Goal: Task Accomplishment & Management: Manage account settings

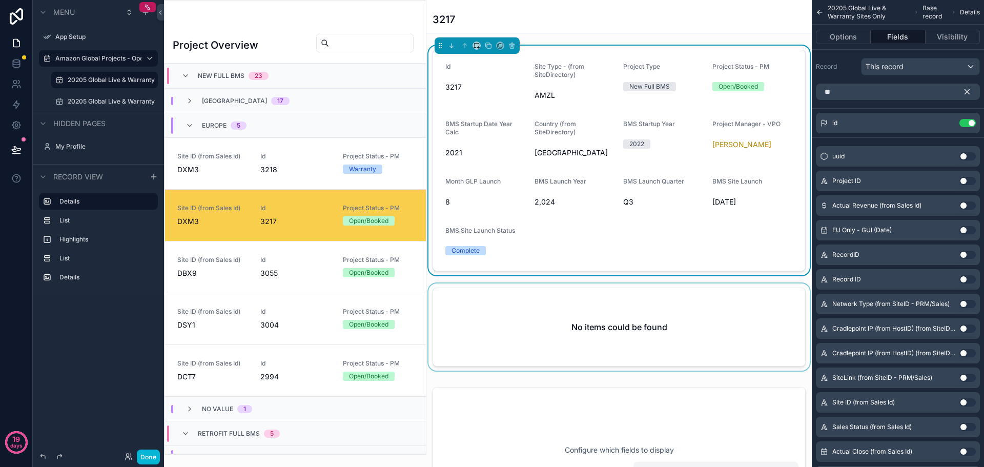
scroll to position [74, 0]
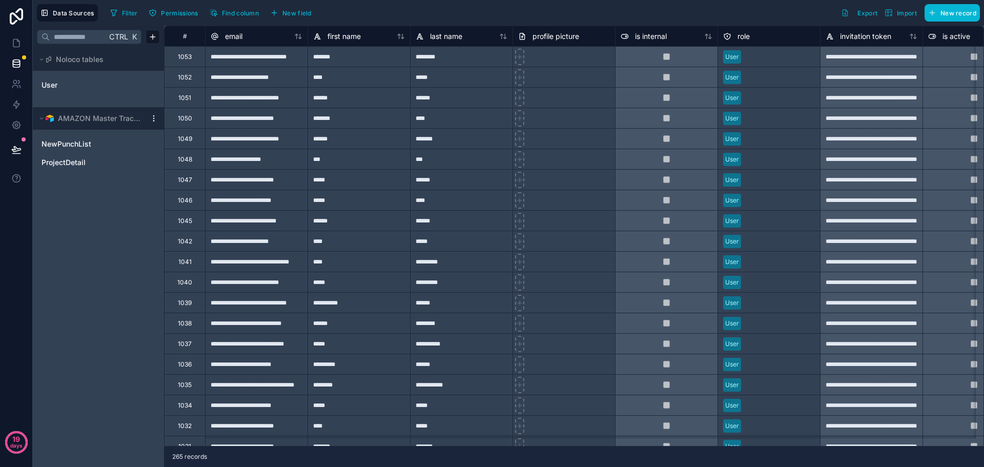
click at [155, 114] on div "AMAZON Master Tracker" at bounding box center [98, 118] width 131 height 23
click at [155, 116] on html "**********" at bounding box center [492, 233] width 984 height 467
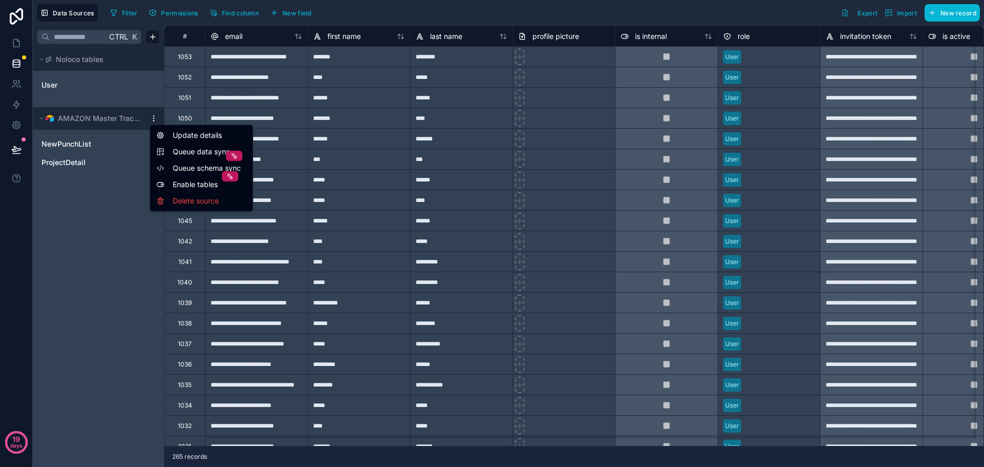
click at [123, 207] on html "**********" at bounding box center [492, 233] width 984 height 467
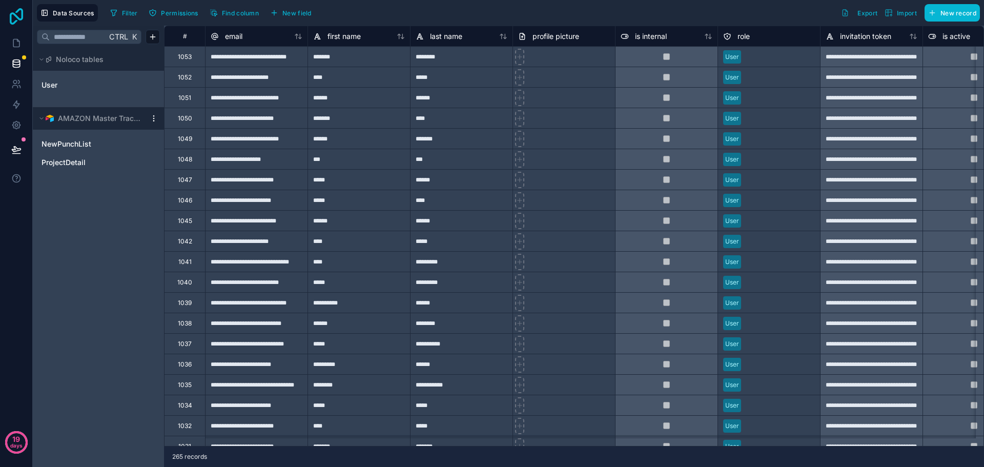
click at [24, 9] on icon at bounding box center [16, 16] width 20 height 16
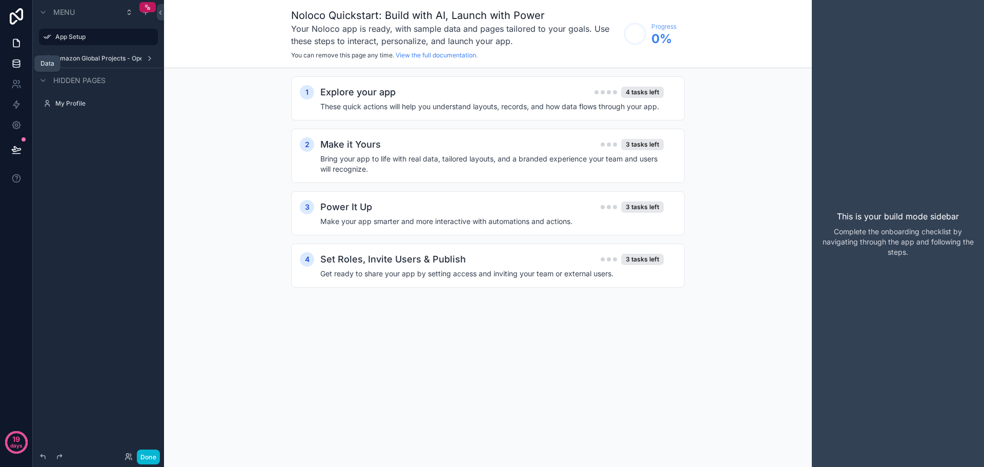
click at [13, 65] on icon at bounding box center [16, 63] width 10 height 10
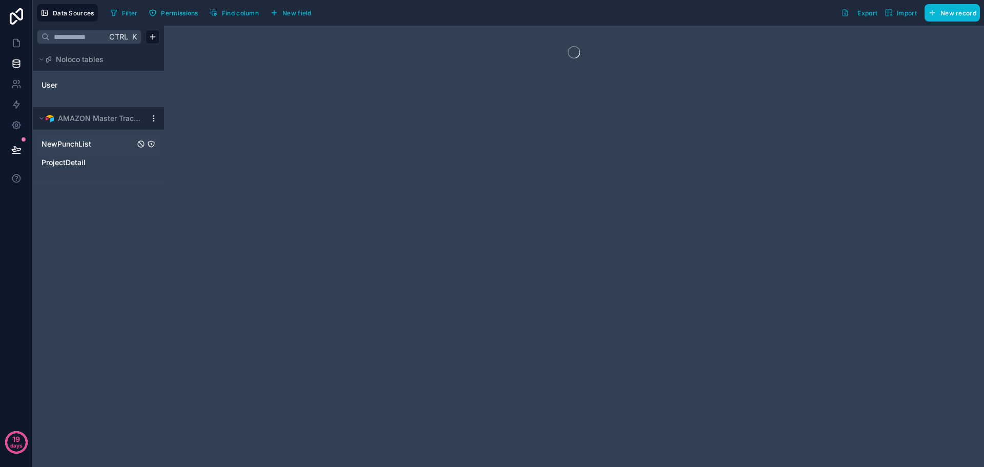
click at [92, 148] on link "NewPunchList" at bounding box center [87, 144] width 93 height 10
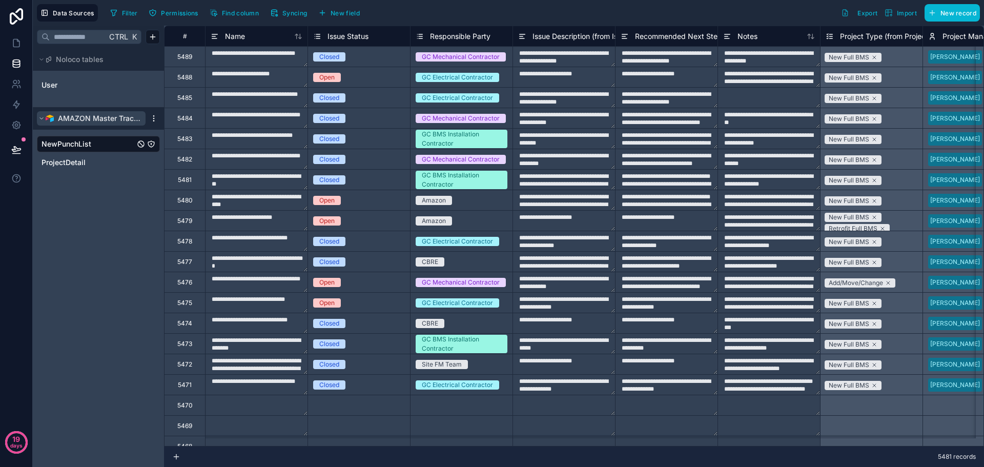
click at [129, 115] on span "AMAZON Master Tracker" at bounding box center [99, 118] width 83 height 10
click at [150, 116] on html "**********" at bounding box center [492, 233] width 984 height 467
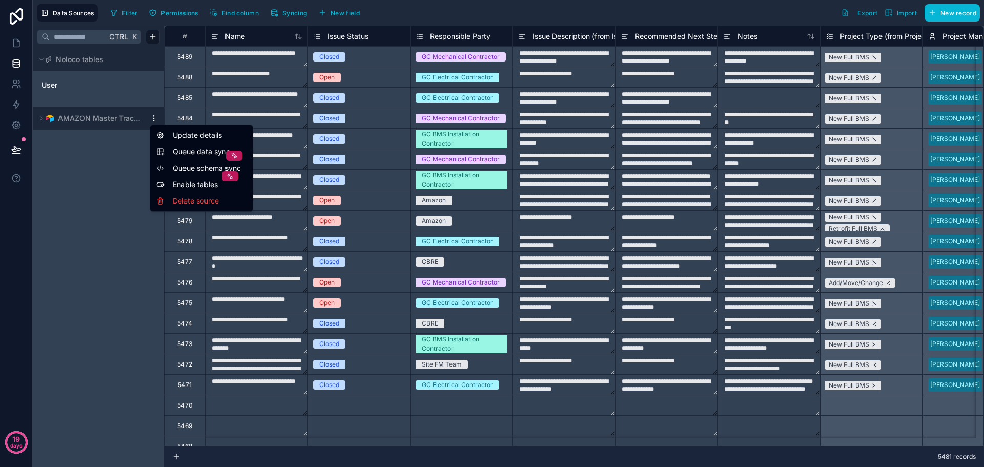
click at [110, 123] on html "**********" at bounding box center [492, 233] width 984 height 467
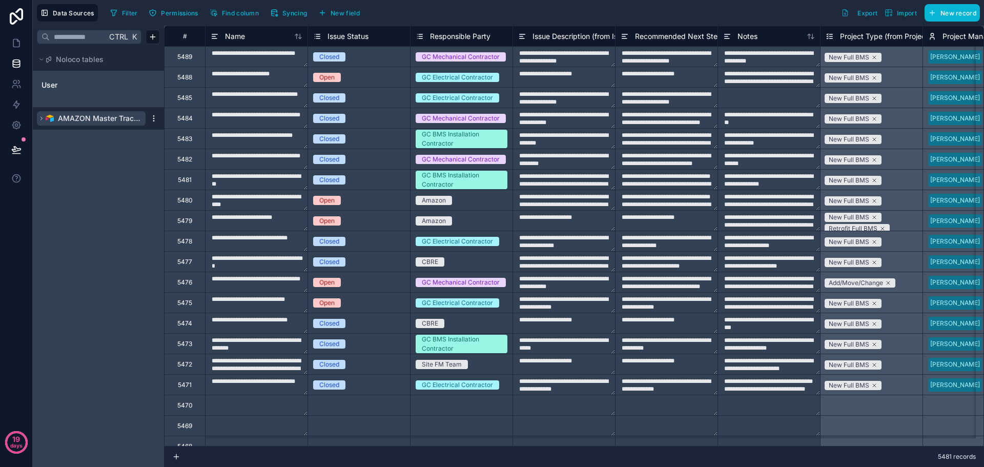
click at [83, 118] on span "AMAZON Master Tracker" at bounding box center [99, 118] width 83 height 10
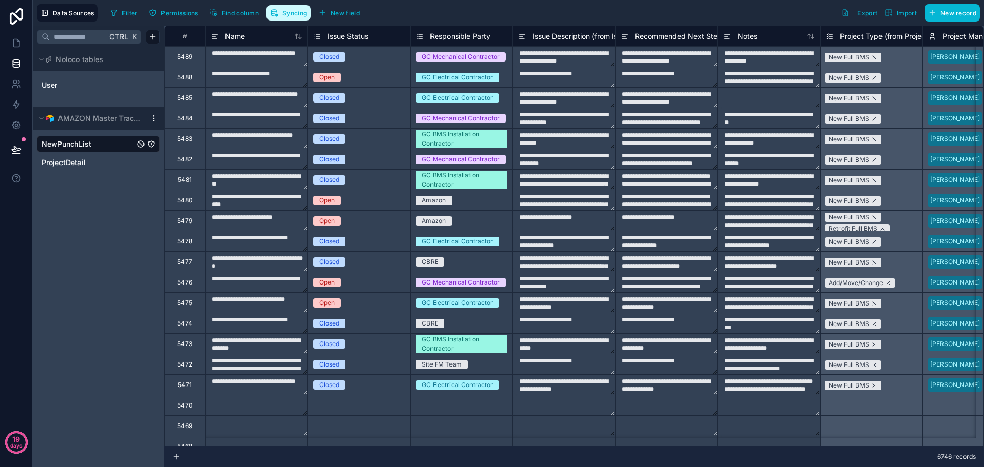
click at [302, 19] on button "Syncing" at bounding box center [288, 12] width 44 height 15
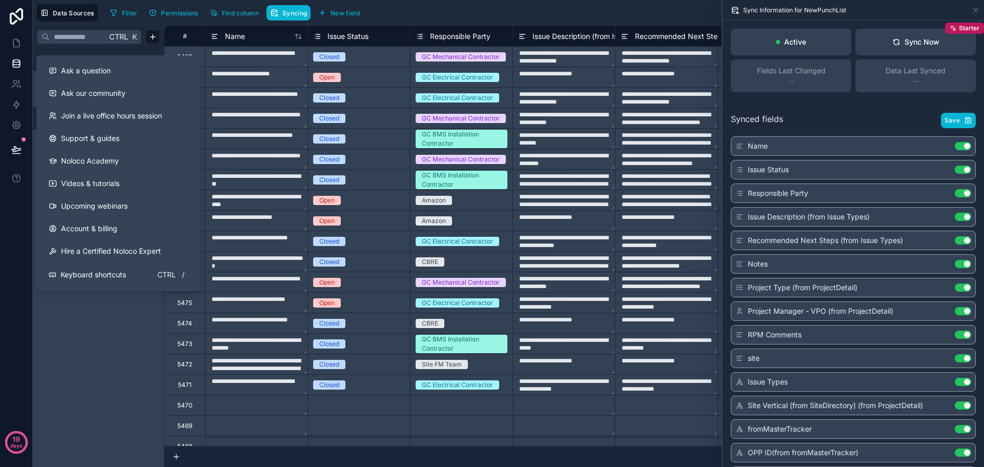
click at [96, 339] on div "Ctrl K Noloco tables User AMAZON Master Tracker NewPunchList ProjectDetail" at bounding box center [98, 246] width 131 height 441
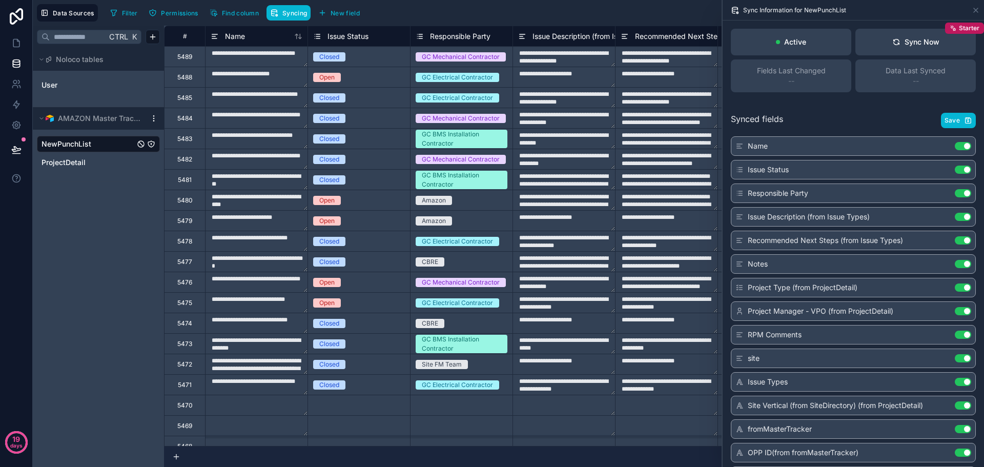
click at [156, 123] on div "AMAZON Master Tracker" at bounding box center [98, 118] width 131 height 23
click at [155, 119] on html "**********" at bounding box center [492, 233] width 984 height 467
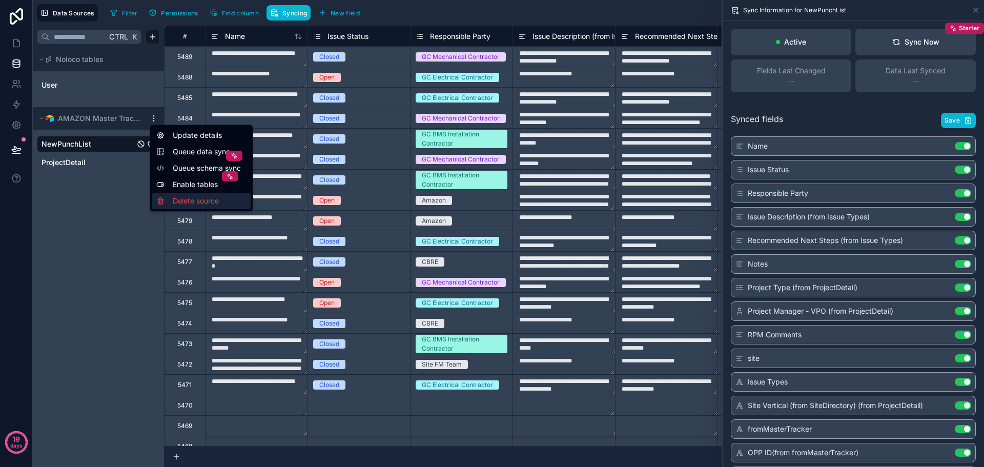
click at [189, 202] on div "Delete source" at bounding box center [201, 201] width 98 height 16
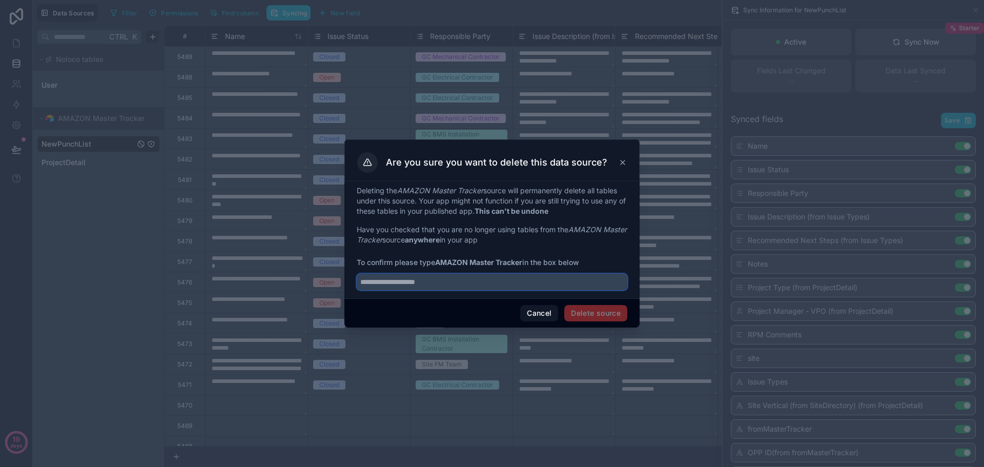
click at [489, 280] on input "text" at bounding box center [492, 282] width 271 height 16
type input "**********"
click at [623, 313] on button "Delete source" at bounding box center [595, 313] width 63 height 16
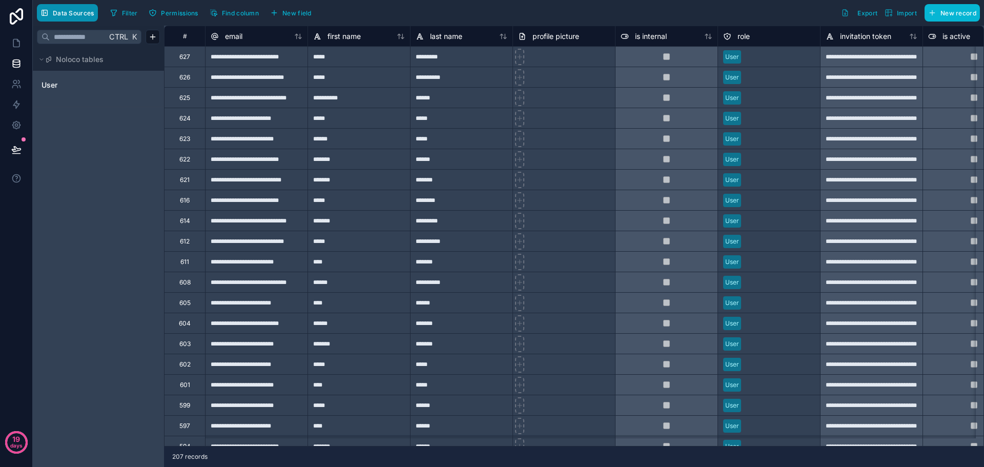
click at [71, 15] on span "Data Sources" at bounding box center [73, 13] width 41 height 8
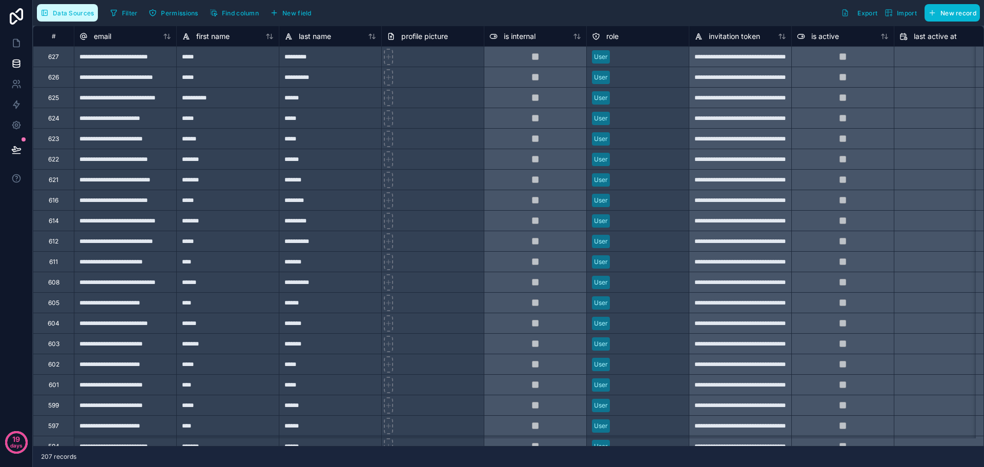
click at [71, 15] on span "Data Sources" at bounding box center [73, 13] width 41 height 8
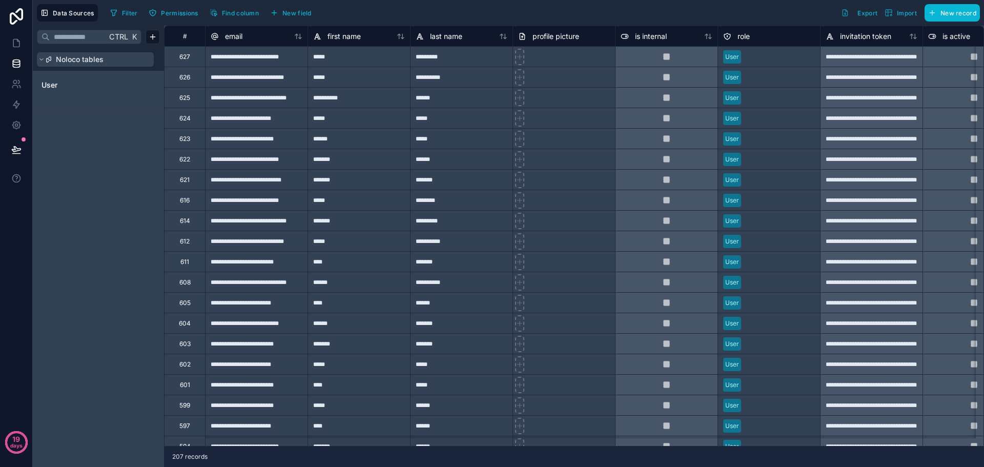
click at [92, 60] on span "Noloco tables" at bounding box center [80, 59] width 48 height 10
click at [91, 148] on div "Ctrl K Noloco tables User" at bounding box center [98, 246] width 131 height 441
click at [156, 37] on html "**********" at bounding box center [492, 233] width 984 height 467
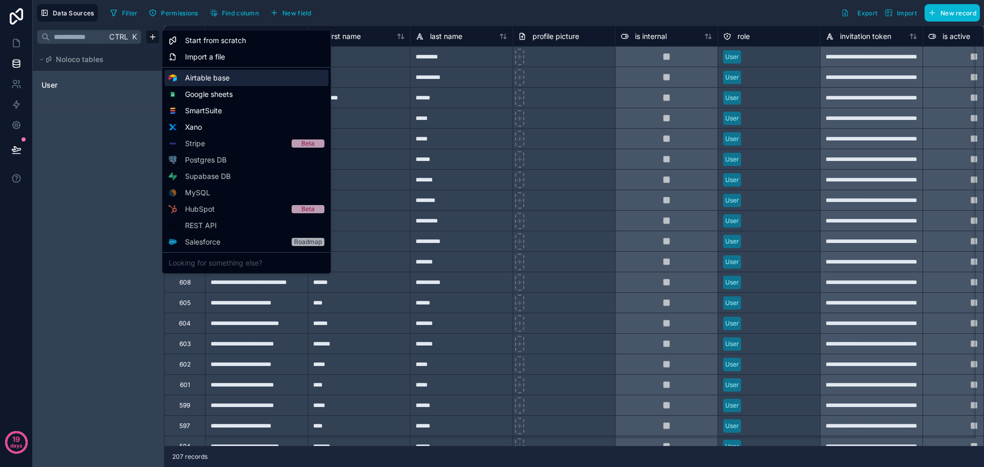
click at [191, 78] on span "Airtable base" at bounding box center [207, 78] width 45 height 10
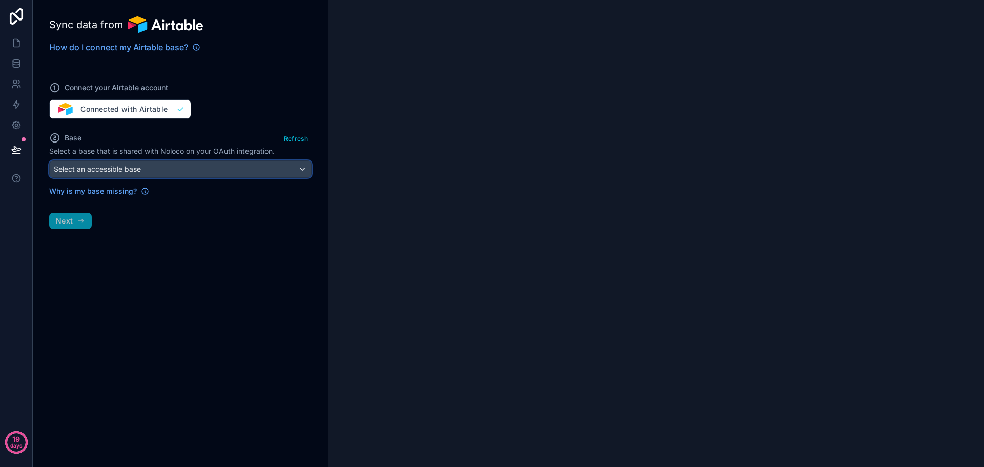
click at [161, 165] on div "Select an accessible base" at bounding box center [180, 169] width 261 height 16
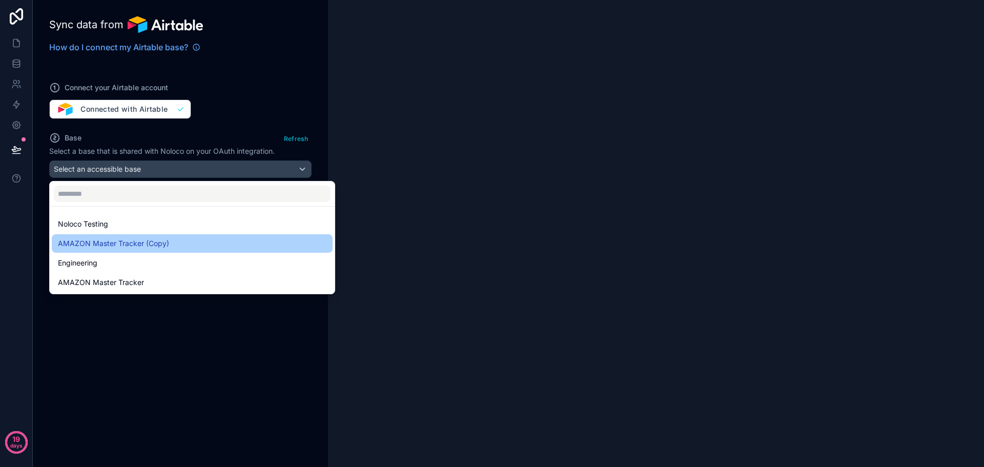
click at [125, 245] on span "AMAZON Master Tracker (Copy)" at bounding box center [113, 243] width 111 height 12
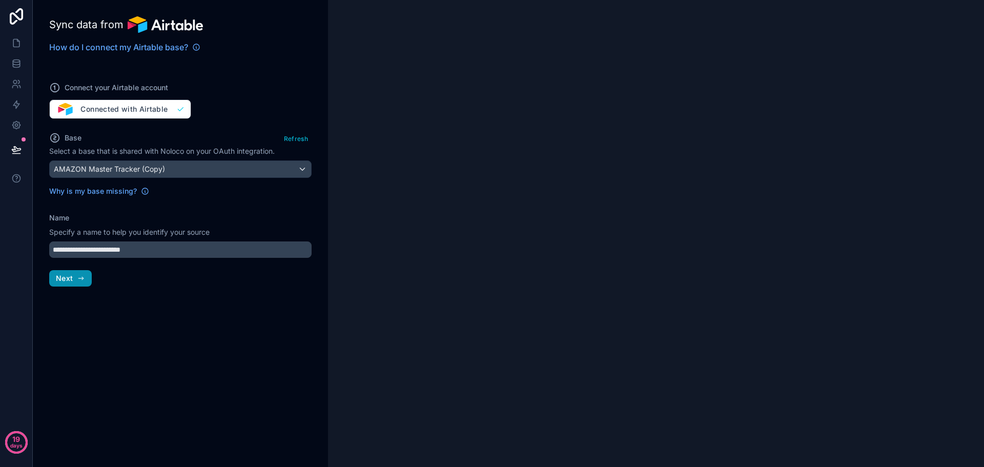
click at [84, 282] on icon "button" at bounding box center [81, 278] width 8 height 8
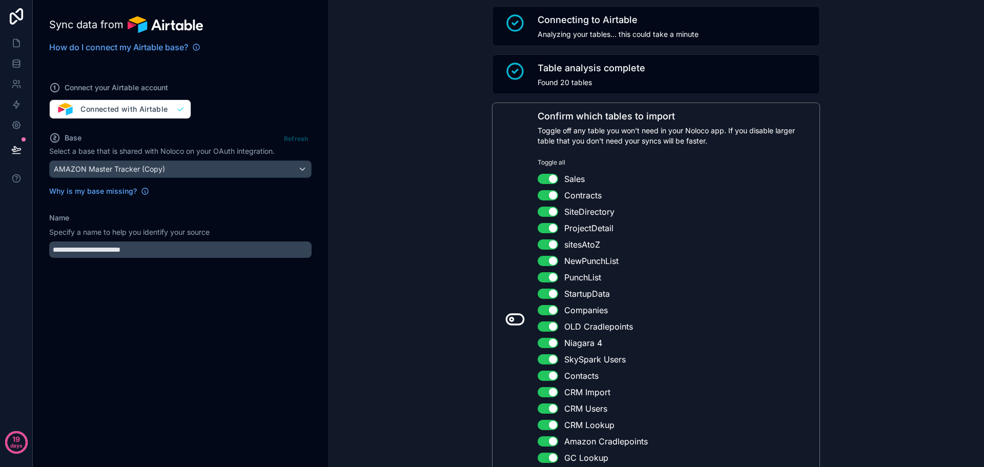
scroll to position [26, 0]
click at [548, 182] on button "Use setting" at bounding box center [547, 179] width 20 height 10
click at [547, 195] on button "Use setting" at bounding box center [547, 196] width 20 height 10
click at [549, 211] on button "Use setting" at bounding box center [547, 212] width 20 height 10
click at [548, 244] on button "Use setting" at bounding box center [547, 245] width 20 height 10
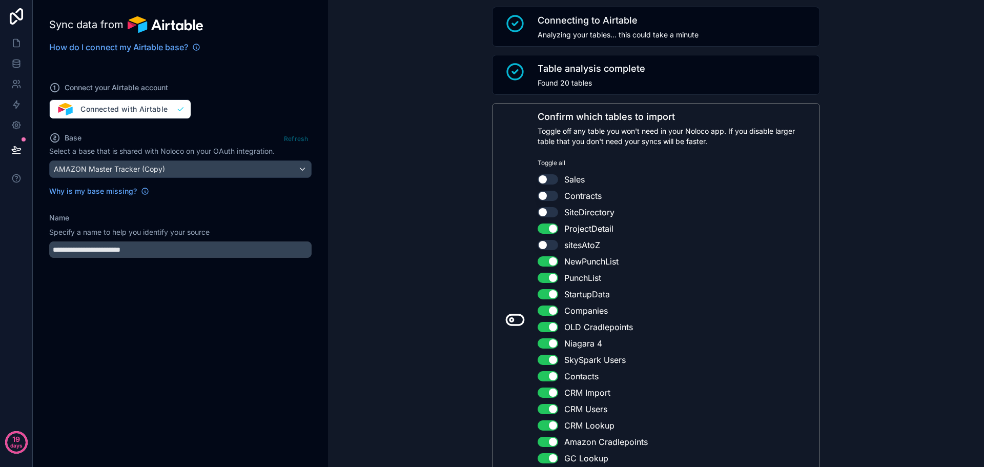
click at [548, 258] on button "Use setting" at bounding box center [547, 261] width 20 height 10
click at [548, 261] on button "Use setting" at bounding box center [547, 261] width 20 height 10
click at [546, 278] on button "Use setting" at bounding box center [547, 278] width 20 height 10
click at [543, 296] on button "Use setting" at bounding box center [547, 294] width 20 height 10
click at [544, 310] on button "Use setting" at bounding box center [547, 310] width 20 height 10
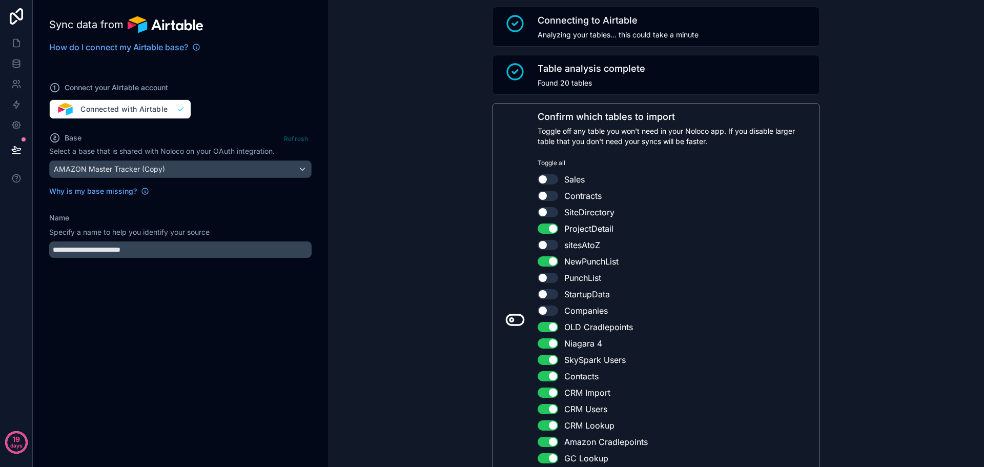
click at [548, 327] on button "Use setting" at bounding box center [547, 327] width 20 height 10
click at [546, 346] on button "Use setting" at bounding box center [547, 343] width 20 height 10
click at [548, 365] on li "Use setting SkySpark Users" at bounding box center [675, 359] width 276 height 12
click at [549, 377] on button "Use setting" at bounding box center [547, 376] width 20 height 10
click at [548, 365] on li "Use setting SkySpark Users" at bounding box center [675, 359] width 276 height 12
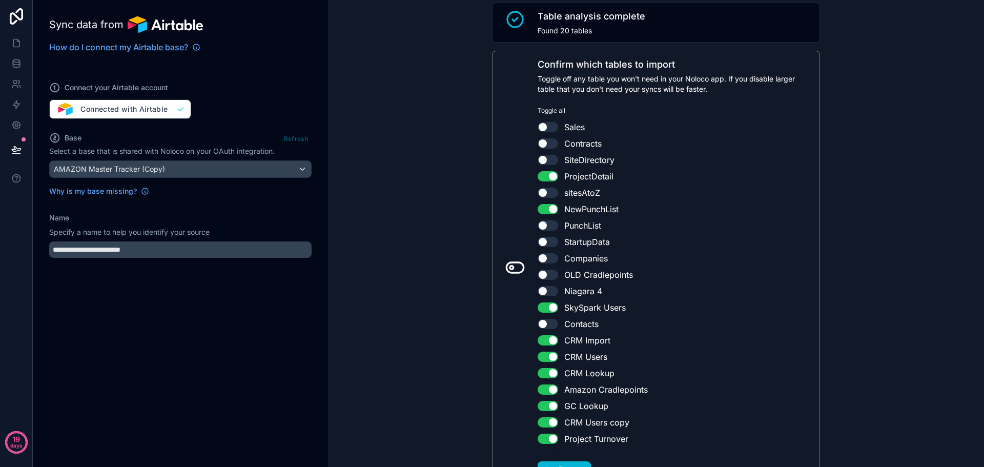
scroll to position [129, 0]
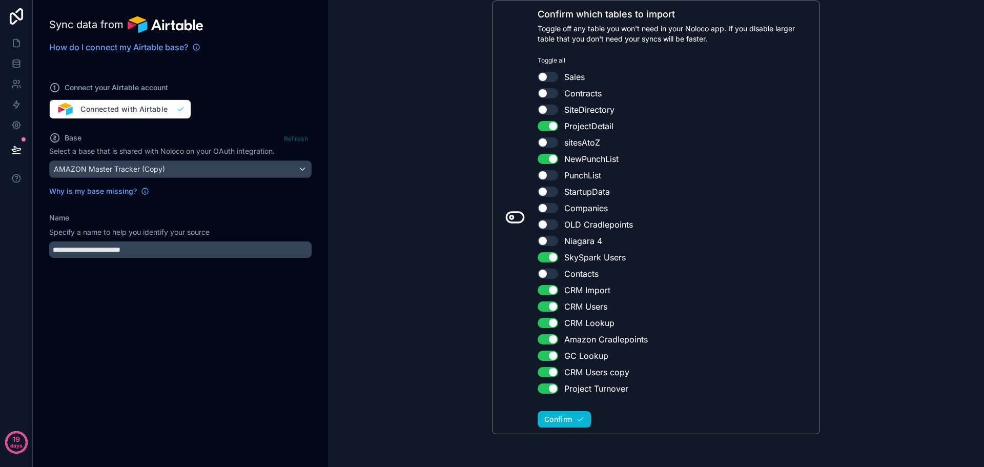
click at [546, 255] on button "Use setting" at bounding box center [547, 257] width 20 height 10
click at [546, 286] on button "Use setting" at bounding box center [547, 290] width 20 height 10
click at [544, 308] on button "Use setting" at bounding box center [547, 306] width 20 height 10
click at [543, 323] on button "Use setting" at bounding box center [547, 323] width 20 height 10
click at [543, 339] on button "Use setting" at bounding box center [547, 339] width 20 height 10
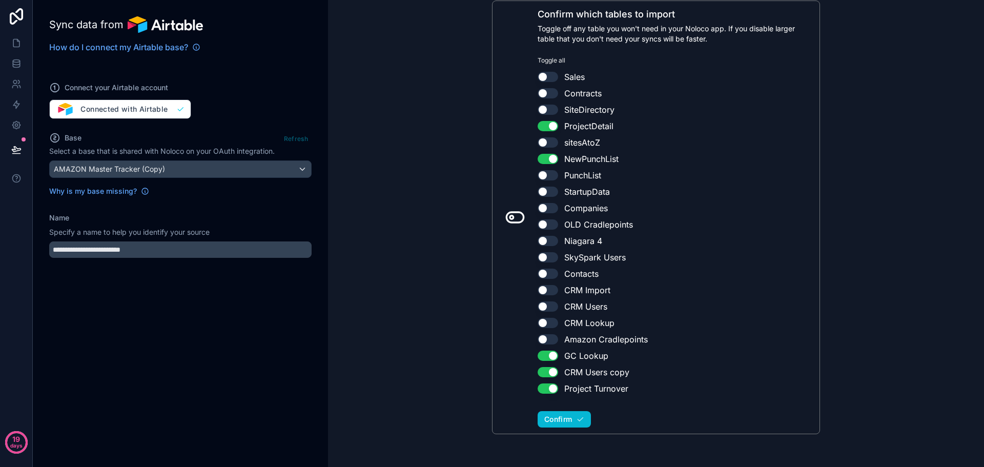
click at [542, 355] on button "Use setting" at bounding box center [547, 355] width 20 height 10
click at [547, 373] on button "Use setting" at bounding box center [547, 372] width 20 height 10
click at [545, 391] on button "Use setting" at bounding box center [547, 388] width 20 height 10
click at [567, 424] on button "Confirm" at bounding box center [563, 419] width 53 height 16
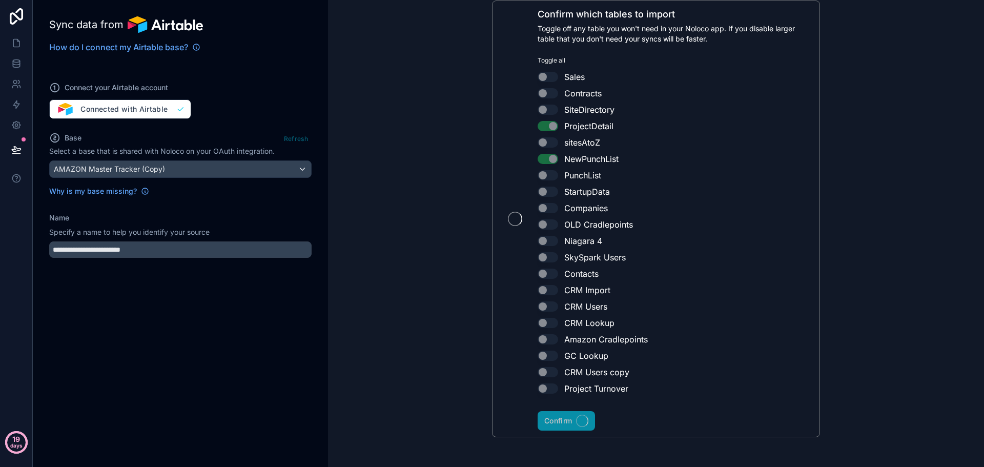
click at [24, 441] on circle at bounding box center [16, 442] width 20 height 20
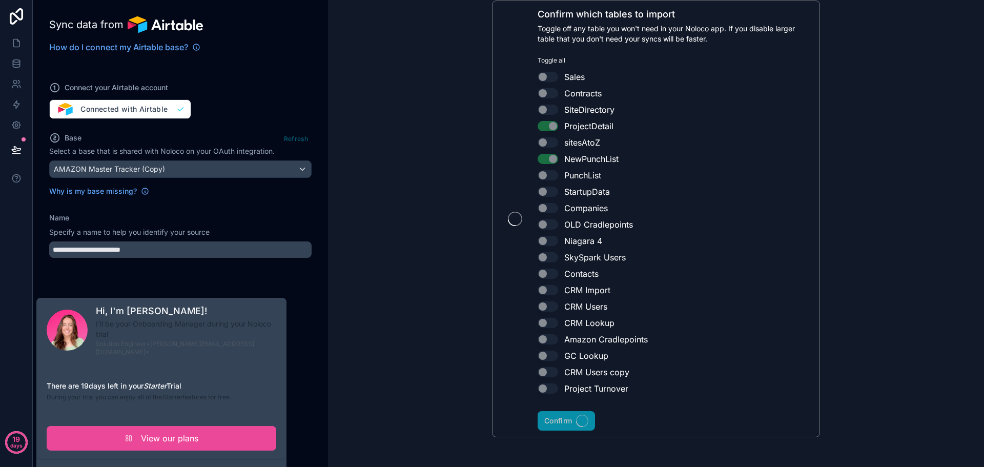
click at [397, 325] on div "Connecting to Airtable Analyzing your tables... this could take a minute Table …" at bounding box center [656, 170] width 656 height 598
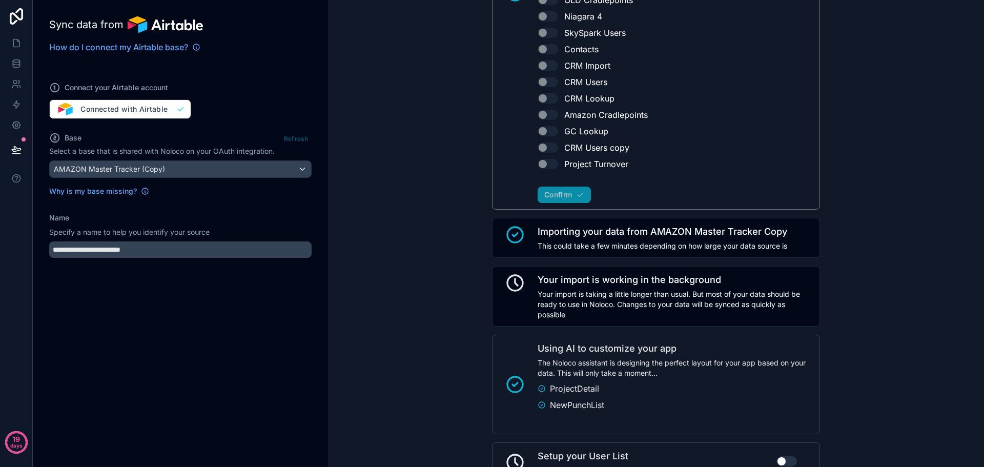
scroll to position [433, 0]
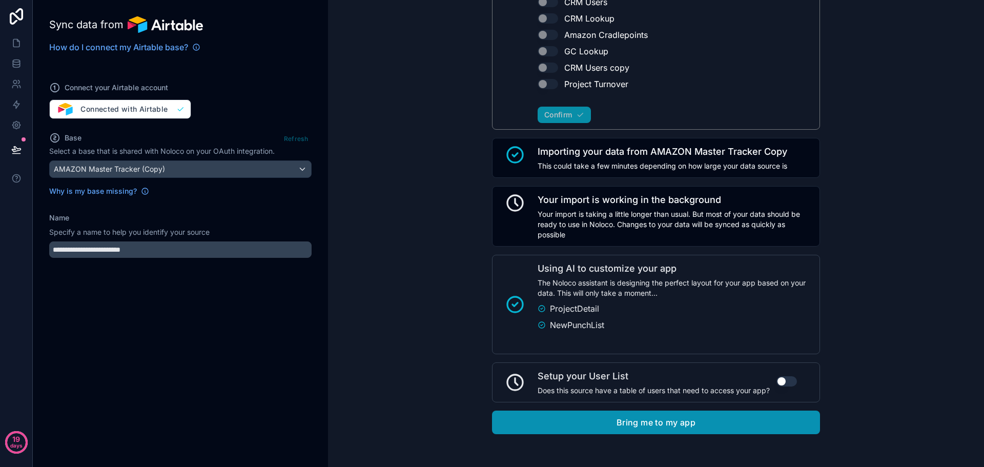
click at [628, 421] on button "Bring me to my app" at bounding box center [656, 422] width 328 height 24
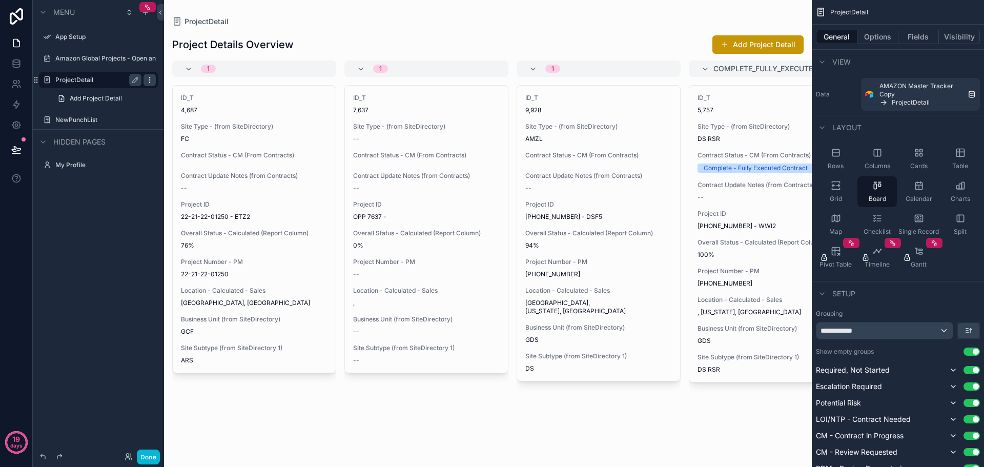
click at [151, 79] on icon "scrollable content" at bounding box center [149, 80] width 8 height 8
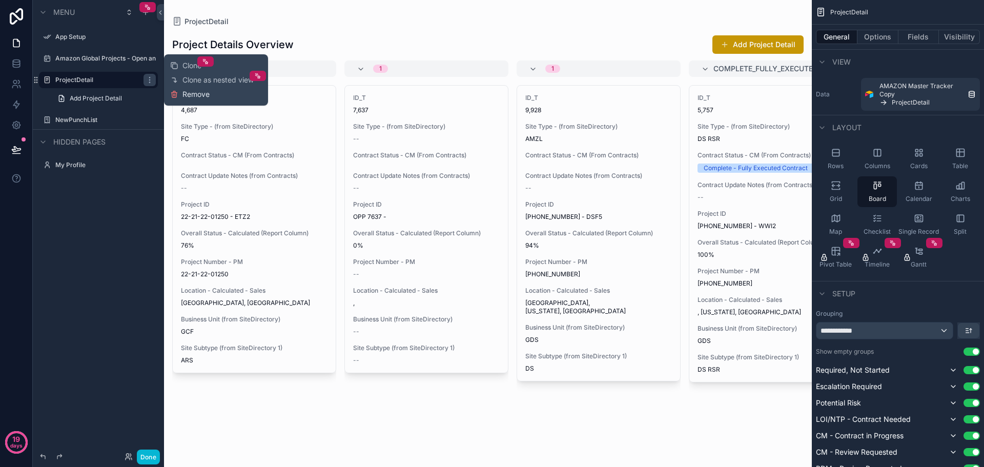
click at [198, 96] on span "Remove" at bounding box center [195, 94] width 27 height 10
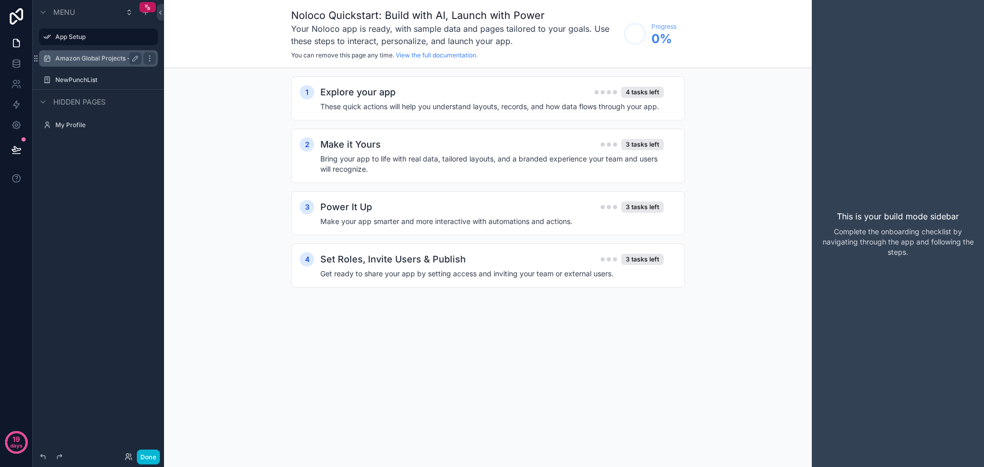
click at [105, 64] on div "Amazon Global Projects - Open and Warranty" at bounding box center [98, 58] width 86 height 12
click at [76, 60] on label "Amazon Global Projects - Open and Warranty" at bounding box center [98, 58] width 86 height 8
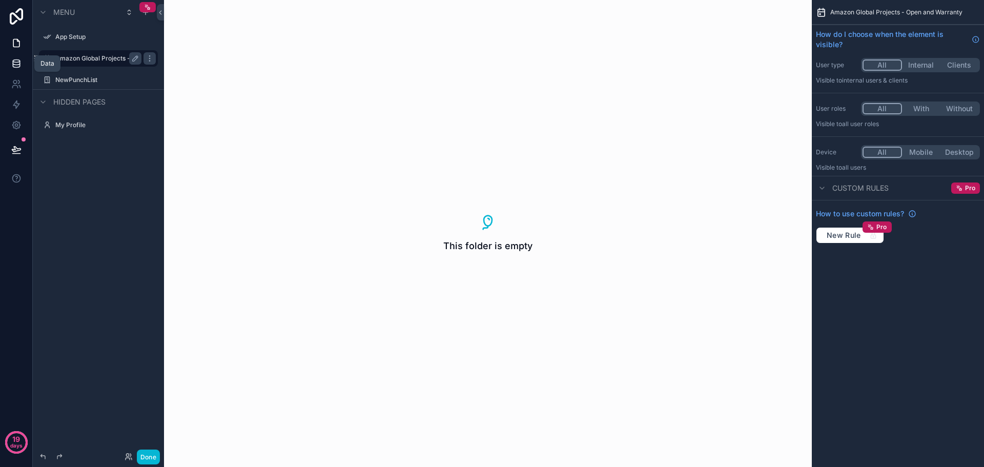
click at [15, 65] on icon at bounding box center [16, 63] width 7 height 4
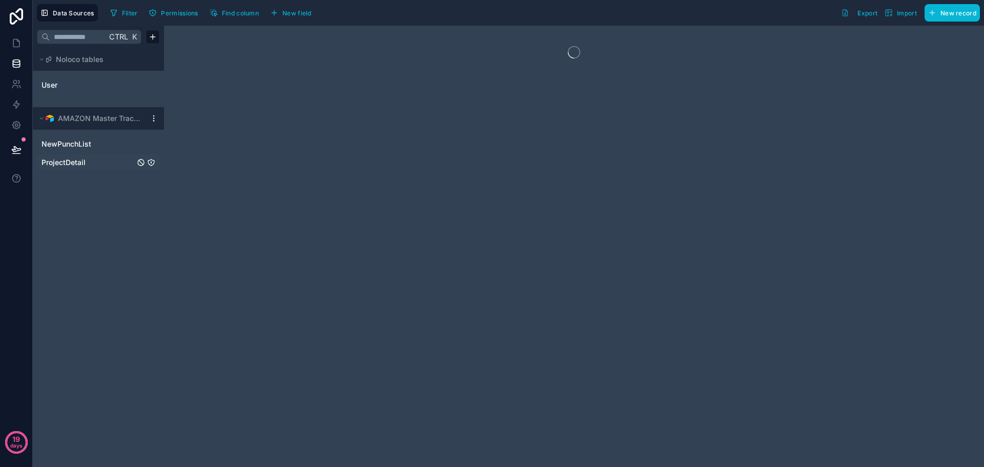
click at [73, 160] on span "ProjectDetail" at bounding box center [63, 162] width 44 height 10
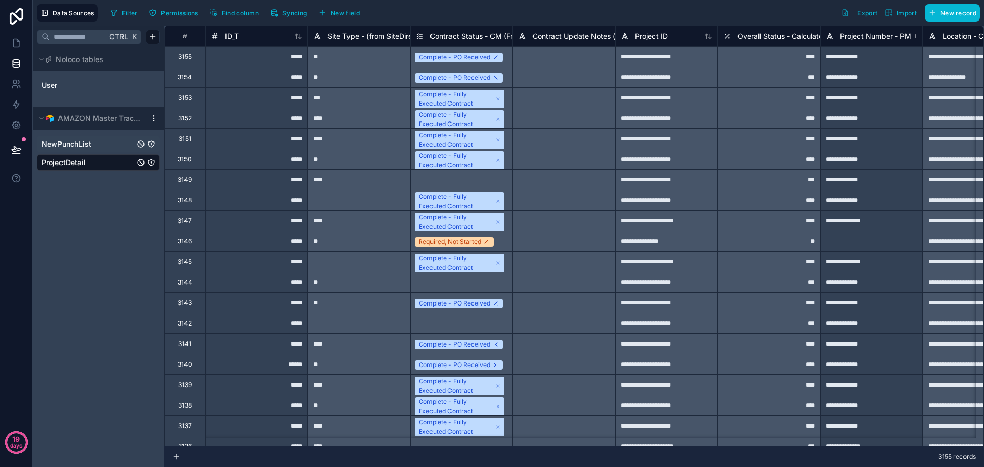
click at [73, 145] on span "NewPunchList" at bounding box center [66, 144] width 50 height 10
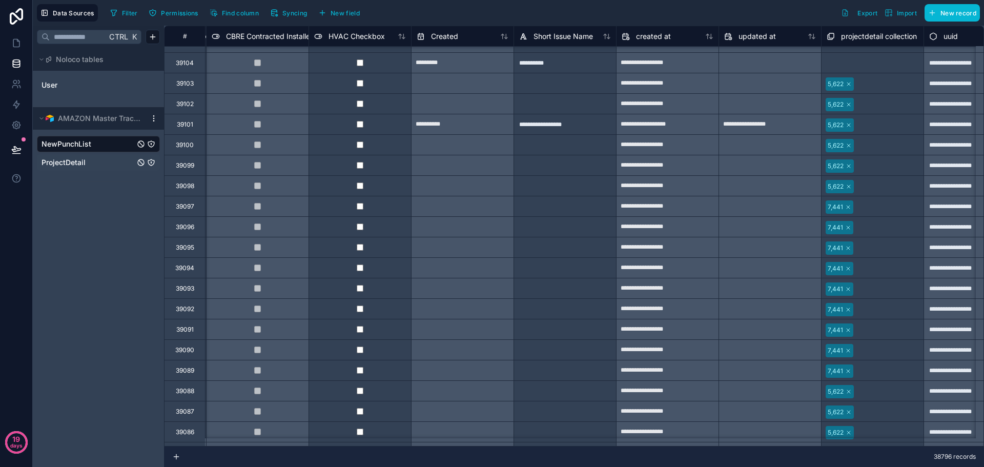
scroll to position [0, 2151]
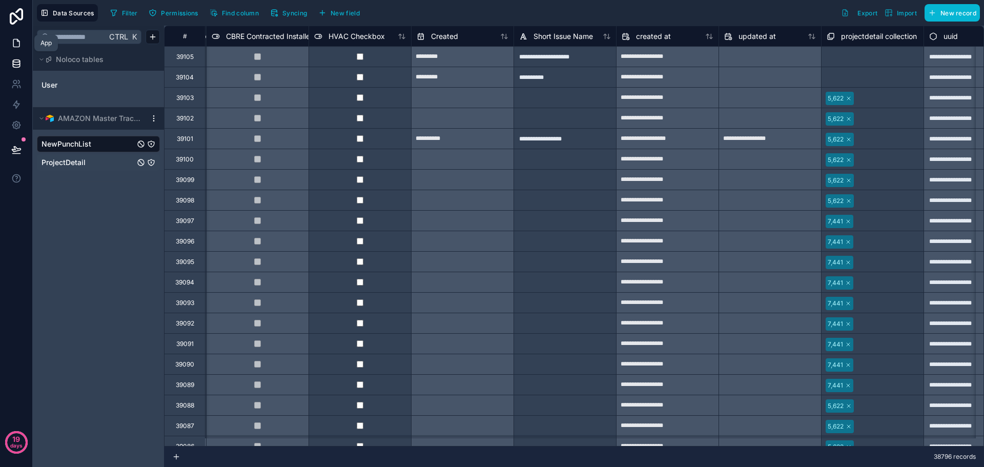
click at [14, 43] on icon at bounding box center [16, 43] width 10 height 10
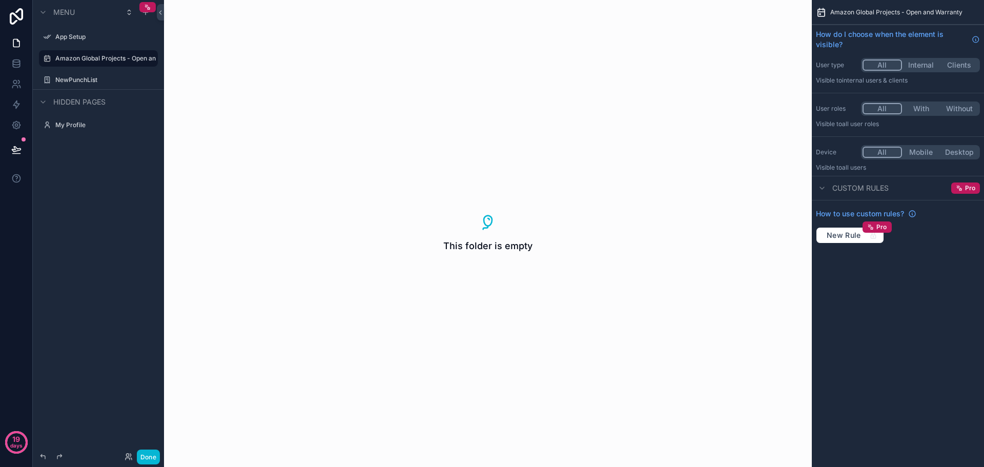
click at [273, 99] on div "This folder is empty" at bounding box center [488, 233] width 648 height 467
click at [150, 57] on icon "scrollable content" at bounding box center [149, 58] width 8 height 8
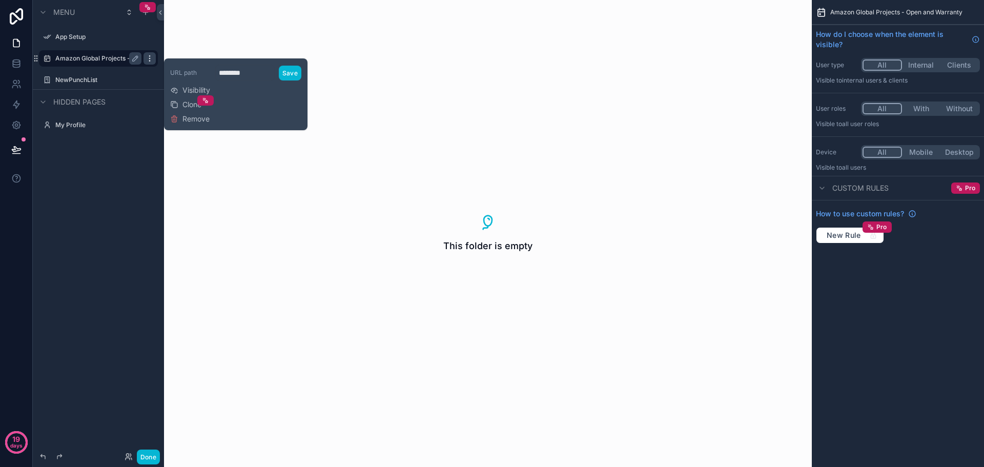
click at [150, 57] on icon "scrollable content" at bounding box center [149, 58] width 8 height 8
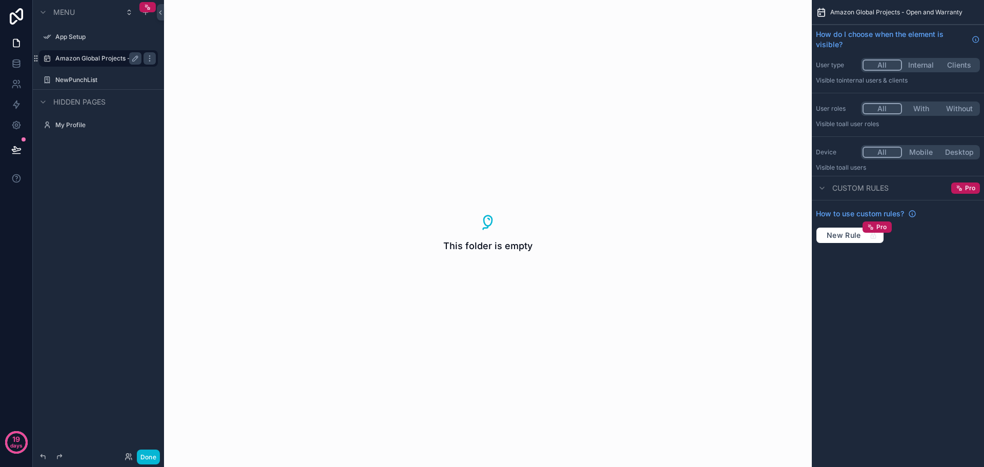
click at [462, 142] on div "This folder is empty" at bounding box center [488, 233] width 648 height 467
click at [302, 243] on div "This folder is empty" at bounding box center [488, 233] width 648 height 467
click at [99, 79] on label "NewPunchList" at bounding box center [96, 80] width 82 height 8
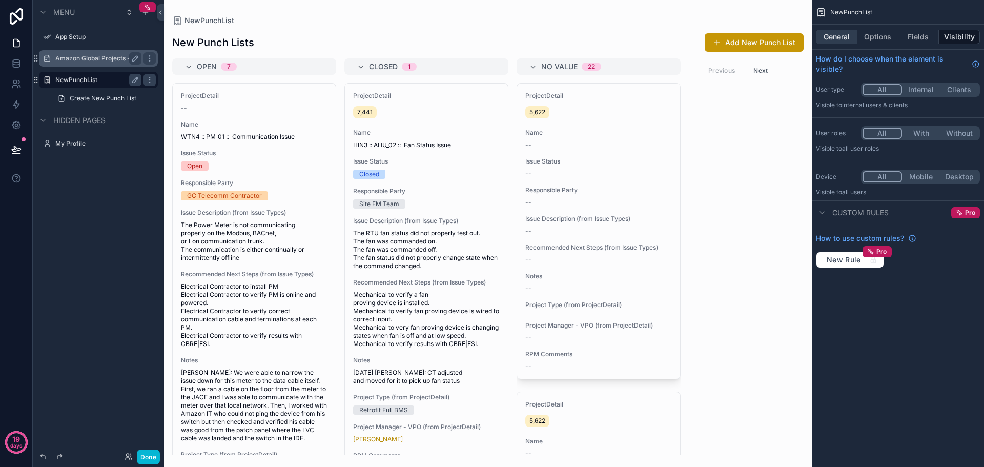
click at [836, 33] on button "General" at bounding box center [836, 37] width 41 height 14
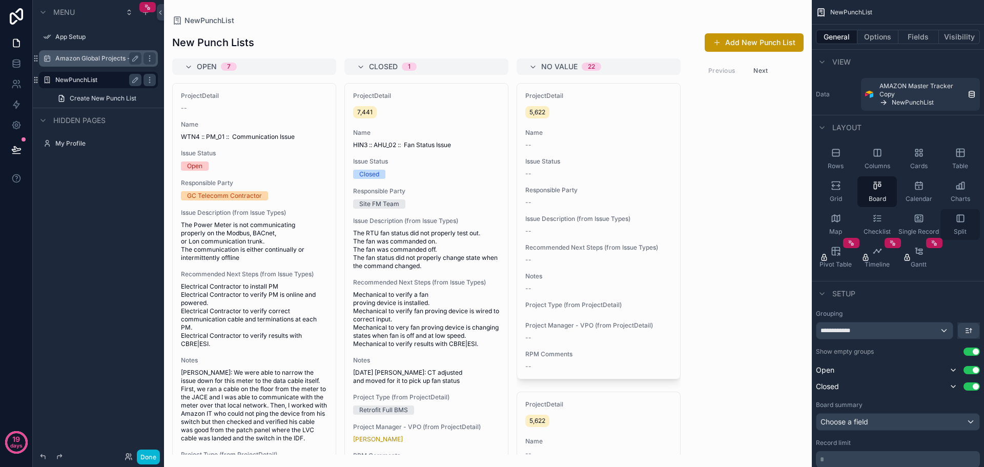
click at [955, 220] on icon "scrollable content" at bounding box center [960, 218] width 10 height 10
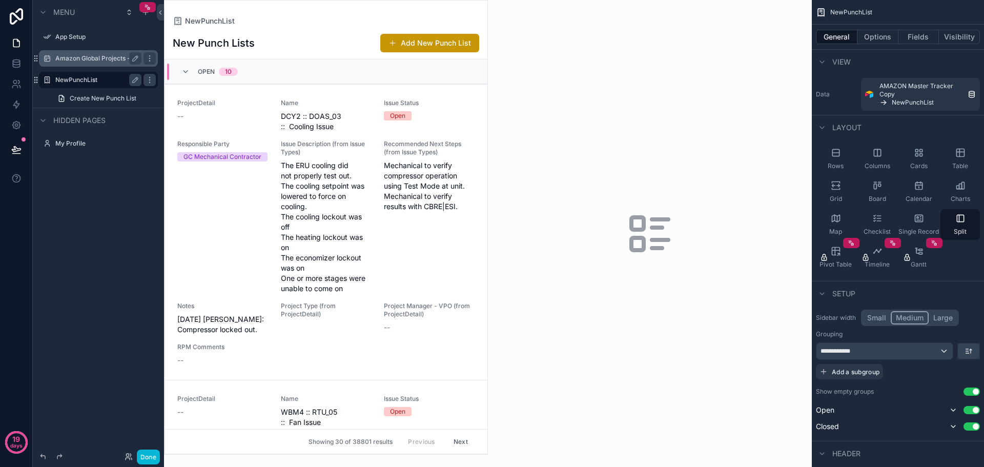
click at [450, 126] on div "scrollable content" at bounding box center [325, 227] width 323 height 453
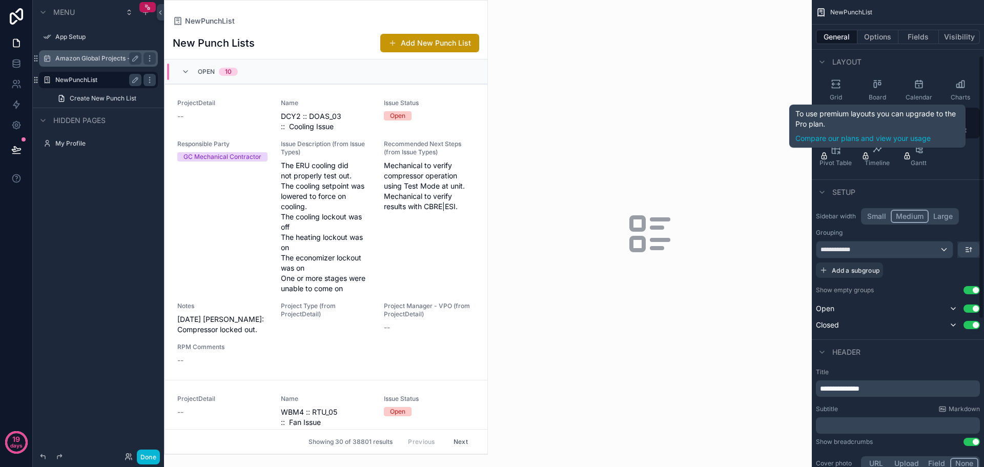
scroll to position [102, 0]
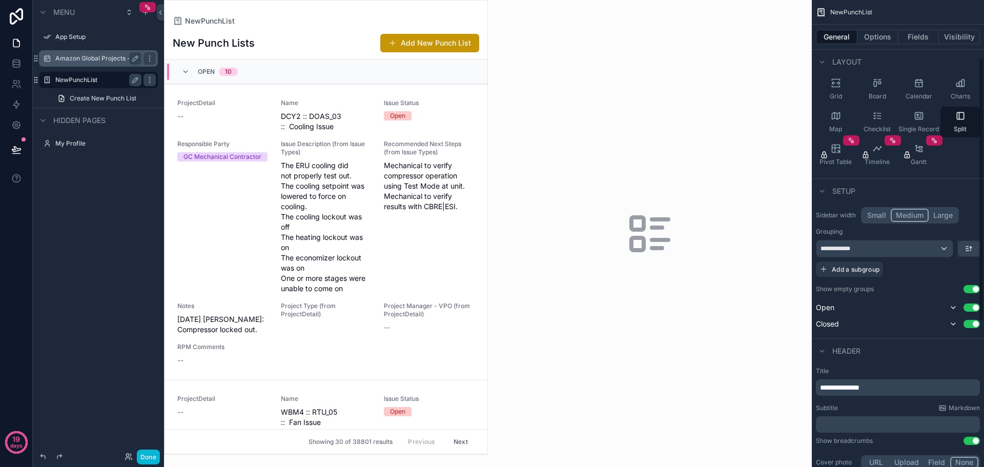
click at [872, 213] on button "Small" at bounding box center [876, 215] width 28 height 13
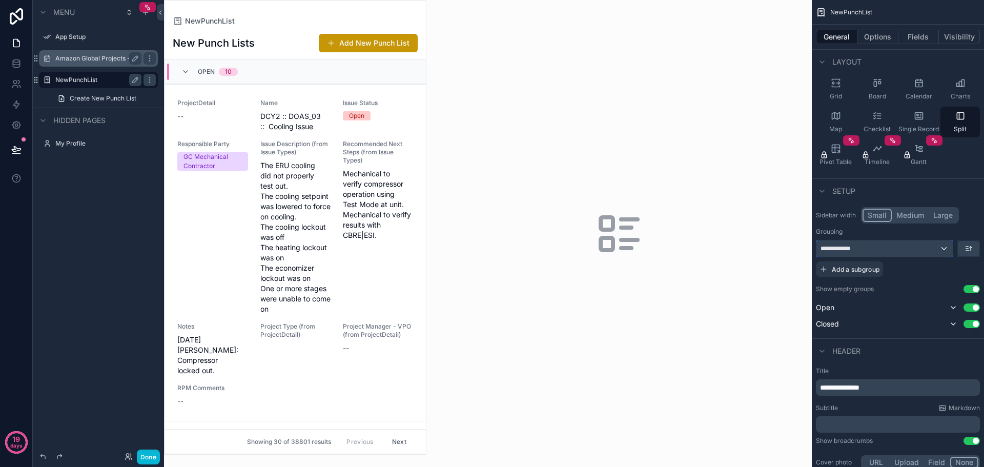
click at [886, 246] on div "**********" at bounding box center [884, 248] width 136 height 16
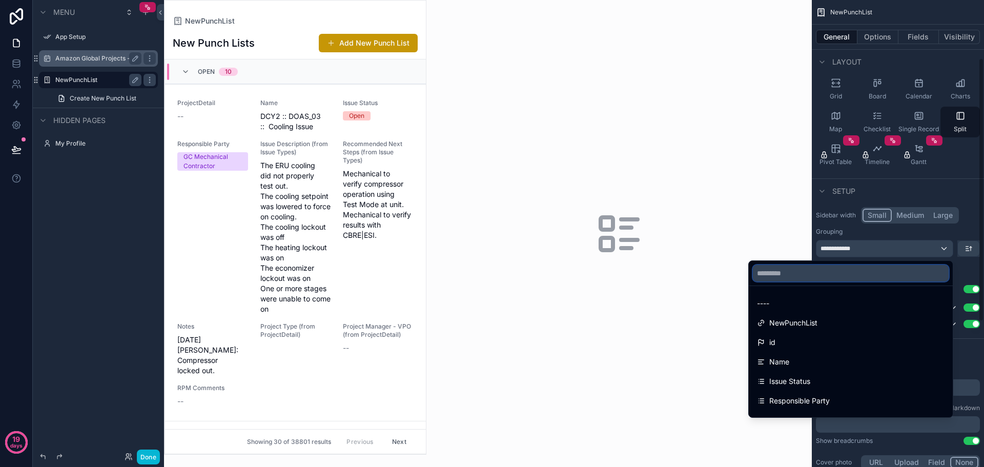
click at [877, 269] on input "text" at bounding box center [851, 273] width 196 height 16
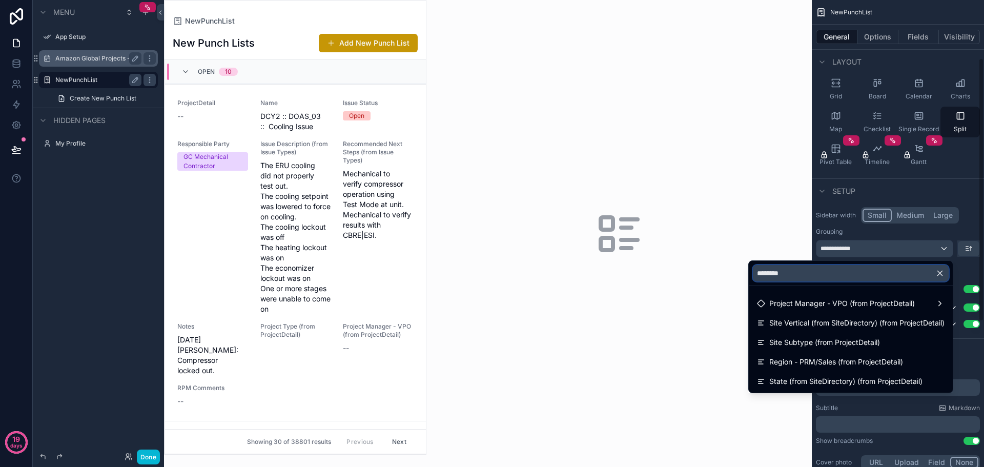
type input "*******"
click at [921, 36] on div "scrollable content" at bounding box center [492, 233] width 984 height 467
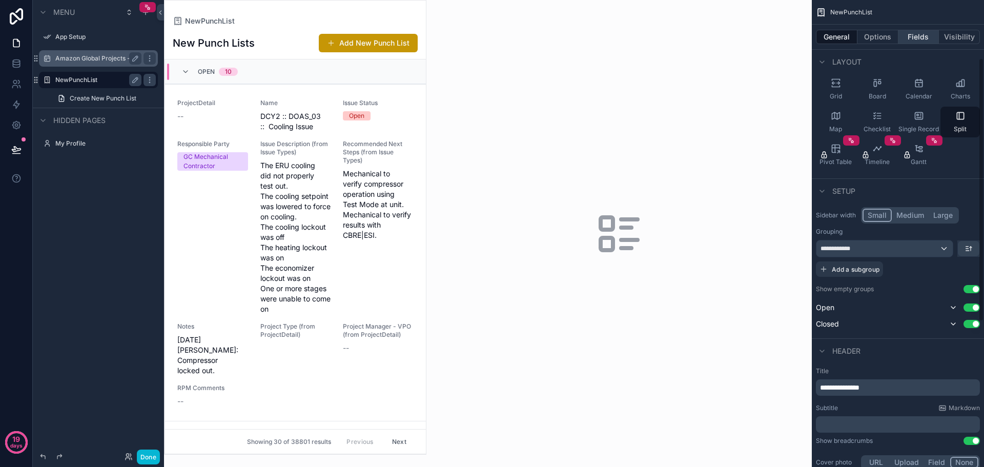
click at [921, 36] on button "Fields" at bounding box center [918, 37] width 41 height 14
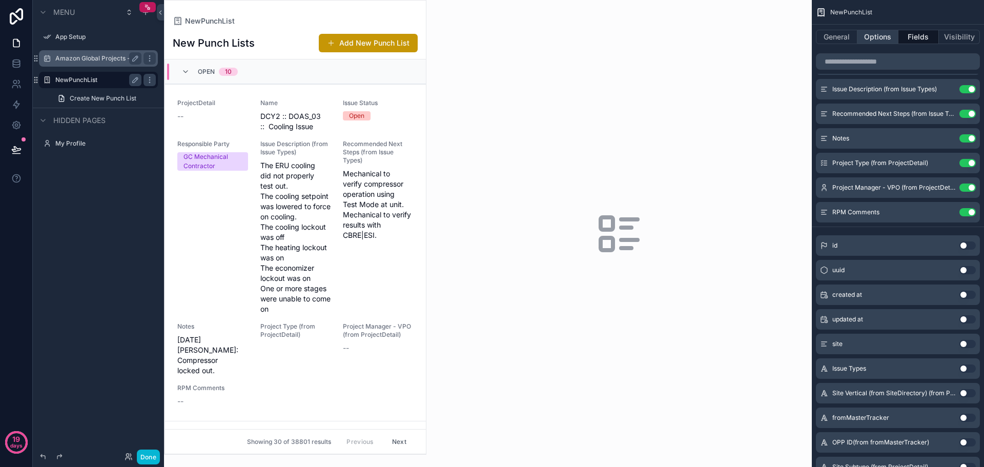
click at [876, 43] on button "Options" at bounding box center [877, 37] width 41 height 14
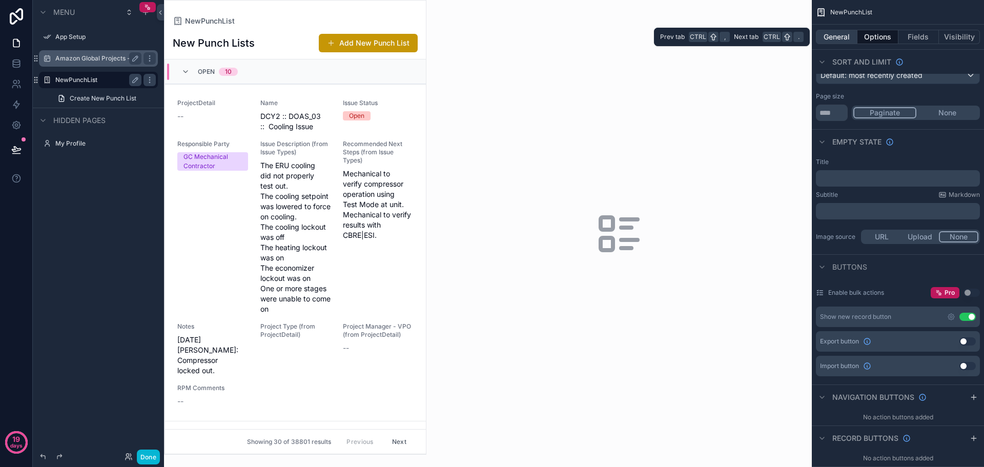
click at [837, 40] on button "General" at bounding box center [836, 37] width 41 height 14
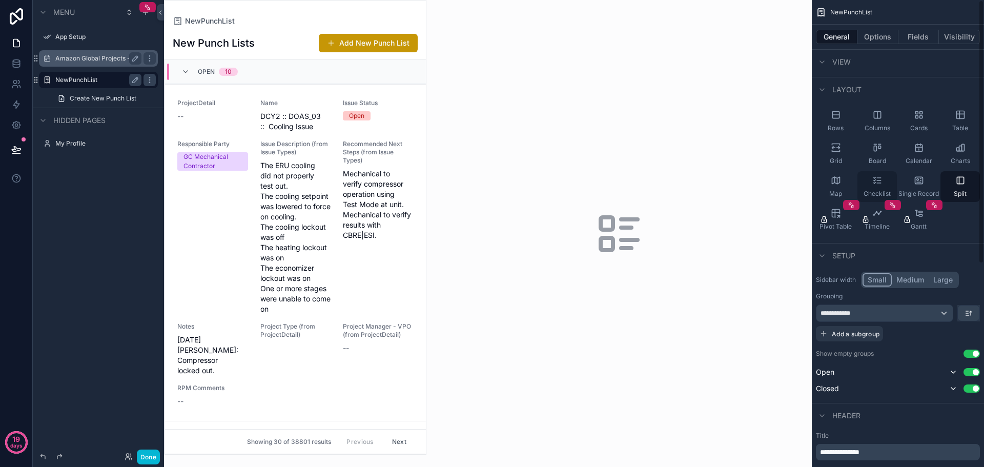
scroll to position [0, 0]
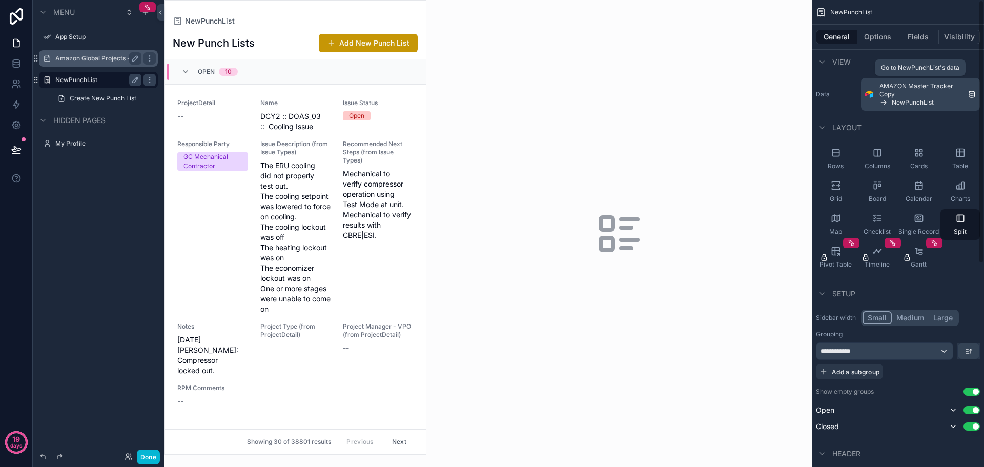
click at [917, 100] on span "NewPunchList" at bounding box center [912, 102] width 42 height 8
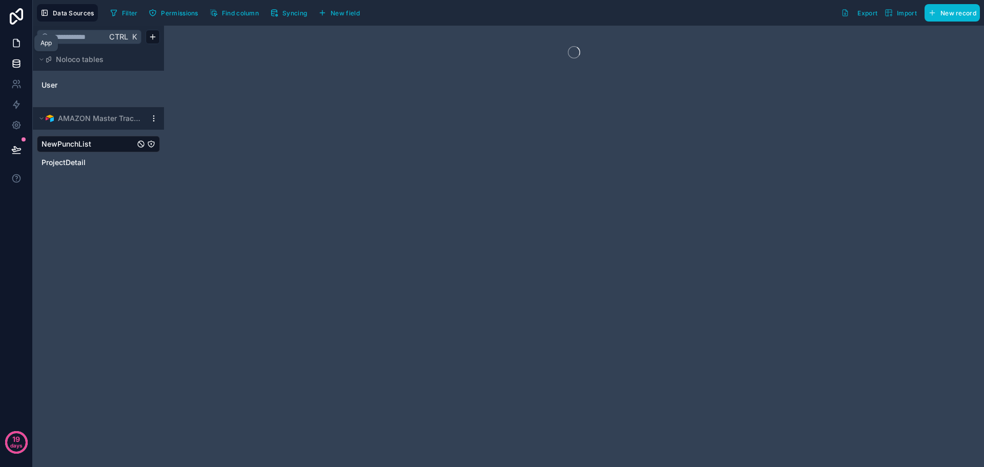
click at [18, 42] on icon at bounding box center [16, 43] width 10 height 10
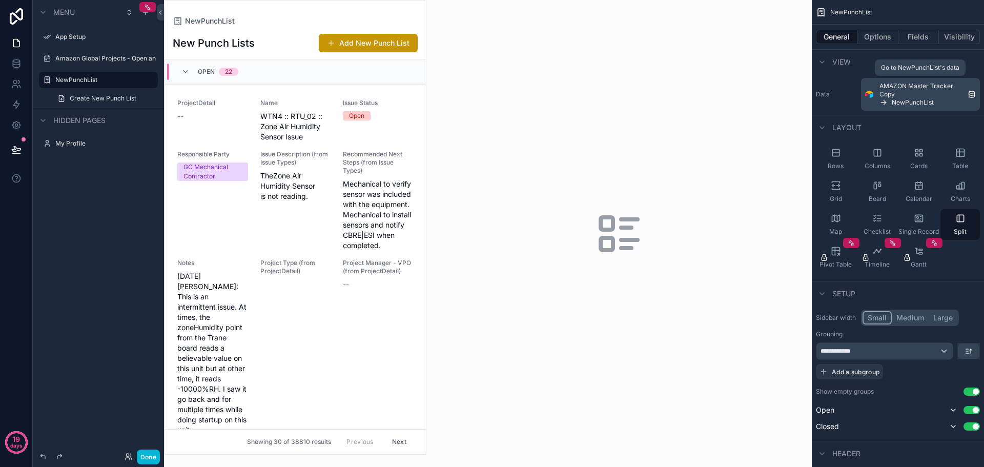
click at [882, 90] on span "AMAZON Master Tracker Copy" at bounding box center [921, 90] width 84 height 16
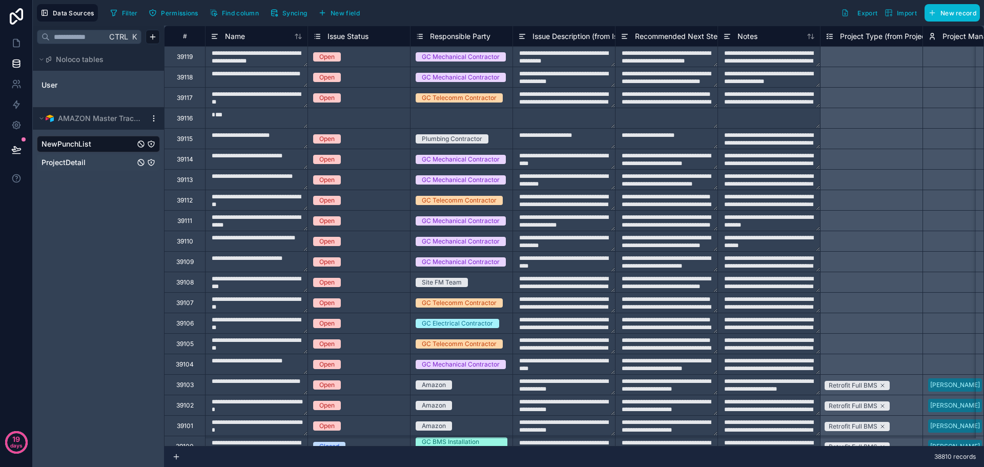
click at [81, 157] on div "ProjectDetail" at bounding box center [98, 162] width 123 height 16
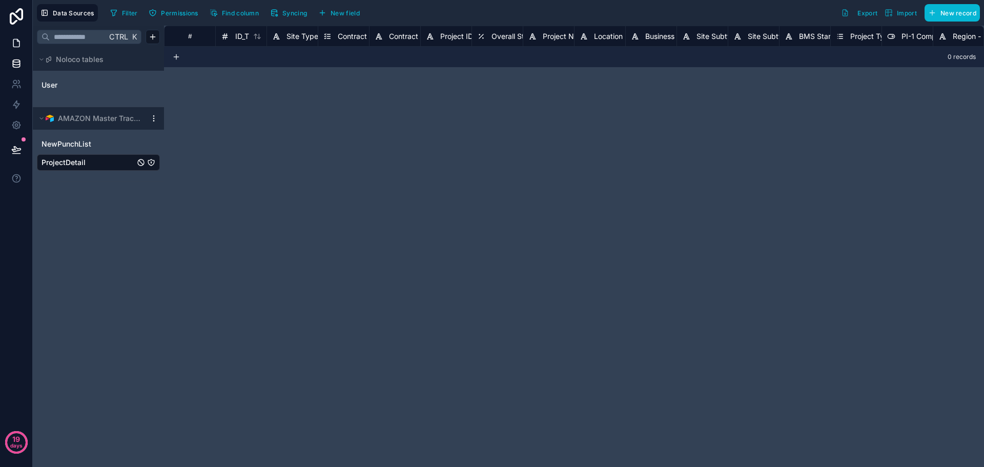
click at [77, 159] on span "ProjectDetail" at bounding box center [63, 162] width 44 height 10
click at [17, 44] on icon at bounding box center [16, 43] width 10 height 10
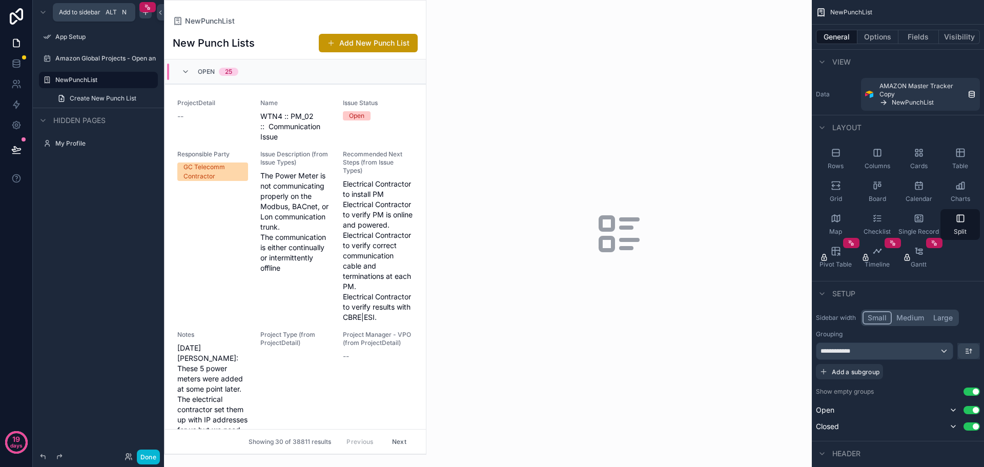
click at [147, 17] on div "scrollable content" at bounding box center [145, 12] width 12 height 12
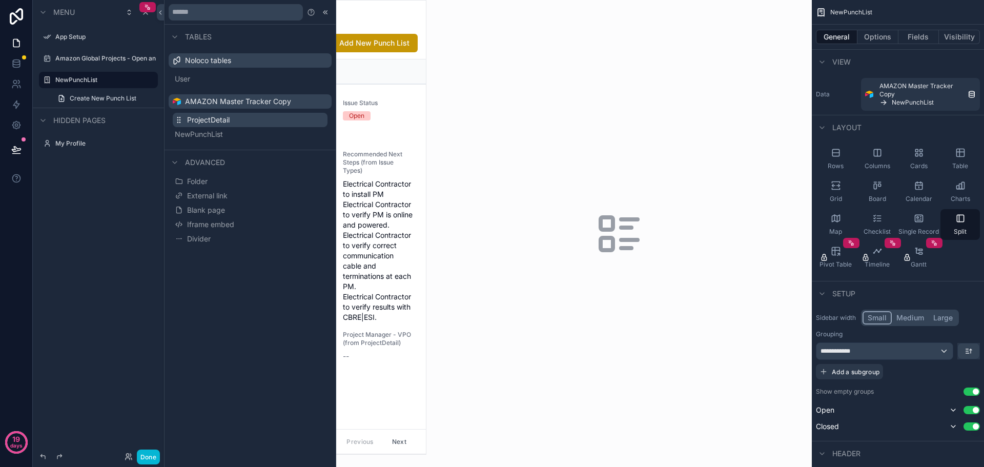
click at [216, 124] on span "ProjectDetail" at bounding box center [208, 120] width 43 height 10
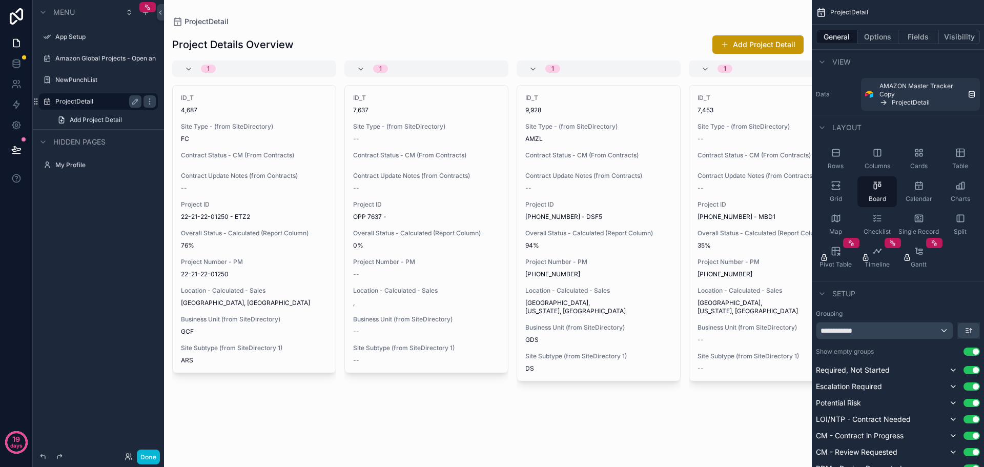
click at [88, 101] on label "ProjectDetail" at bounding box center [96, 101] width 82 height 8
click at [453, 30] on div "scrollable content" at bounding box center [488, 233] width 648 height 467
click at [957, 224] on div "Split" at bounding box center [959, 224] width 39 height 31
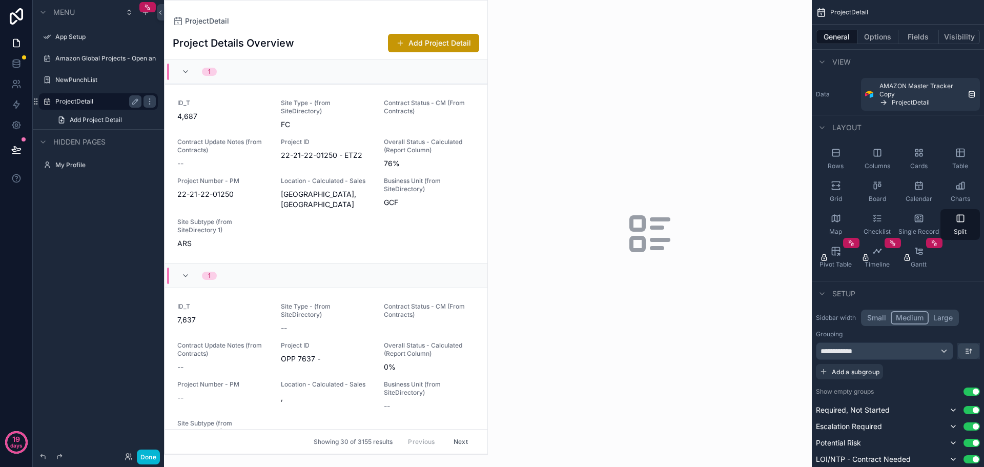
click at [355, 25] on div "ProjectDetail" at bounding box center [326, 21] width 306 height 8
click at [875, 318] on button "Small" at bounding box center [876, 317] width 28 height 13
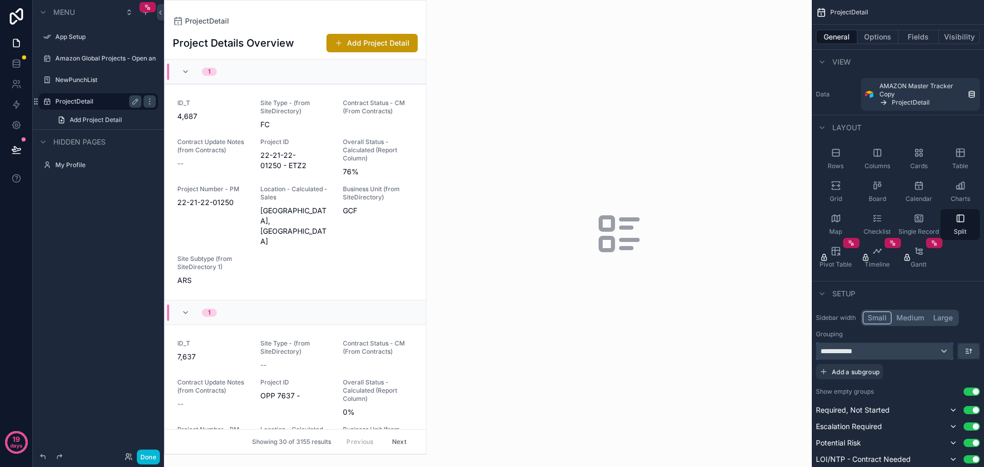
click at [886, 351] on div "**********" at bounding box center [884, 351] width 136 height 16
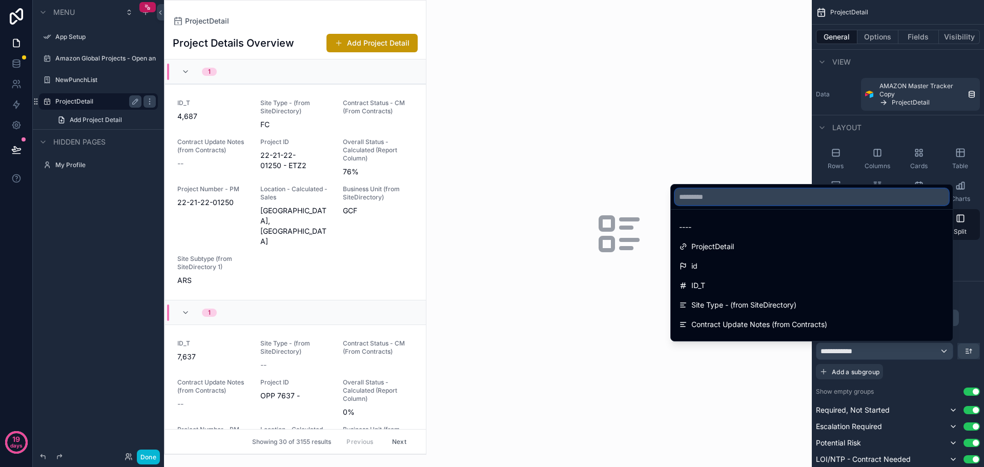
click at [768, 191] on input "text" at bounding box center [812, 197] width 274 height 16
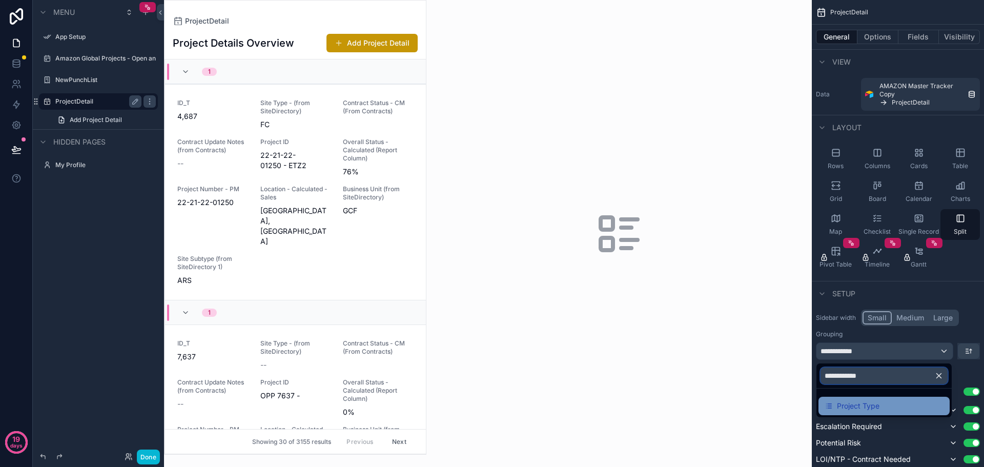
type input "**********"
click at [860, 412] on div "Project Type" at bounding box center [883, 406] width 131 height 18
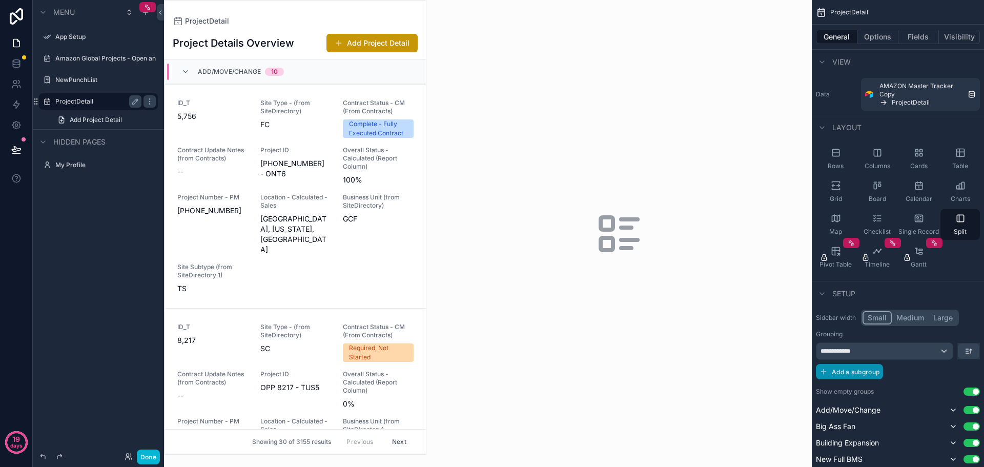
click at [870, 375] on span "Add a subgroup" at bounding box center [855, 372] width 48 height 8
click at [885, 348] on div "**********" at bounding box center [871, 351] width 111 height 16
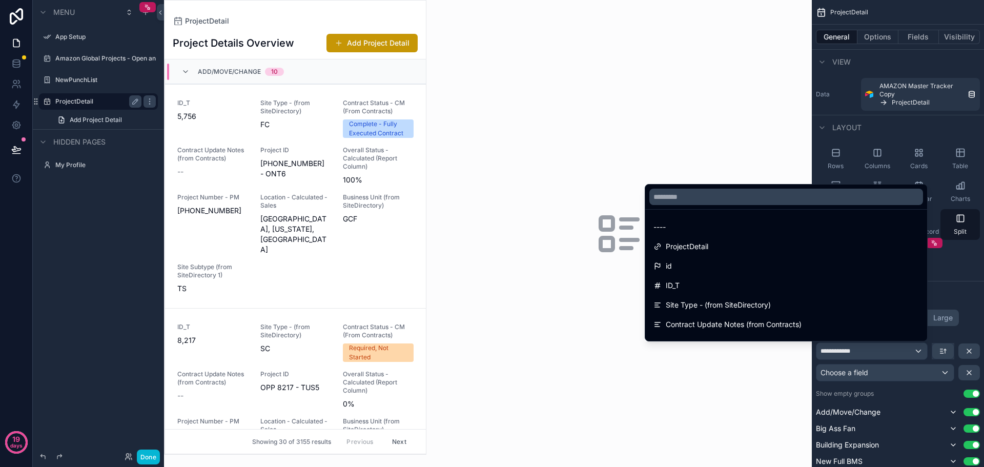
click at [879, 374] on div "scrollable content" at bounding box center [492, 233] width 984 height 467
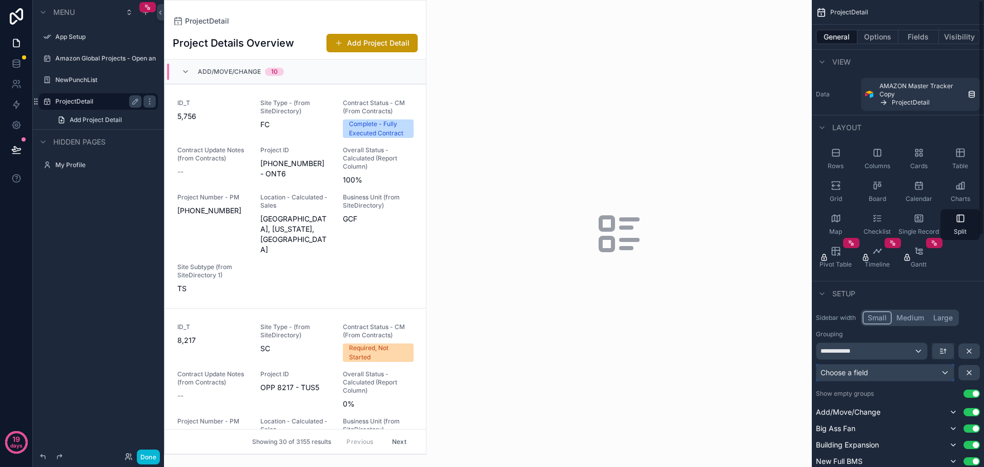
click at [879, 374] on div "Choose a field" at bounding box center [884, 372] width 137 height 16
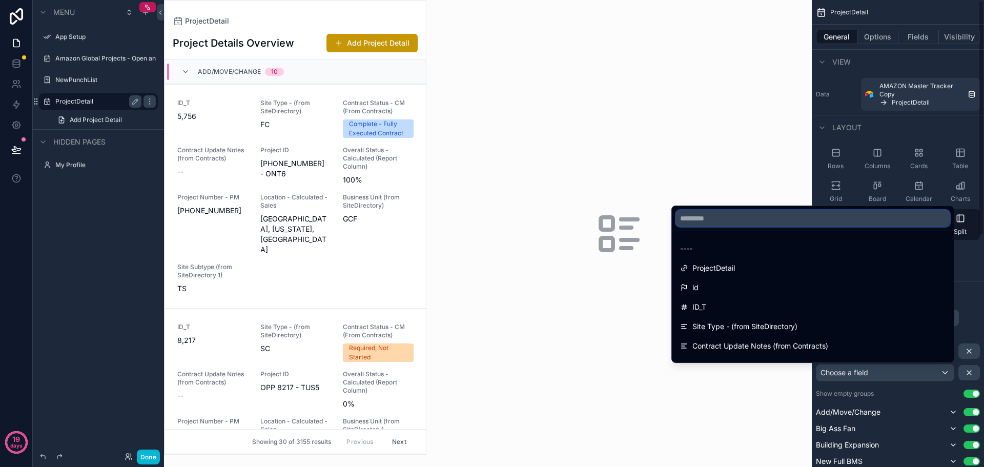
click at [866, 217] on input "text" at bounding box center [813, 218] width 274 height 16
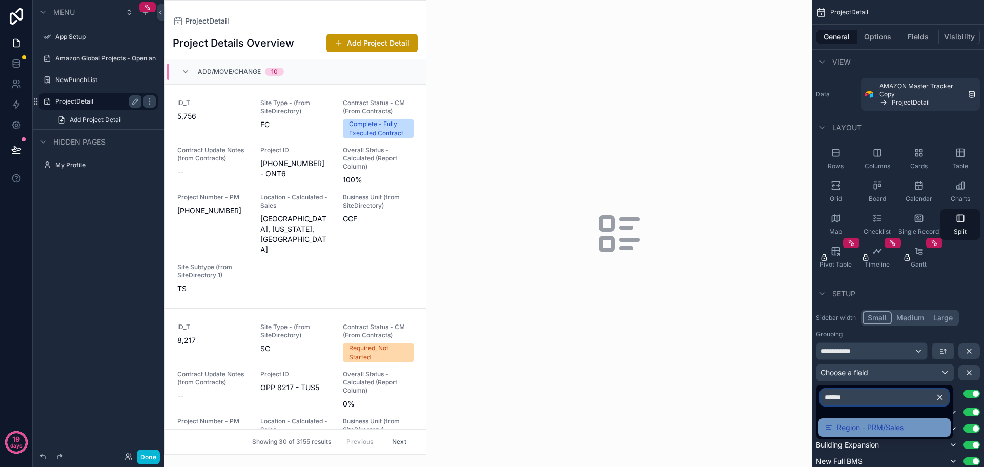
type input "******"
click at [890, 424] on span "Region - PRM/Sales" at bounding box center [870, 427] width 67 height 12
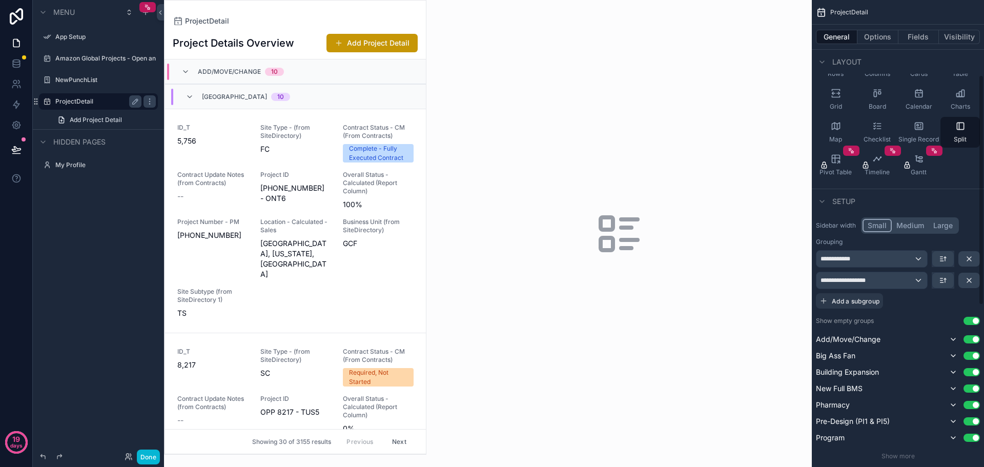
scroll to position [154, 0]
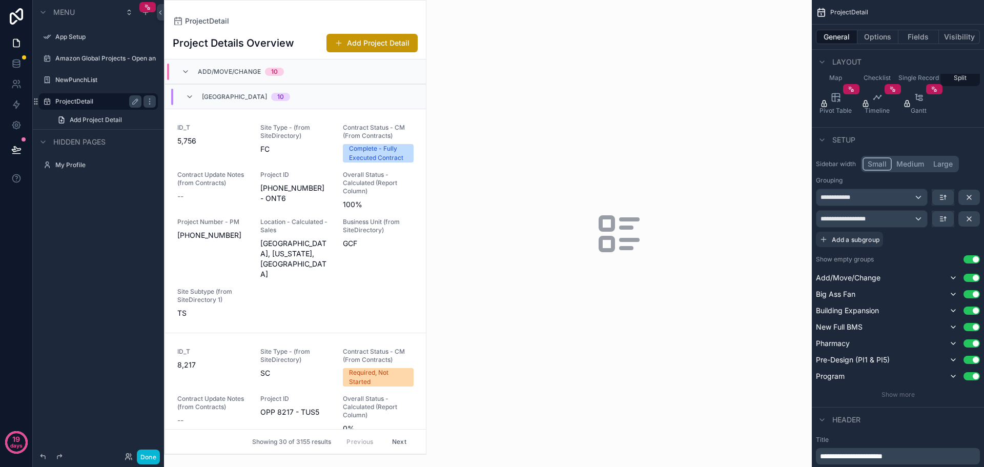
click at [968, 260] on button "Use setting" at bounding box center [971, 259] width 16 height 8
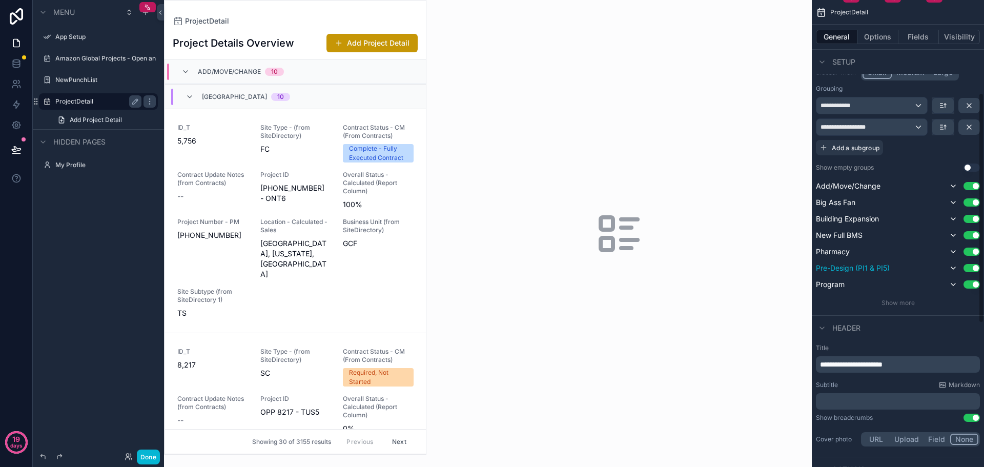
scroll to position [256, 0]
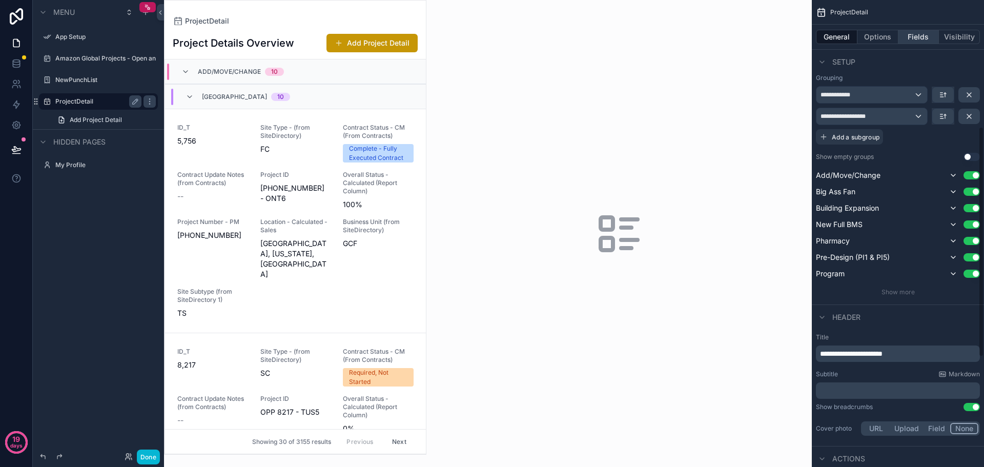
click at [913, 37] on button "Fields" at bounding box center [918, 37] width 41 height 14
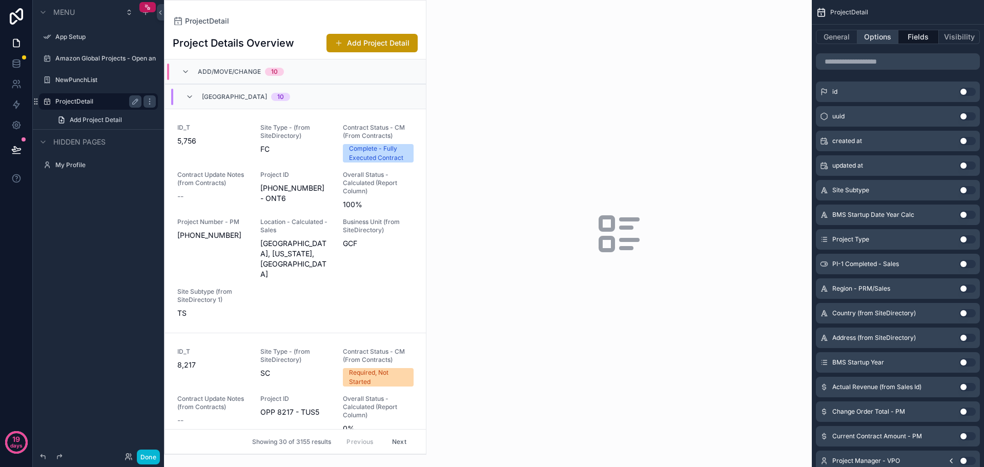
click at [877, 40] on button "Options" at bounding box center [877, 37] width 41 height 14
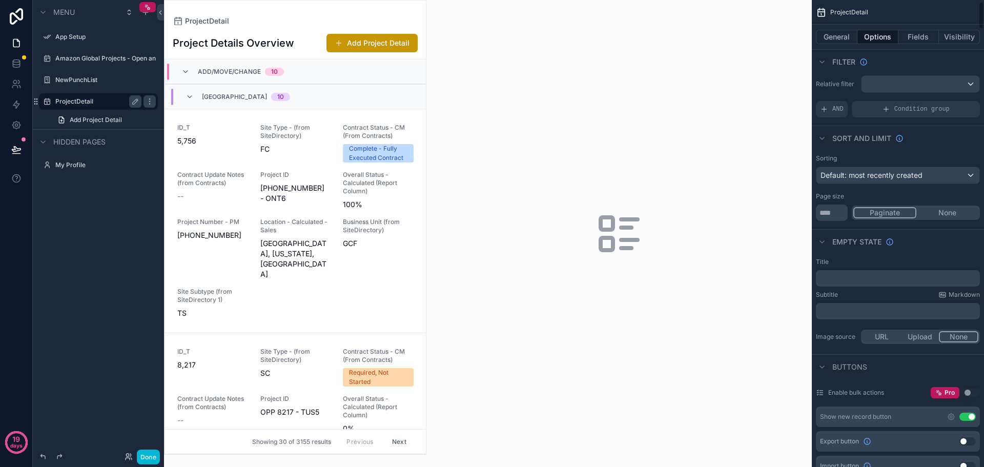
scroll to position [0, 0]
click at [902, 86] on div "scrollable content" at bounding box center [920, 86] width 118 height 16
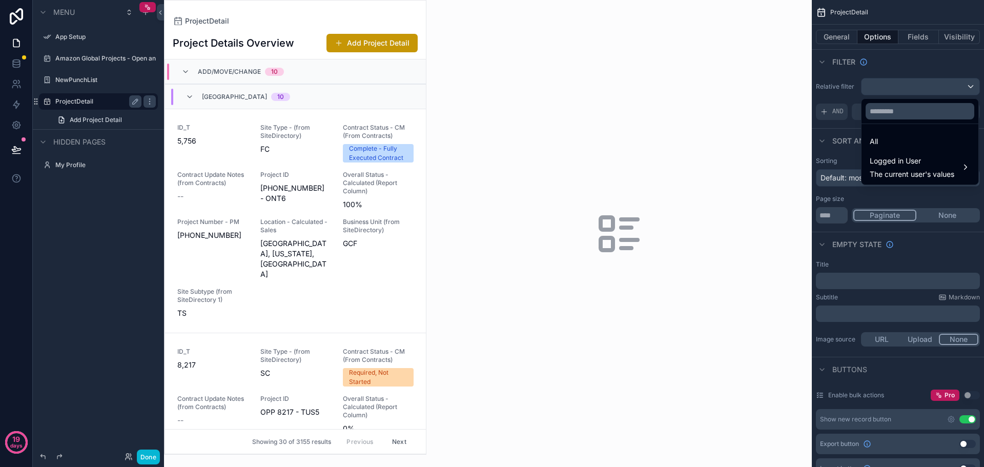
click at [902, 86] on div "scrollable content" at bounding box center [492, 233] width 984 height 467
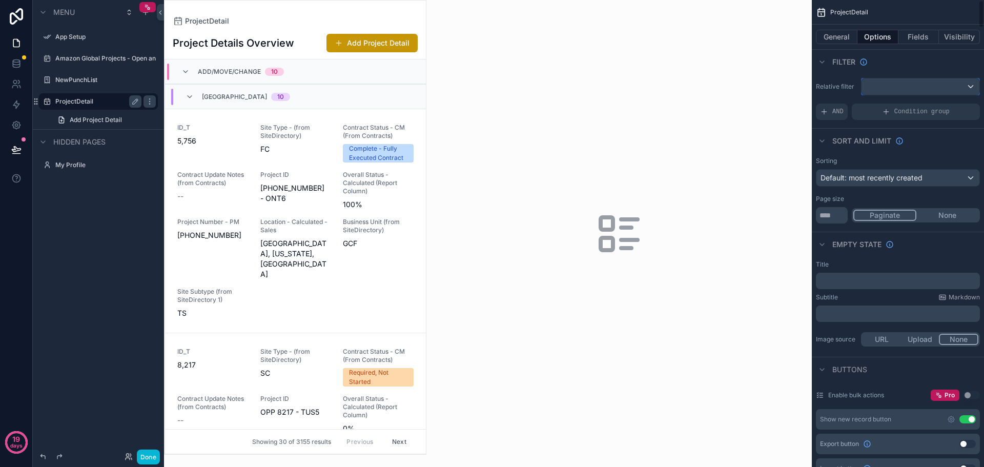
click at [902, 86] on div "scrollable content" at bounding box center [920, 86] width 118 height 16
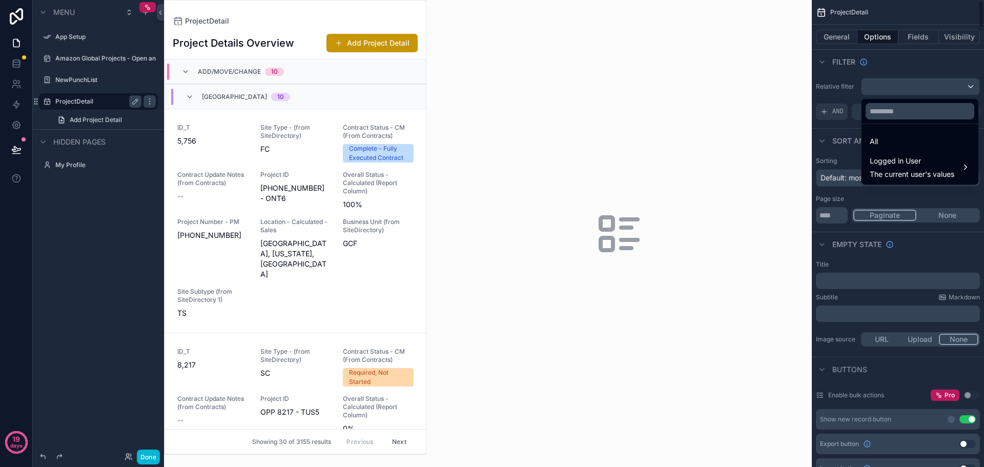
click at [839, 92] on div "scrollable content" at bounding box center [492, 233] width 984 height 467
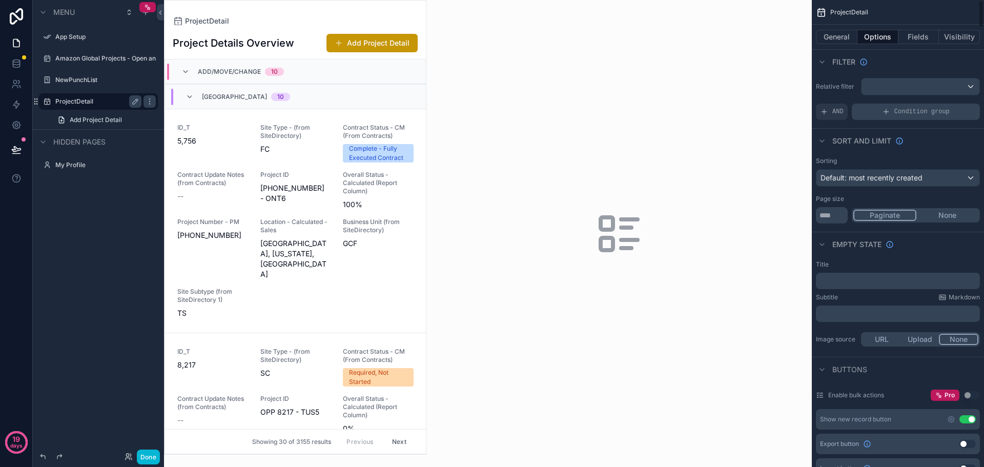
click at [889, 109] on icon "scrollable content" at bounding box center [886, 112] width 8 height 8
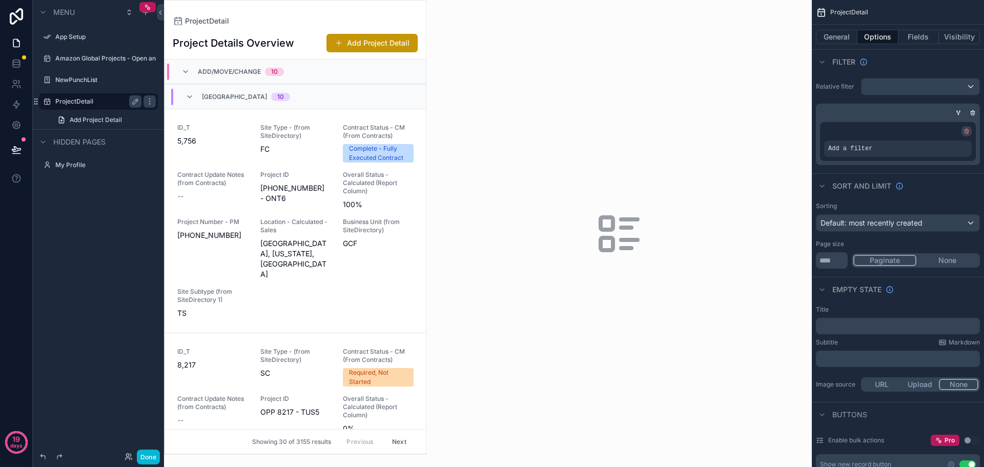
click at [966, 131] on icon "scrollable content" at bounding box center [966, 131] width 6 height 6
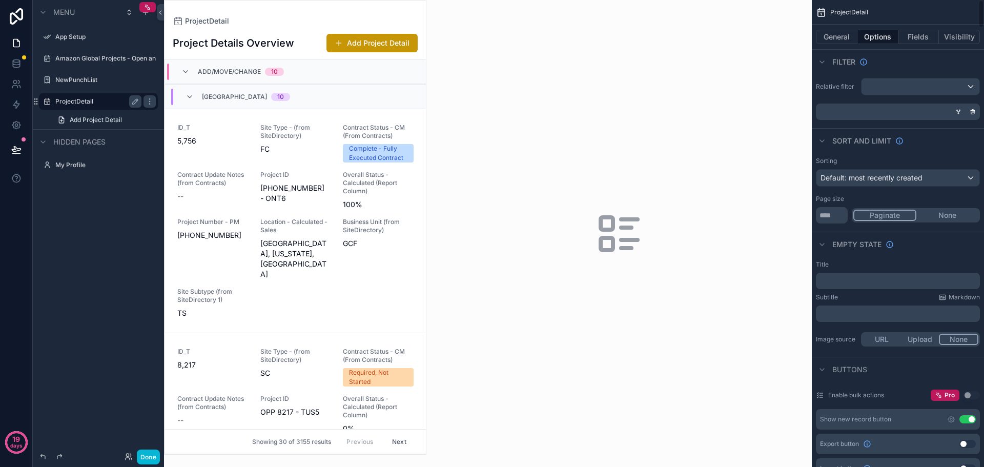
click at [959, 109] on icon "scrollable content" at bounding box center [958, 112] width 6 height 6
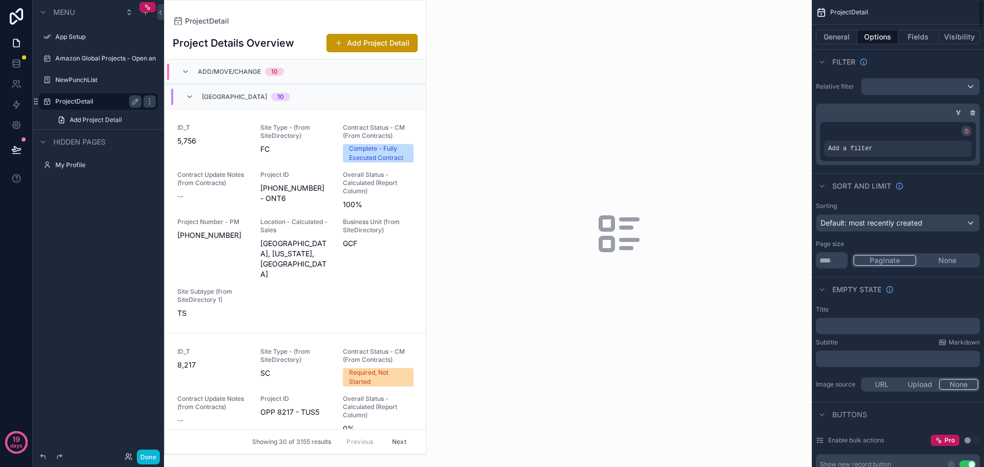
click at [967, 131] on icon "scrollable content" at bounding box center [966, 131] width 6 height 6
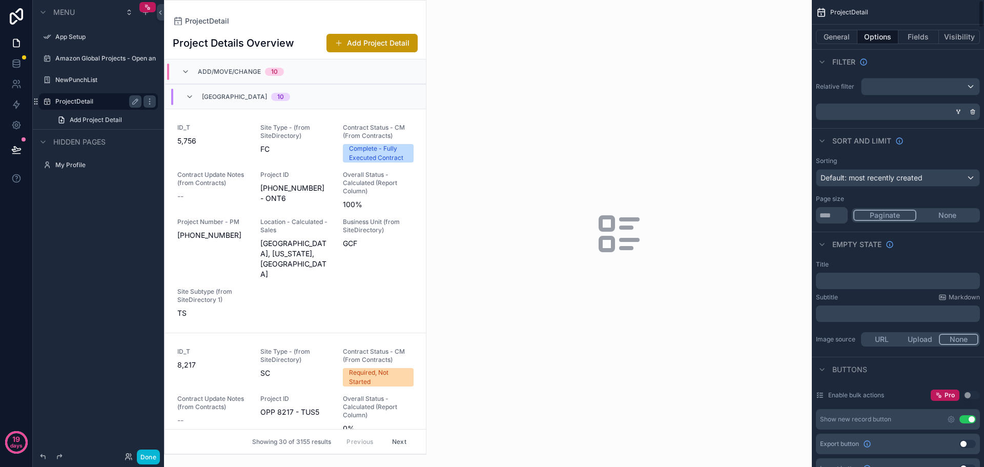
click at [838, 113] on div "scrollable content" at bounding box center [896, 111] width 164 height 16
click at [975, 114] on icon "scrollable content" at bounding box center [972, 112] width 6 height 6
click at [826, 111] on icon "scrollable content" at bounding box center [824, 112] width 8 height 8
click at [857, 110] on span "Add a filter" at bounding box center [842, 112] width 44 height 8
click at [954, 105] on icon "scrollable content" at bounding box center [954, 103] width 3 height 3
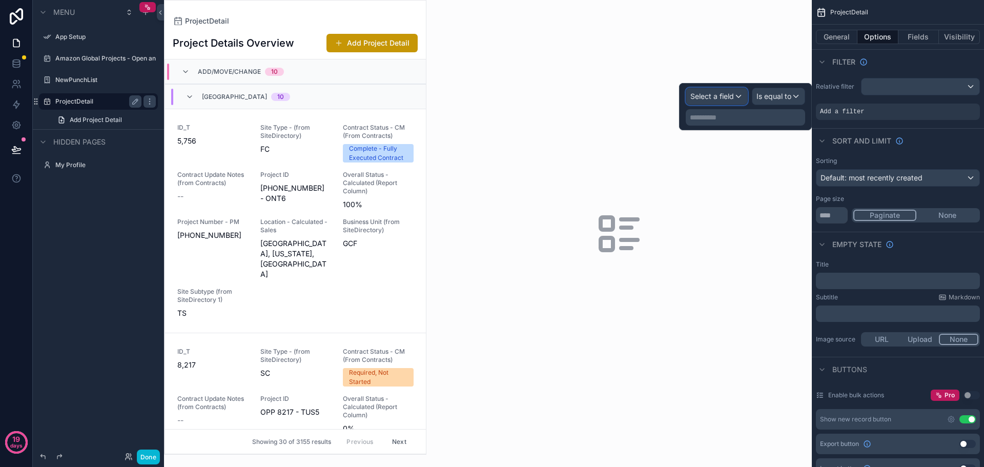
click at [710, 95] on span "Select a field" at bounding box center [712, 96] width 44 height 9
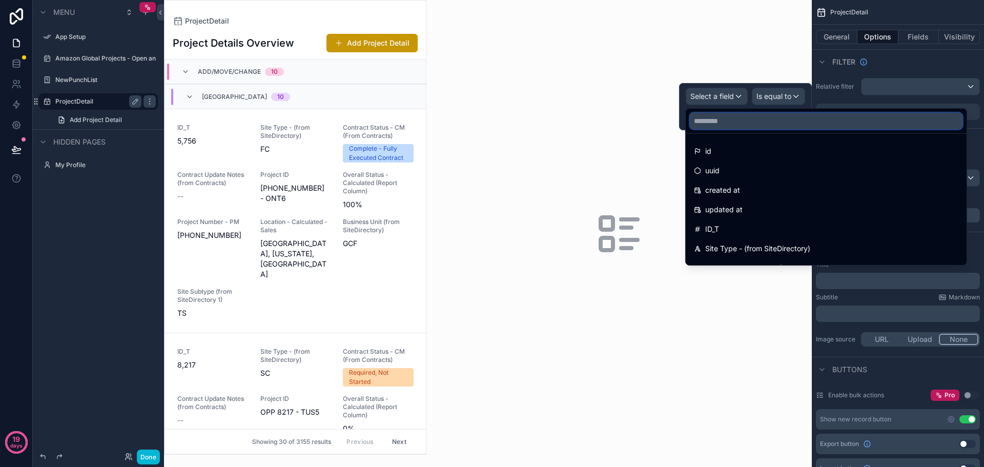
click at [727, 128] on input "text" at bounding box center [826, 121] width 273 height 16
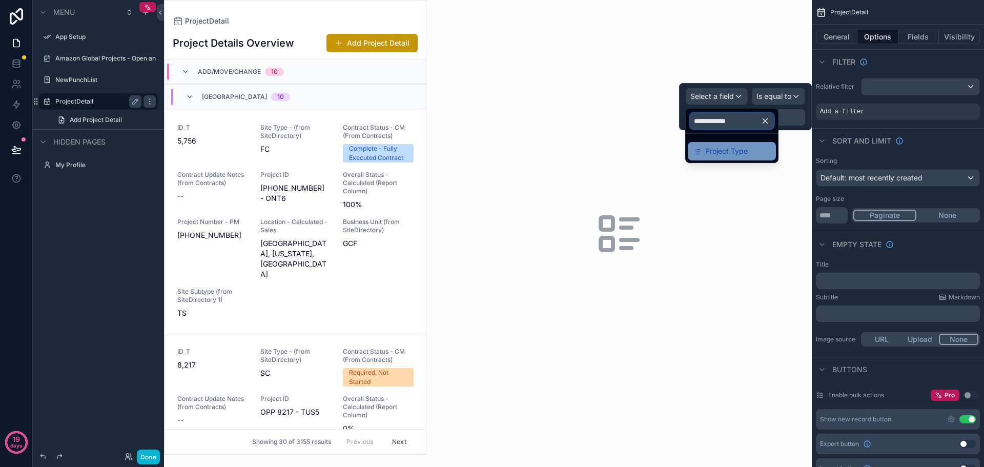
type input "**********"
click at [739, 148] on span "Project Type" at bounding box center [726, 151] width 43 height 12
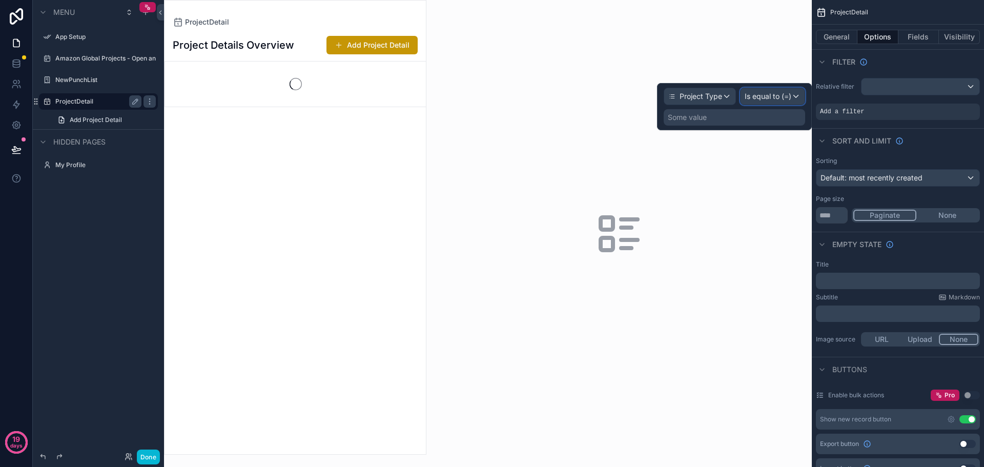
click at [763, 100] on span "Is equal to (=)" at bounding box center [767, 96] width 47 height 10
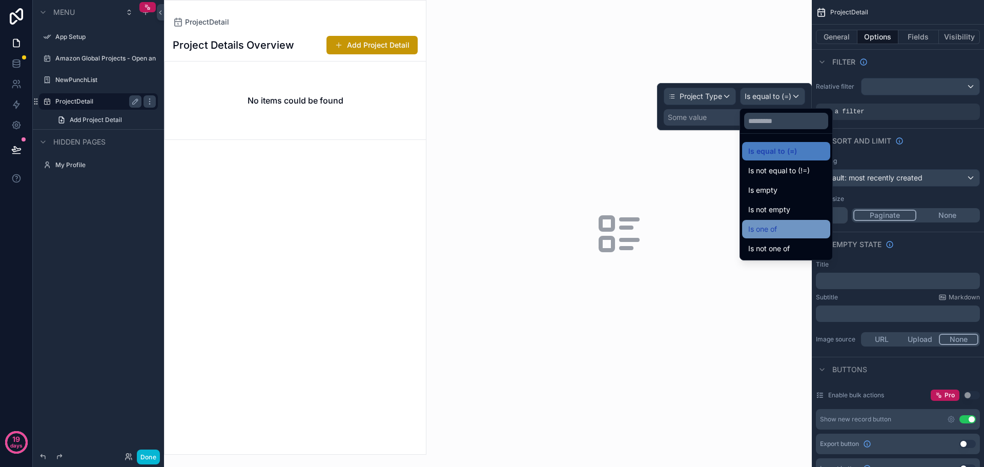
click at [783, 226] on div "Is one of" at bounding box center [786, 229] width 76 height 12
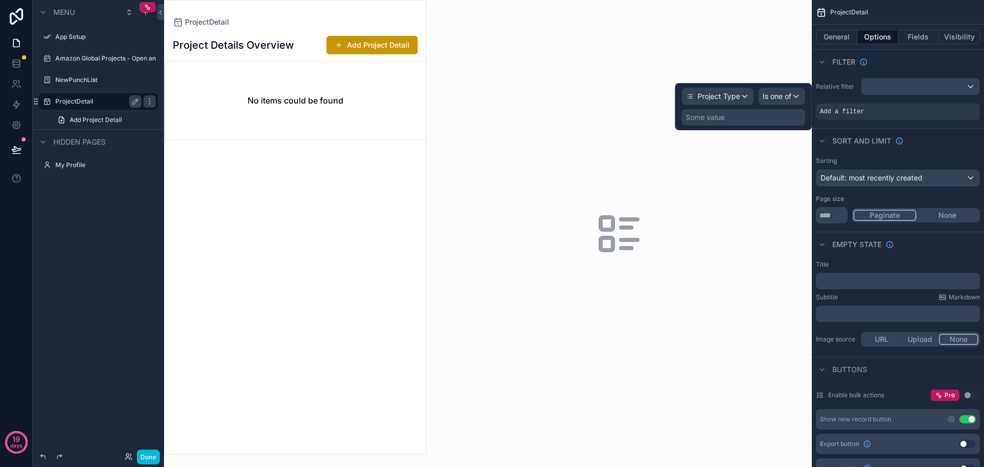
click at [740, 122] on div "Some value" at bounding box center [742, 117] width 123 height 16
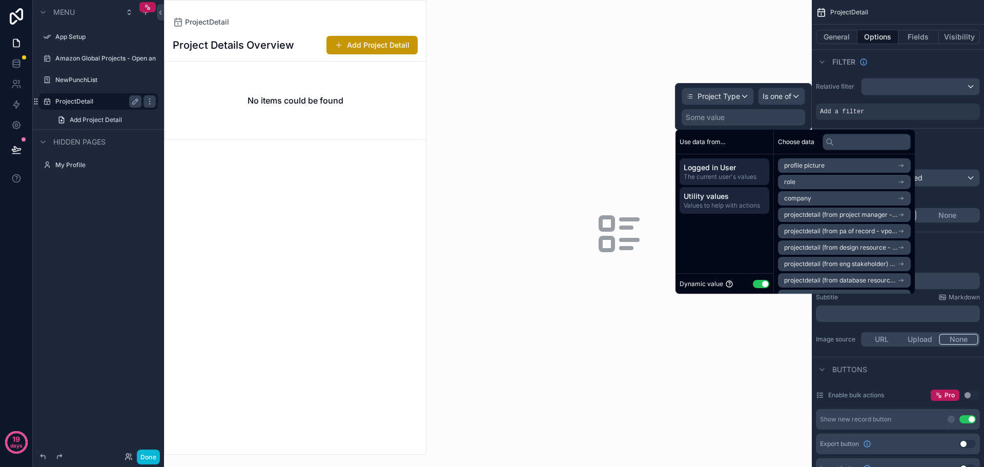
click at [720, 197] on span "Utility values" at bounding box center [723, 196] width 81 height 10
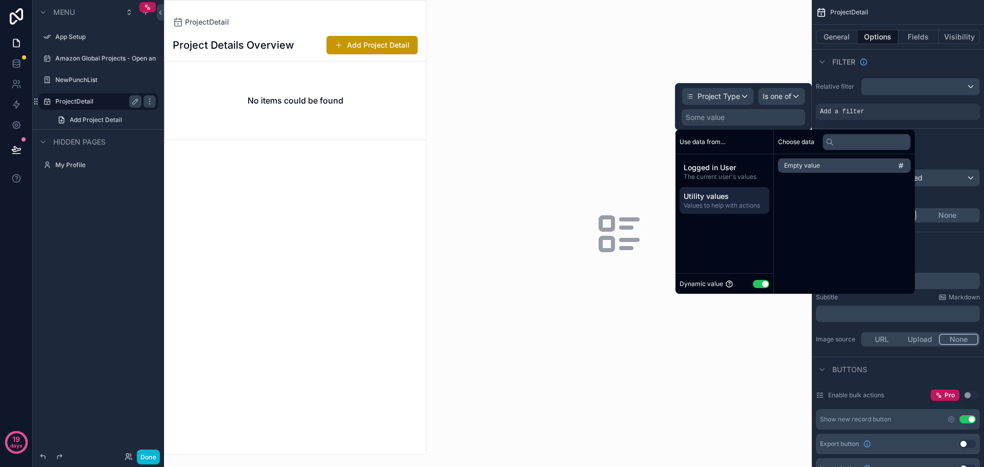
click at [759, 282] on button "Use setting" at bounding box center [761, 284] width 16 height 8
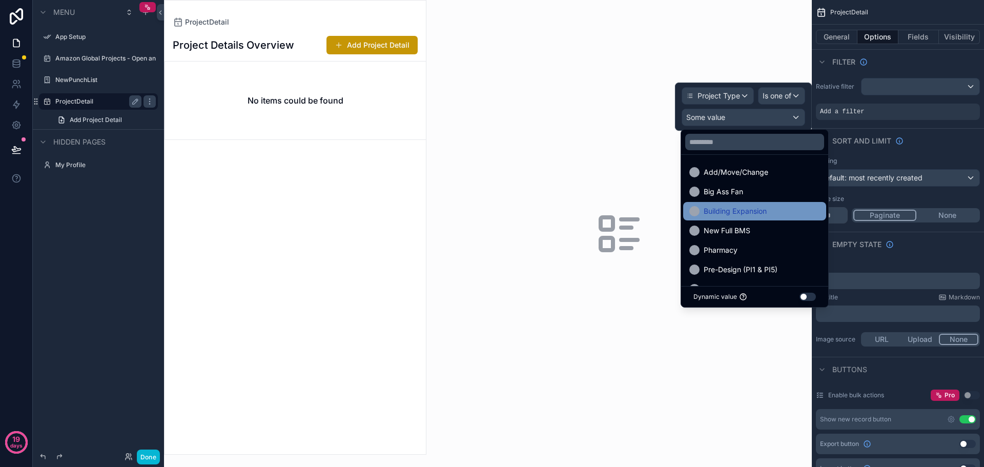
scroll to position [51, 0]
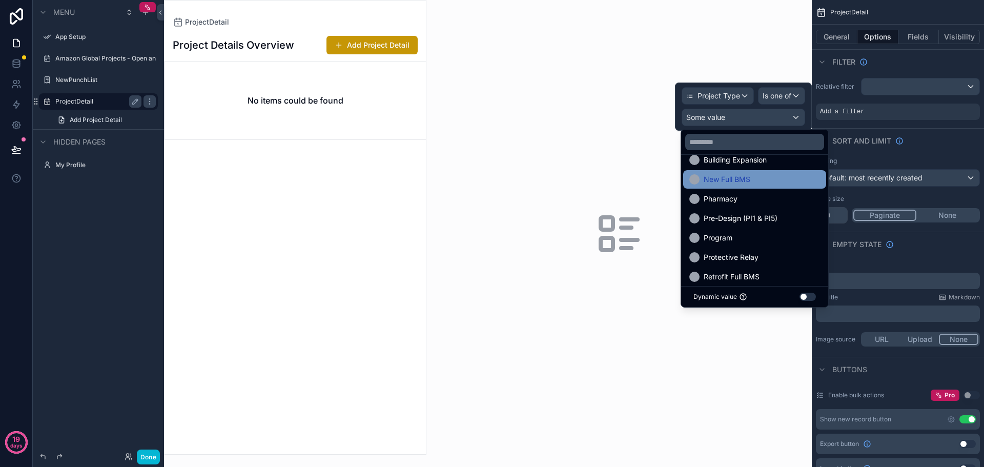
click at [691, 181] on div at bounding box center [694, 179] width 10 height 10
click at [694, 180] on div at bounding box center [694, 179] width 10 height 10
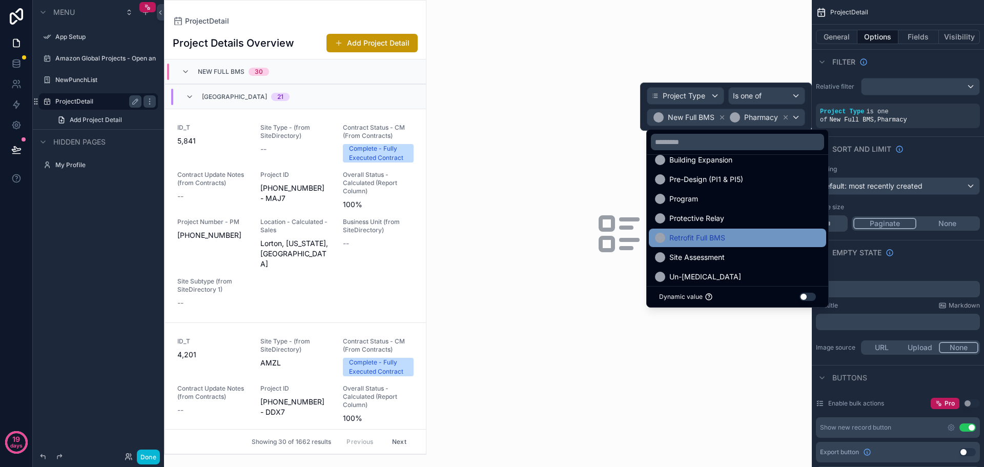
scroll to position [59, 0]
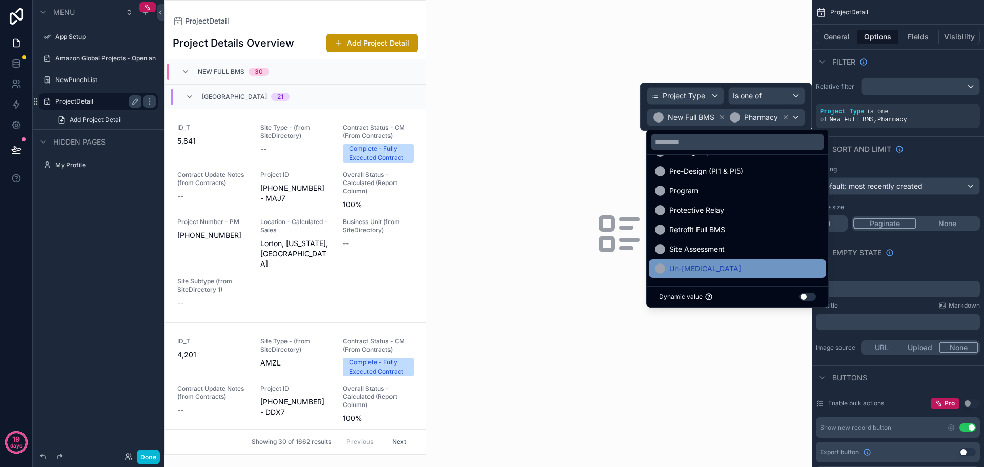
click at [661, 266] on div at bounding box center [660, 268] width 10 height 10
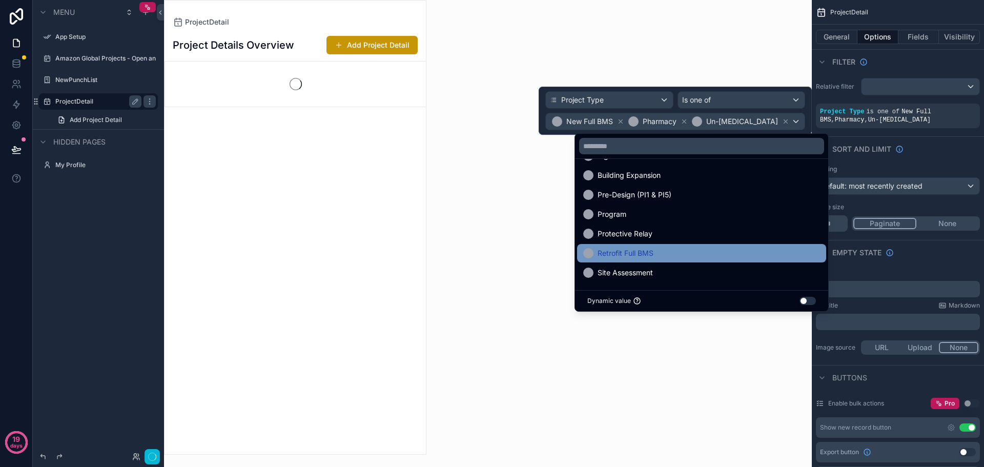
scroll to position [40, 0]
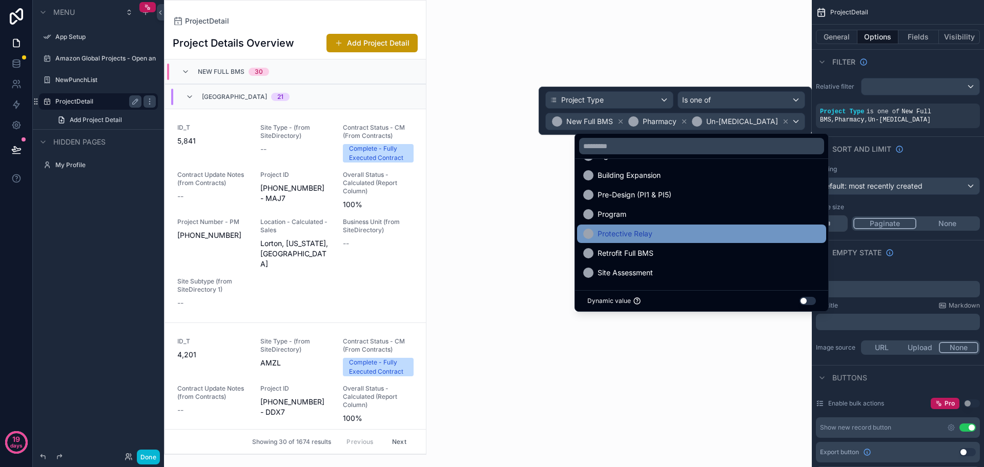
click at [590, 253] on div at bounding box center [588, 253] width 10 height 10
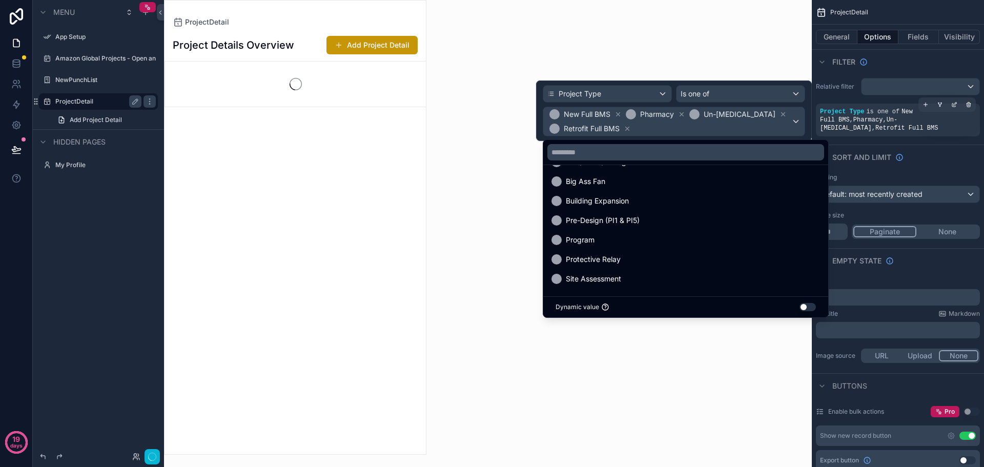
scroll to position [20, 0]
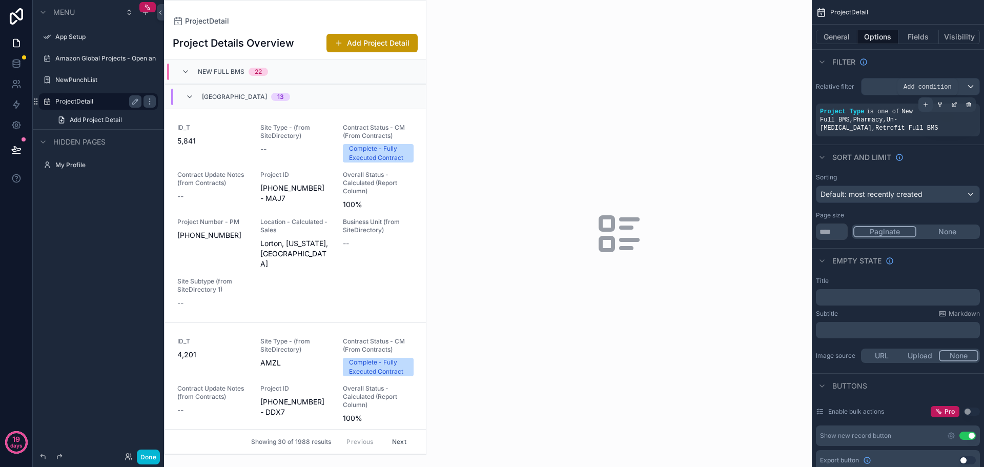
click at [925, 103] on icon "scrollable content" at bounding box center [925, 104] width 6 height 6
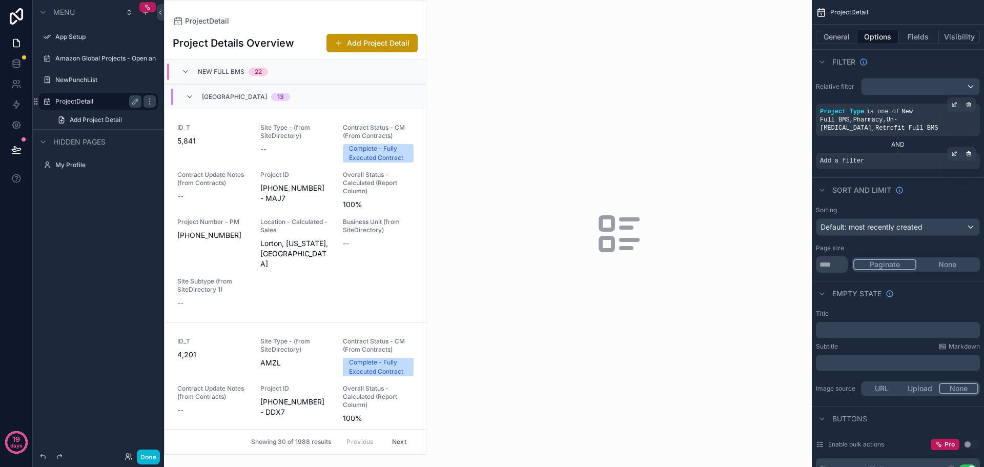
click at [828, 157] on span "Add a filter" at bounding box center [842, 161] width 44 height 8
click at [950, 147] on div "scrollable content" at bounding box center [954, 154] width 14 height 14
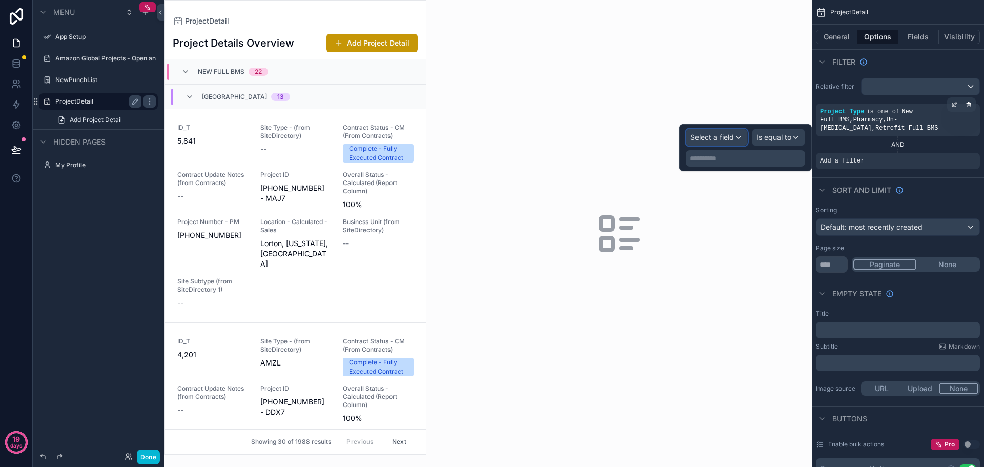
click at [733, 137] on span "Select a field" at bounding box center [712, 137] width 44 height 9
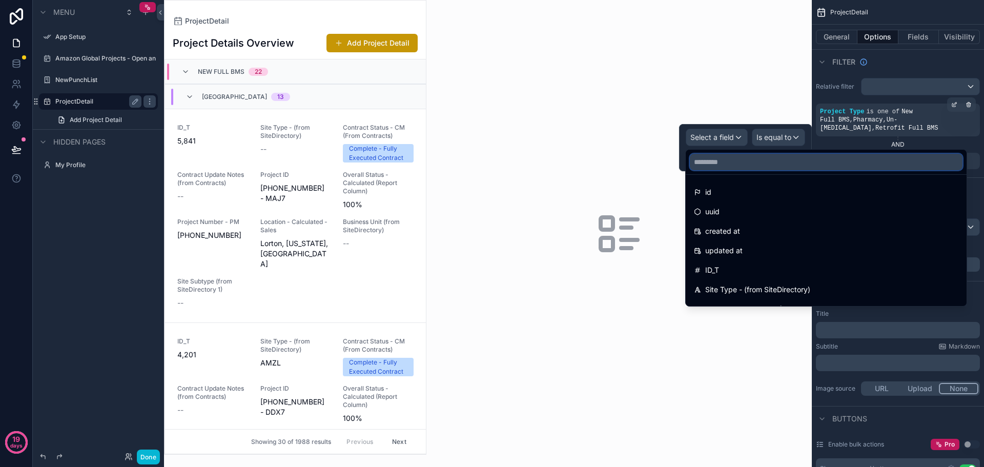
click at [727, 162] on input "text" at bounding box center [826, 162] width 273 height 16
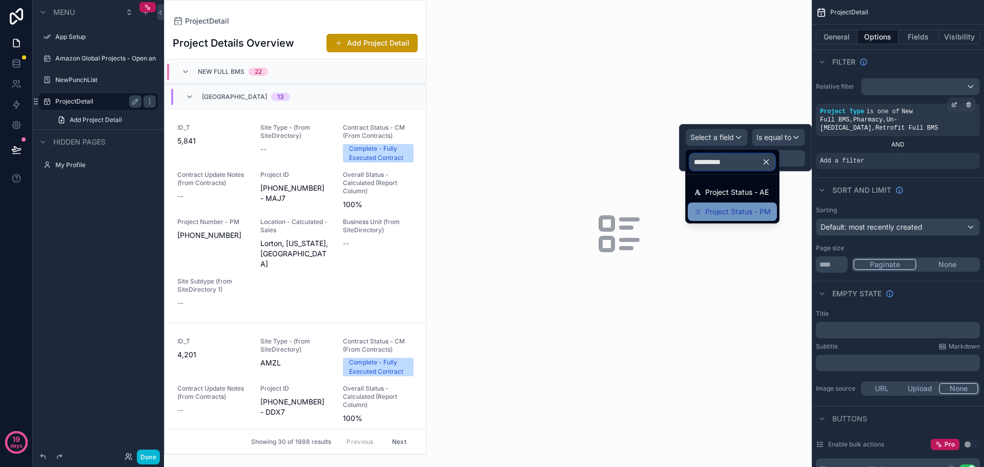
type input "**********"
click at [739, 206] on span "Project Status - PM" at bounding box center [738, 211] width 66 height 12
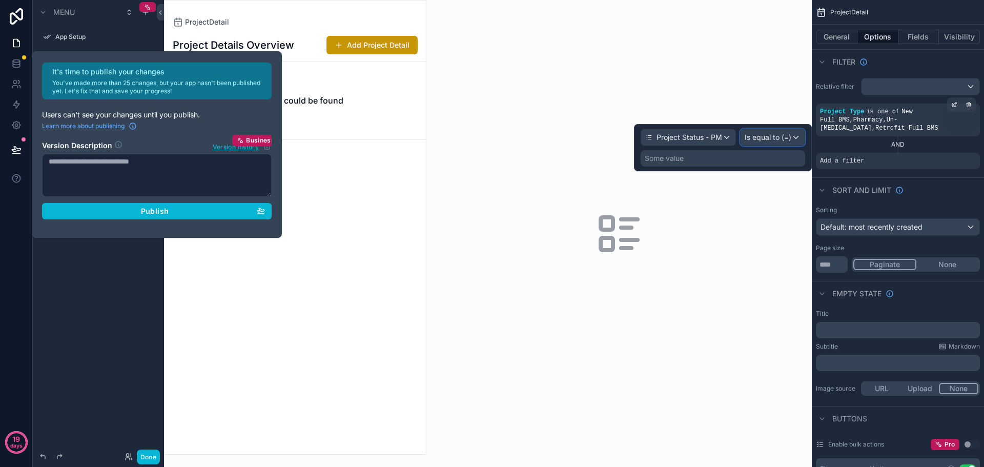
click at [766, 137] on span "Is equal to (=)" at bounding box center [767, 137] width 47 height 10
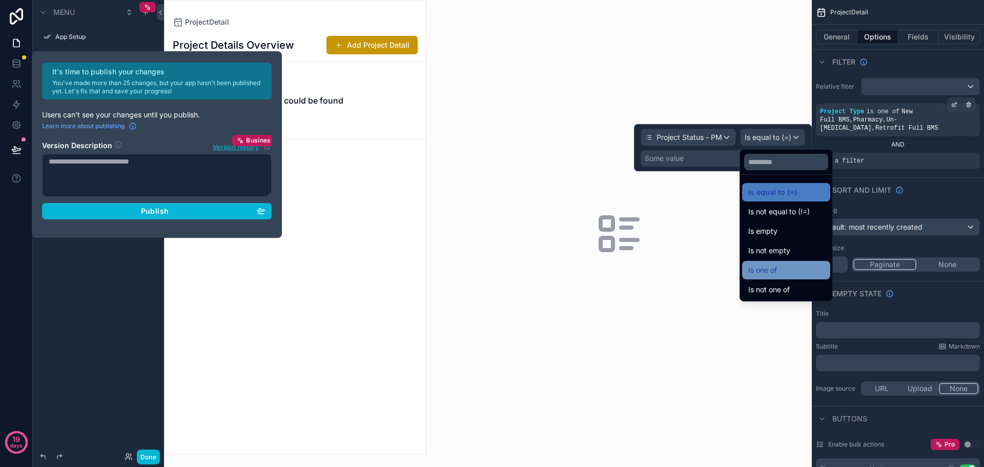
click at [772, 265] on span "Is one of" at bounding box center [762, 270] width 29 height 12
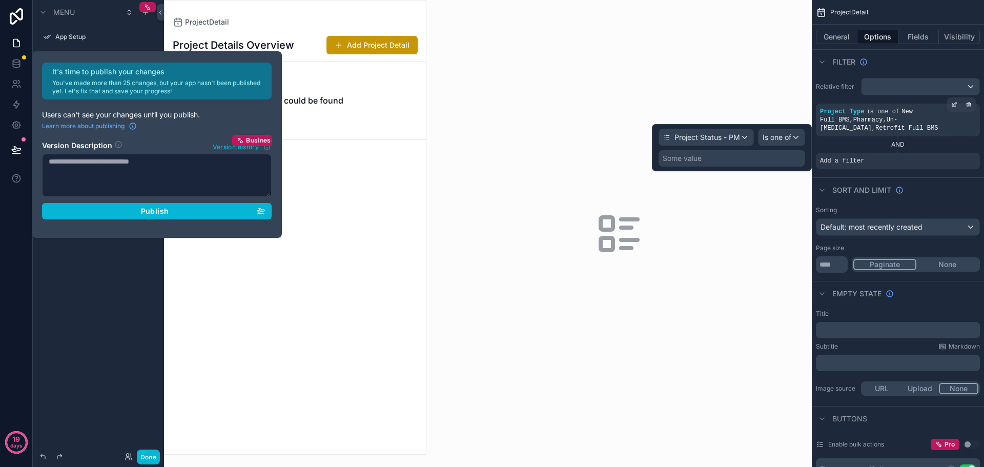
click at [758, 161] on div "Some value" at bounding box center [731, 158] width 147 height 16
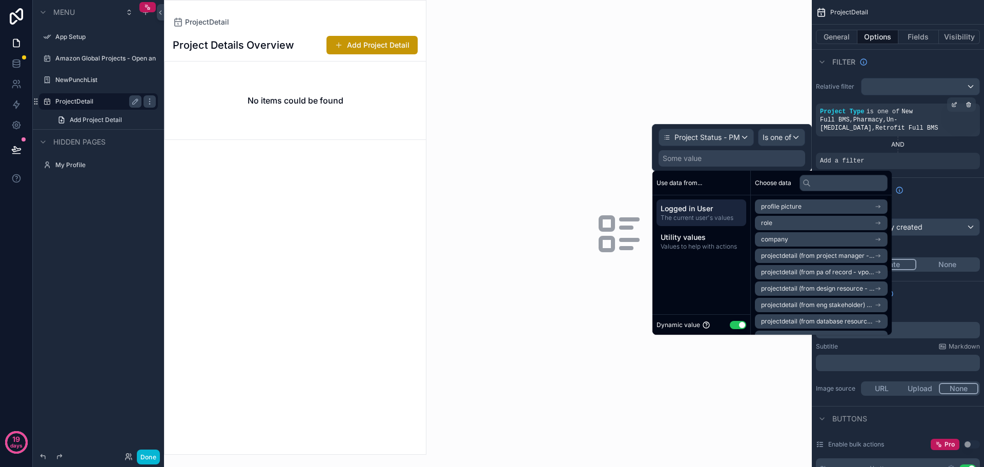
click at [734, 322] on button "Use setting" at bounding box center [738, 325] width 16 height 8
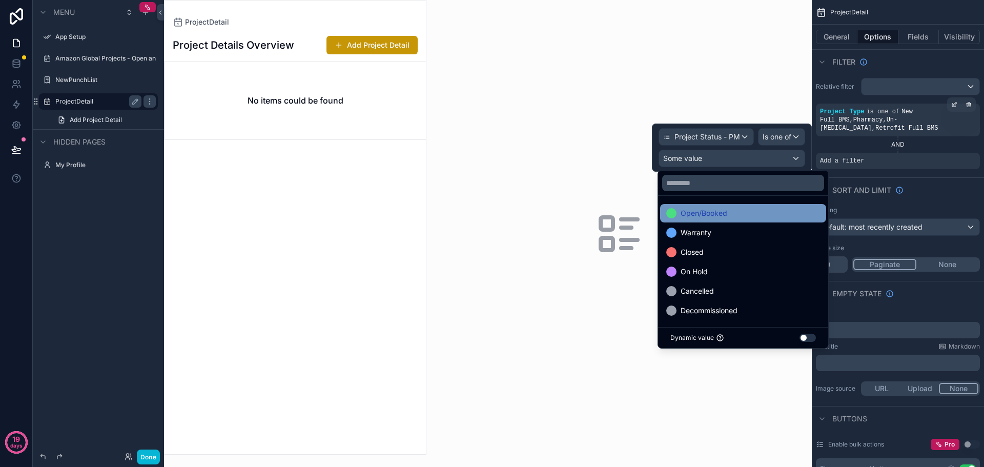
click at [701, 212] on span "Open/Booked" at bounding box center [703, 213] width 47 height 12
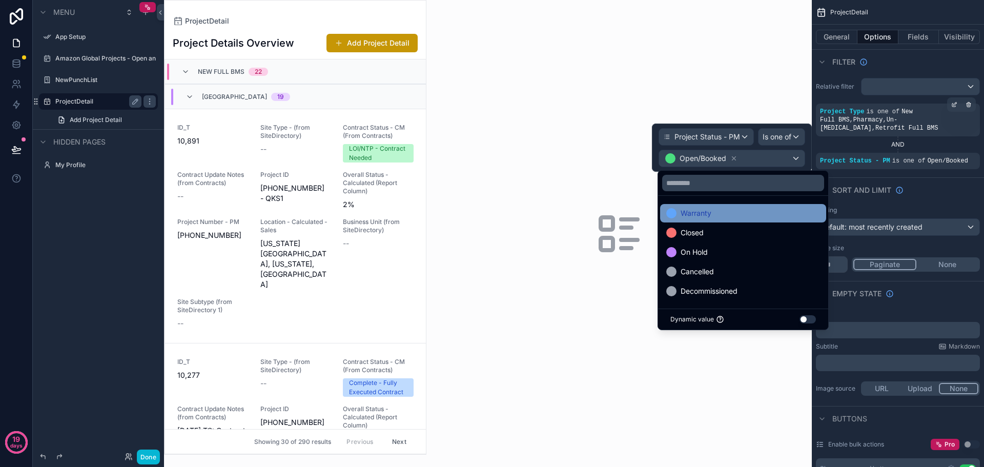
click at [699, 217] on span "Warranty" at bounding box center [695, 213] width 31 height 12
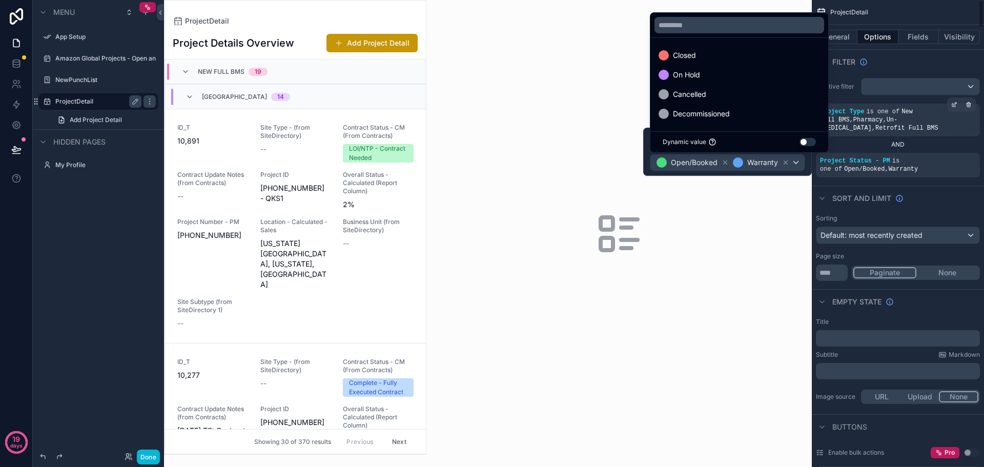
click at [936, 185] on div "Sort And Limit" at bounding box center [898, 197] width 172 height 25
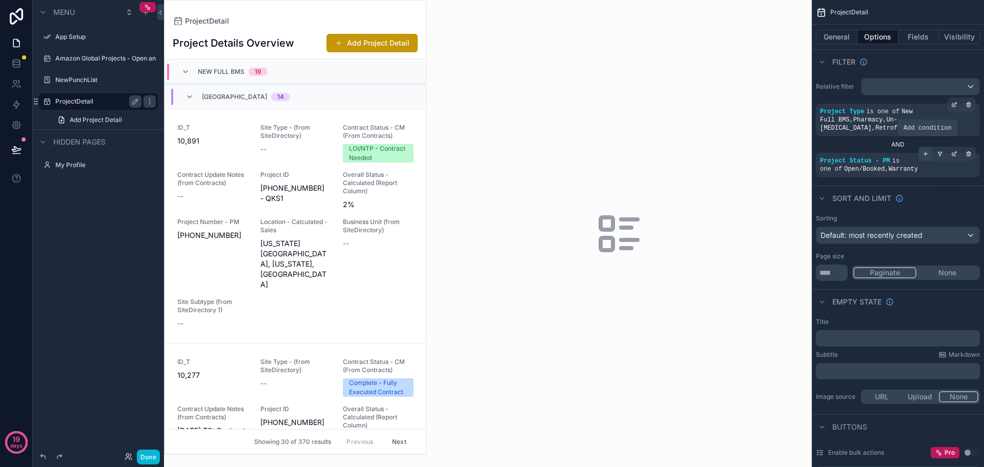
click at [925, 151] on icon "scrollable content" at bounding box center [925, 154] width 6 height 6
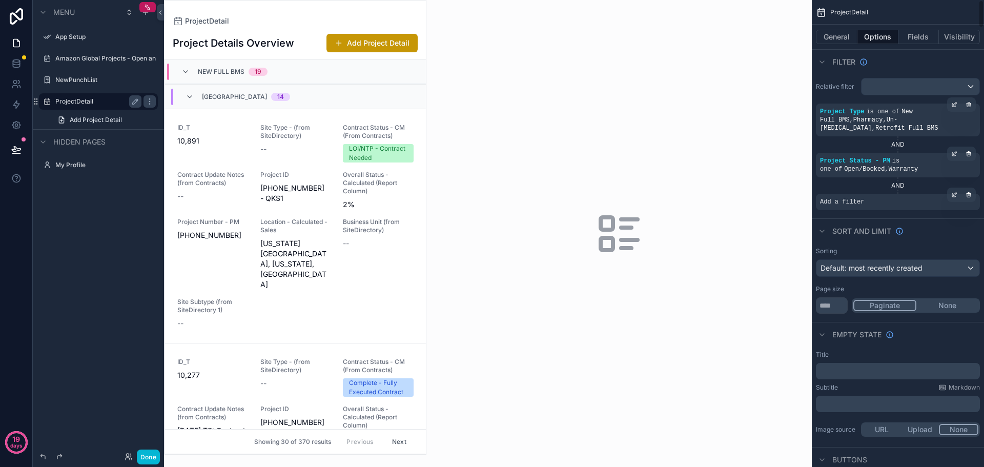
click at [858, 198] on span "Add a filter" at bounding box center [842, 202] width 44 height 8
click at [956, 192] on icon "scrollable content" at bounding box center [954, 195] width 6 height 6
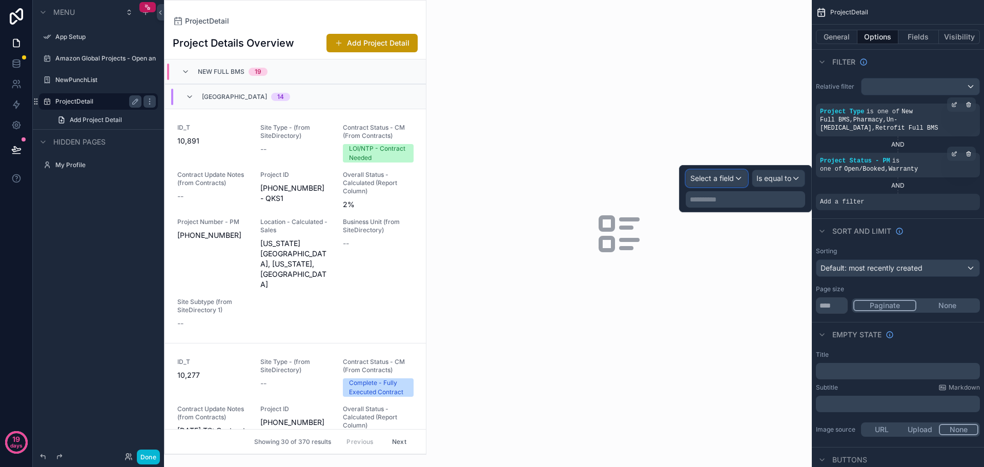
click at [739, 180] on div "Select a field" at bounding box center [716, 178] width 61 height 16
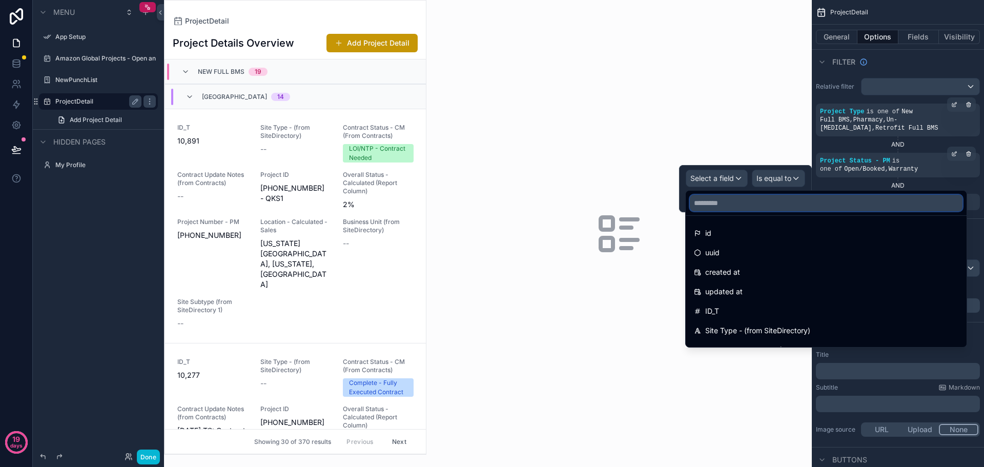
click at [715, 210] on input "text" at bounding box center [826, 203] width 273 height 16
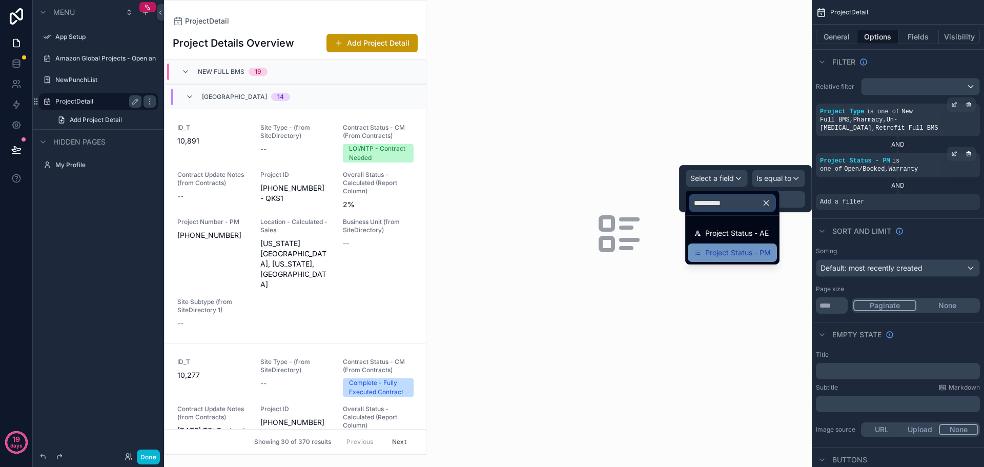
type input "**********"
click at [746, 249] on span "Project Status - PM" at bounding box center [738, 252] width 66 height 12
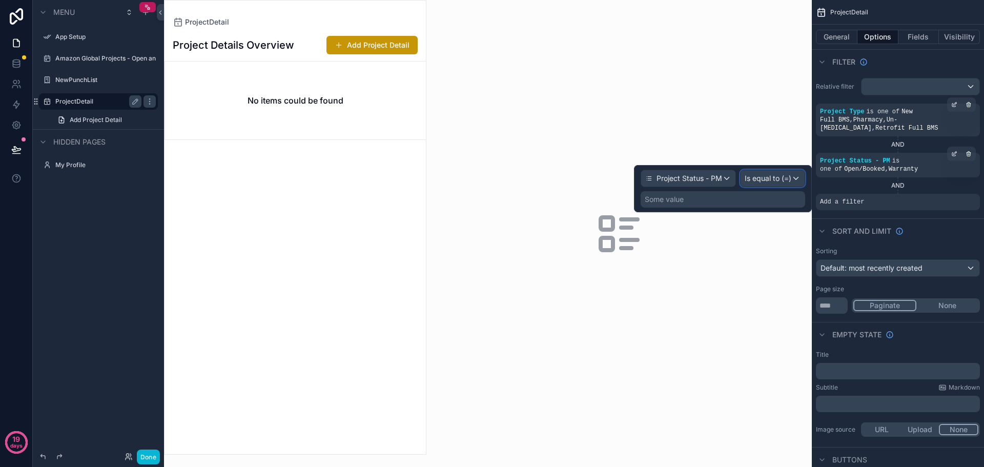
click at [769, 178] on span "Is equal to (=)" at bounding box center [767, 178] width 47 height 10
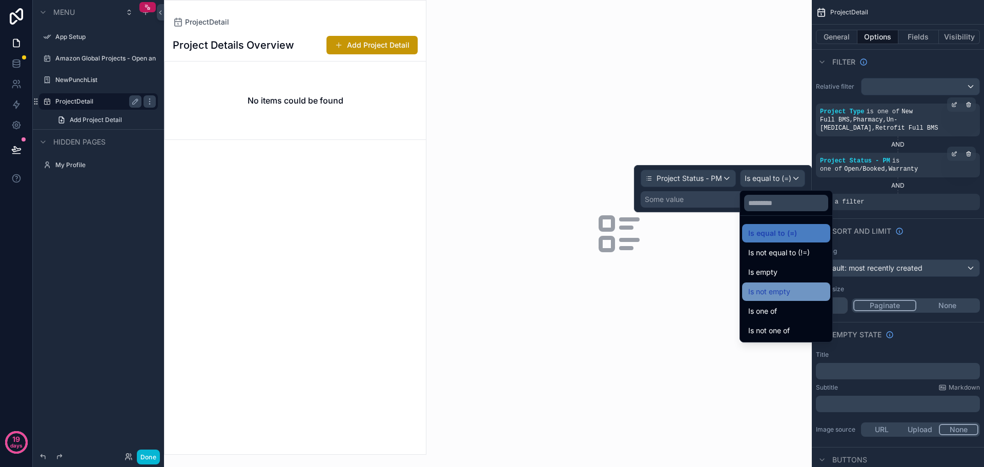
click at [782, 297] on span "Is not empty" at bounding box center [769, 291] width 42 height 12
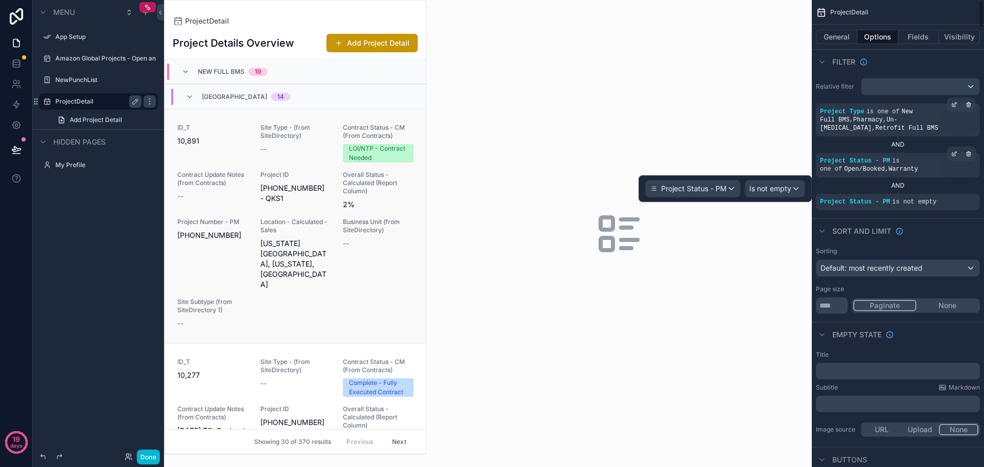
click at [231, 122] on link "ID_T 10,891 Site Type - (from SiteDirectory) -- Contract Status - CM (From Cont…" at bounding box center [295, 226] width 261 height 234
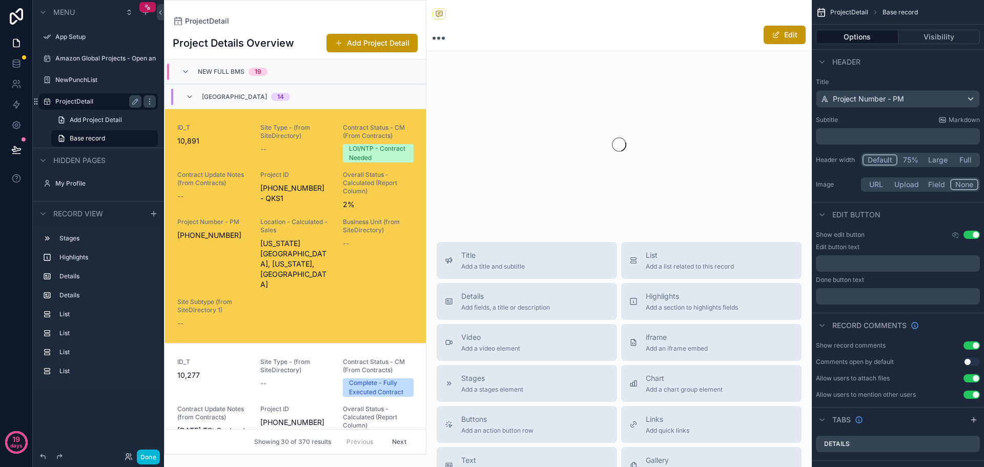
scroll to position [49, 0]
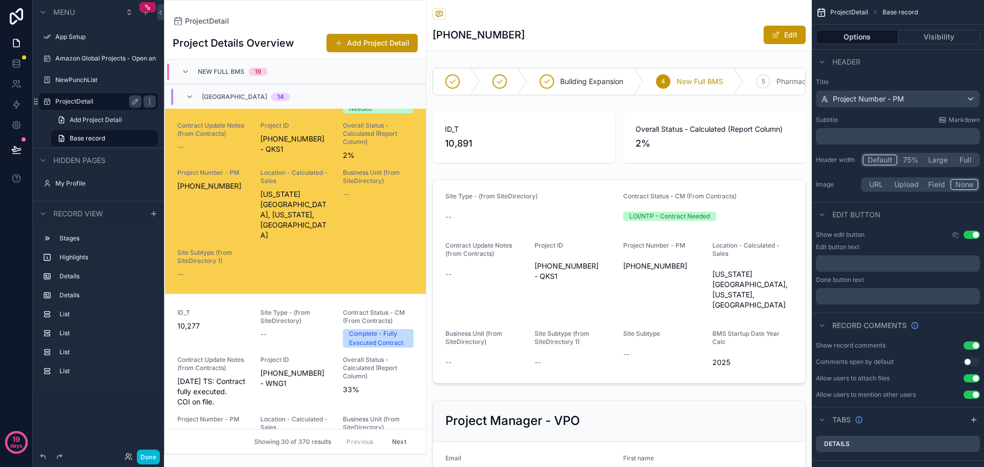
click at [314, 20] on div "ProjectDetail" at bounding box center [295, 21] width 245 height 8
click at [854, 14] on span "ProjectDetail" at bounding box center [849, 12] width 38 height 8
click at [95, 123] on span "Add Project Detail" at bounding box center [96, 120] width 52 height 8
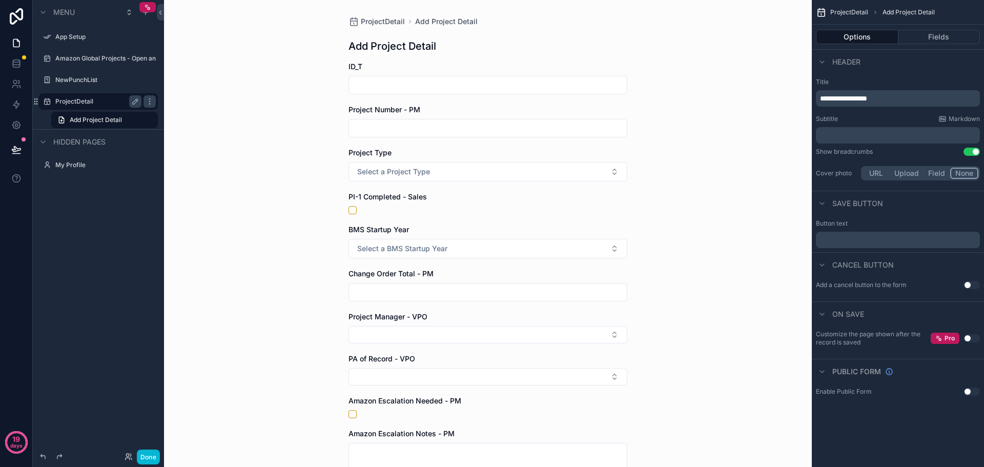
click at [97, 102] on label "ProjectDetail" at bounding box center [96, 101] width 82 height 8
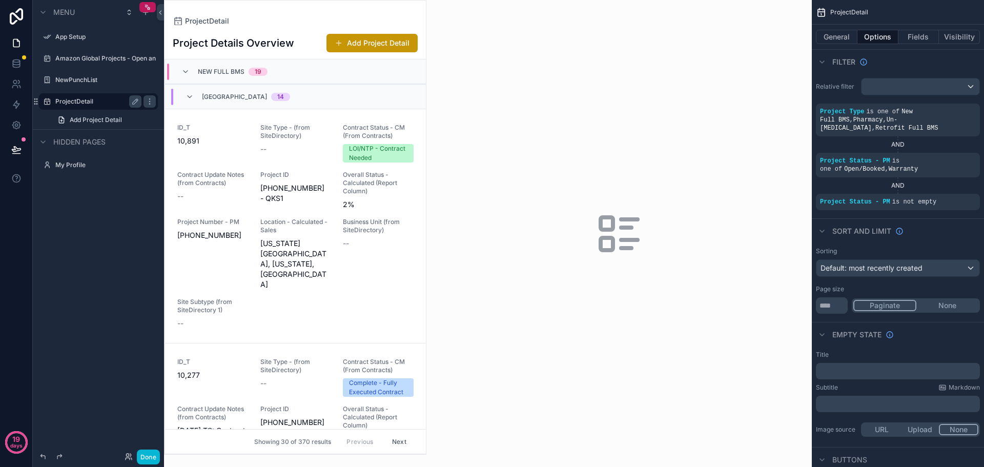
click at [287, 23] on div "ProjectDetail" at bounding box center [295, 21] width 245 height 8
click at [912, 34] on button "Fields" at bounding box center [918, 37] width 41 height 14
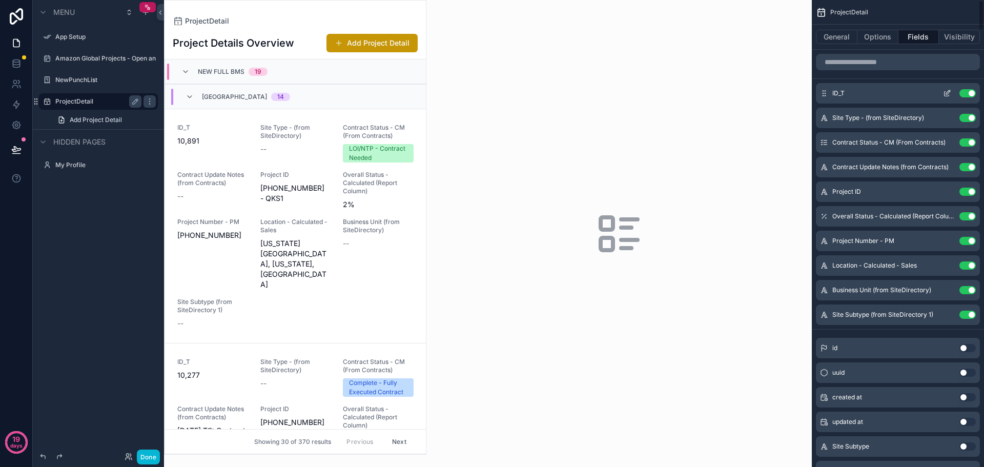
click at [966, 92] on button "Use setting" at bounding box center [967, 93] width 16 height 8
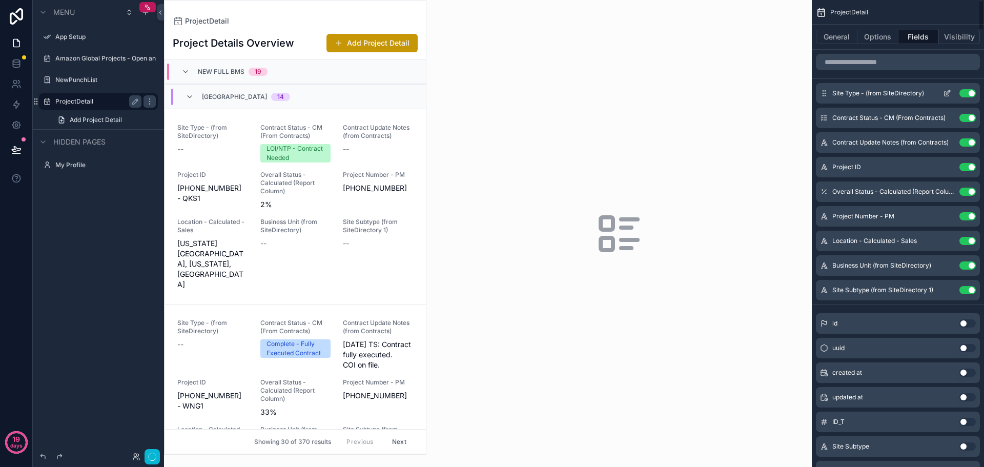
click at [966, 93] on button "Use setting" at bounding box center [967, 93] width 16 height 8
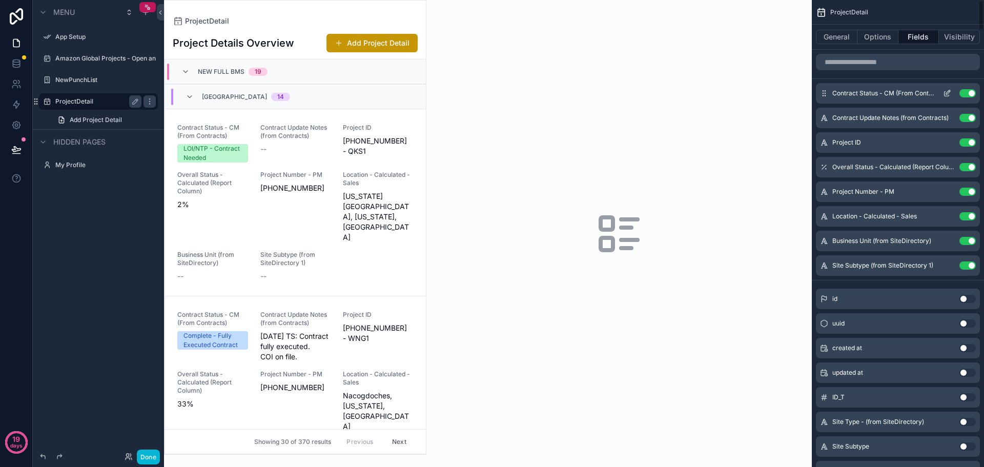
click at [966, 93] on button "Use setting" at bounding box center [967, 93] width 16 height 8
click at [966, 114] on button "Use setting" at bounding box center [967, 118] width 16 height 8
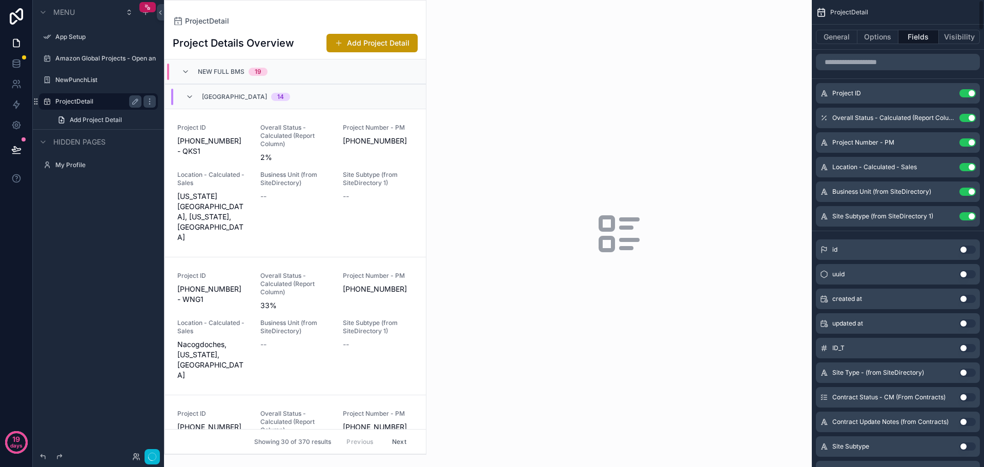
click at [966, 93] on button "Use setting" at bounding box center [967, 93] width 16 height 8
click at [966, 114] on button "Use setting" at bounding box center [967, 118] width 16 height 8
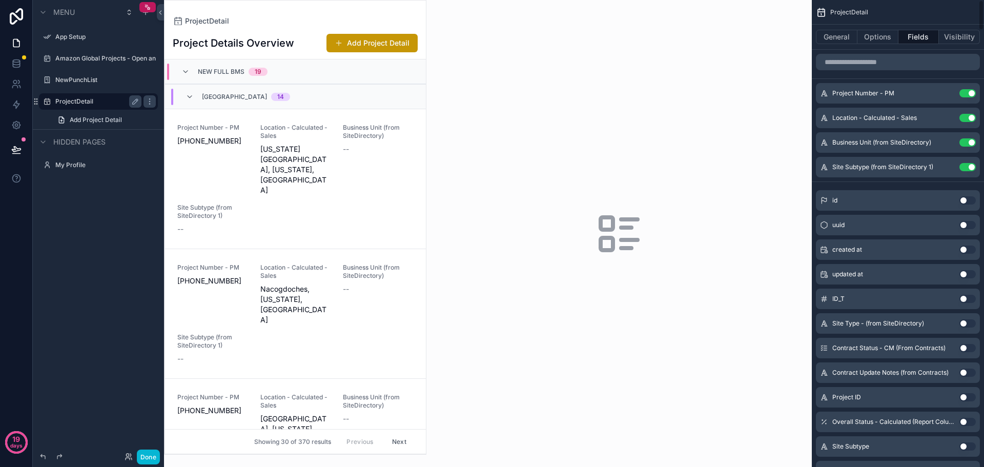
click at [966, 93] on button "Use setting" at bounding box center [967, 93] width 16 height 8
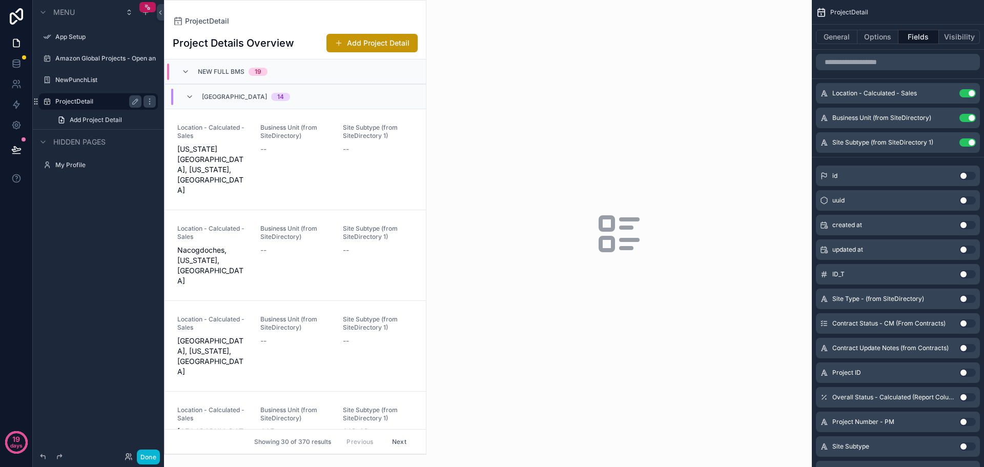
click at [966, 93] on button "Use setting" at bounding box center [967, 93] width 16 height 8
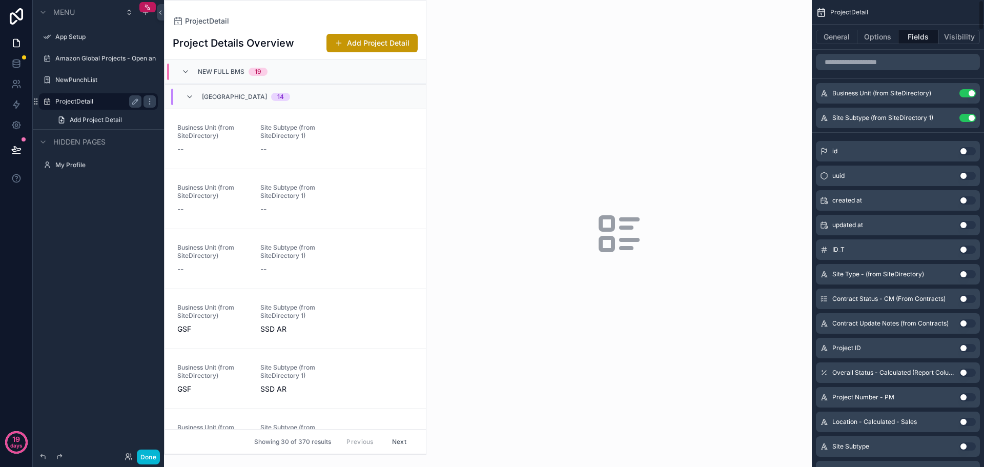
click at [966, 93] on button "Use setting" at bounding box center [967, 93] width 16 height 8
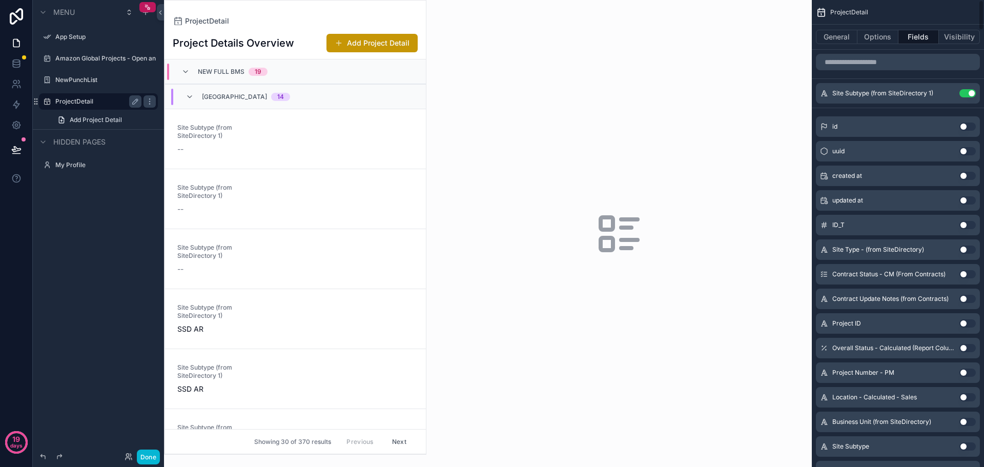
click at [966, 93] on button "Use setting" at bounding box center [967, 93] width 16 height 8
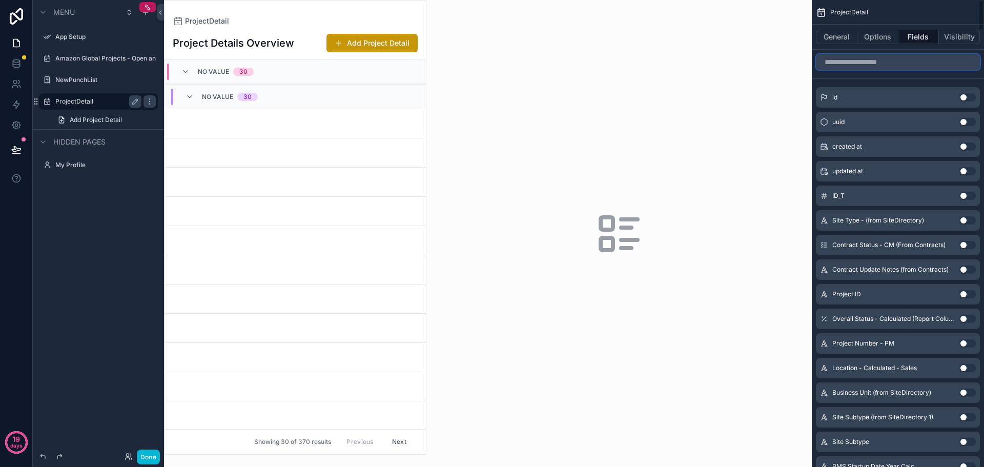
click at [890, 61] on input "scrollable content" at bounding box center [898, 62] width 164 height 16
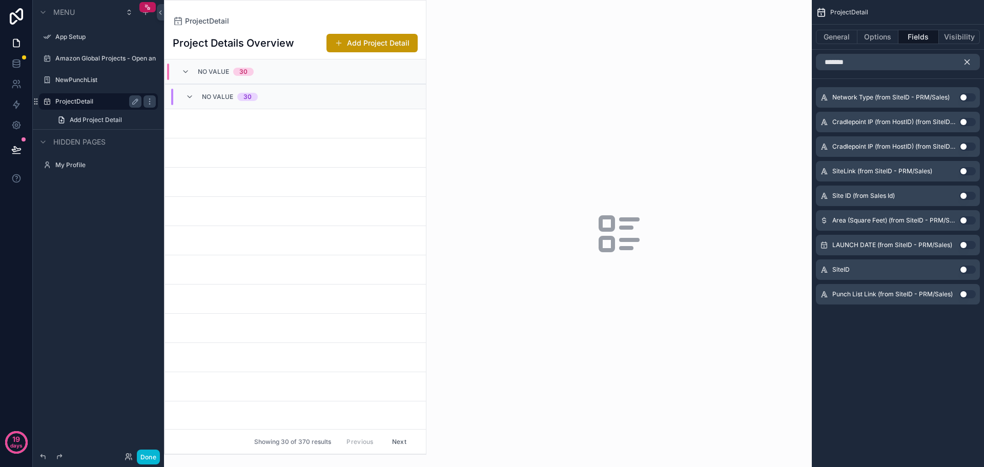
click at [967, 193] on button "Use setting" at bounding box center [967, 196] width 16 height 8
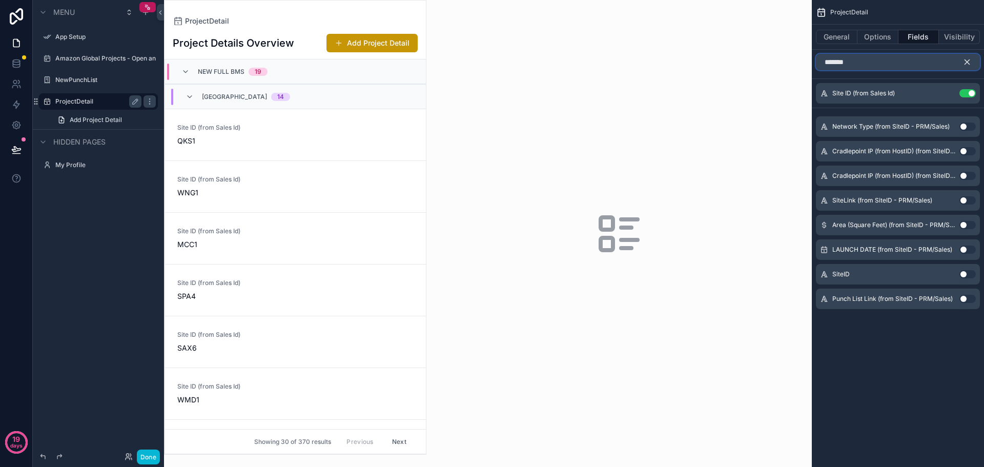
click at [880, 66] on input "*******" at bounding box center [898, 62] width 164 height 16
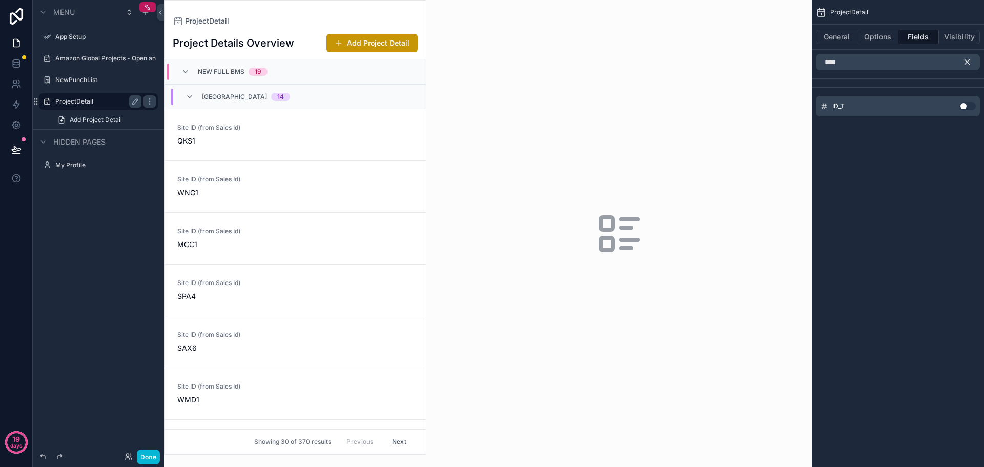
click at [967, 105] on button "Use setting" at bounding box center [967, 106] width 16 height 8
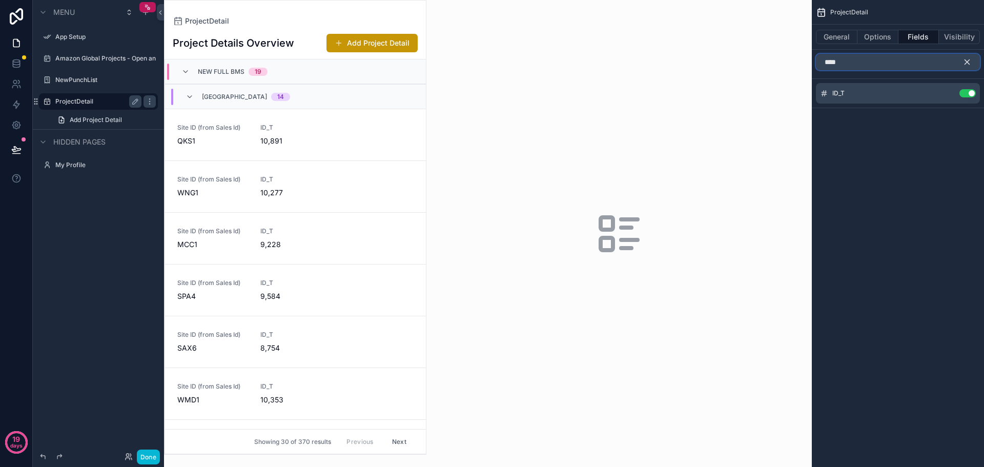
click at [861, 61] on input "****" at bounding box center [898, 62] width 164 height 16
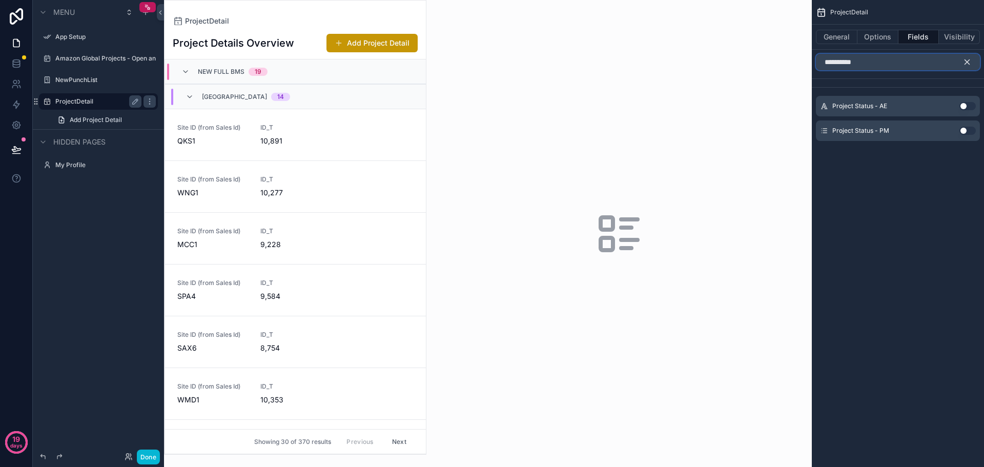
type input "**********"
click at [964, 130] on button "Use setting" at bounding box center [967, 131] width 16 height 8
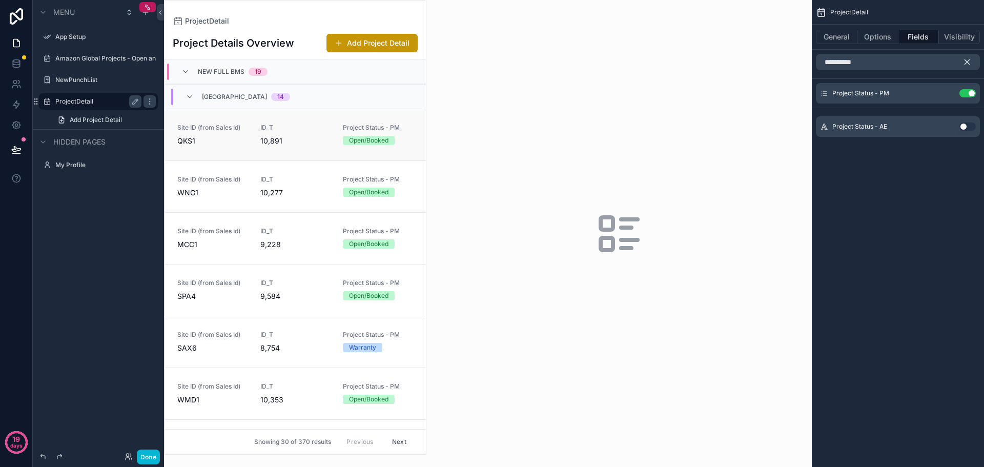
click at [314, 122] on link "Site ID (from Sales Id) QKS1 ID_T 10,891 Project Status - PM Open/Booked" at bounding box center [295, 135] width 261 height 52
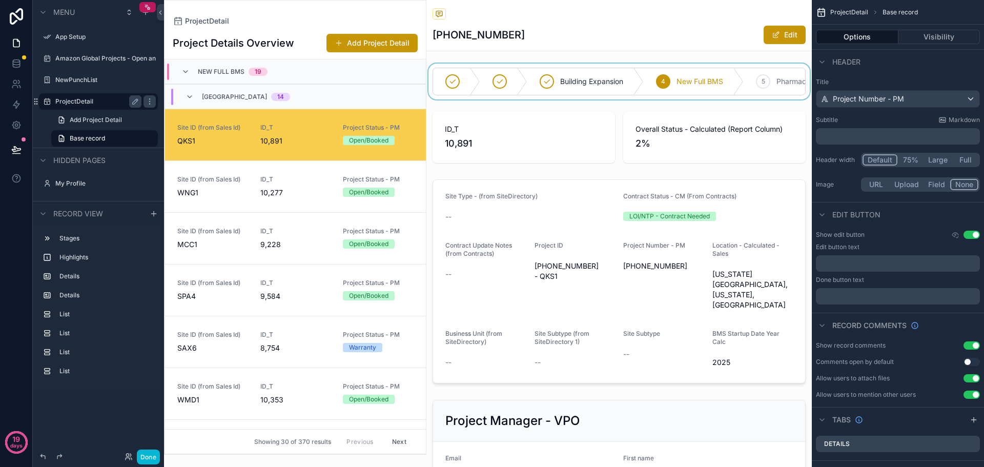
click at [750, 70] on div "scrollable content" at bounding box center [618, 82] width 385 height 36
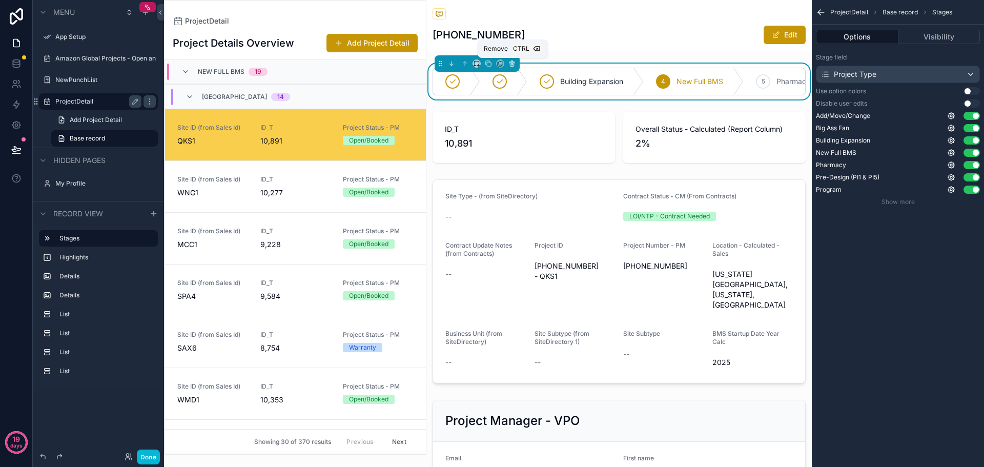
click at [508, 61] on button "scrollable content" at bounding box center [511, 63] width 11 height 11
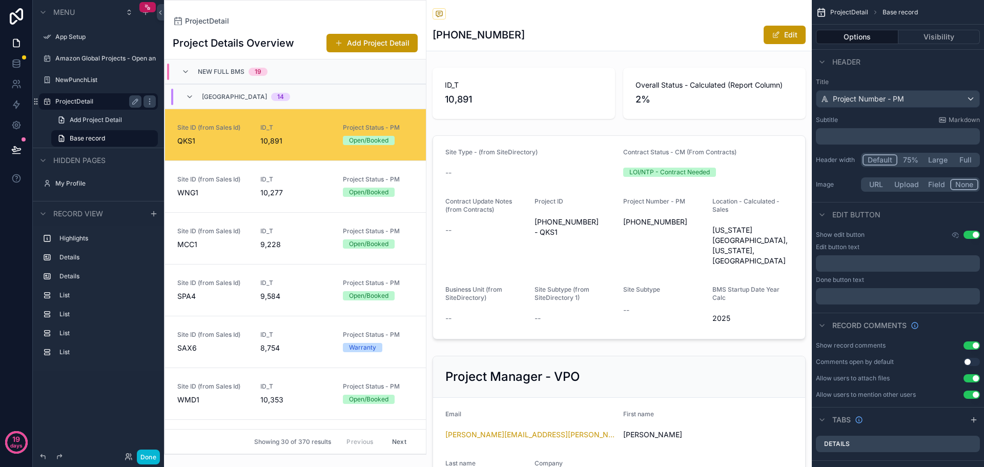
scroll to position [49, 0]
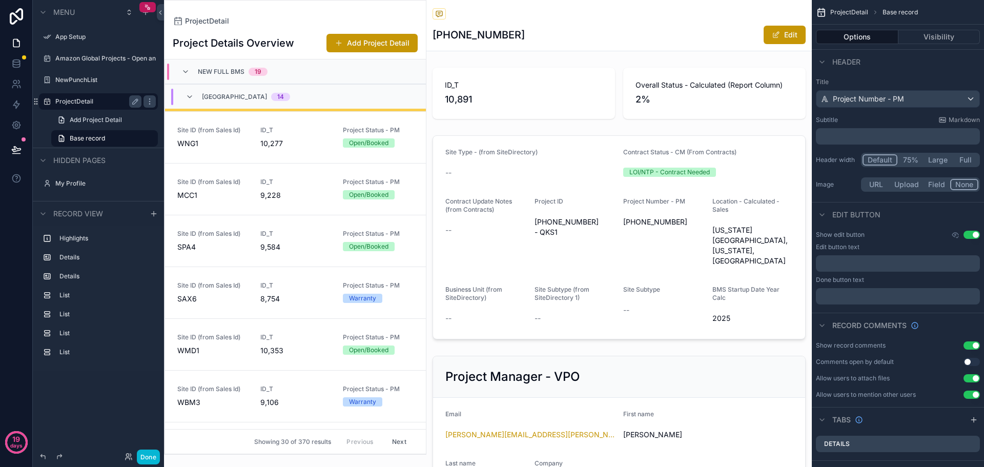
click at [531, 74] on div "scrollable content" at bounding box center [618, 93] width 385 height 59
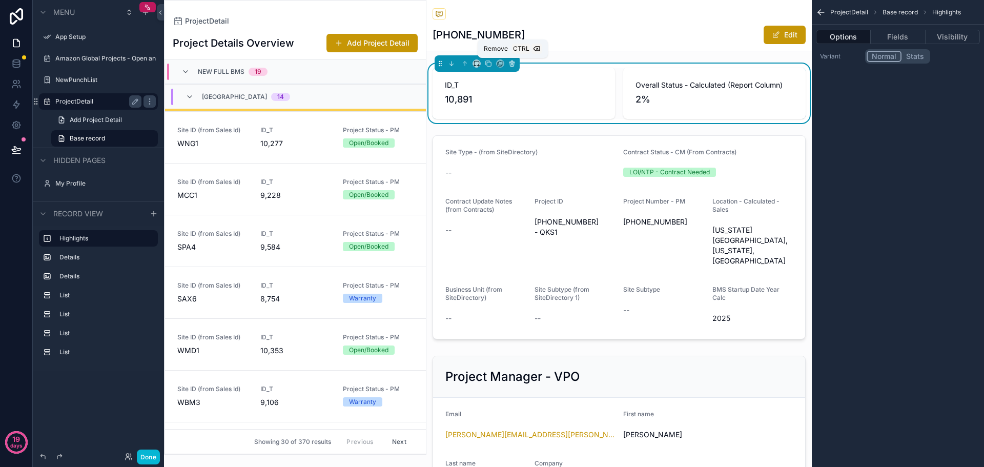
click at [512, 63] on icon "scrollable content" at bounding box center [512, 64] width 0 height 2
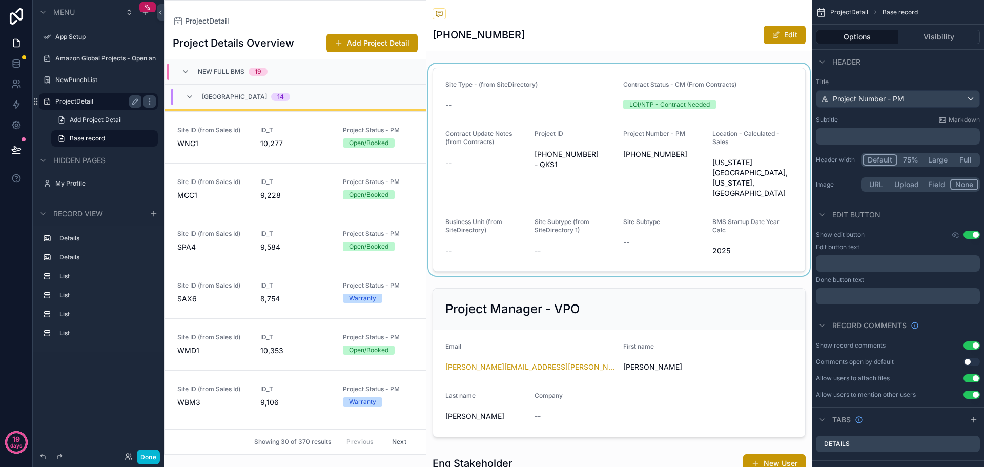
click at [525, 70] on div "scrollable content" at bounding box center [618, 170] width 385 height 212
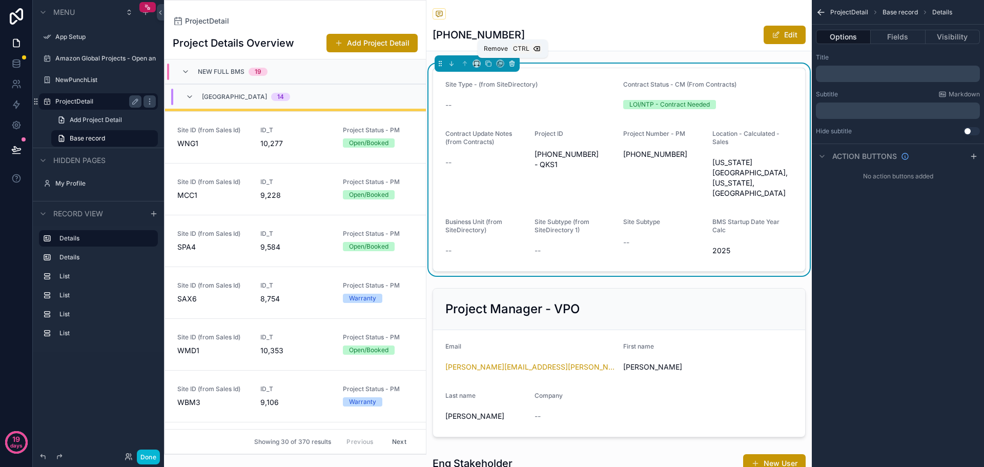
click at [514, 66] on icon "scrollable content" at bounding box center [511, 63] width 7 height 7
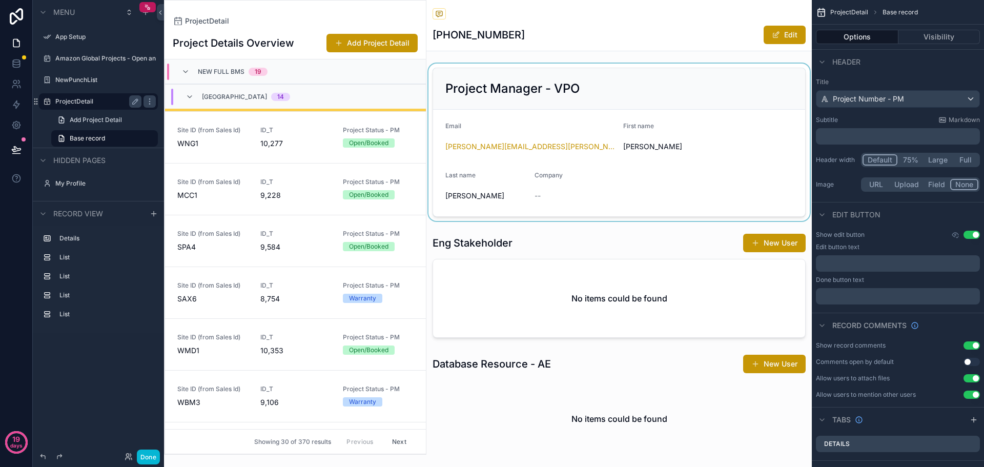
click at [517, 81] on div "scrollable content" at bounding box center [618, 142] width 385 height 157
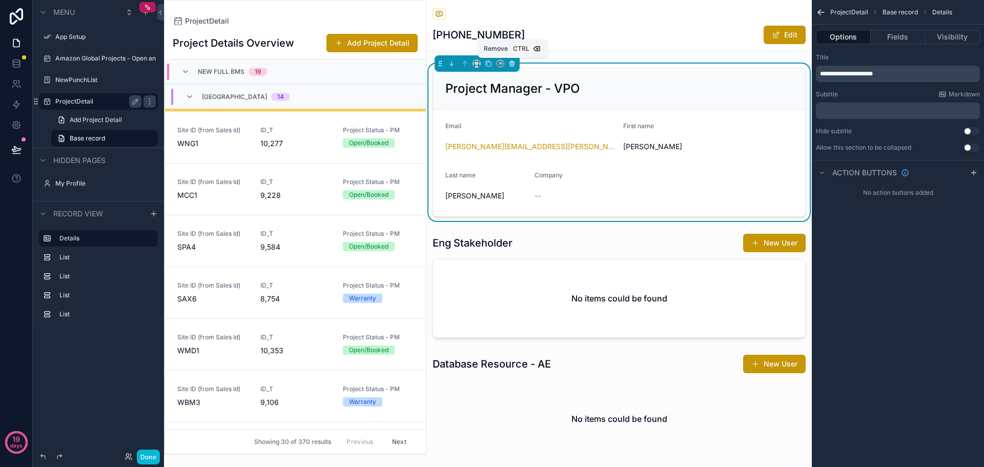
click at [512, 64] on icon "scrollable content" at bounding box center [511, 63] width 7 height 7
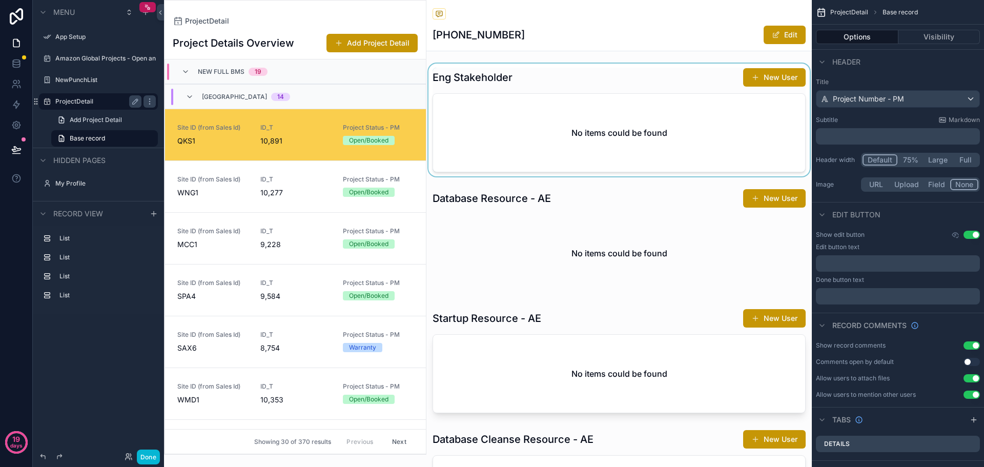
click at [521, 87] on div "scrollable content" at bounding box center [618, 120] width 385 height 113
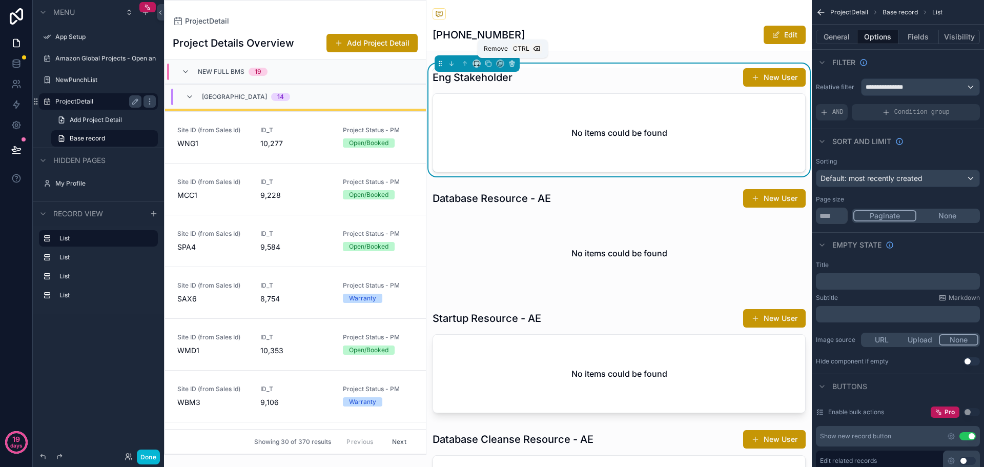
click at [514, 65] on icon "scrollable content" at bounding box center [511, 63] width 7 height 7
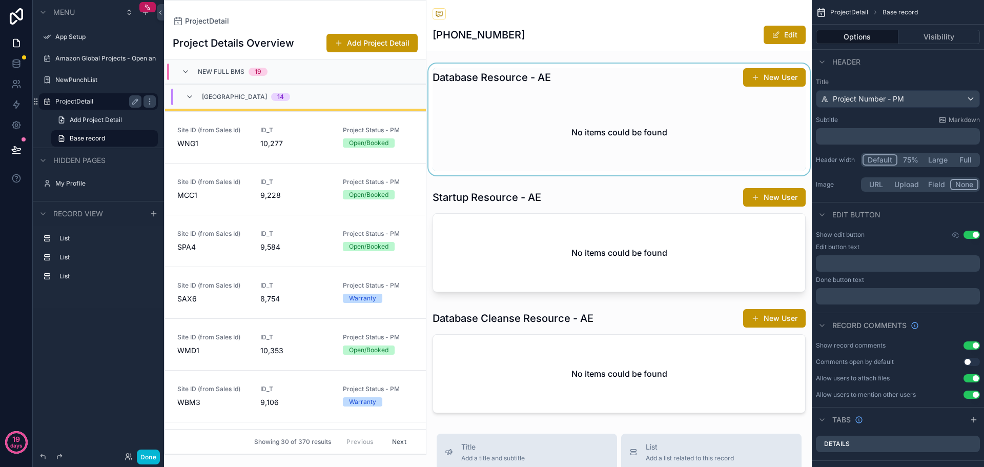
click at [515, 74] on div "scrollable content" at bounding box center [618, 120] width 385 height 112
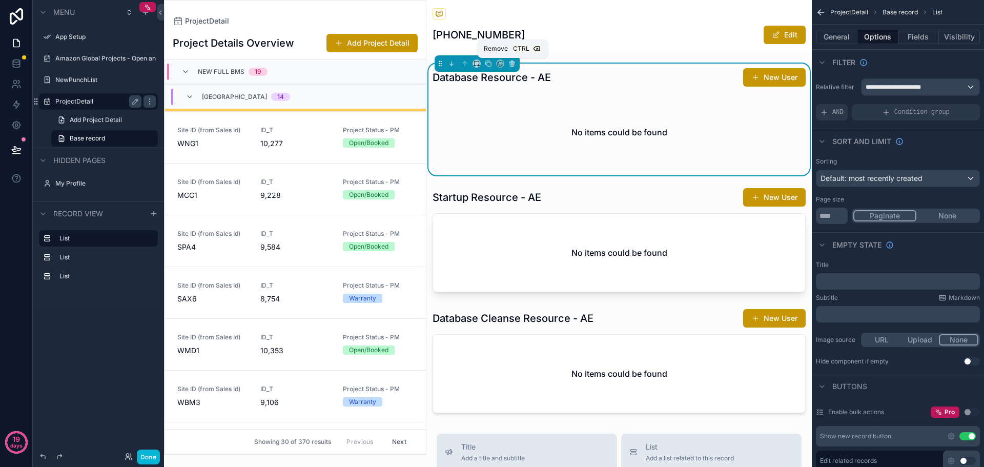
click at [515, 67] on button "scrollable content" at bounding box center [511, 63] width 11 height 11
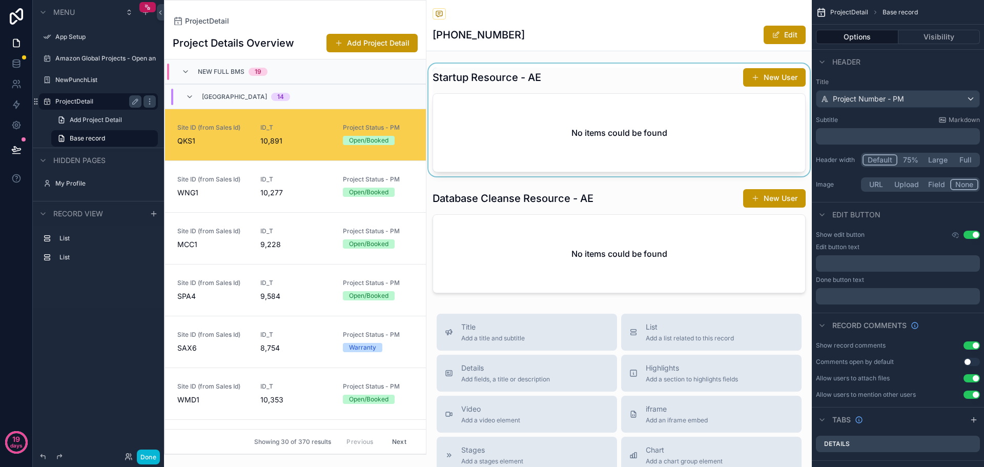
click at [516, 81] on div "scrollable content" at bounding box center [618, 120] width 385 height 113
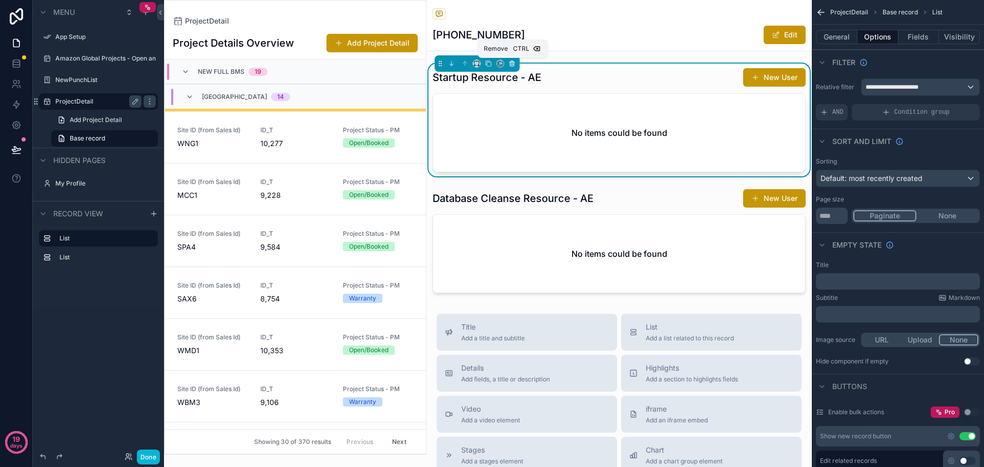
click at [512, 62] on icon "scrollable content" at bounding box center [511, 62] width 5 height 0
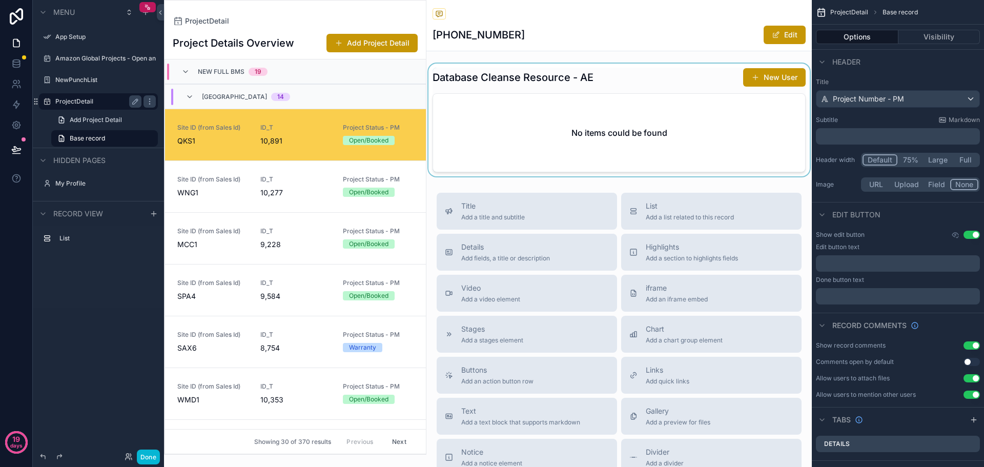
click at [514, 76] on div "scrollable content" at bounding box center [618, 120] width 385 height 113
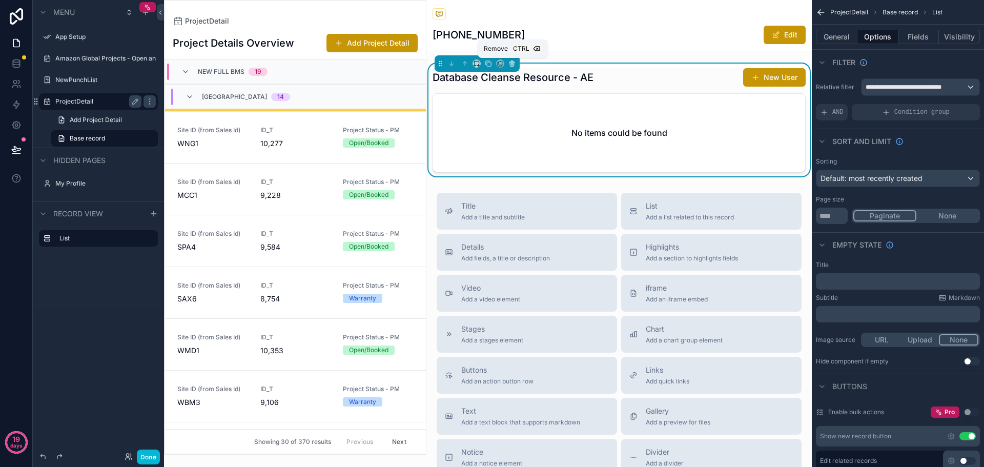
click at [514, 67] on icon "scrollable content" at bounding box center [511, 63] width 7 height 7
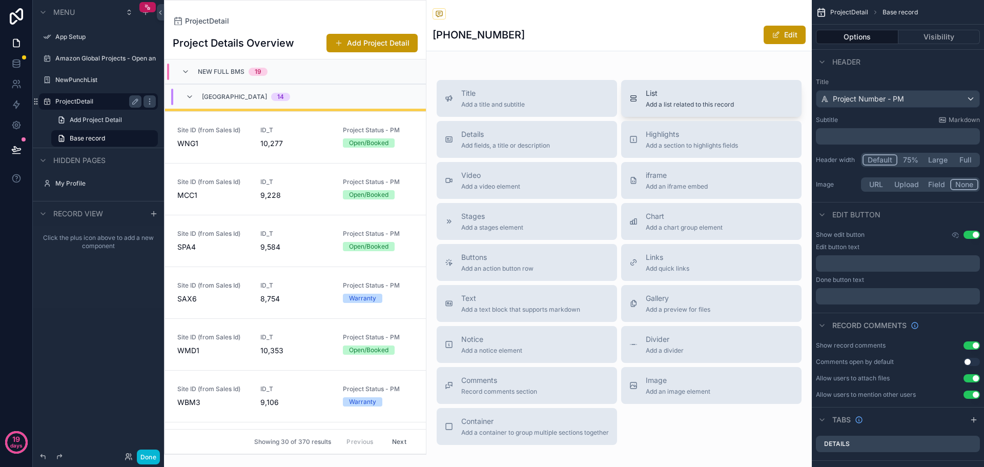
click at [664, 109] on button "List Add a list related to this record" at bounding box center [711, 98] width 180 height 37
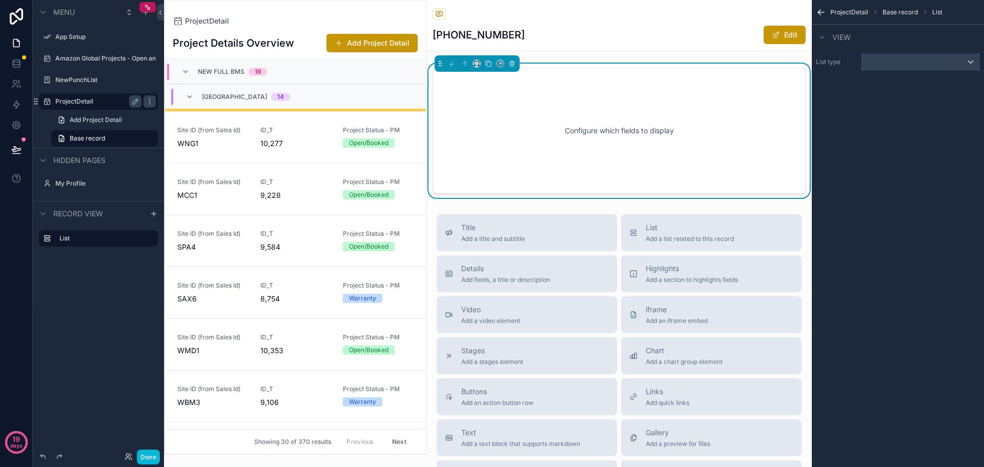
click at [934, 64] on div "scrollable content" at bounding box center [920, 62] width 118 height 16
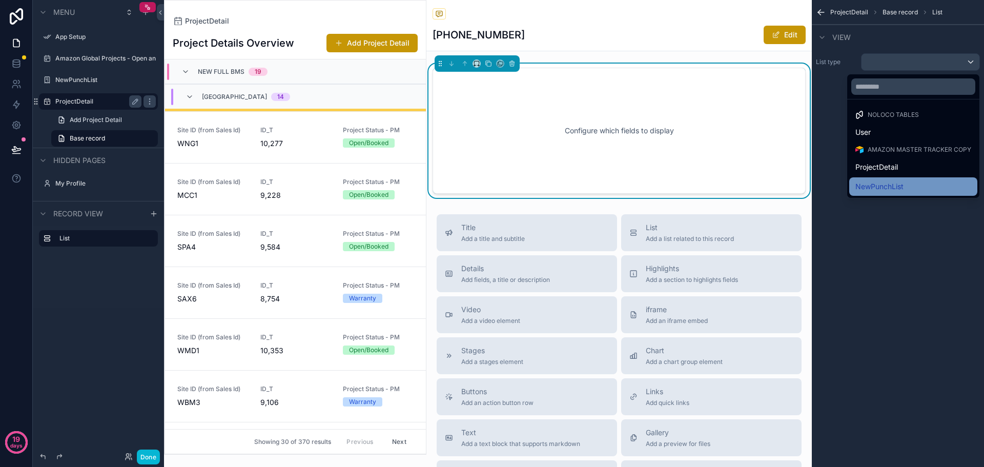
click at [894, 181] on span "NewPunchList" at bounding box center [879, 186] width 48 height 12
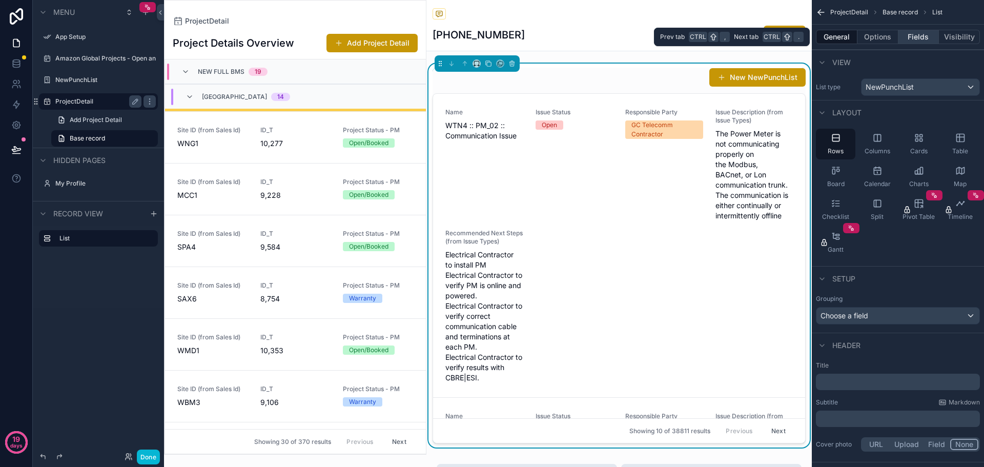
click at [915, 35] on button "Fields" at bounding box center [918, 37] width 41 height 14
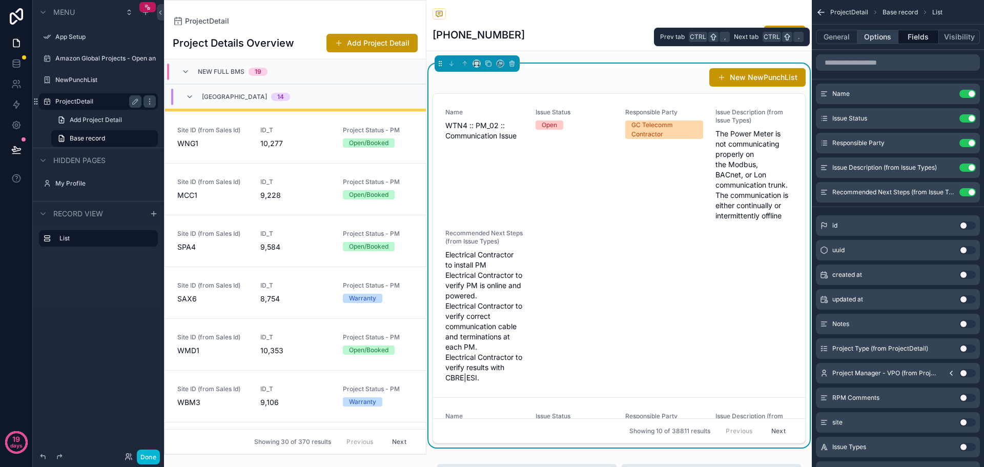
click at [882, 33] on button "Options" at bounding box center [877, 37] width 41 height 14
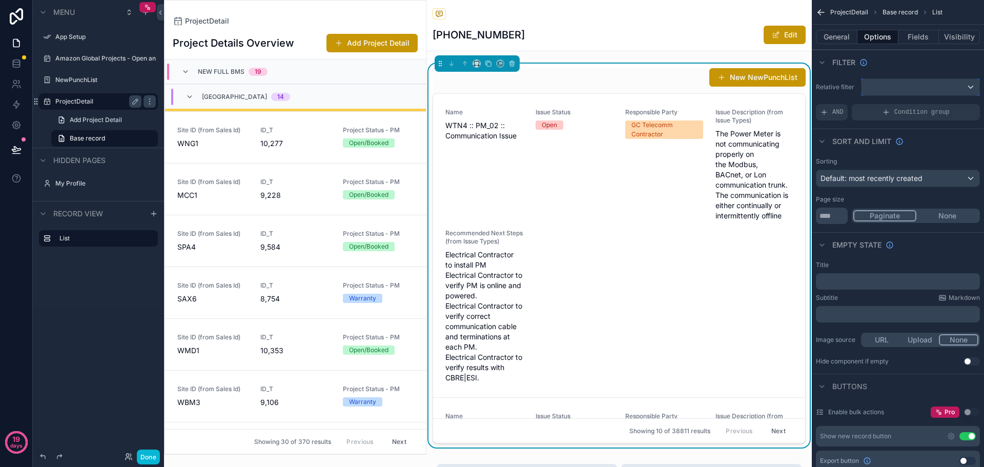
click at [914, 93] on div "scrollable content" at bounding box center [920, 87] width 118 height 16
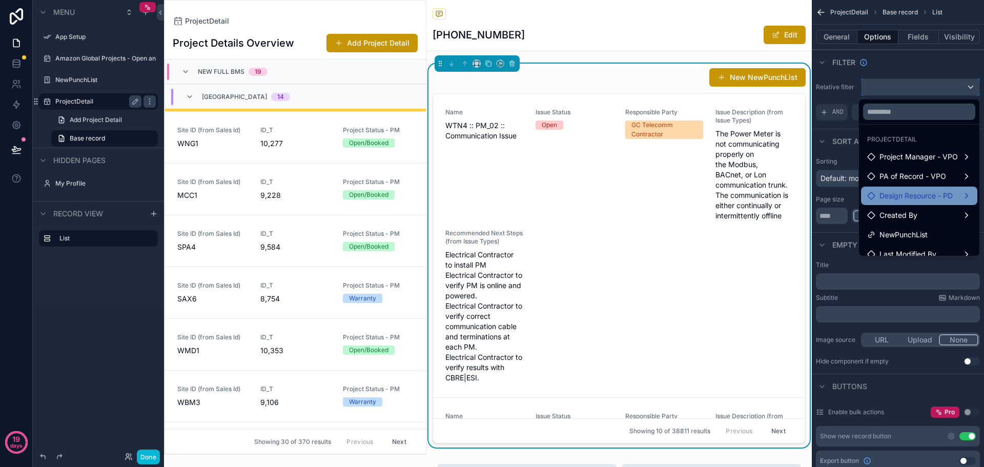
scroll to position [30, 0]
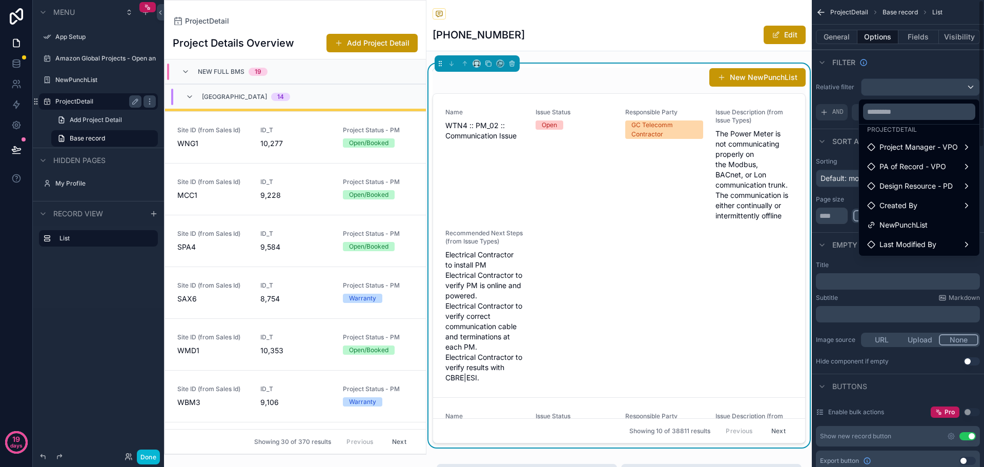
click at [834, 102] on div "scrollable content" at bounding box center [492, 233] width 984 height 467
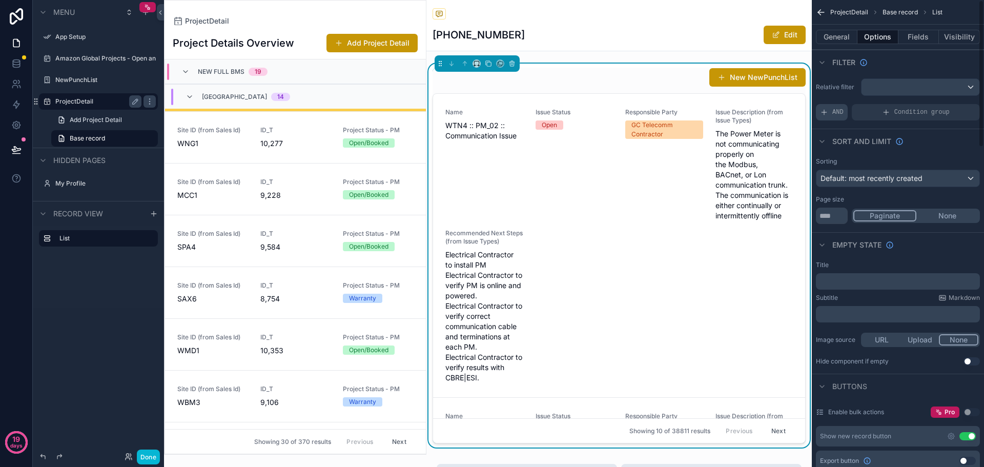
click at [834, 113] on span "AND" at bounding box center [837, 112] width 11 height 8
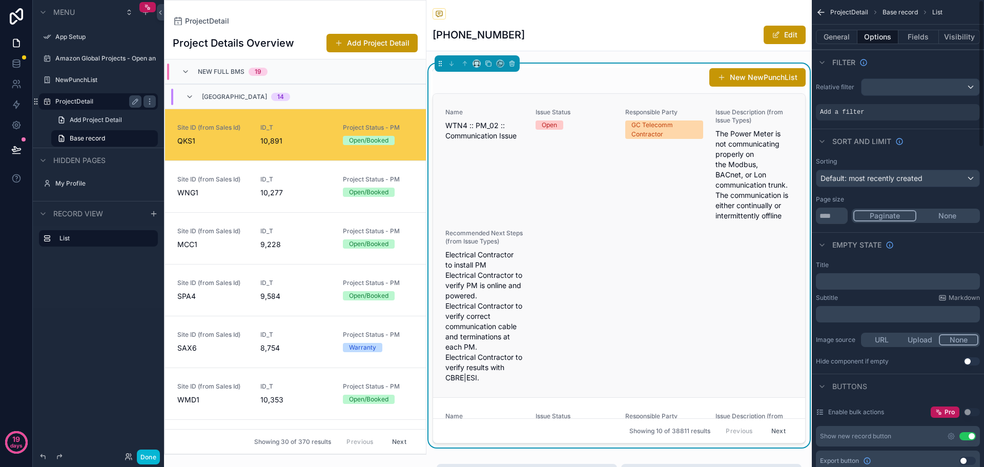
scroll to position [49, 0]
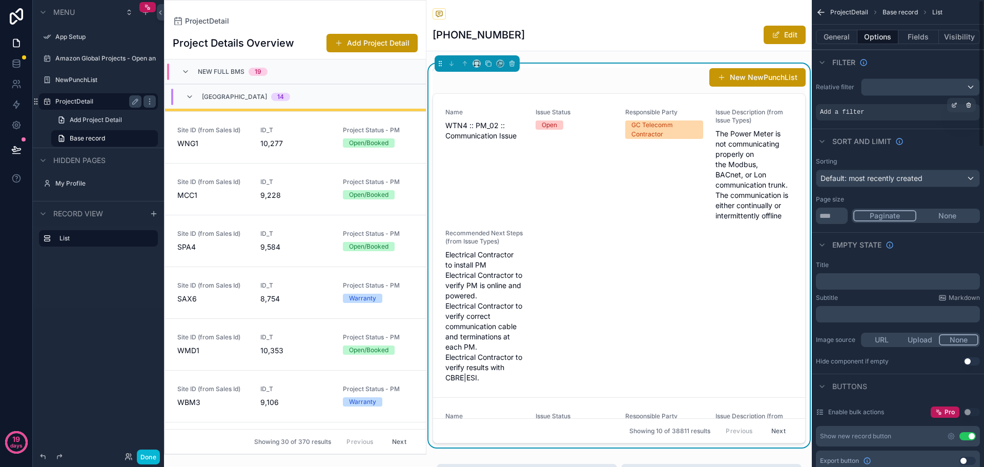
click at [868, 104] on div "Add a filter" at bounding box center [898, 112] width 164 height 16
click at [956, 99] on div "scrollable content" at bounding box center [954, 105] width 14 height 14
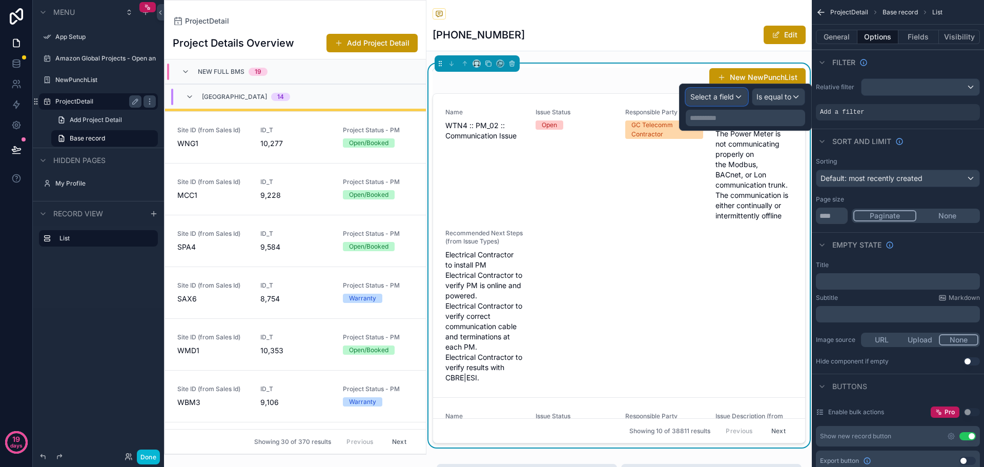
click at [710, 92] on span "Select a field" at bounding box center [712, 97] width 44 height 10
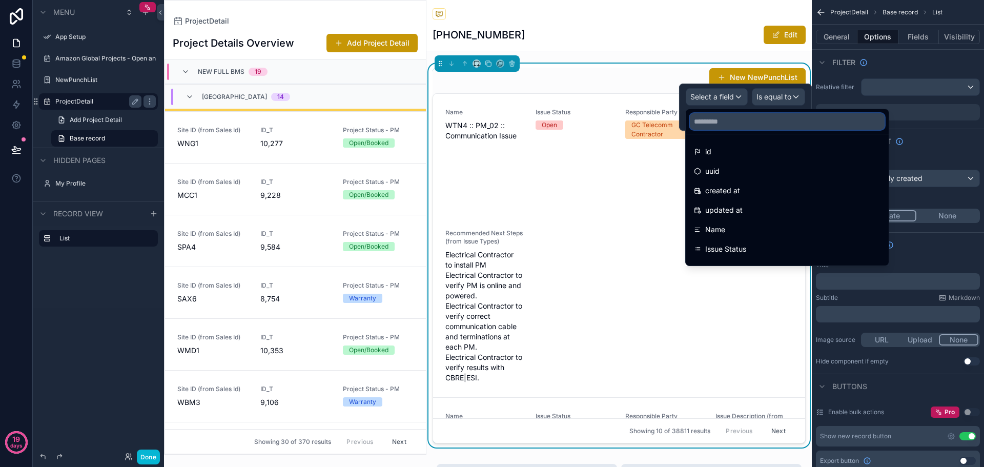
click at [707, 117] on input "text" at bounding box center [787, 121] width 195 height 16
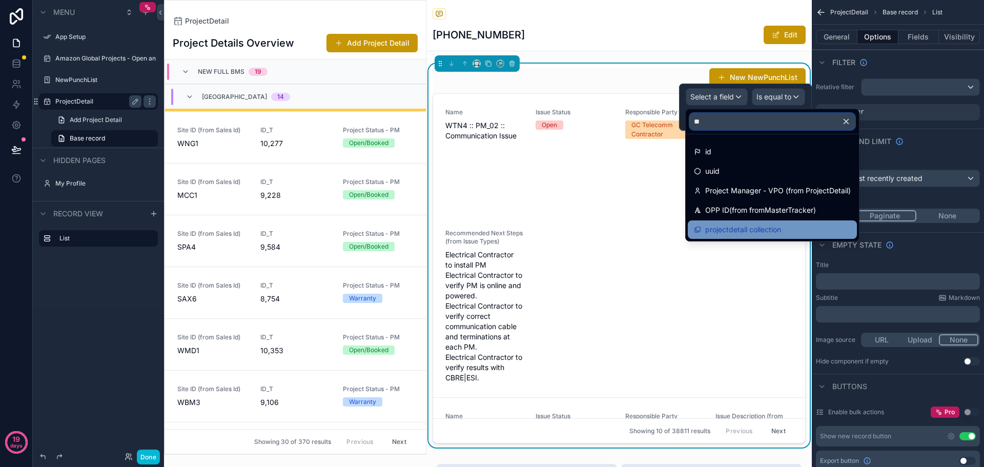
type input "**"
click at [754, 232] on span "projectdetail collection" at bounding box center [743, 229] width 76 height 12
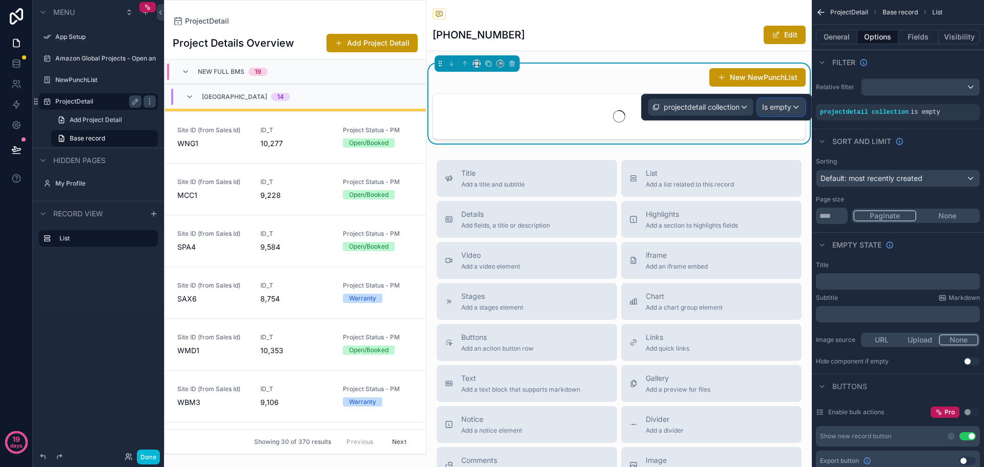
click at [796, 107] on div "Is empty" at bounding box center [781, 107] width 47 height 16
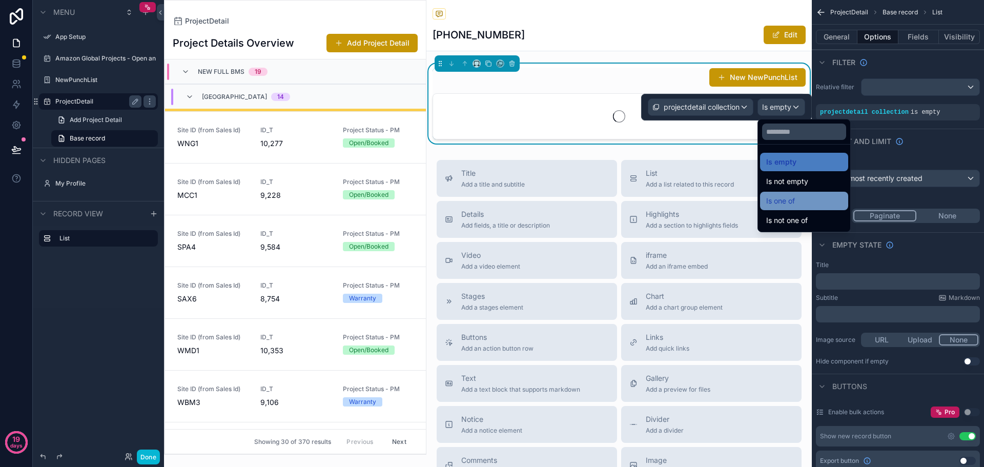
click at [797, 207] on div "Is one of" at bounding box center [804, 201] width 88 height 18
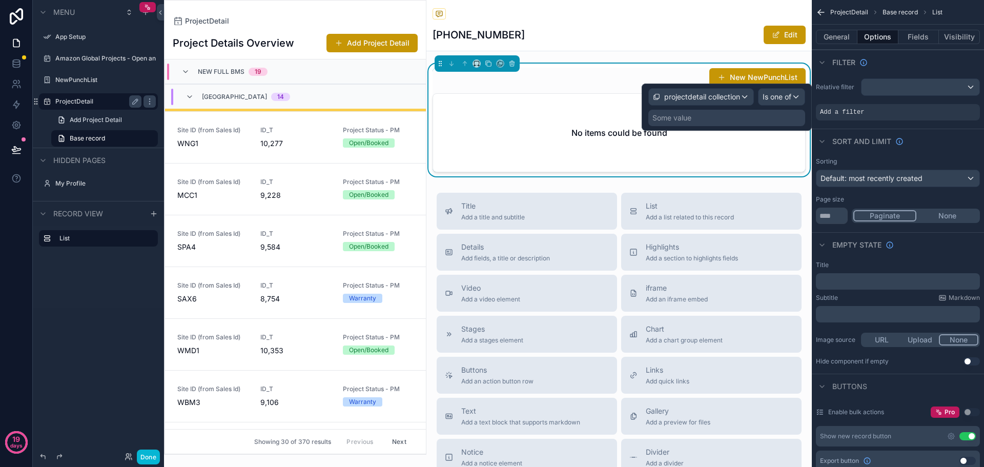
click at [697, 119] on div "Some value" at bounding box center [726, 118] width 157 height 16
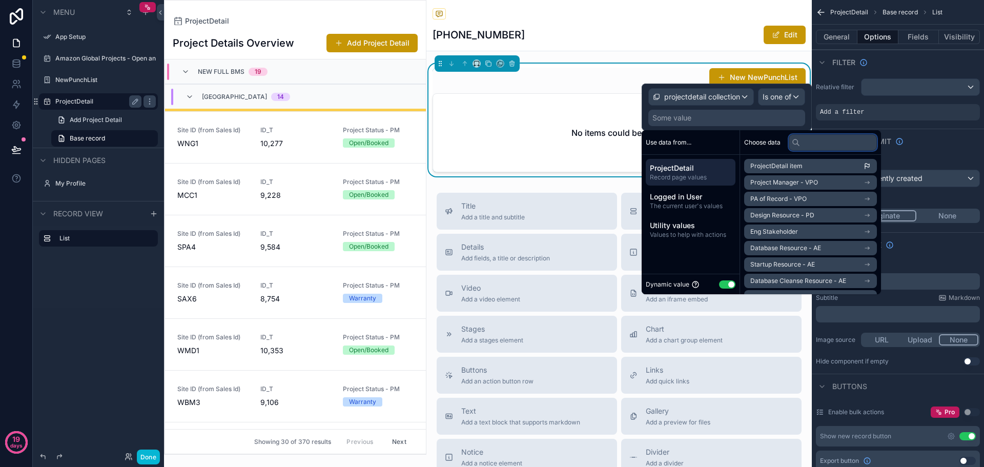
click at [807, 147] on input "text" at bounding box center [832, 142] width 88 height 16
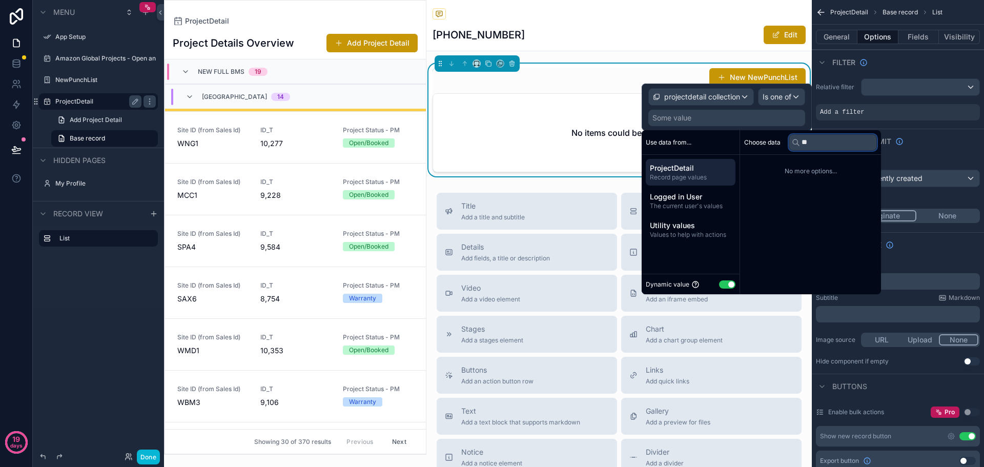
type input "*"
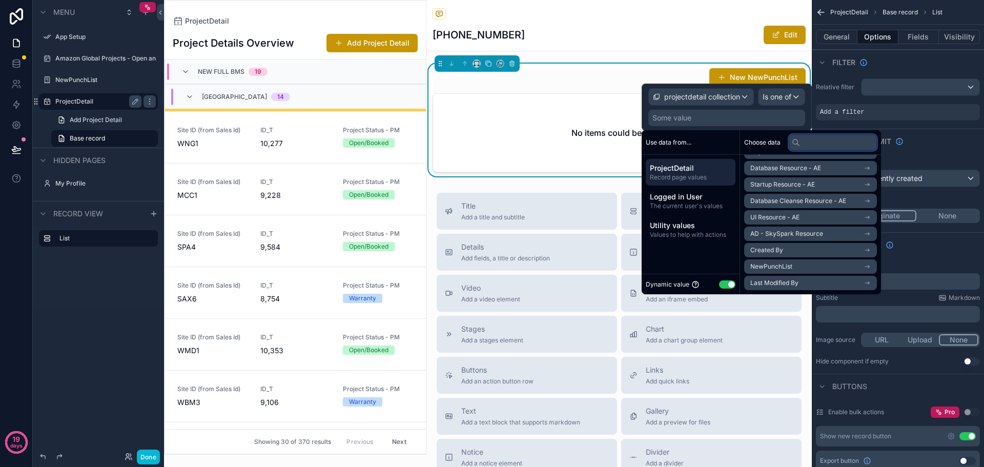
scroll to position [0, 0]
click at [792, 99] on div "Is one of" at bounding box center [781, 97] width 46 height 16
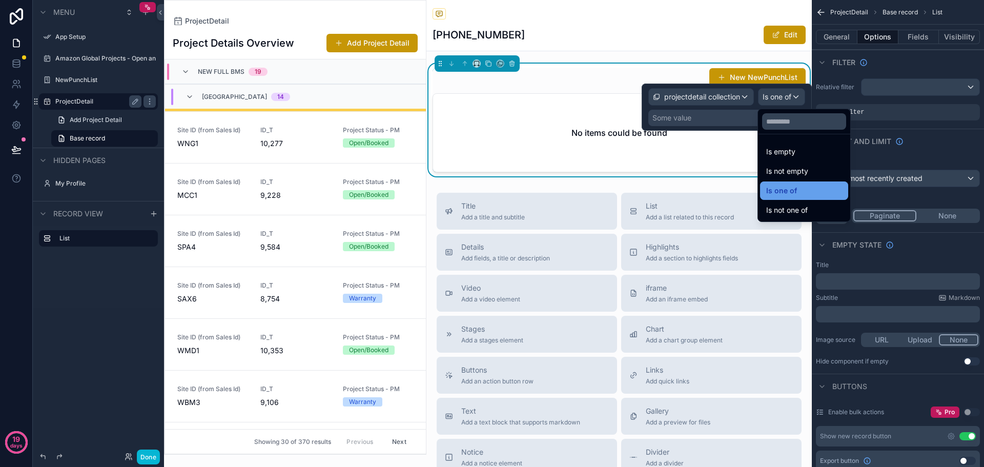
click at [796, 196] on div "Is one of" at bounding box center [804, 190] width 76 height 12
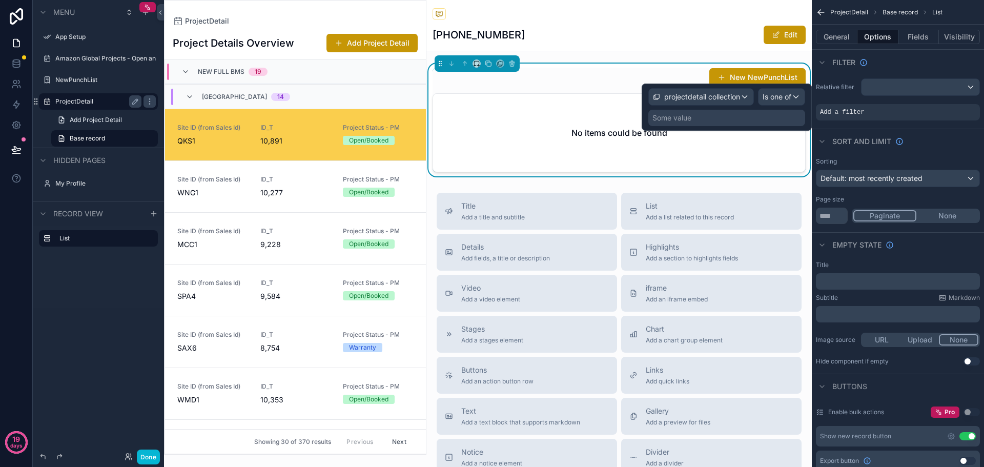
scroll to position [49, 0]
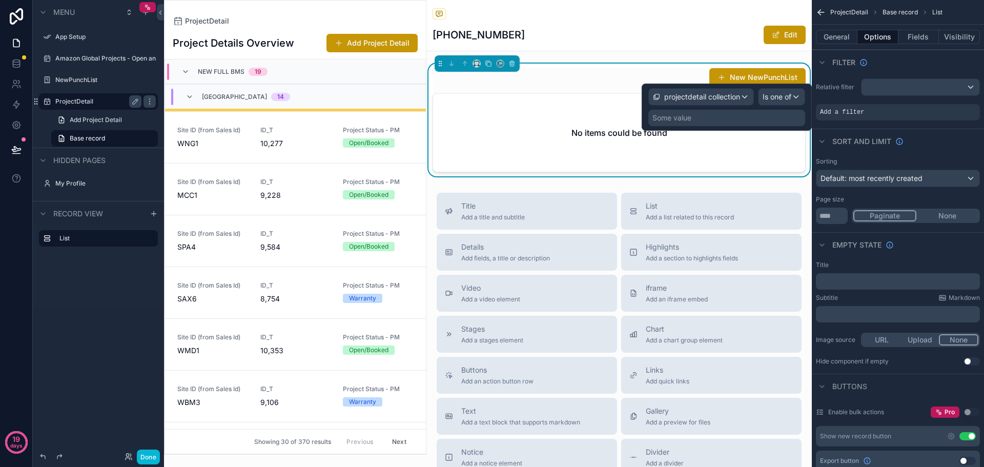
click at [718, 115] on div "Some value" at bounding box center [726, 118] width 157 height 16
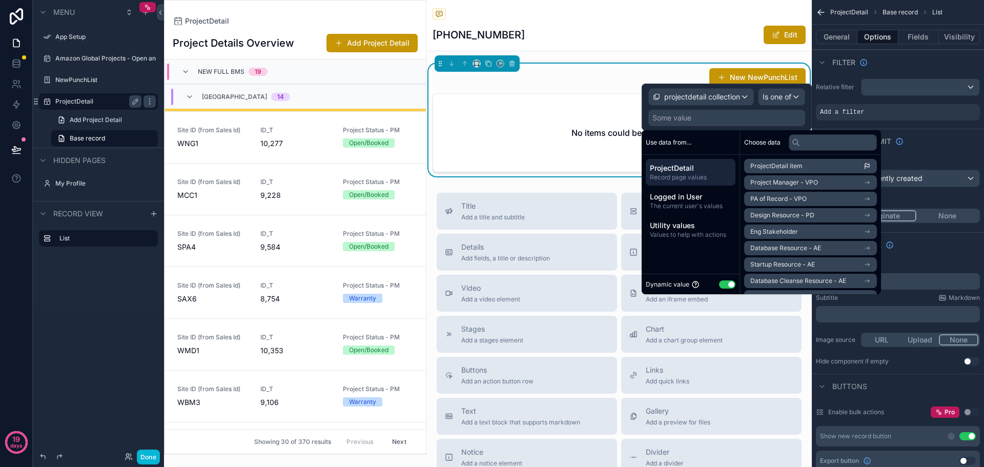
click at [703, 175] on span "Record page values" at bounding box center [690, 177] width 81 height 8
click at [808, 267] on li "NewPunchList" at bounding box center [810, 266] width 133 height 14
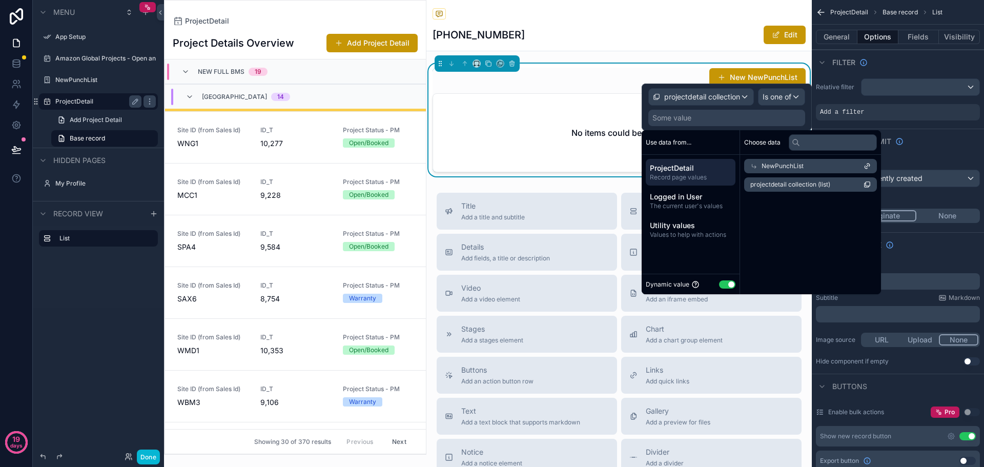
click at [835, 181] on li "projectdetail collection (list)" at bounding box center [810, 184] width 133 height 14
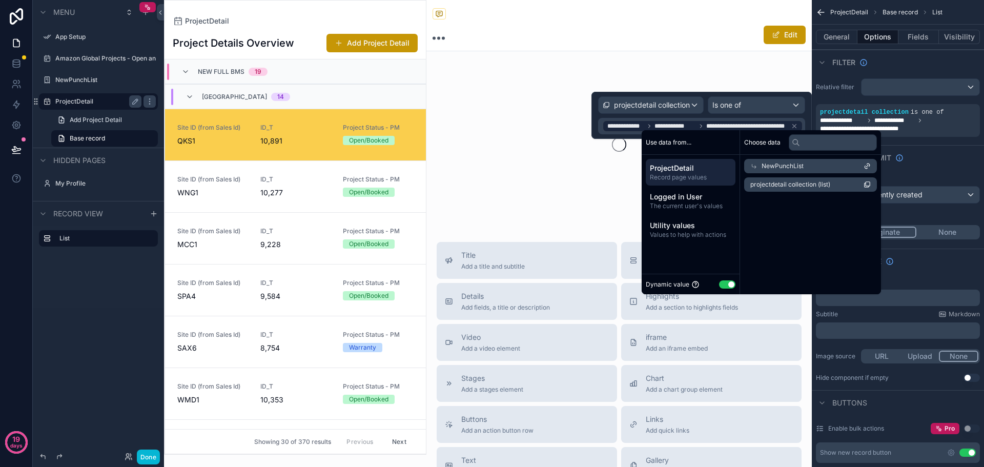
scroll to position [49, 0]
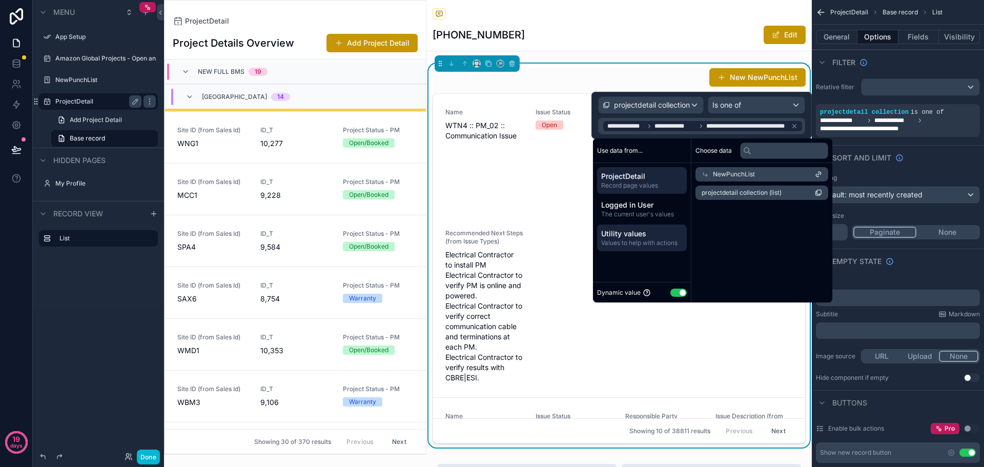
click at [664, 243] on span "Values to help with actions" at bounding box center [641, 243] width 81 height 8
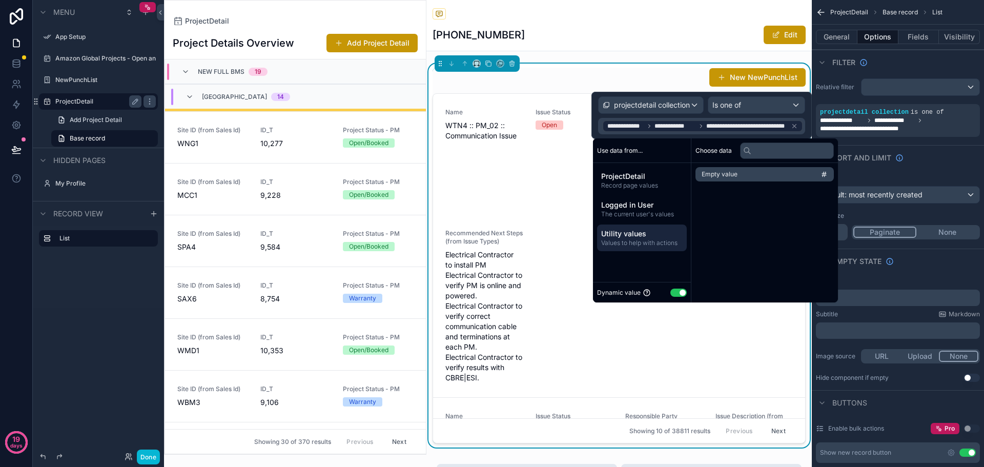
click at [680, 298] on div "Dynamic value Use setting" at bounding box center [642, 292] width 90 height 12
click at [680, 295] on button "Use setting" at bounding box center [678, 292] width 16 height 8
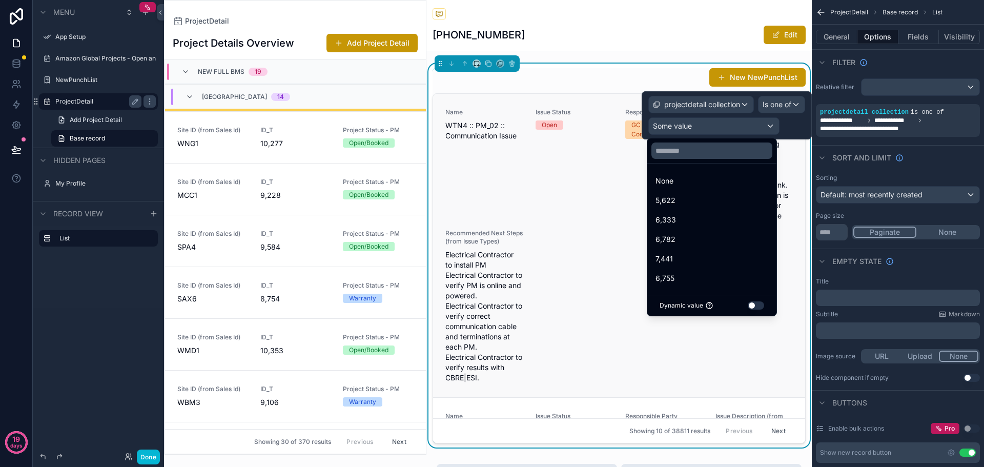
click at [752, 309] on button "Use setting" at bounding box center [755, 305] width 16 height 8
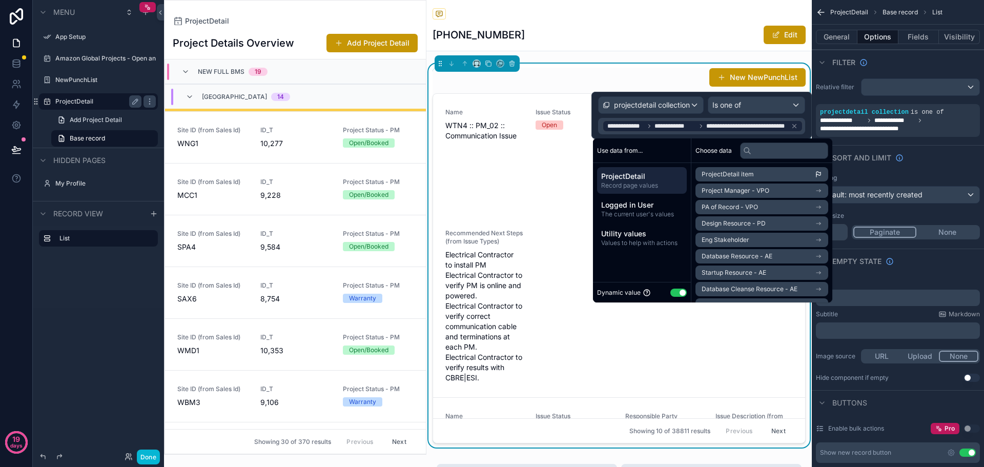
click at [652, 186] on span "Record page values" at bounding box center [641, 185] width 81 height 8
click at [646, 175] on span "ProjectDetail" at bounding box center [641, 176] width 81 height 10
click at [777, 147] on input "text" at bounding box center [784, 150] width 88 height 16
type input "**"
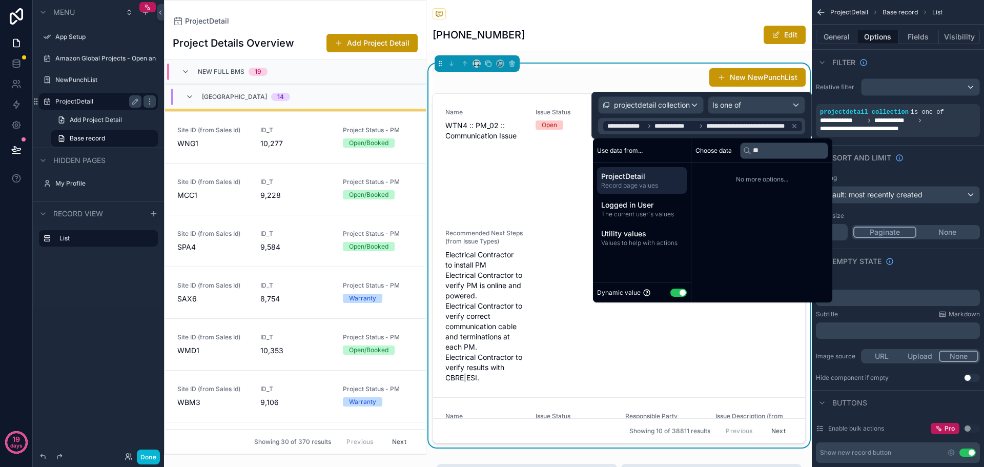
click at [795, 121] on div "**********" at bounding box center [702, 126] width 201 height 12
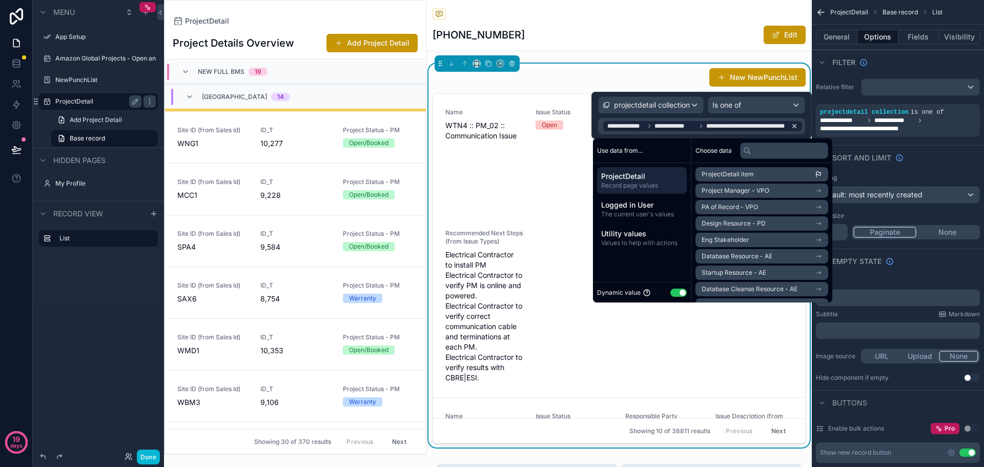
click at [794, 126] on icon at bounding box center [793, 125] width 7 height 7
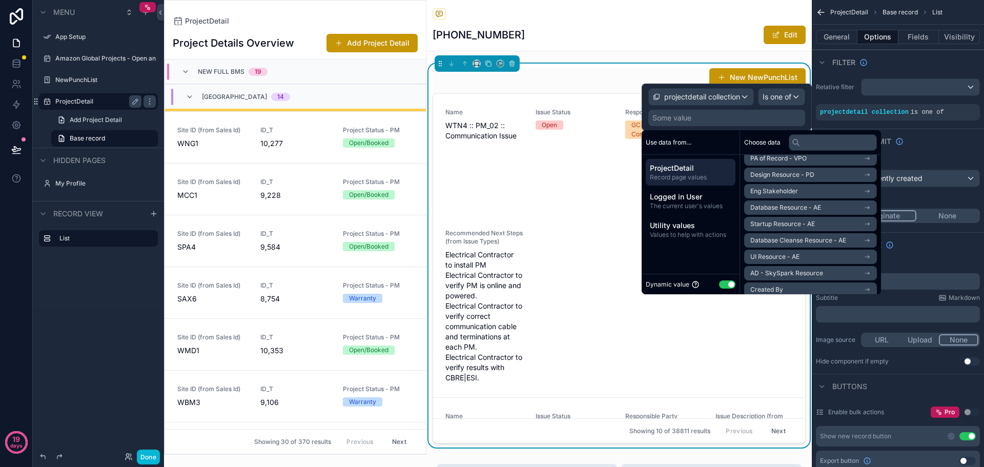
scroll to position [0, 0]
click at [937, 114] on div "projectdetail collection is one of" at bounding box center [898, 112] width 156 height 8
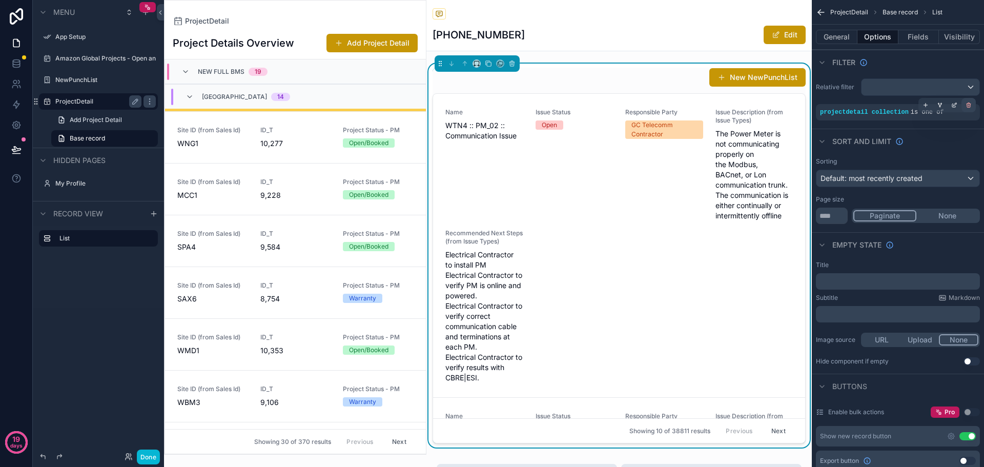
click at [967, 105] on icon "scrollable content" at bounding box center [969, 106] width 4 height 4
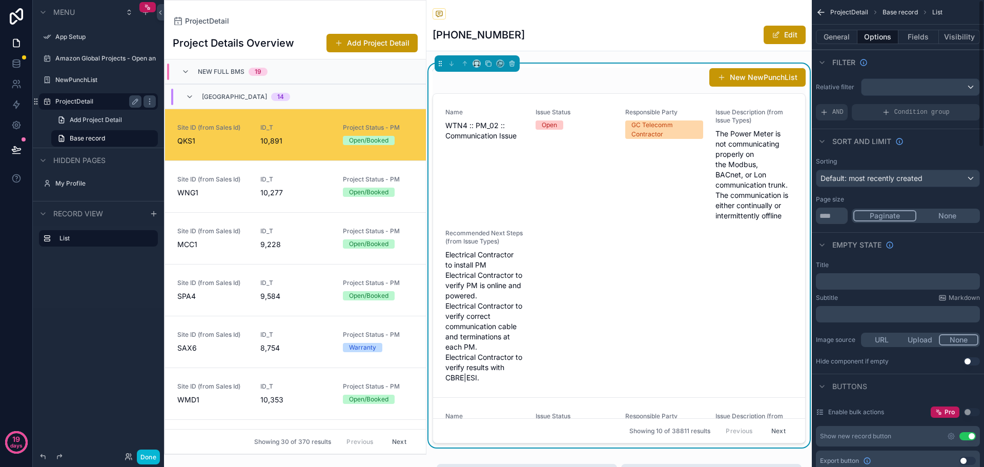
scroll to position [49, 0]
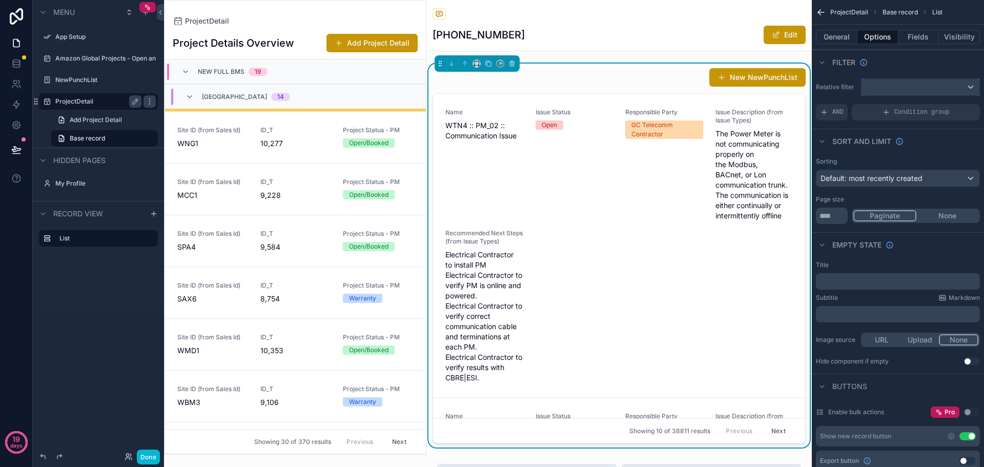
click at [933, 88] on div "scrollable content" at bounding box center [920, 87] width 118 height 16
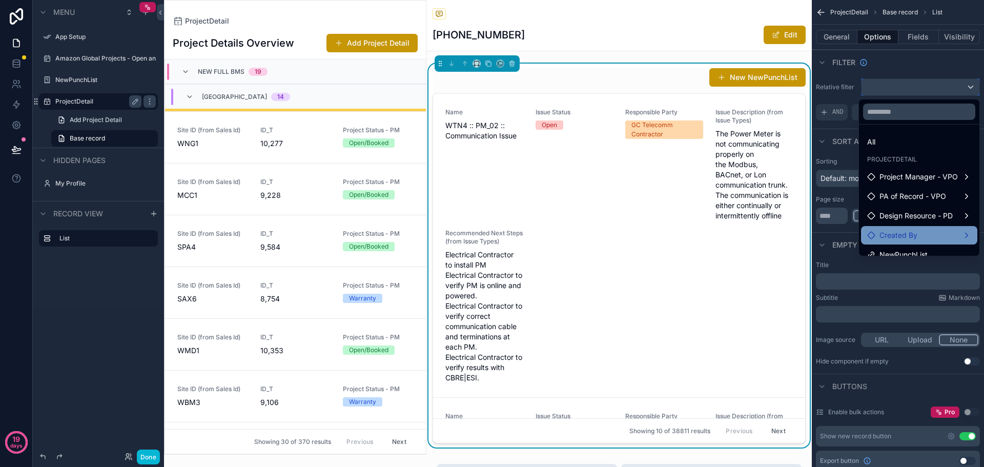
scroll to position [30, 0]
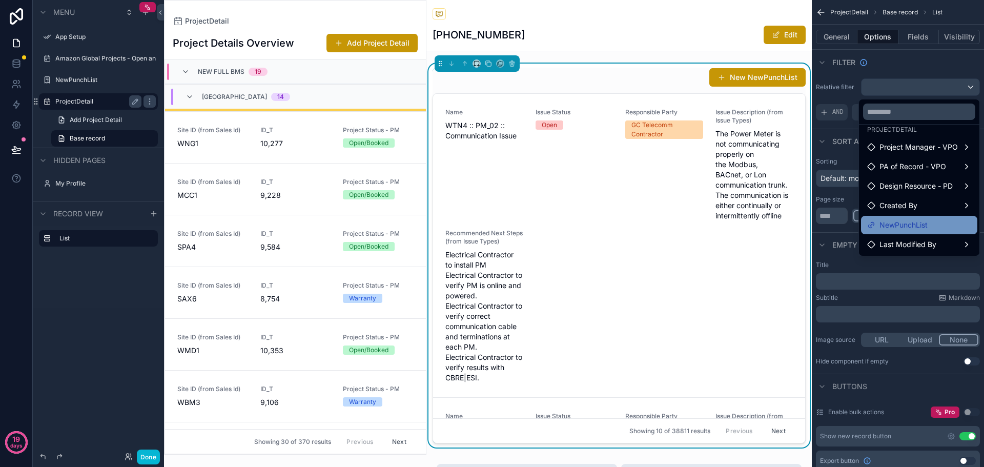
click at [916, 223] on span "NewPunchList" at bounding box center [903, 225] width 48 height 12
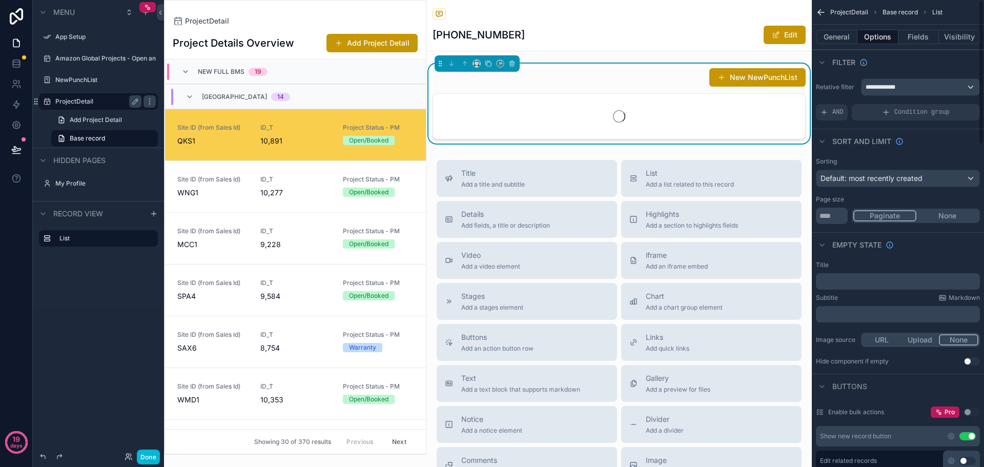
scroll to position [49, 0]
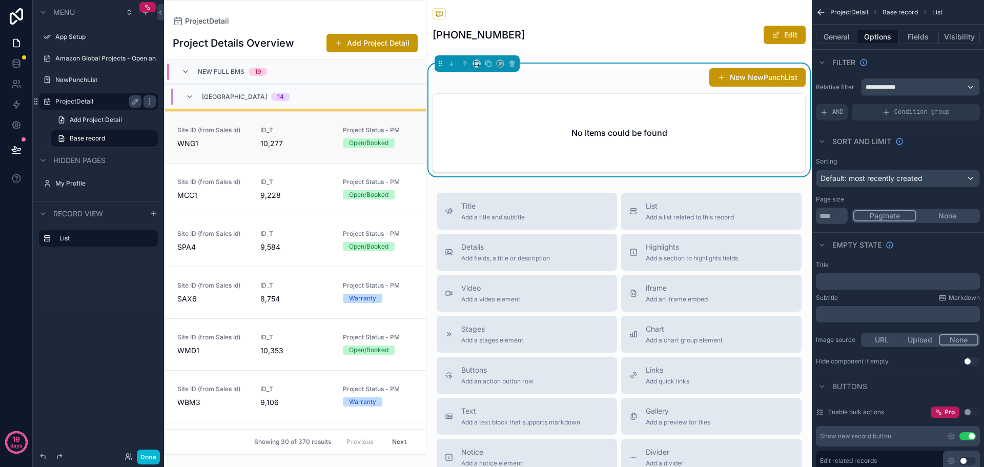
click at [187, 138] on span "WNG1" at bounding box center [212, 143] width 71 height 10
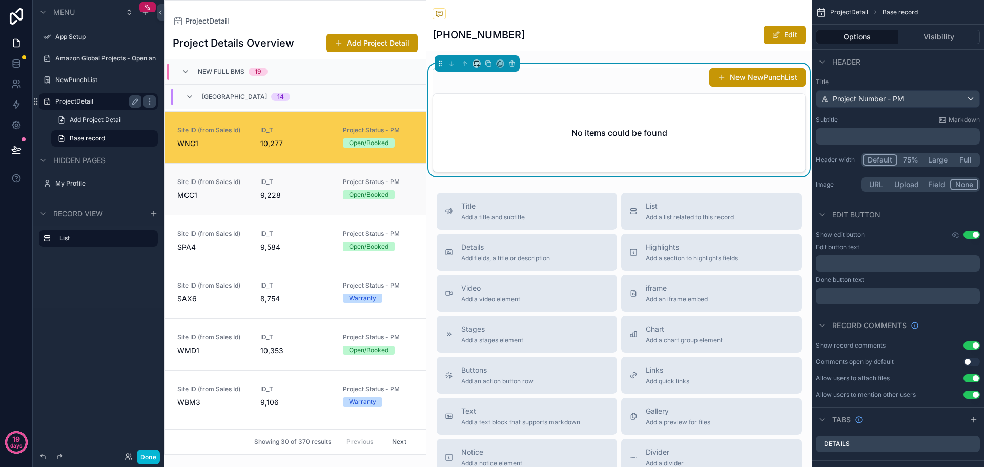
click at [217, 171] on link "Site ID (from Sales Id) MCC1 ID_T 9,228 Project Status - PM Open/Booked" at bounding box center [295, 189] width 261 height 52
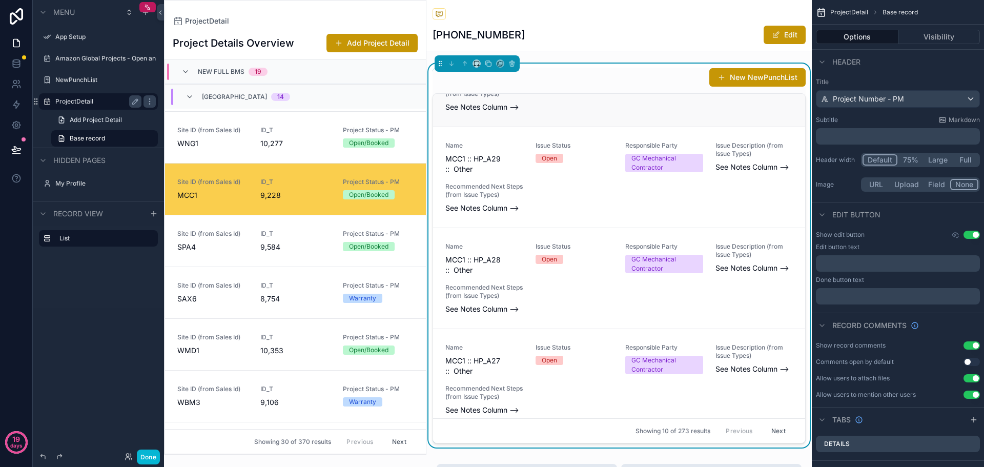
scroll to position [102, 0]
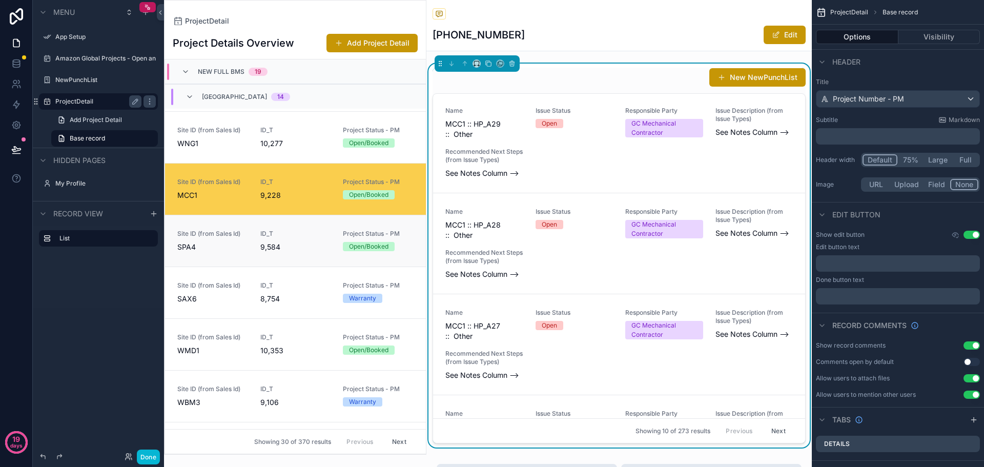
click at [212, 250] on span "SPA4" at bounding box center [212, 247] width 71 height 10
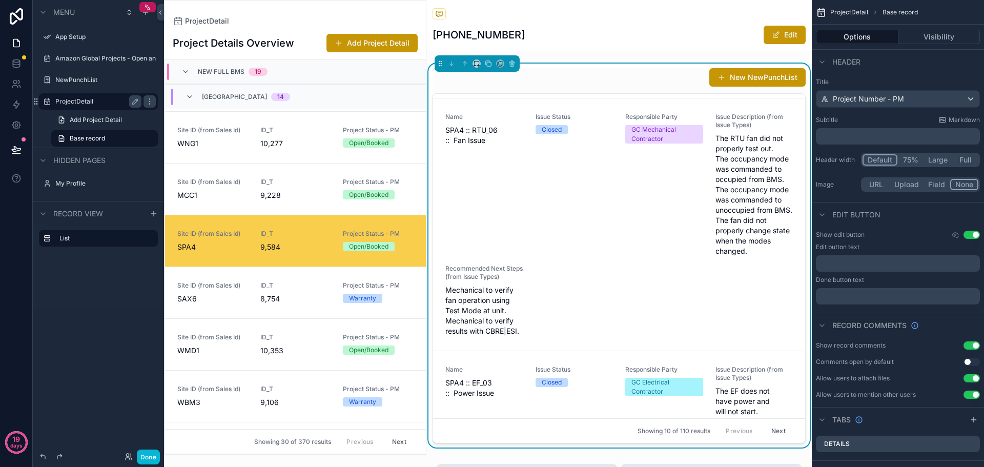
scroll to position [2180, 0]
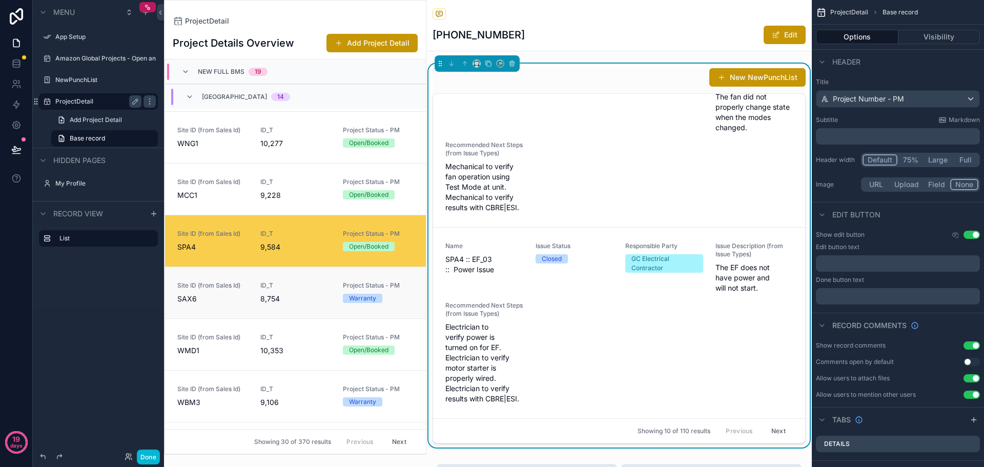
click at [234, 283] on span "Site ID (from Sales Id)" at bounding box center [212, 285] width 71 height 8
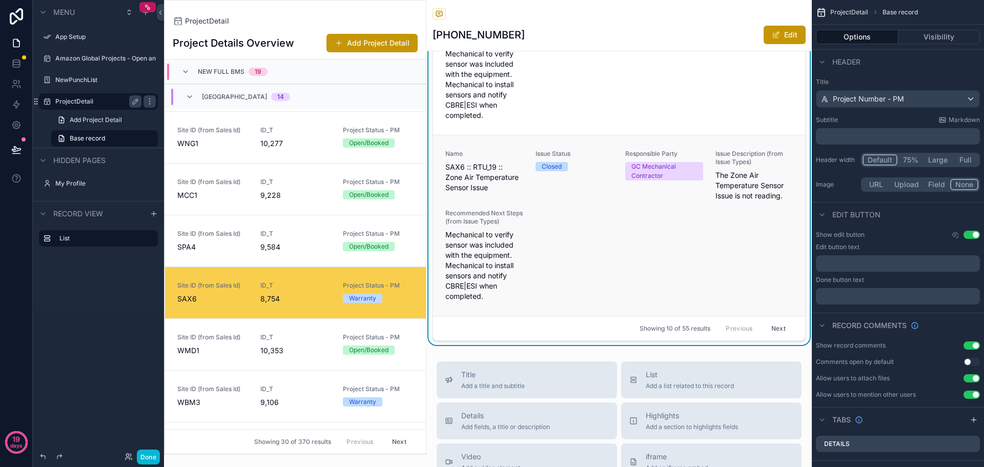
scroll to position [2269, 0]
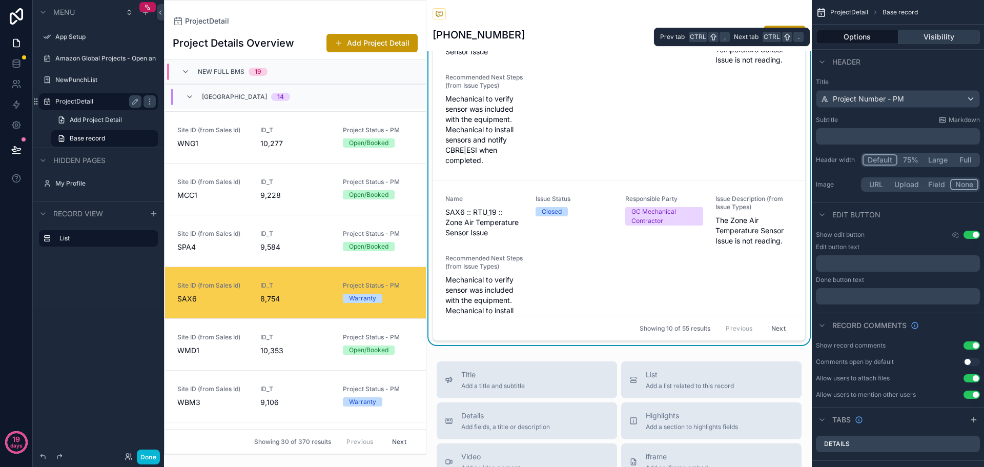
click at [944, 35] on button "Visibility" at bounding box center [939, 37] width 82 height 14
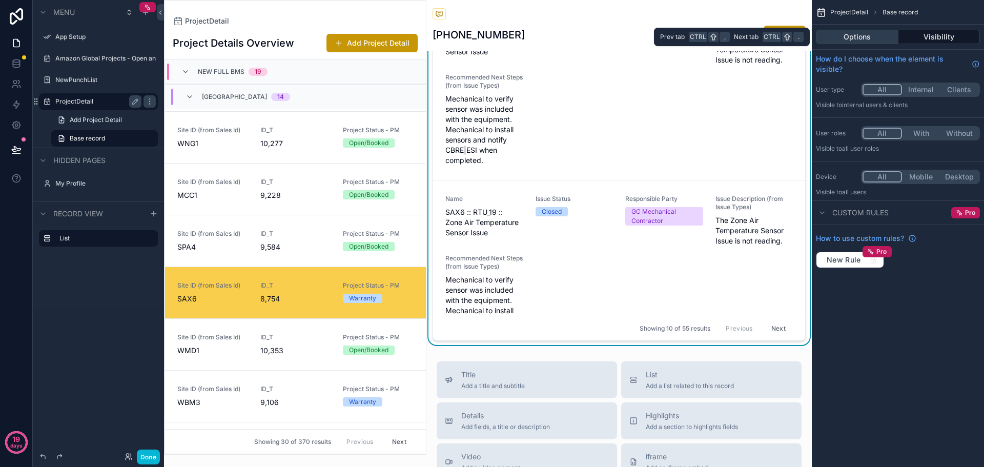
click at [868, 38] on button "Options" at bounding box center [857, 37] width 82 height 14
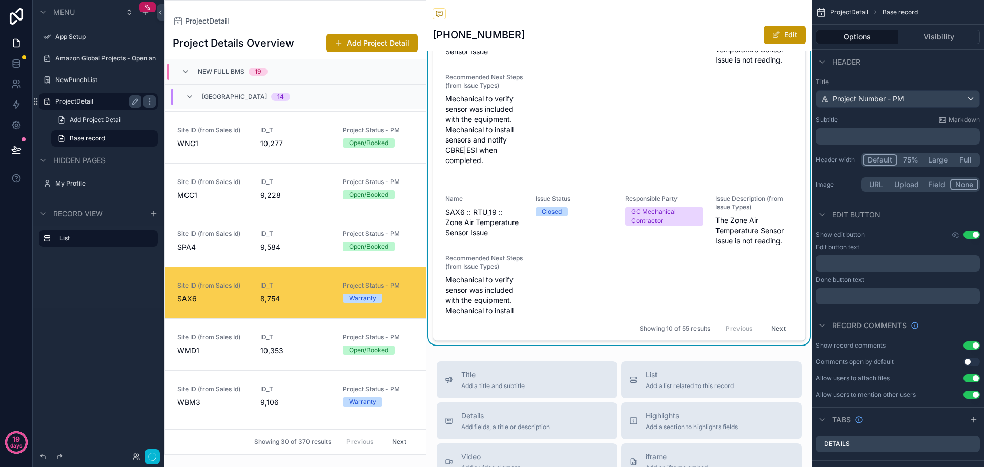
click at [632, 45] on div "GC Mechanical Contractor" at bounding box center [664, 35] width 66 height 18
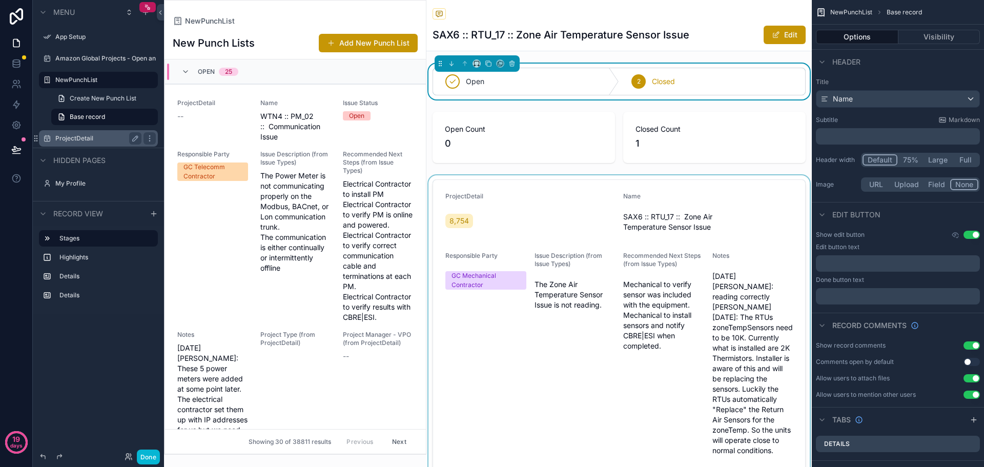
click at [575, 222] on div "scrollable content" at bounding box center [618, 360] width 385 height 370
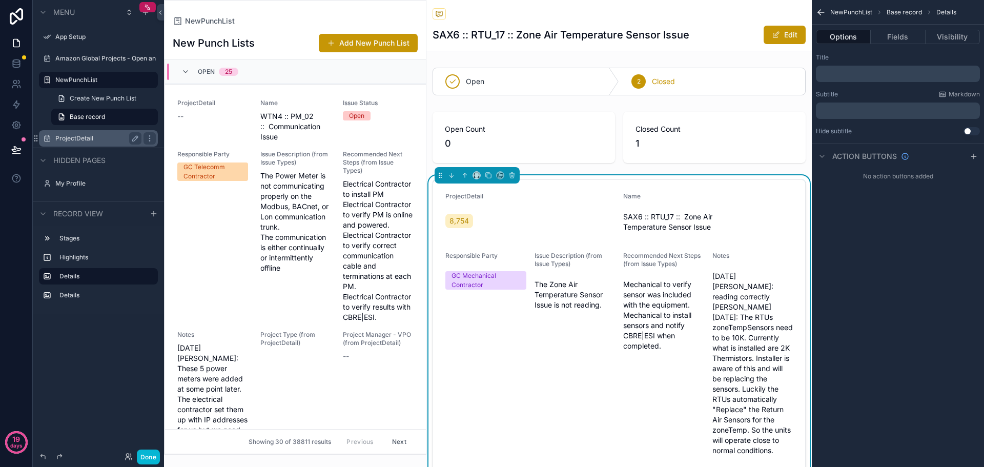
click at [96, 135] on label "ProjectDetail" at bounding box center [96, 138] width 82 height 8
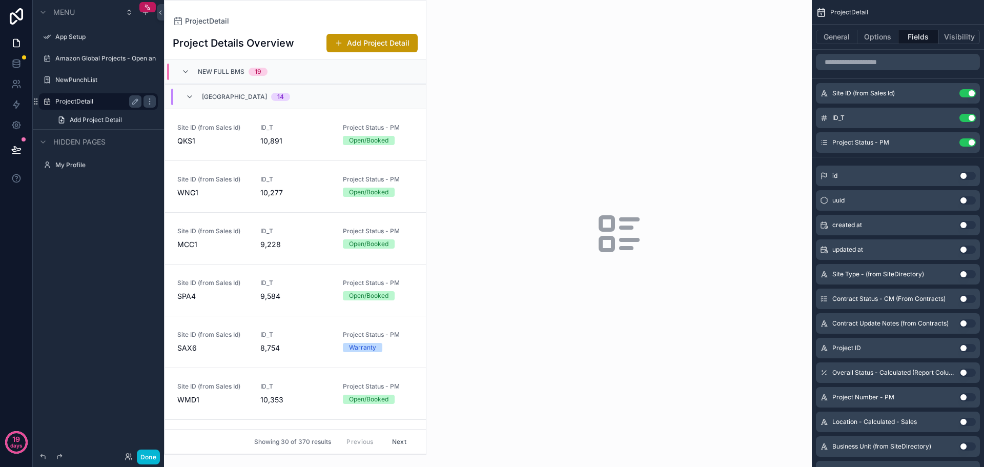
click at [228, 137] on div "scrollable content" at bounding box center [294, 227] width 261 height 453
click at [228, 137] on span "QKS1" at bounding box center [212, 141] width 71 height 10
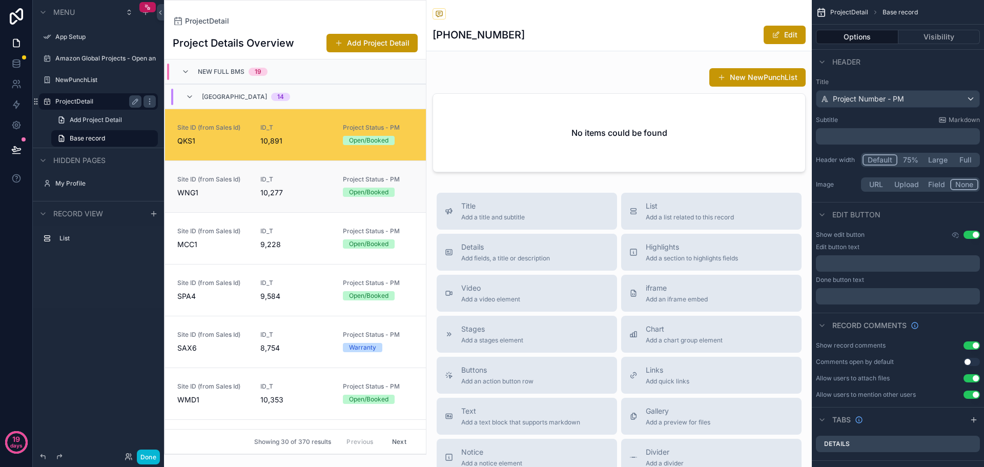
click at [226, 192] on span "WNG1" at bounding box center [212, 193] width 71 height 10
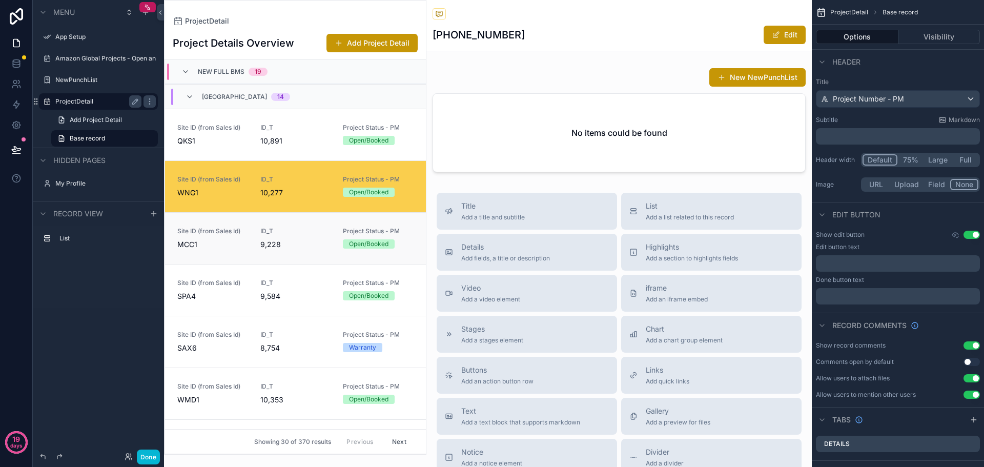
click at [225, 236] on div "Site ID (from Sales Id) MCC1" at bounding box center [212, 238] width 71 height 23
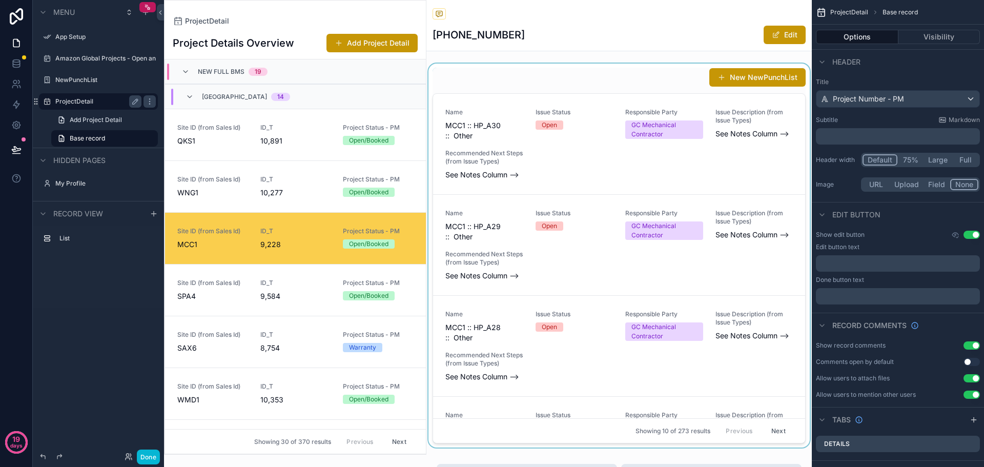
click at [613, 207] on div "scrollable content" at bounding box center [618, 256] width 385 height 384
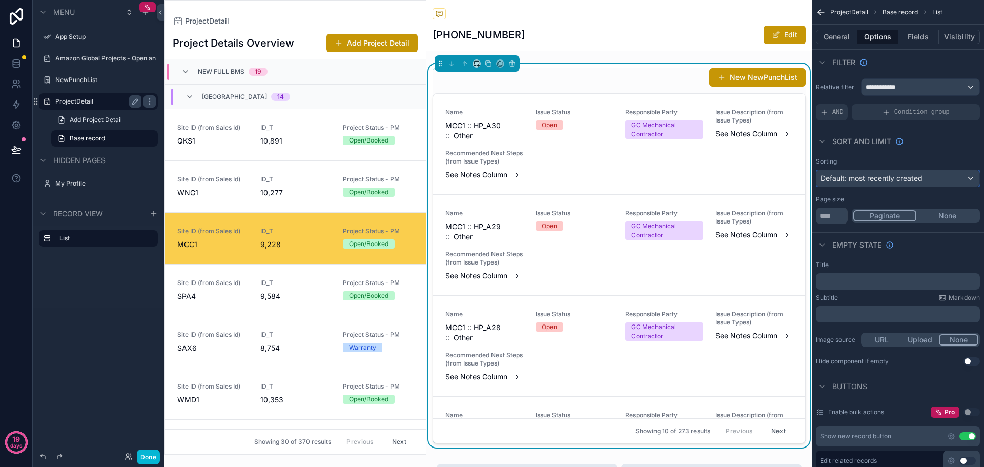
click at [919, 183] on div "Default: most recently created" at bounding box center [897, 178] width 163 height 16
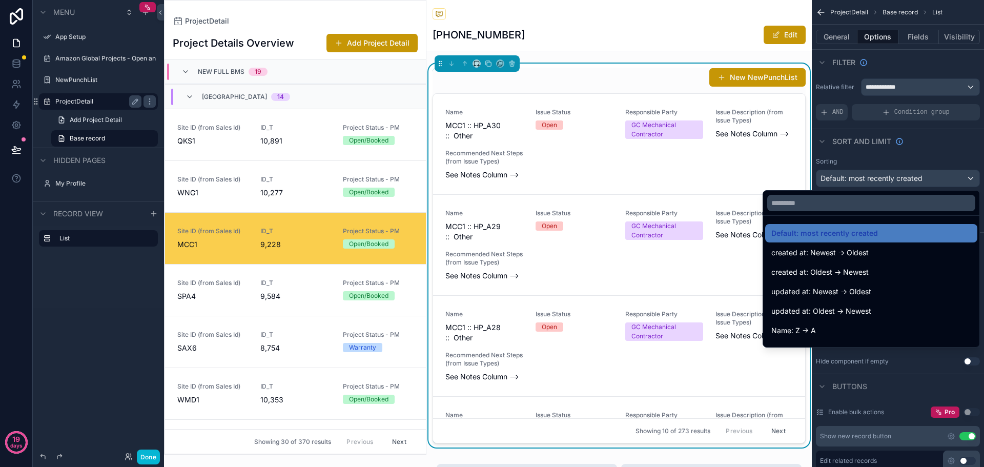
click at [919, 183] on div "scrollable content" at bounding box center [492, 233] width 984 height 467
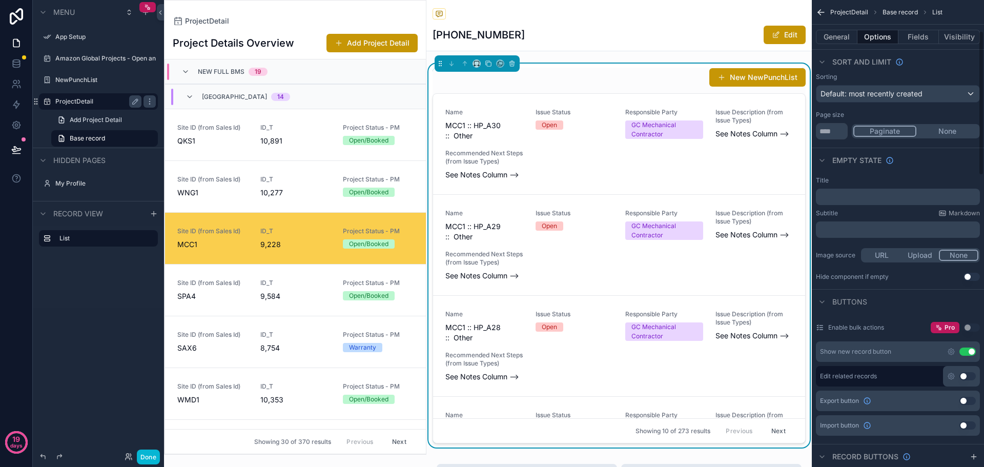
scroll to position [102, 0]
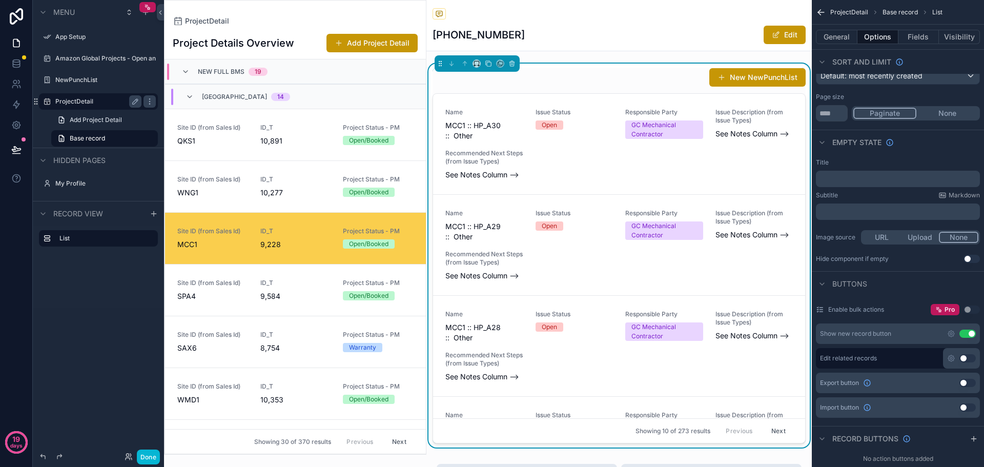
click at [965, 331] on button "Use setting" at bounding box center [967, 333] width 16 height 8
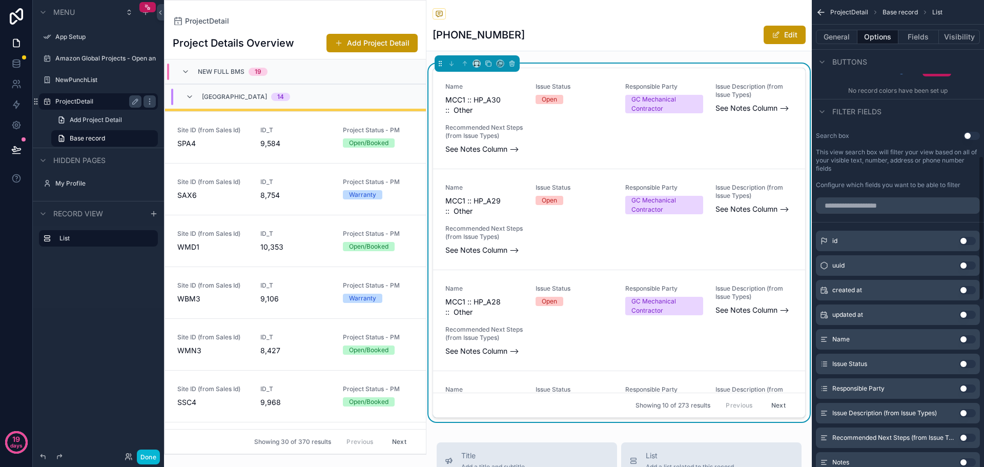
scroll to position [512, 0]
click at [893, 203] on input "scrollable content" at bounding box center [898, 204] width 164 height 16
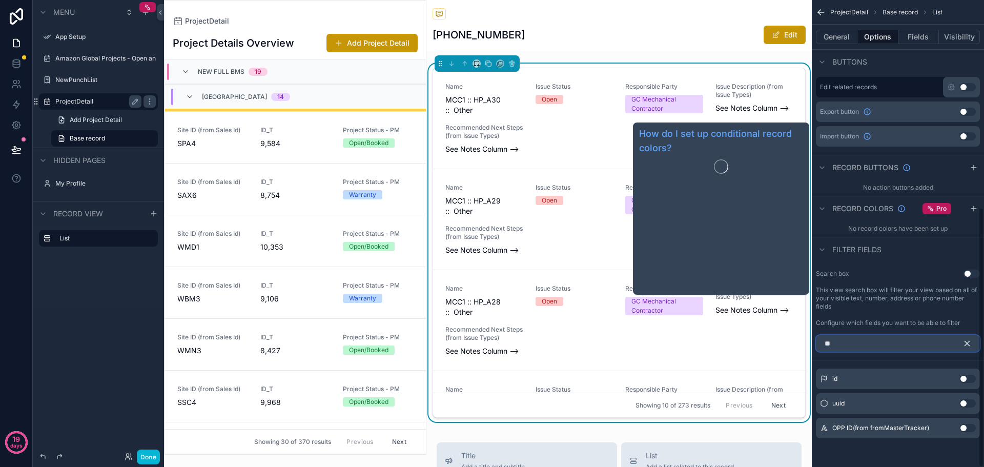
scroll to position [373, 0]
type input "*"
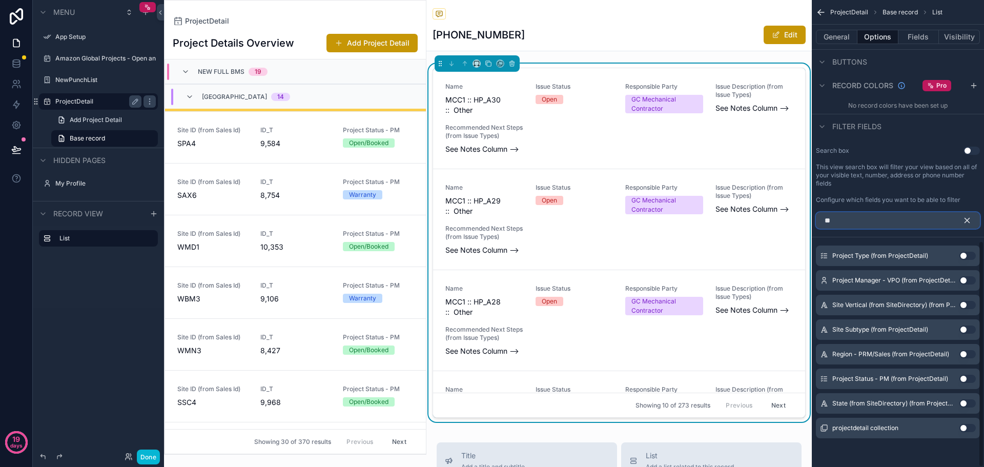
scroll to position [496, 0]
type input "*******"
click at [962, 432] on div "projectdetail collection Use setting" at bounding box center [898, 428] width 164 height 20
click at [964, 429] on button "Use setting" at bounding box center [967, 428] width 16 height 8
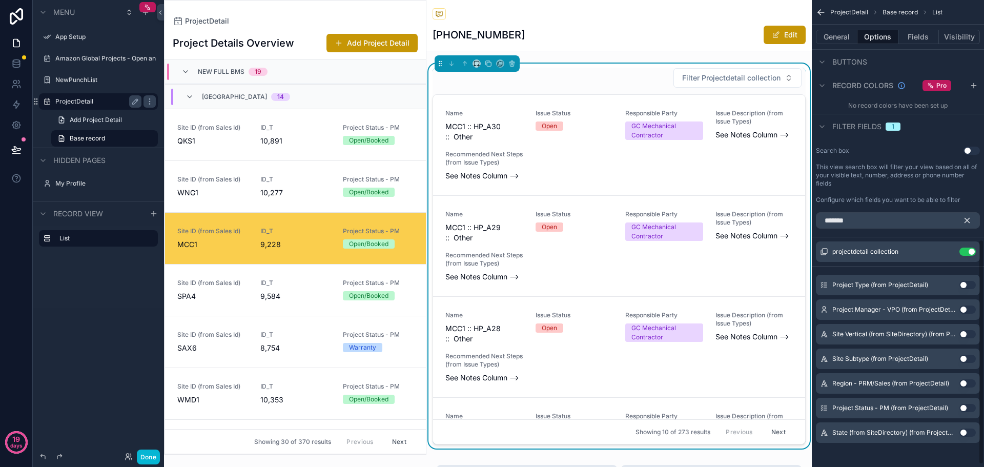
scroll to position [153, 0]
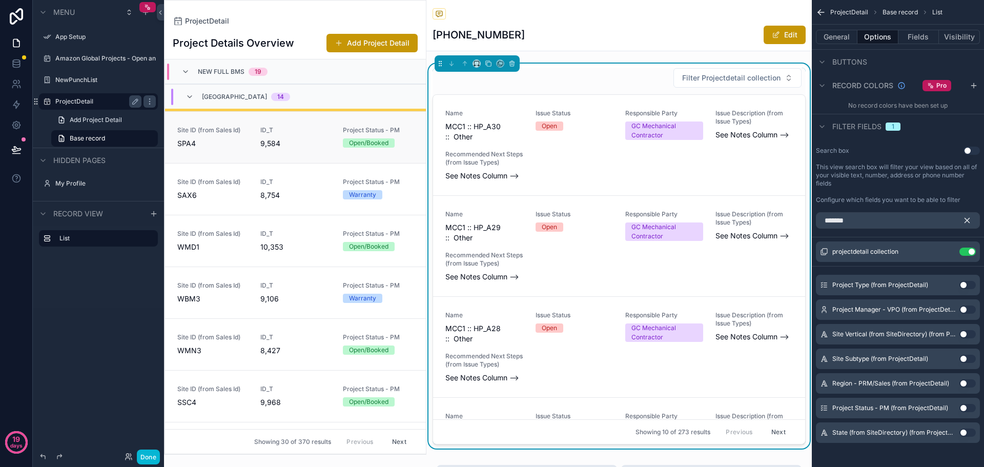
click at [218, 153] on link "Site ID (from Sales Id) SPA4 ID_T 9,584 Project Status - PM Open/Booked" at bounding box center [295, 137] width 261 height 52
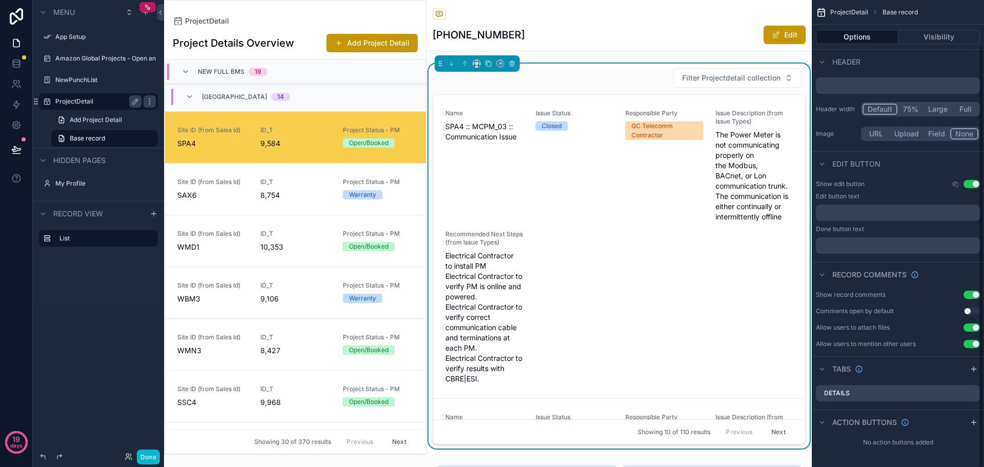
scroll to position [51, 0]
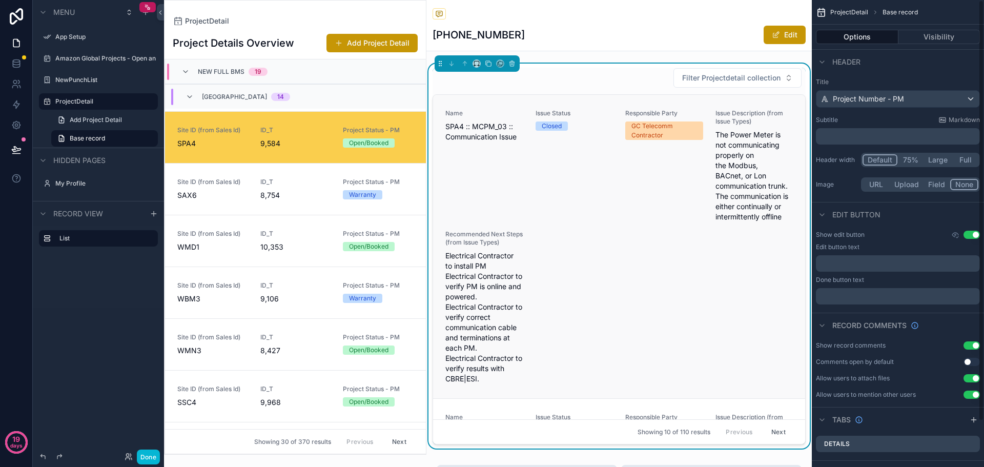
click at [554, 204] on div "Issue Status Closed" at bounding box center [574, 165] width 78 height 113
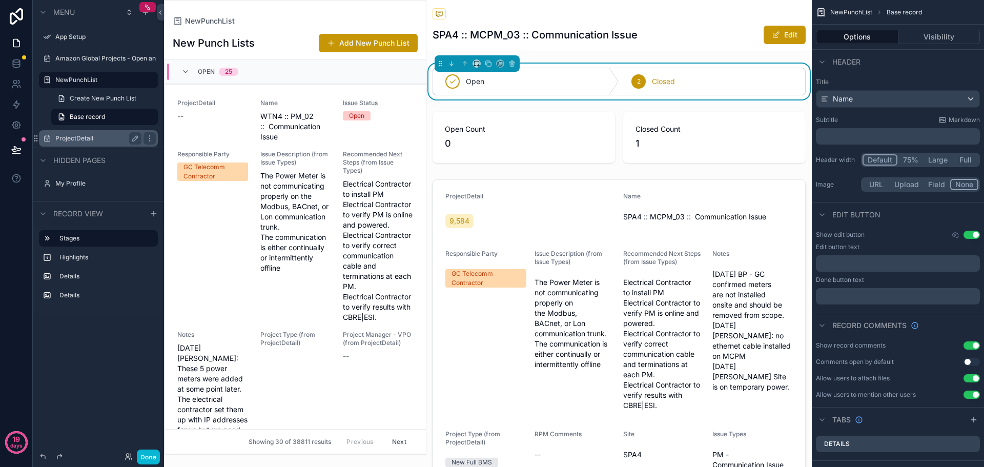
click at [89, 134] on div "ProjectDetail" at bounding box center [98, 138] width 86 height 12
click at [57, 136] on label "ProjectDetail" at bounding box center [96, 138] width 82 height 8
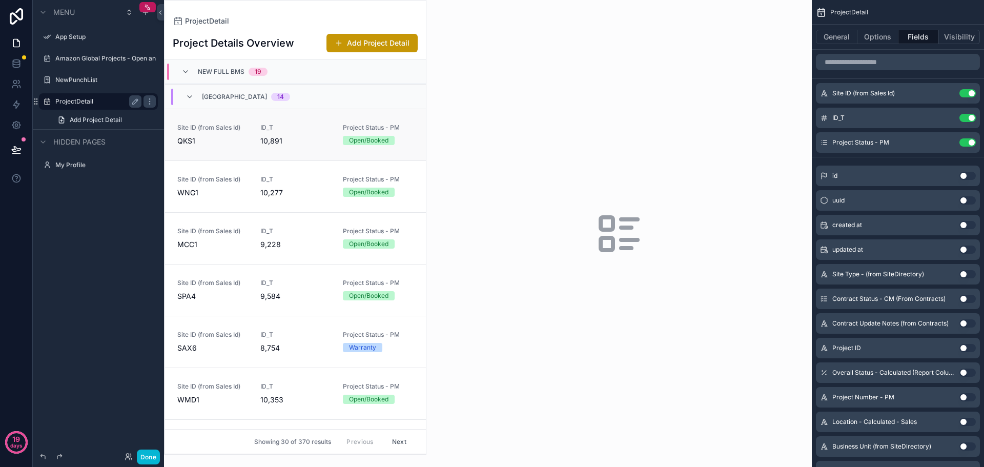
click at [221, 147] on link "Site ID (from Sales Id) QKS1 ID_T 10,891 Project Status - PM Open/Booked" at bounding box center [295, 135] width 261 height 52
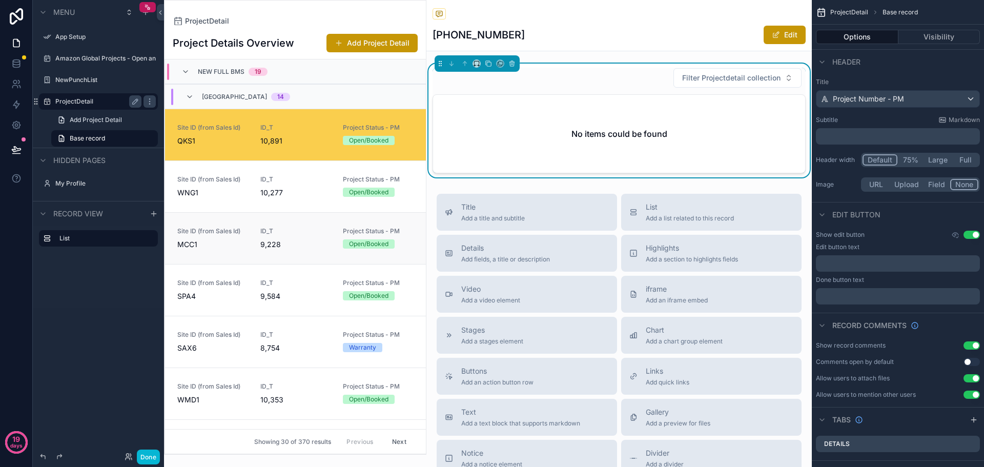
click at [197, 259] on link "Site ID (from Sales Id) MCC1 ID_T 9,228 Project Status - PM Open/Booked" at bounding box center [295, 238] width 261 height 52
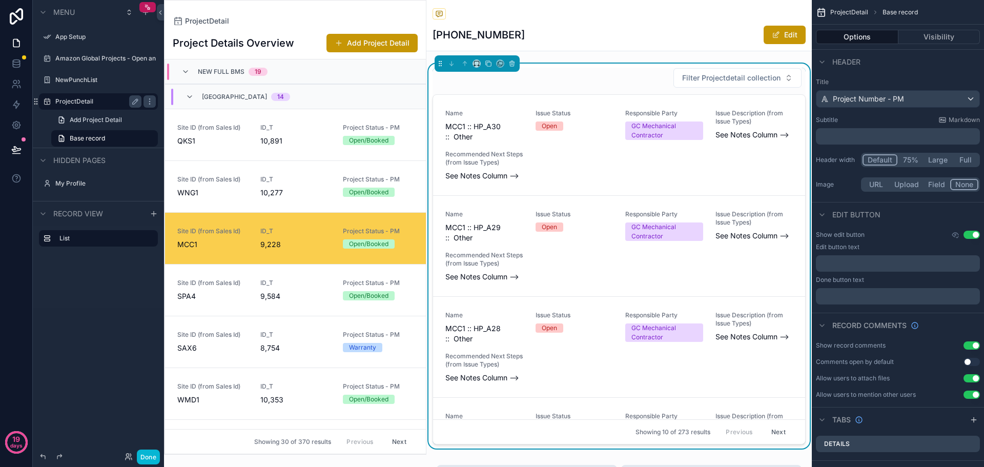
click at [598, 179] on div "Name MCC1 :: HP_A30 :: Other Issue Status Open Responsible Party GC Mechanical …" at bounding box center [618, 145] width 347 height 72
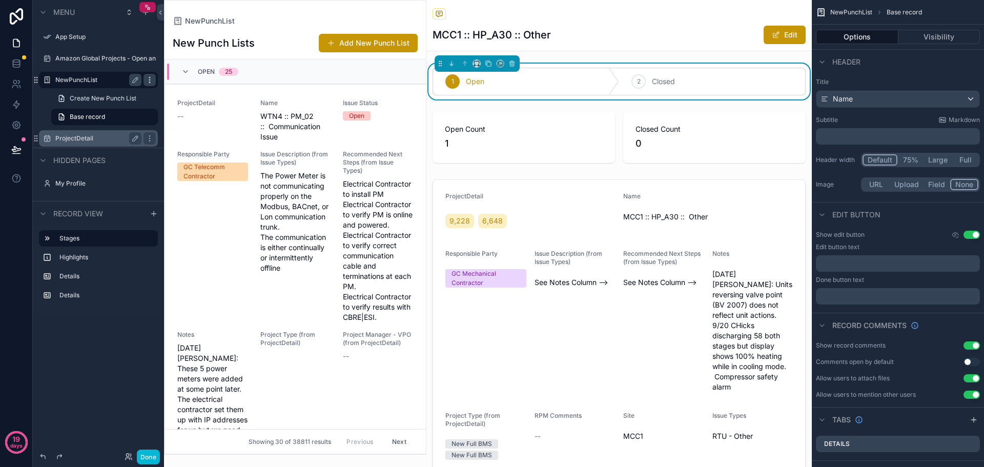
click at [149, 77] on icon "scrollable content" at bounding box center [149, 80] width 8 height 8
click at [79, 137] on label "ProjectDetail" at bounding box center [96, 138] width 82 height 8
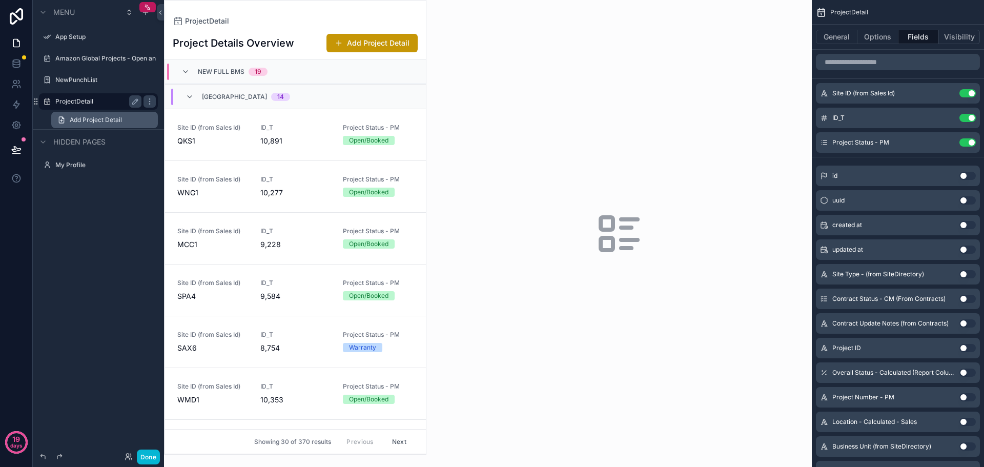
click at [106, 122] on span "Add Project Detail" at bounding box center [96, 120] width 52 height 8
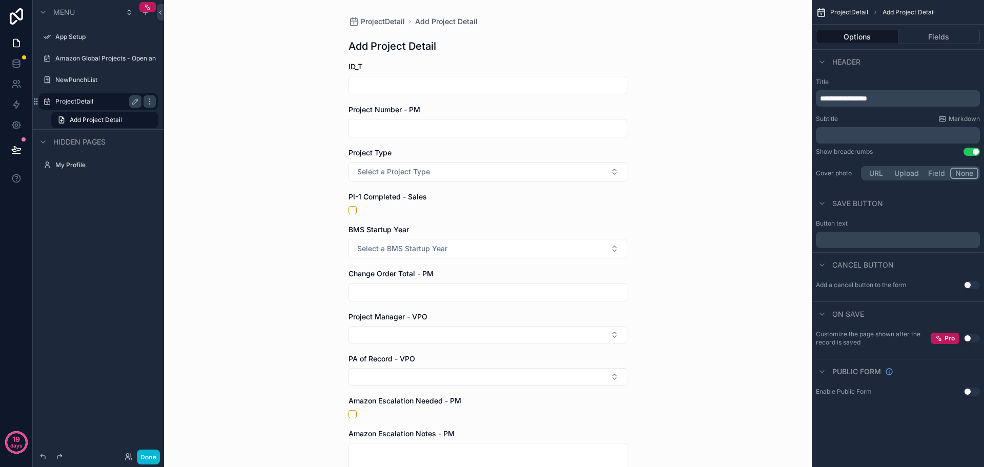
click at [95, 98] on label "ProjectDetail" at bounding box center [96, 101] width 82 height 8
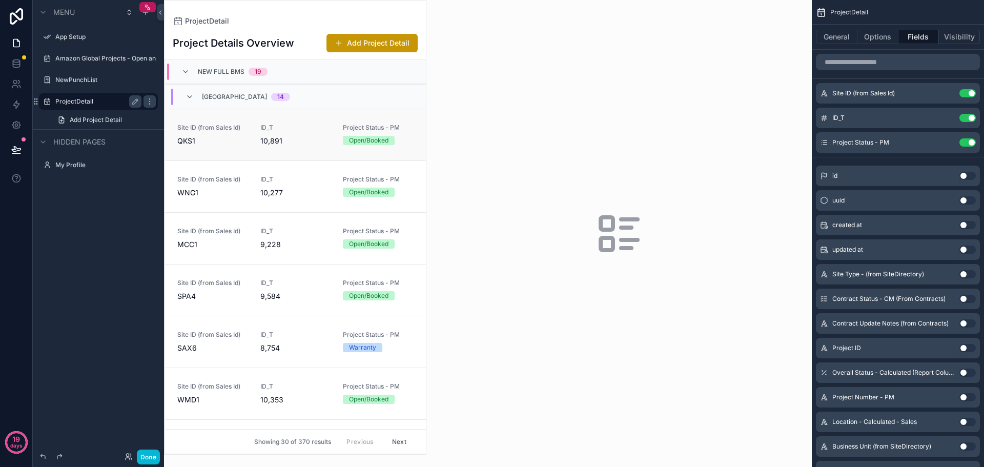
click at [209, 139] on span "QKS1" at bounding box center [212, 141] width 71 height 10
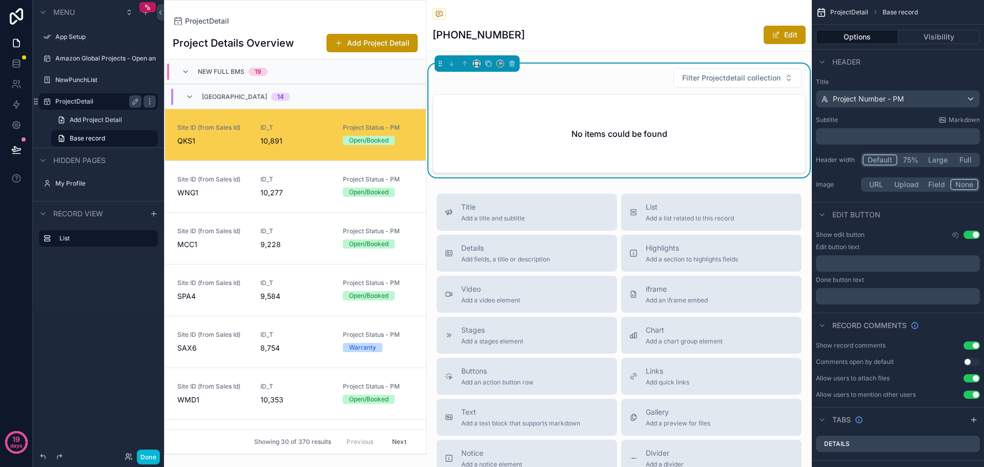
click at [703, 111] on div "No items could be found" at bounding box center [619, 134] width 372 height 78
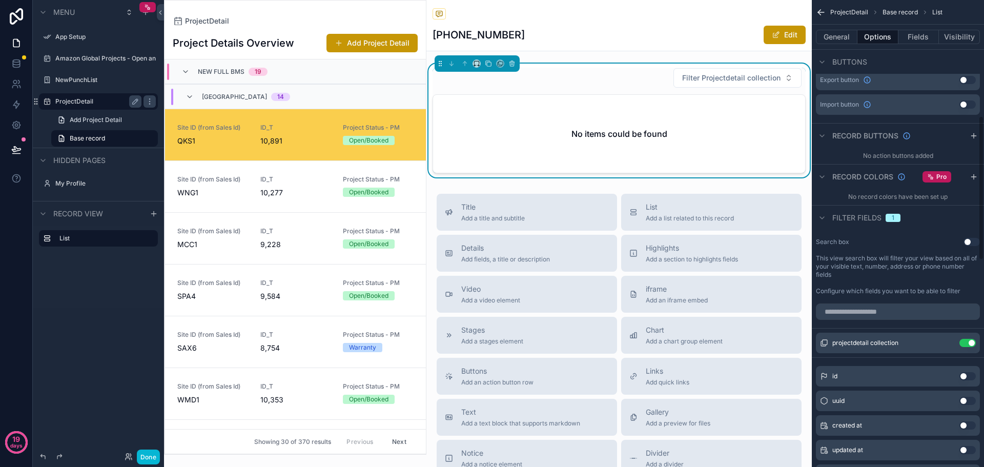
scroll to position [410, 0]
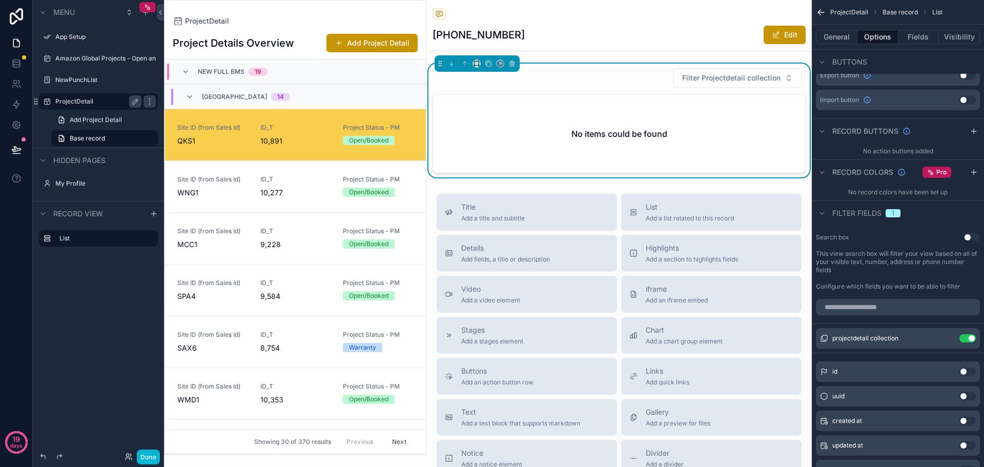
click at [825, 214] on icon "scrollable content" at bounding box center [822, 213] width 8 height 8
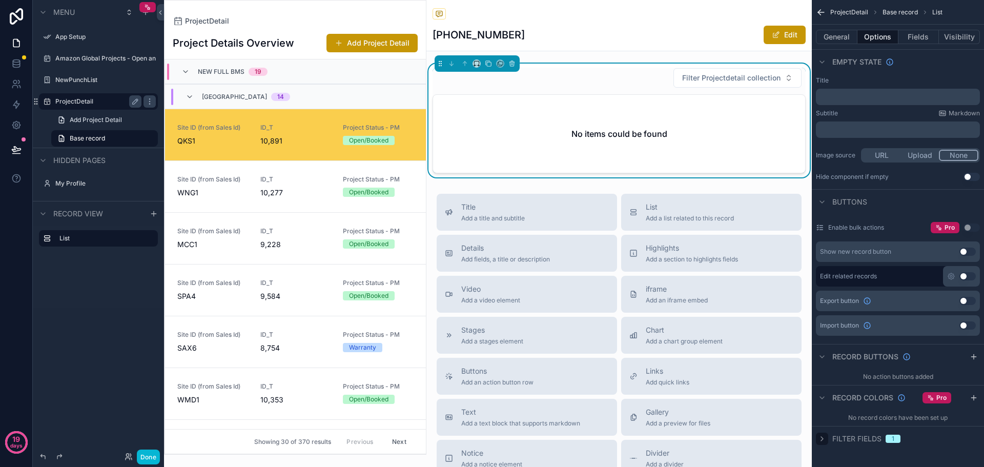
click at [823, 434] on icon "scrollable content" at bounding box center [822, 438] width 8 height 8
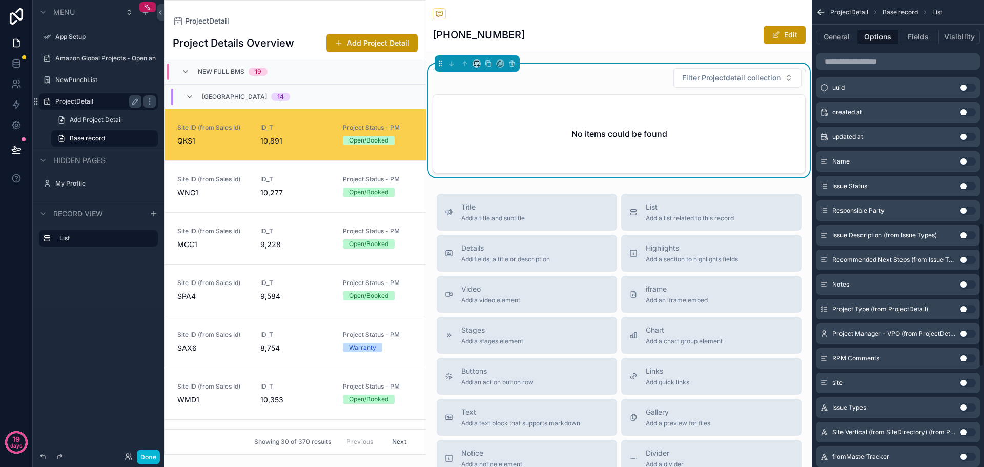
scroll to position [513, 0]
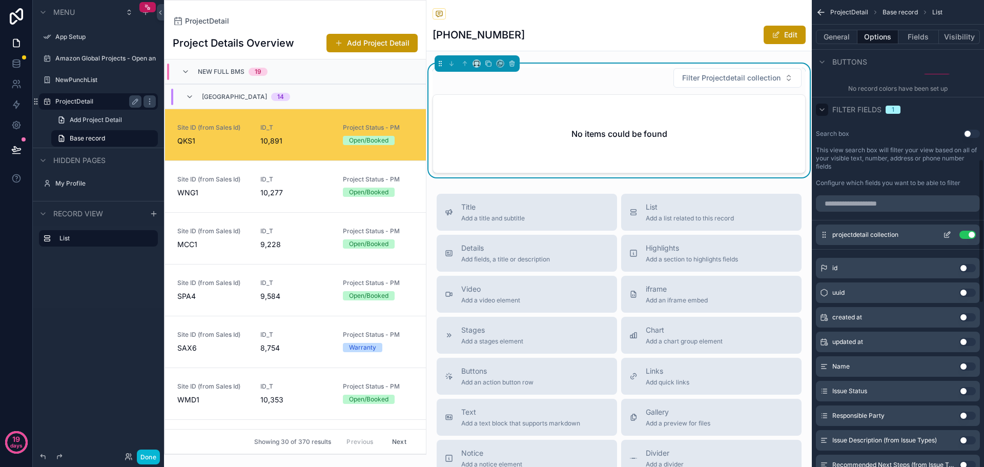
click at [962, 235] on button "Use setting" at bounding box center [967, 235] width 16 height 8
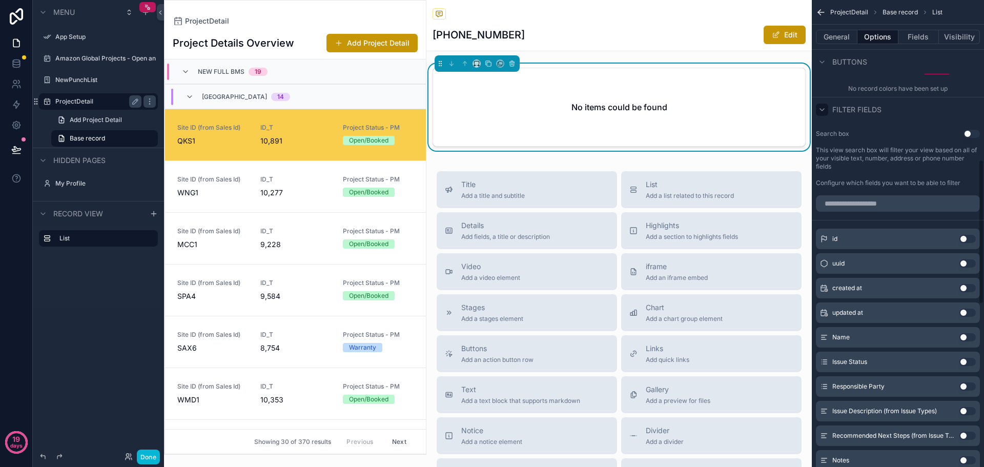
scroll to position [49, 0]
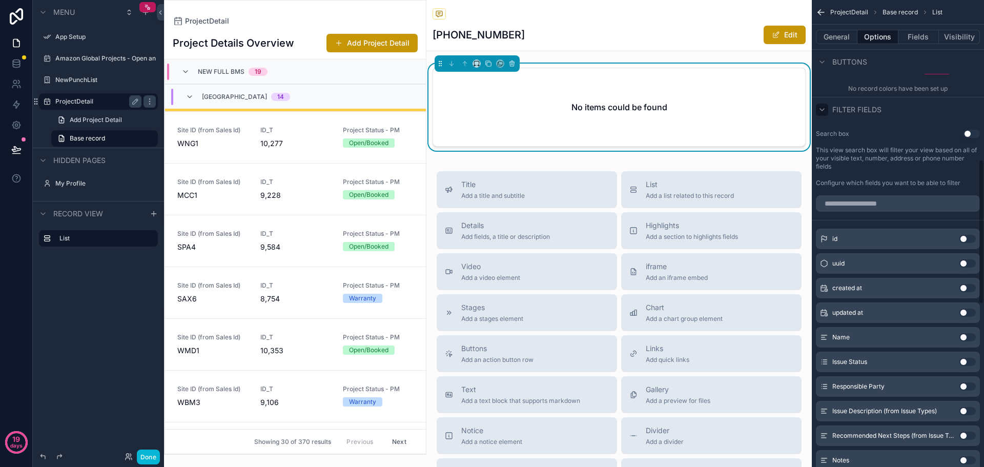
click at [913, 29] on div "General Options Fields Visibility" at bounding box center [898, 37] width 172 height 25
click at [913, 31] on button "Fields" at bounding box center [918, 37] width 41 height 14
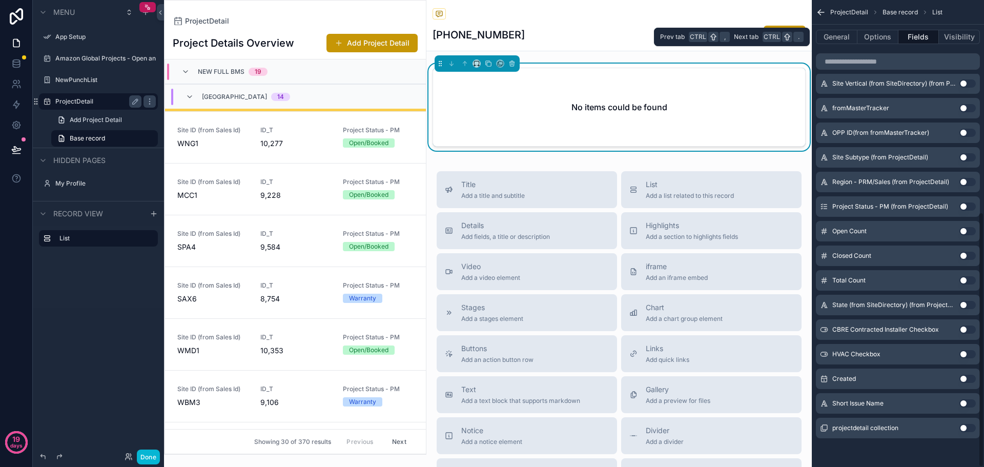
scroll to position [388, 0]
click at [891, 57] on input "scrollable content" at bounding box center [898, 61] width 164 height 16
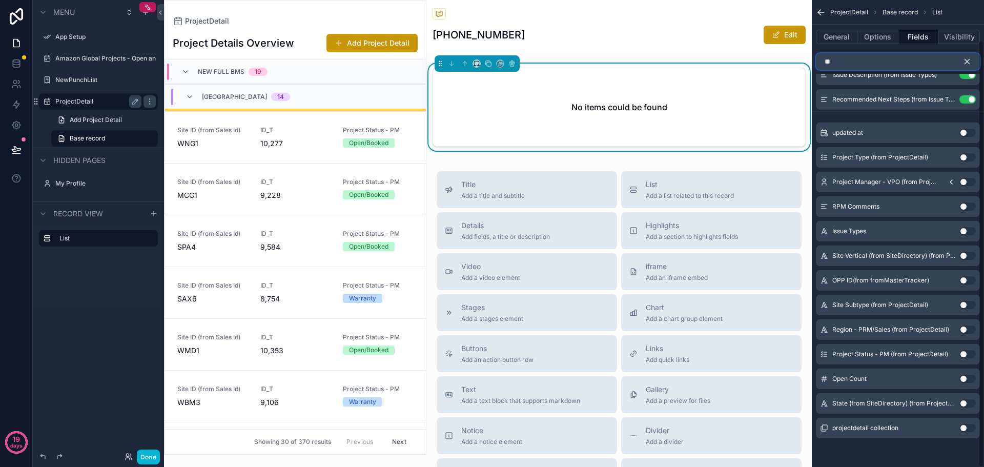
scroll to position [0, 0]
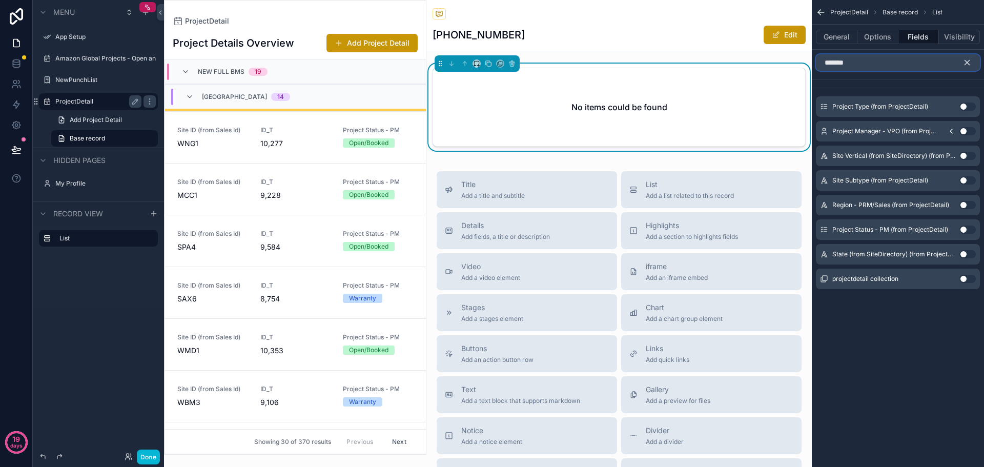
type input "*******"
click at [968, 277] on button "Use setting" at bounding box center [967, 279] width 16 height 8
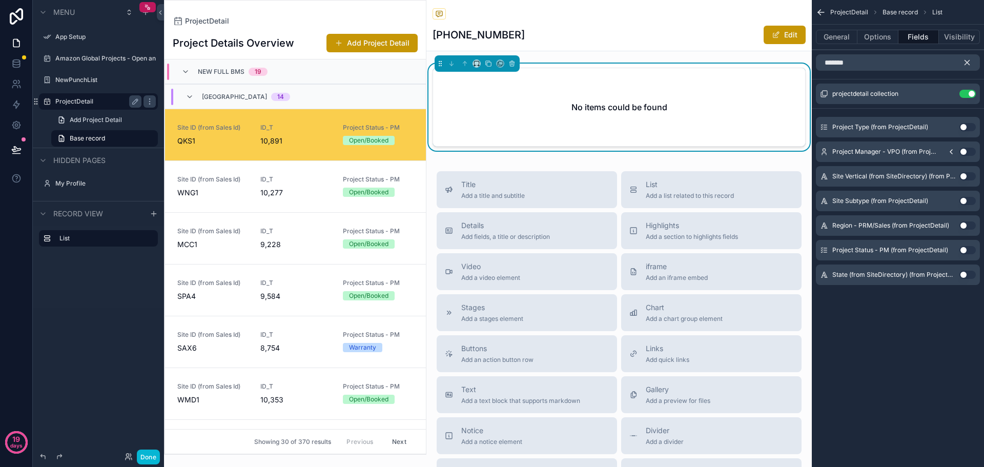
scroll to position [49, 0]
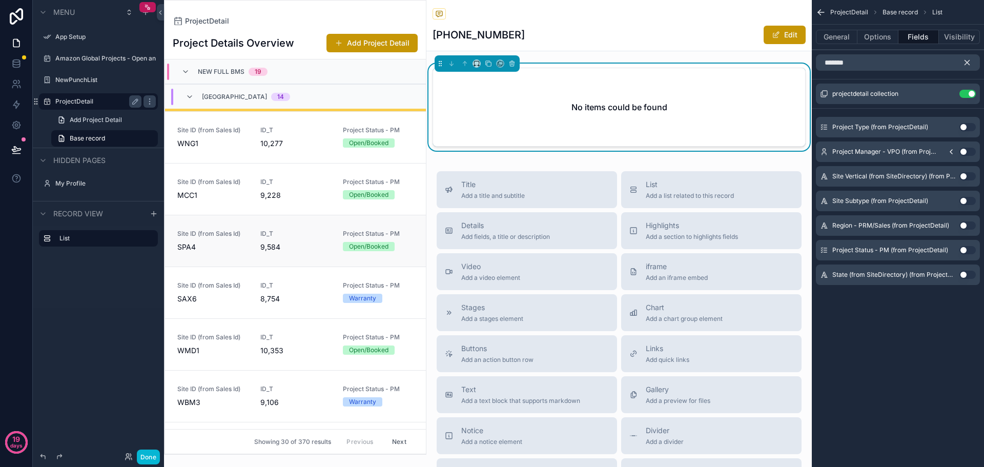
click at [226, 252] on link "Site ID (from Sales Id) SPA4 ID_T 9,584 Project Status - PM Open/Booked" at bounding box center [295, 241] width 261 height 52
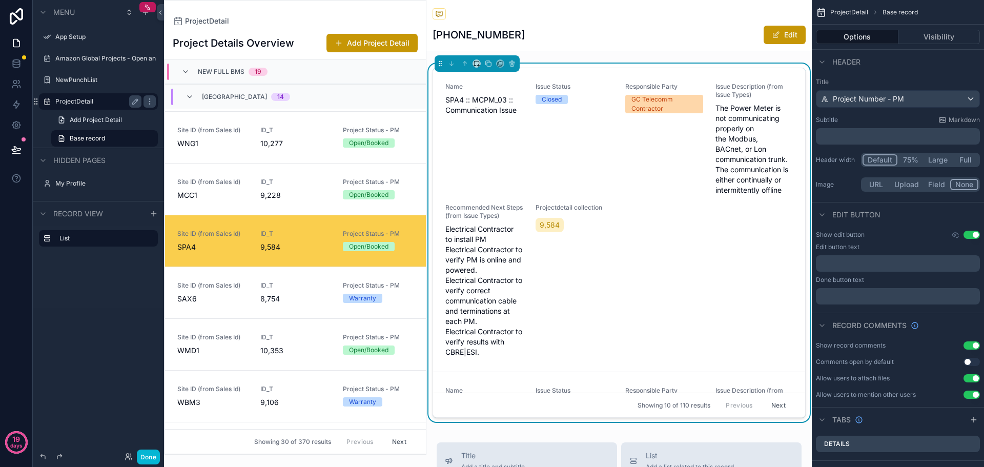
click at [764, 405] on button "Next" at bounding box center [778, 405] width 29 height 16
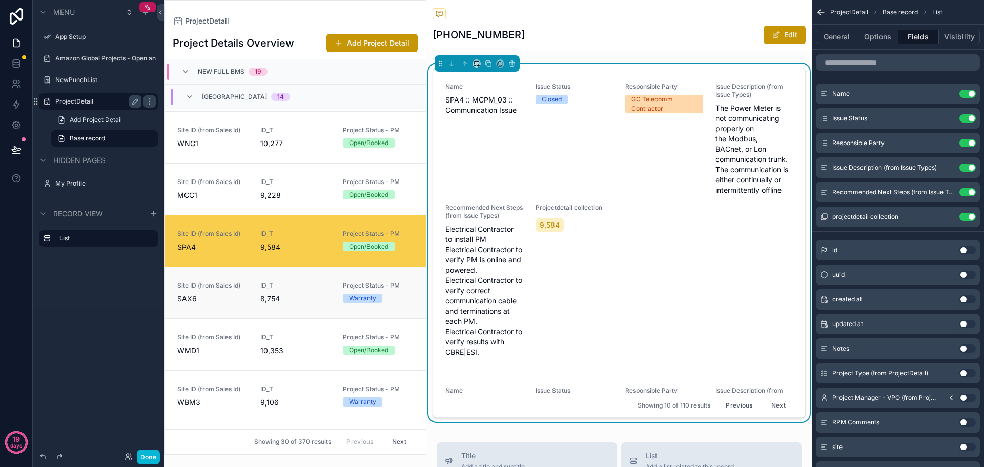
click at [304, 297] on span "8,754" at bounding box center [295, 299] width 71 height 10
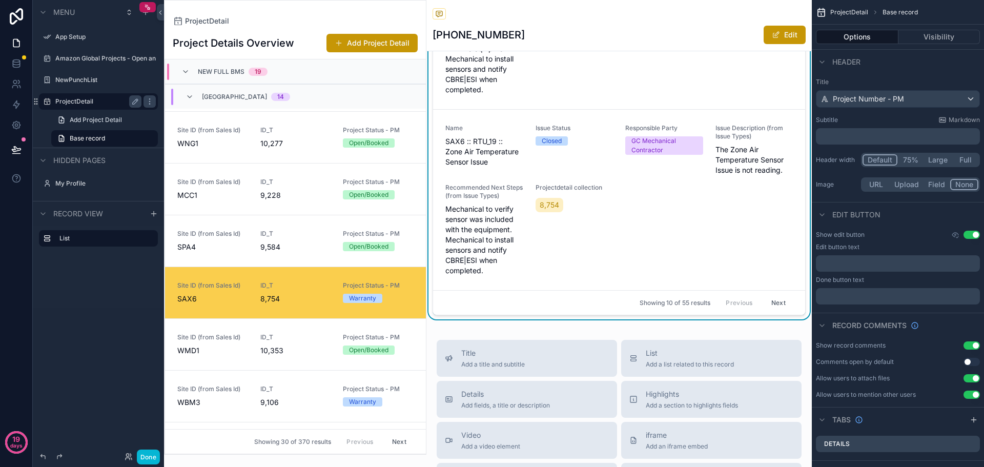
scroll to position [2371, 0]
click at [764, 305] on button "Next" at bounding box center [778, 303] width 29 height 16
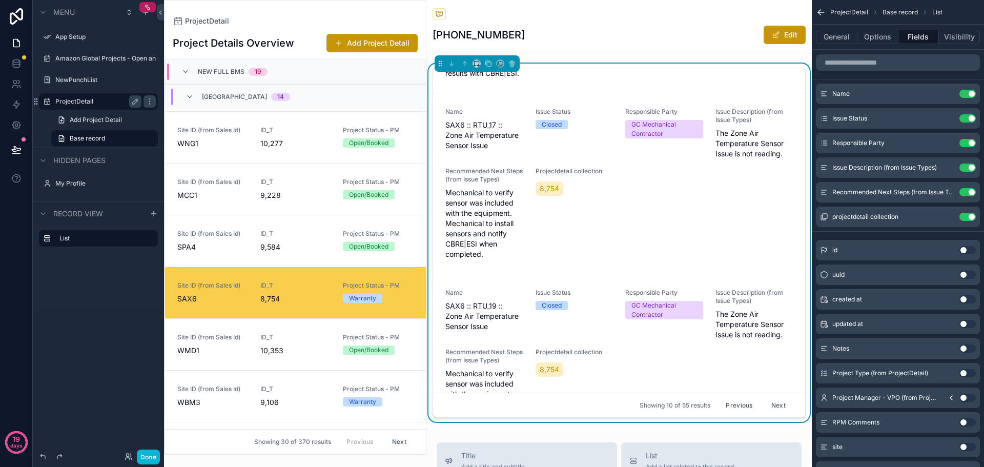
scroll to position [2473, 0]
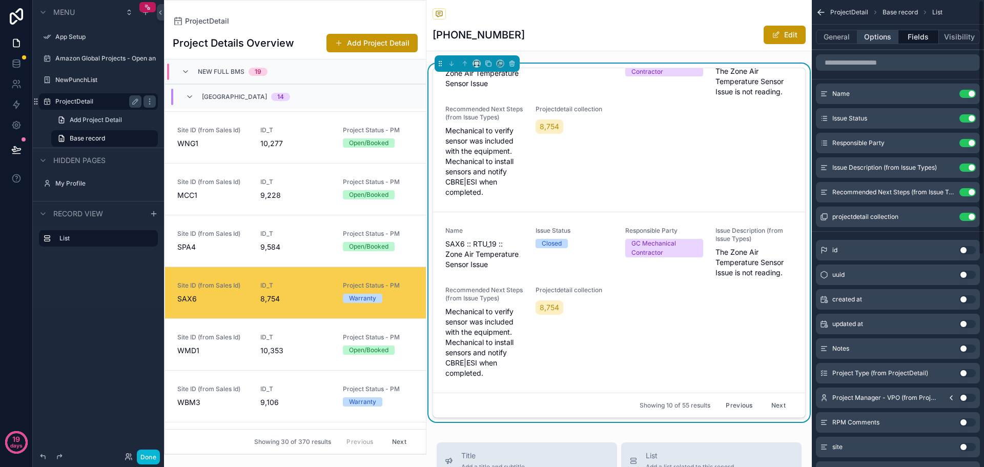
click at [872, 37] on button "Options" at bounding box center [877, 37] width 41 height 14
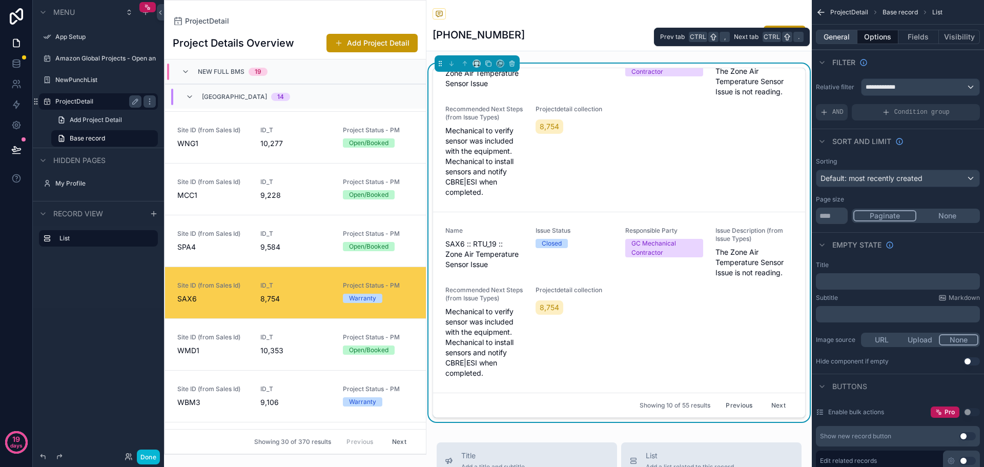
click at [847, 40] on button "General" at bounding box center [836, 37] width 41 height 14
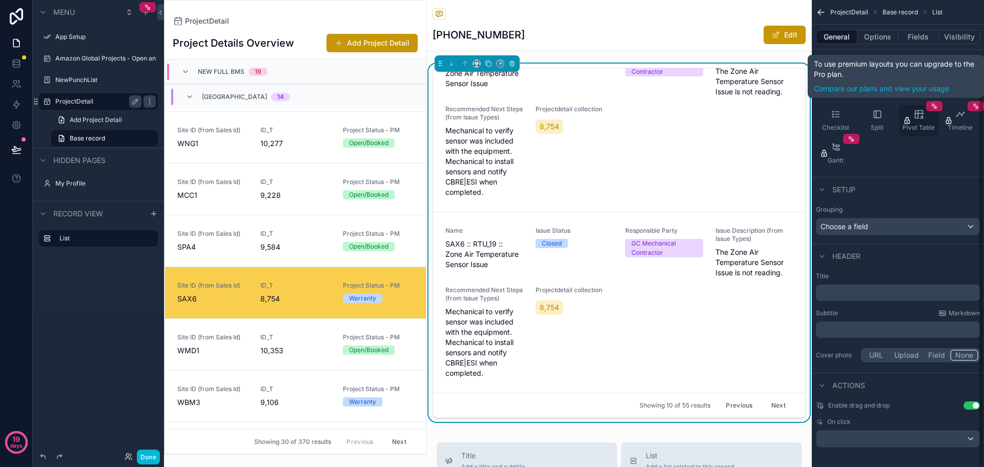
scroll to position [94, 0]
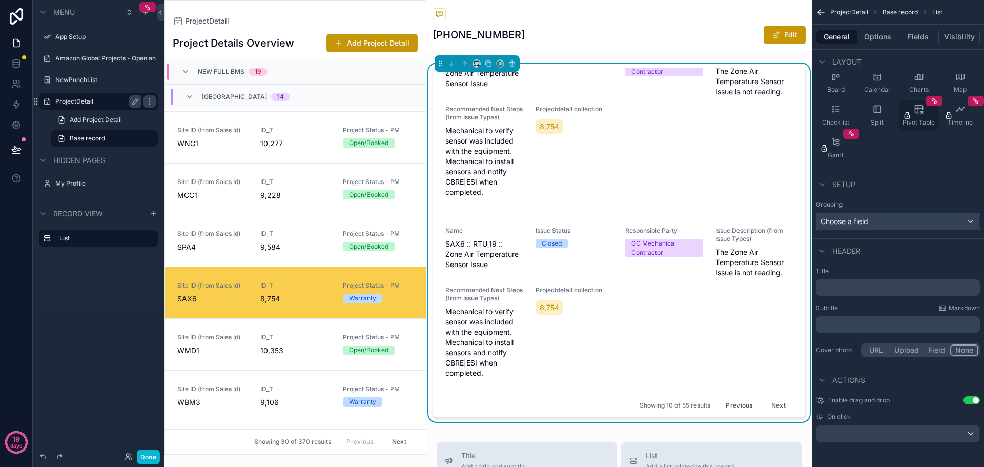
click at [901, 223] on div "Choose a field" at bounding box center [897, 221] width 163 height 16
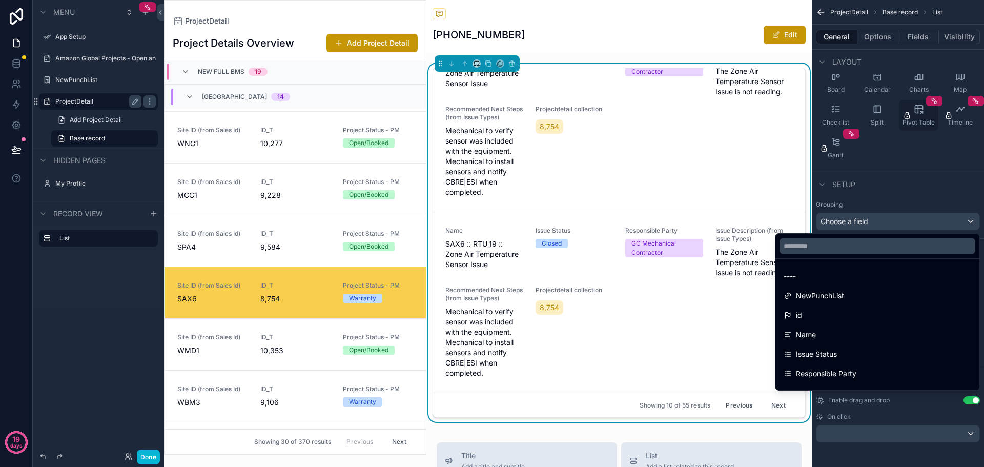
click at [901, 223] on div "scrollable content" at bounding box center [492, 233] width 984 height 467
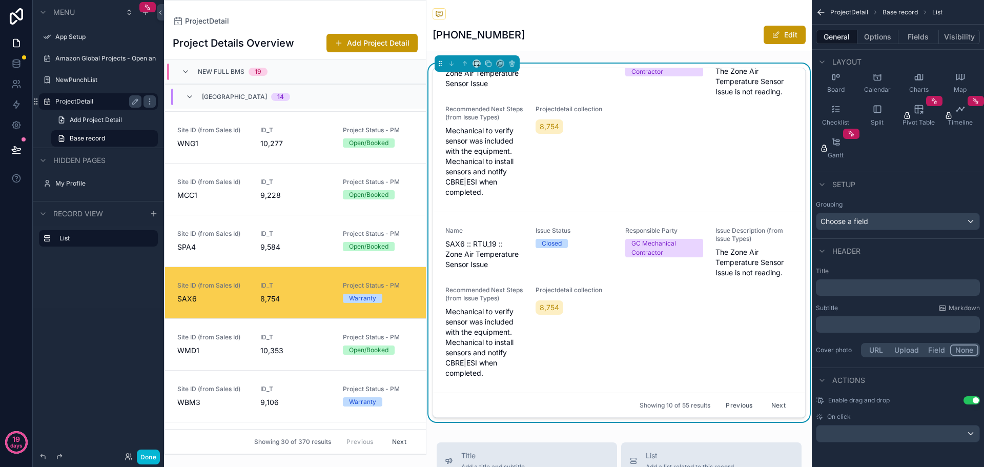
click at [970, 399] on button "Use setting" at bounding box center [971, 400] width 16 height 8
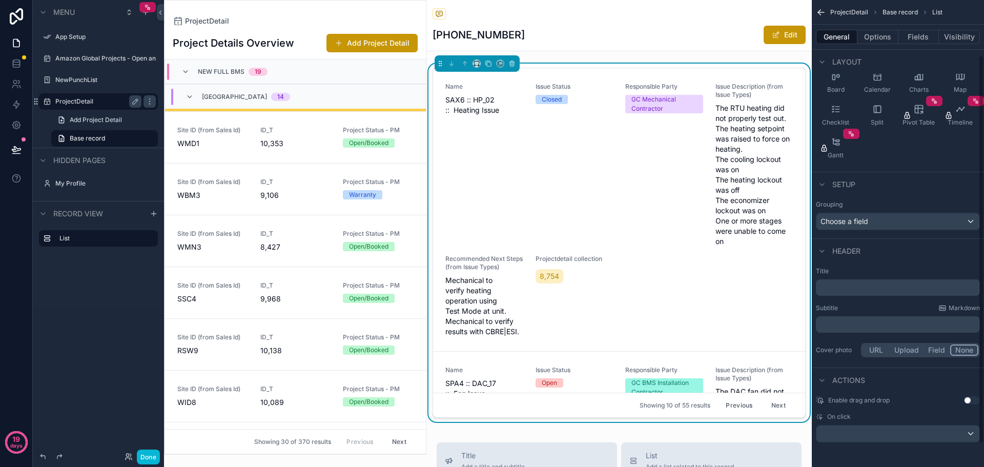
scroll to position [0, 0]
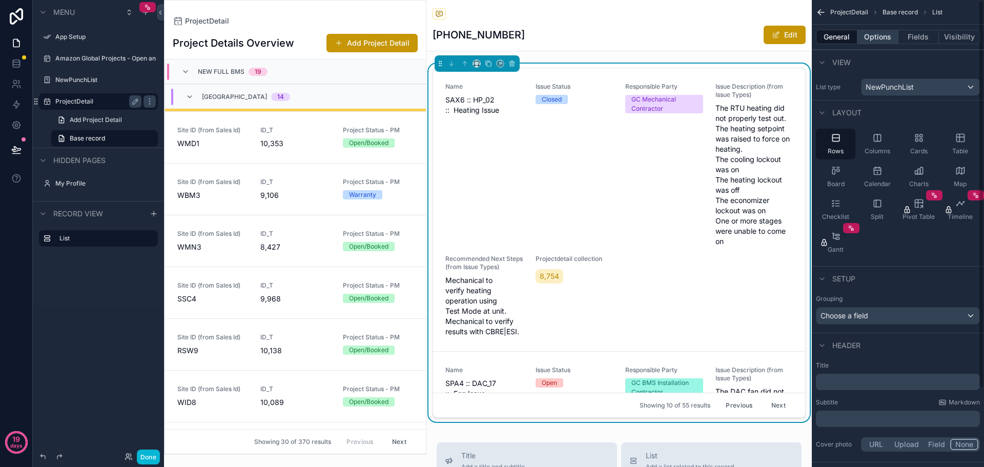
click at [875, 38] on button "Options" at bounding box center [877, 37] width 41 height 14
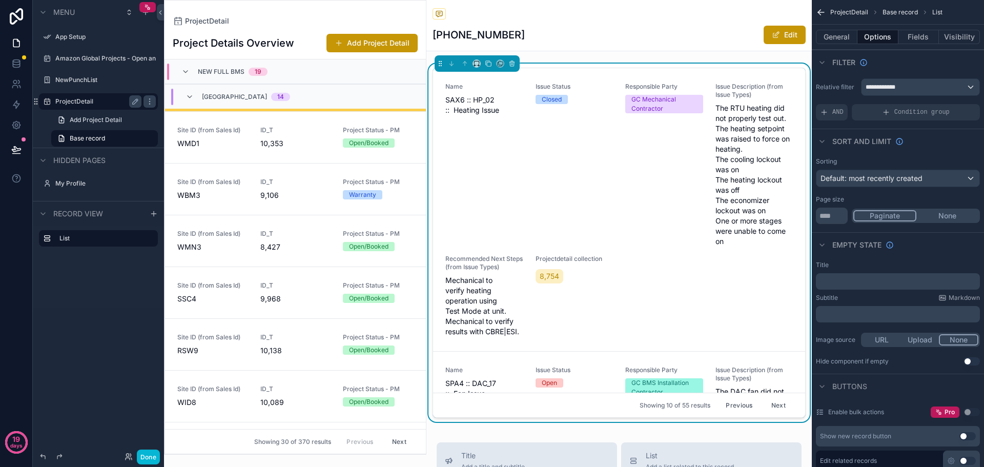
click at [942, 215] on button "None" at bounding box center [947, 215] width 62 height 11
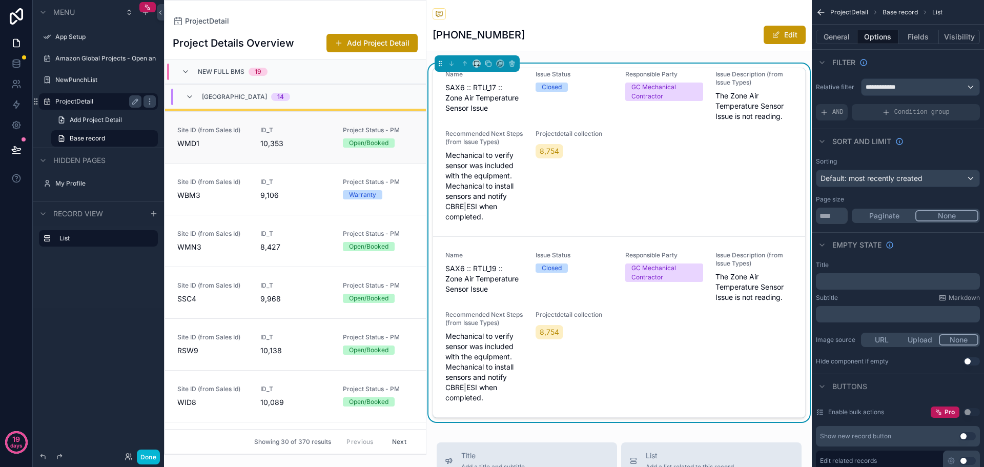
click at [273, 148] on span "10,353" at bounding box center [295, 143] width 71 height 10
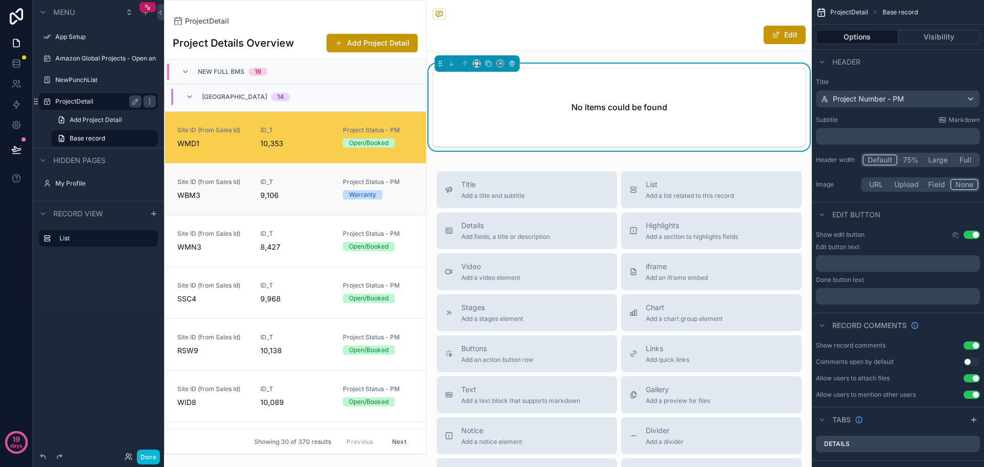
click at [277, 178] on span "ID_T" at bounding box center [295, 182] width 71 height 8
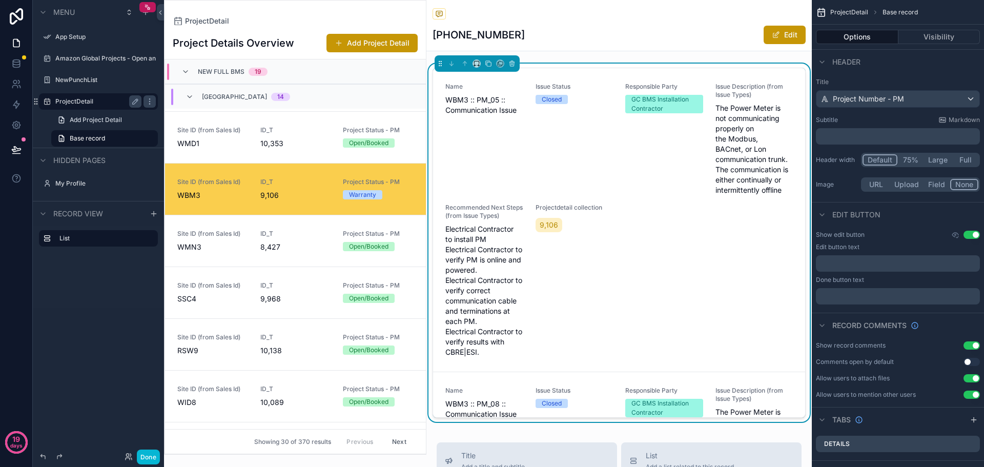
click at [596, 30] on div "2224-22-02635 Edit" at bounding box center [618, 34] width 373 height 19
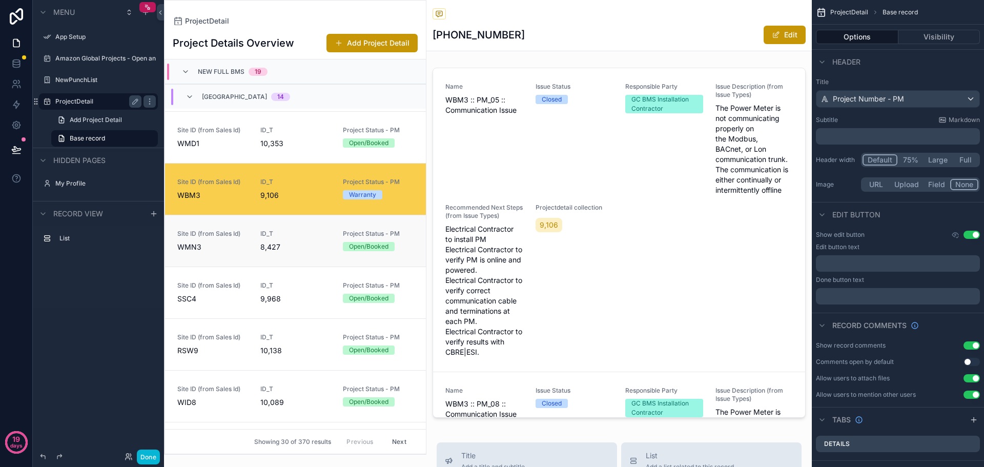
click at [288, 240] on div "ID_T 8,427" at bounding box center [295, 241] width 71 height 23
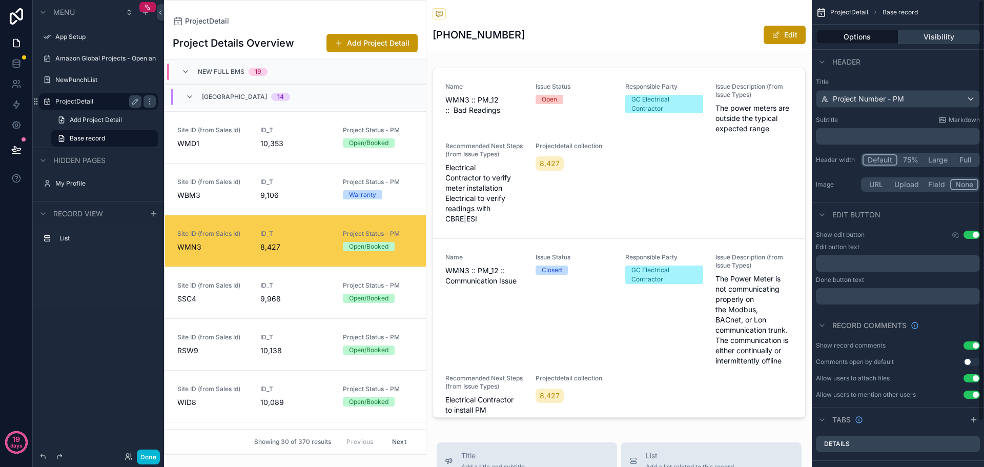
click at [937, 38] on button "Visibility" at bounding box center [939, 37] width 82 height 14
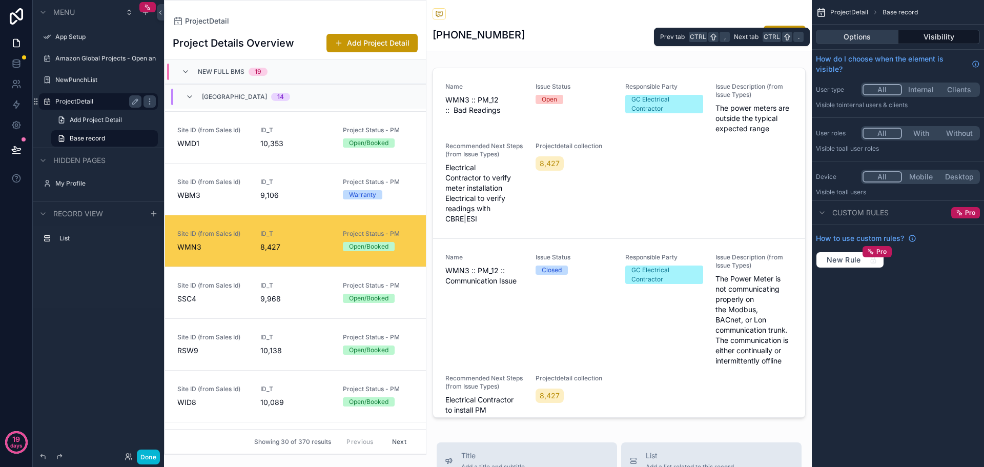
click at [873, 37] on button "Options" at bounding box center [857, 37] width 82 height 14
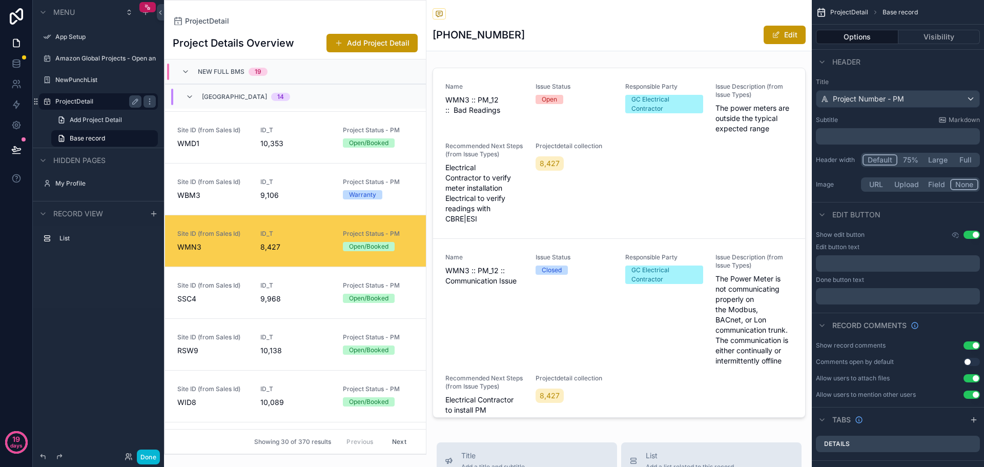
click at [602, 41] on div "2224-22-02514 Edit" at bounding box center [618, 34] width 373 height 19
click at [603, 437] on div "Back to ProjectDetail ProjectDetail 2224-22-02514 Edit Name WMN3 :: PM_12 :: Ba…" at bounding box center [618, 444] width 385 height 889
click at [607, 428] on div "Back to ProjectDetail ProjectDetail 2224-22-02514 Edit Name WMN3 :: PM_12 :: Ba…" at bounding box center [618, 444] width 385 height 889
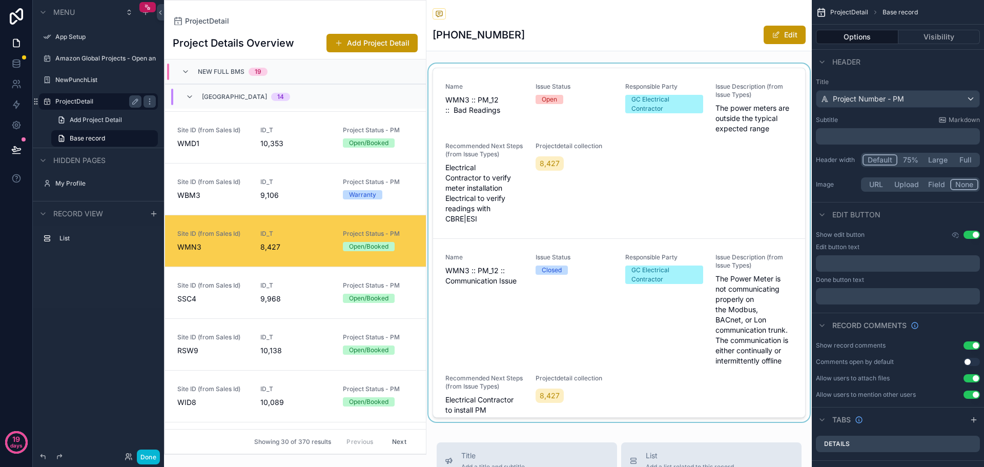
click at [649, 343] on div "scrollable content" at bounding box center [618, 245] width 385 height 362
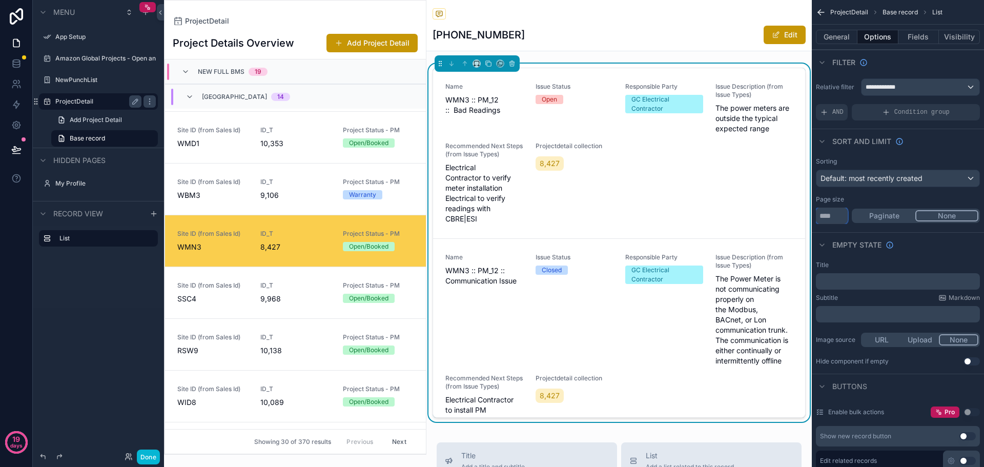
drag, startPoint x: 831, startPoint y: 216, endPoint x: 820, endPoint y: 218, distance: 11.9
click at [820, 218] on input "**" at bounding box center [832, 215] width 32 height 16
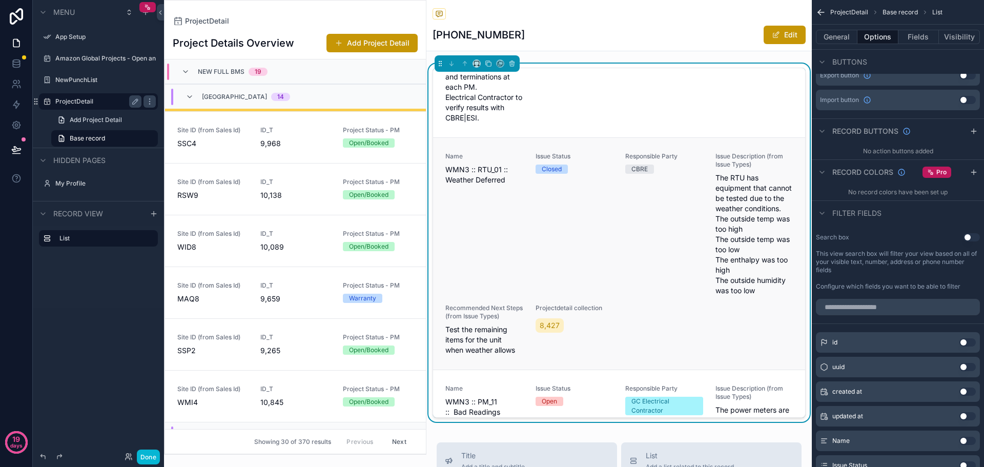
scroll to position [410, 0]
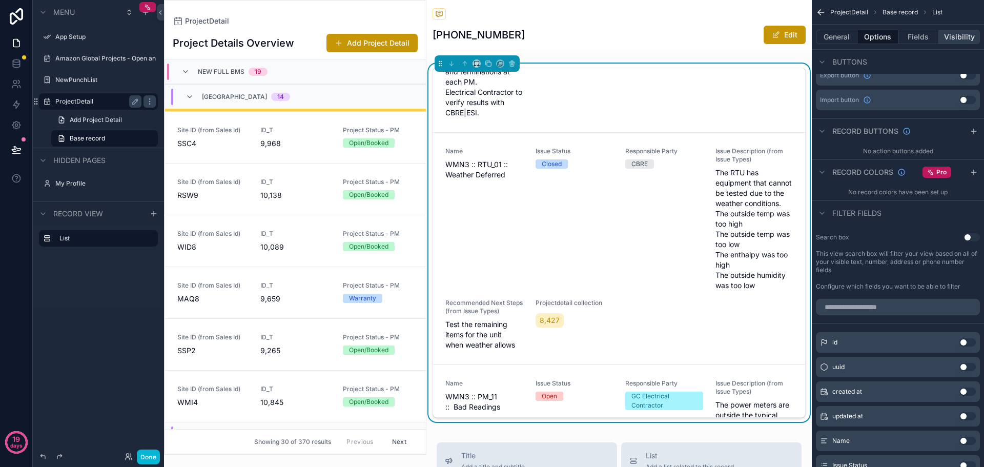
type input "***"
click at [949, 35] on button "Visibility" at bounding box center [959, 37] width 41 height 14
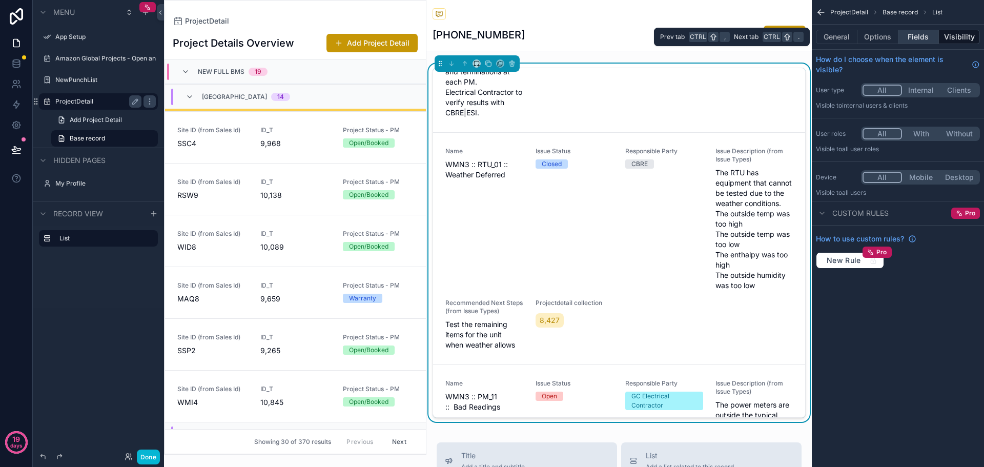
click at [923, 38] on button "Fields" at bounding box center [918, 37] width 41 height 14
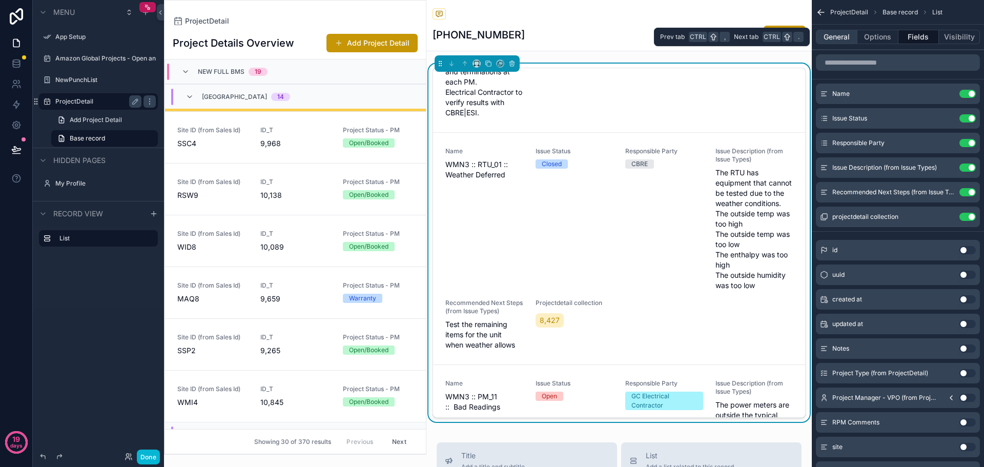
click at [831, 38] on button "General" at bounding box center [836, 37] width 41 height 14
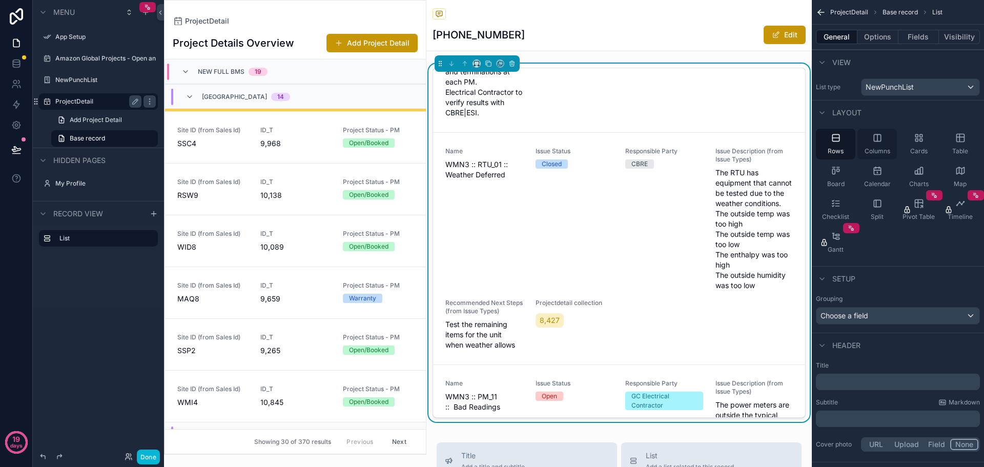
click at [881, 142] on icon "scrollable content" at bounding box center [877, 138] width 10 height 10
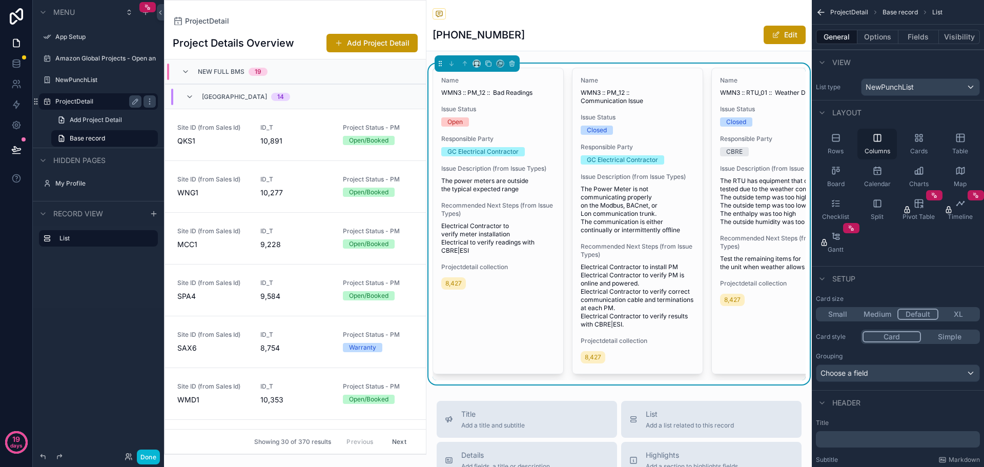
scroll to position [411, 0]
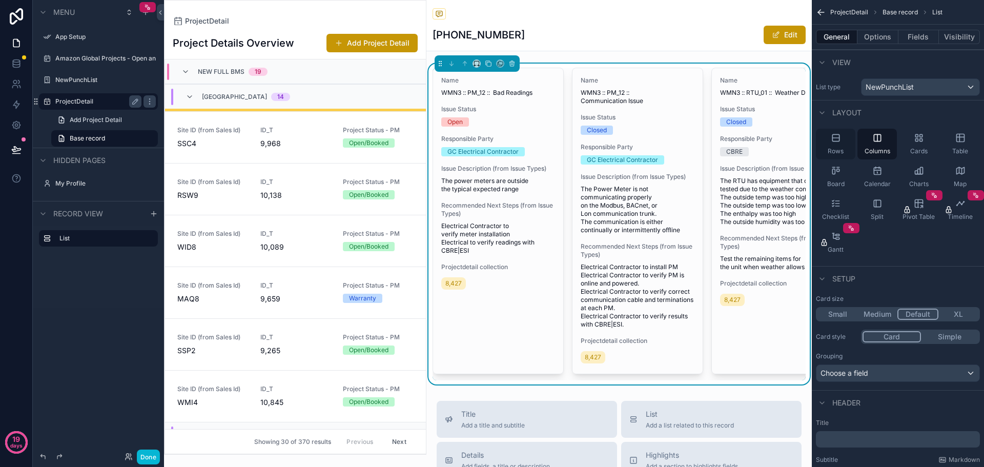
click at [838, 146] on div "Rows" at bounding box center [835, 144] width 39 height 31
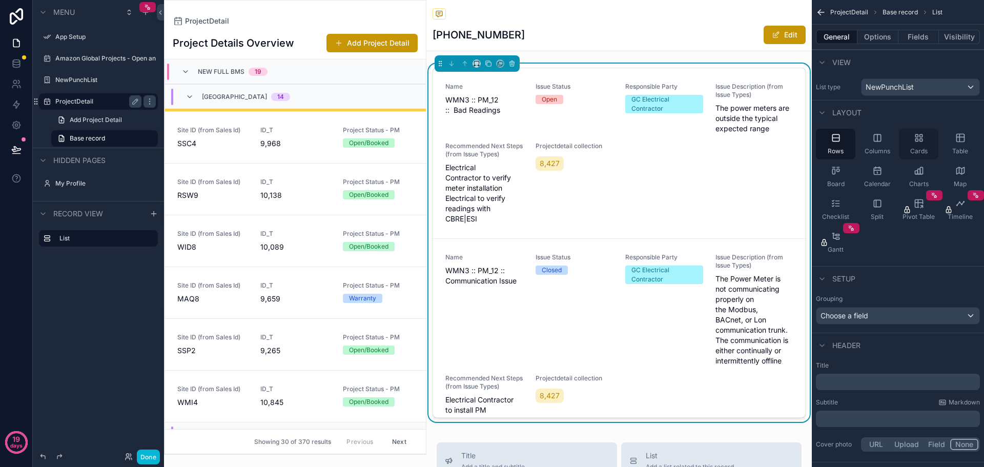
click at [913, 139] on icon "scrollable content" at bounding box center [918, 138] width 10 height 10
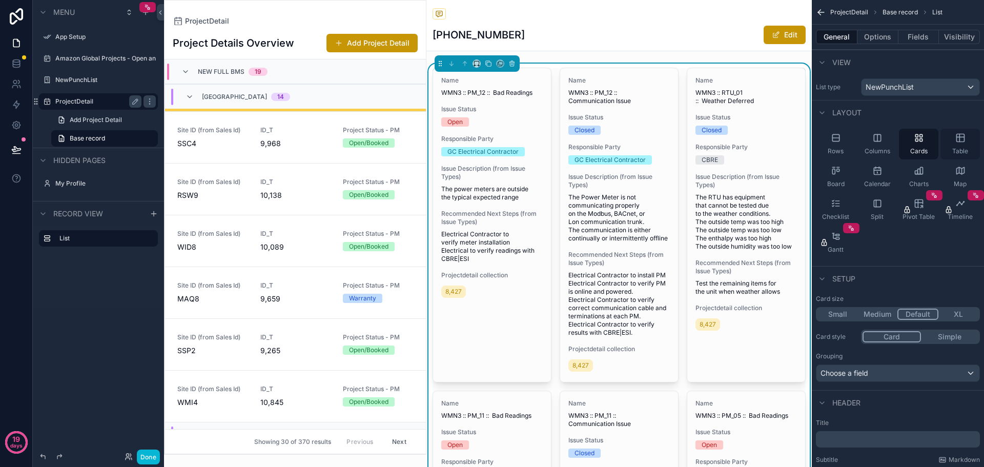
click at [951, 140] on div "Table" at bounding box center [959, 144] width 39 height 31
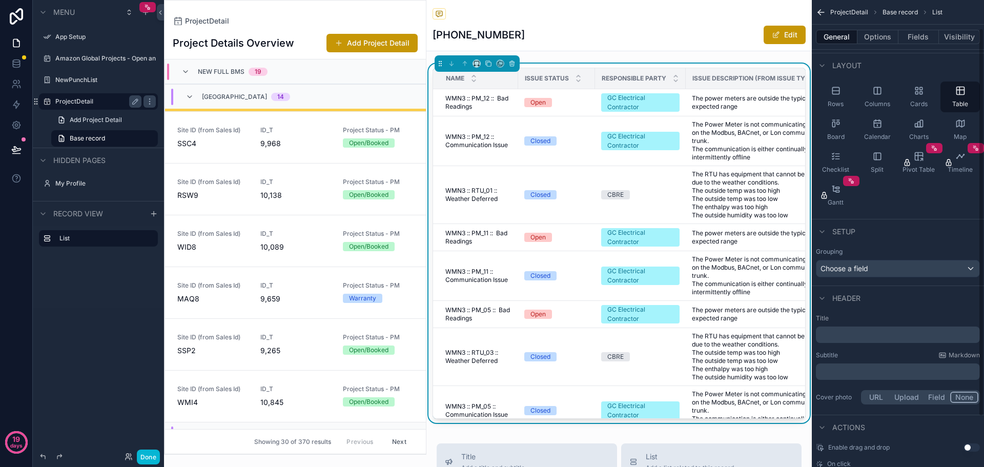
scroll to position [0, 0]
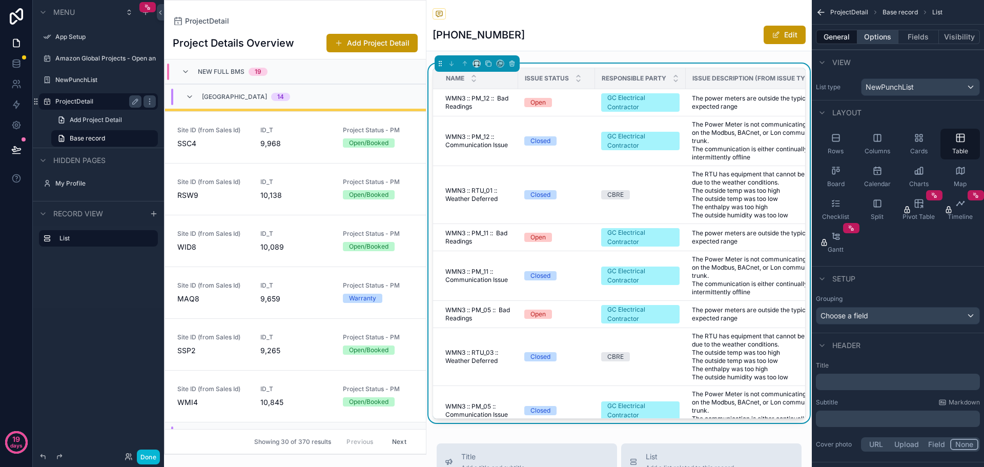
click at [877, 37] on button "Options" at bounding box center [877, 37] width 41 height 14
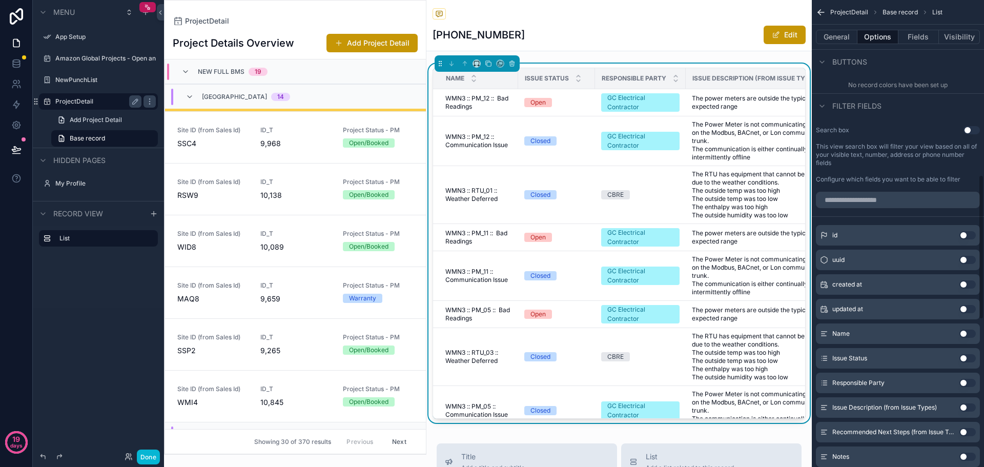
scroll to position [564, 0]
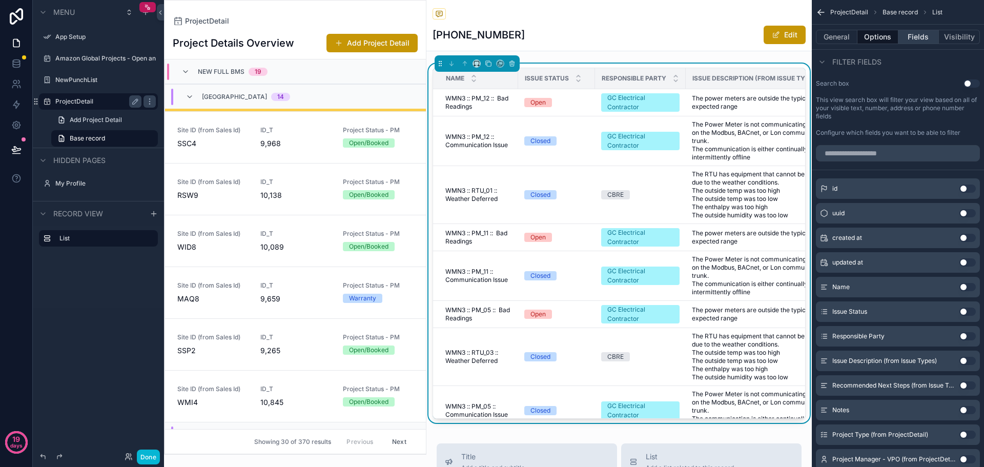
click at [929, 33] on button "Fields" at bounding box center [918, 37] width 41 height 14
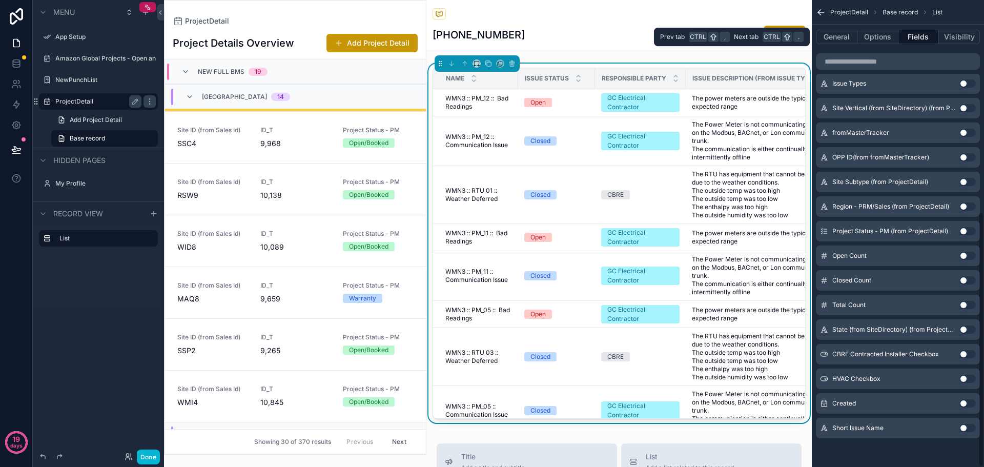
scroll to position [388, 0]
click at [961, 31] on button "Visibility" at bounding box center [959, 37] width 41 height 14
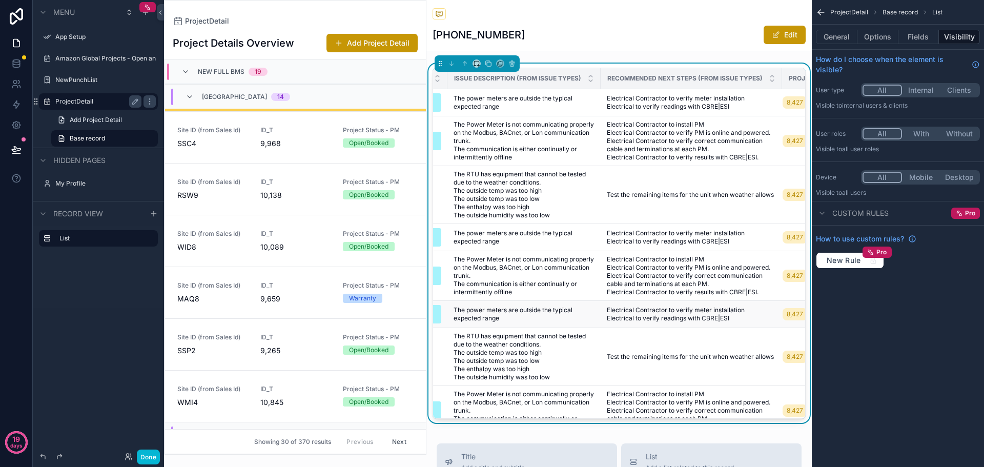
scroll to position [0, 307]
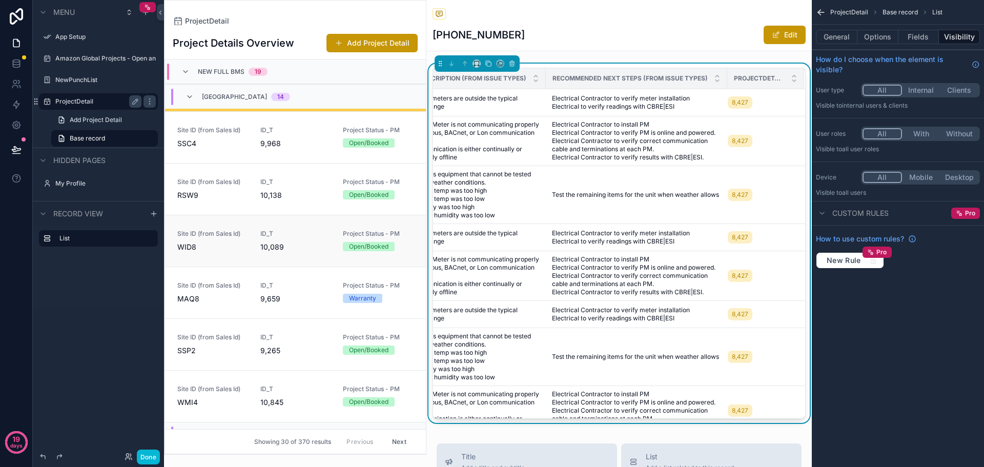
click at [264, 240] on div "ID_T 10,089" at bounding box center [295, 241] width 71 height 23
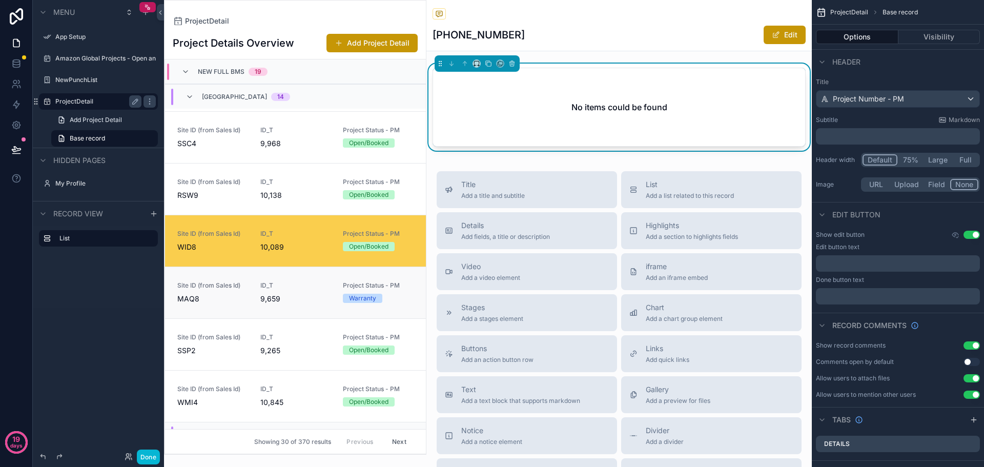
click at [273, 295] on span "9,659" at bounding box center [295, 299] width 71 height 10
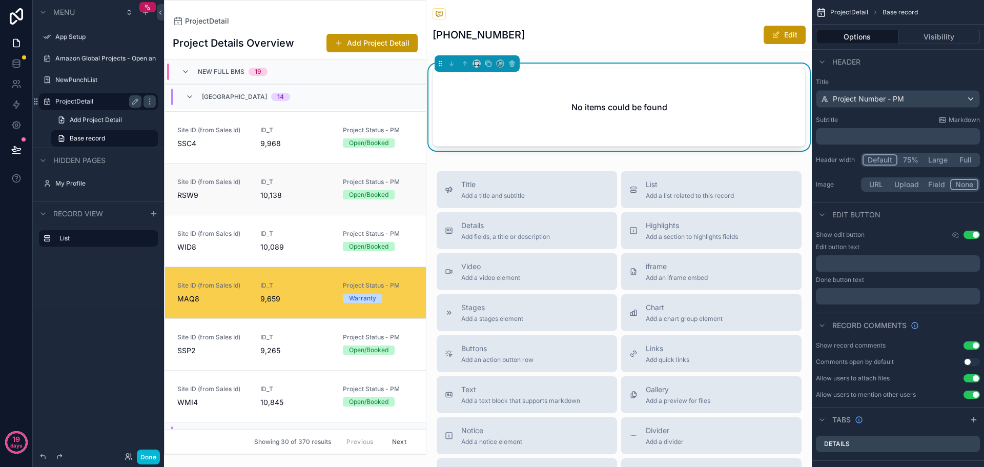
click at [269, 195] on span "10,138" at bounding box center [295, 195] width 71 height 10
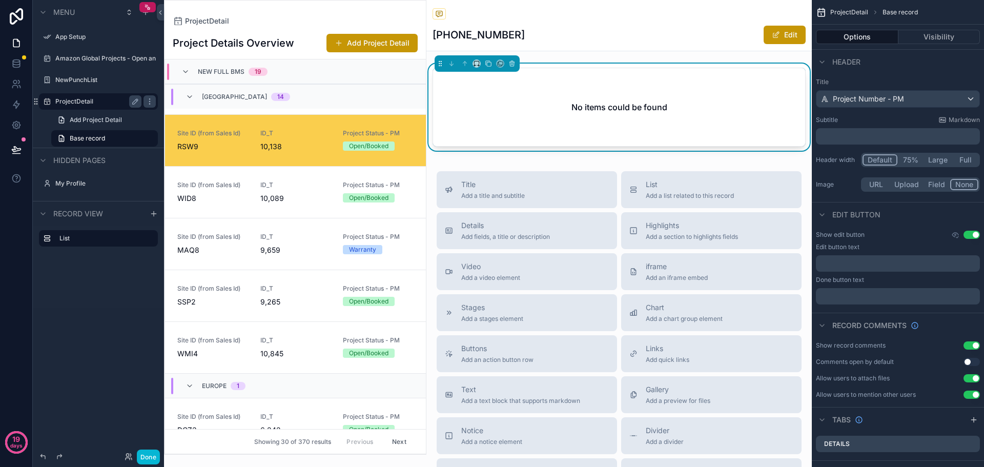
scroll to position [514, 0]
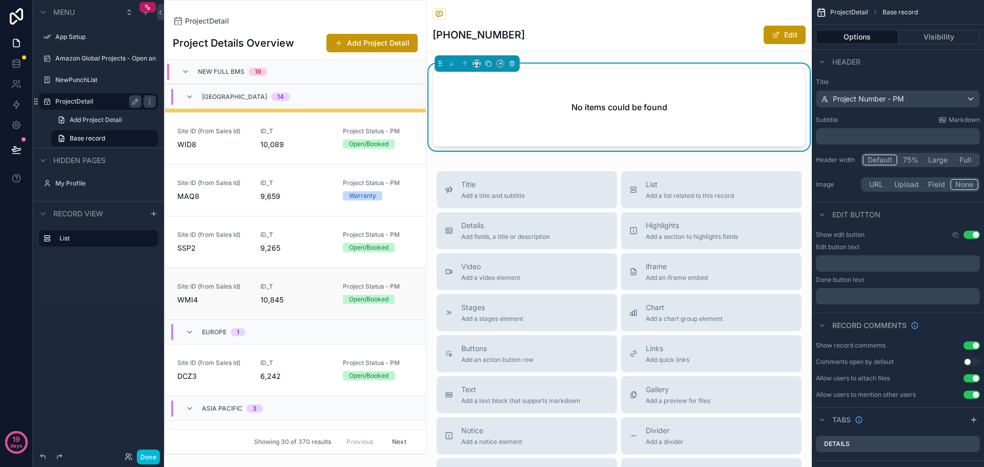
click at [282, 290] on div "ID_T 10,845" at bounding box center [295, 293] width 71 height 23
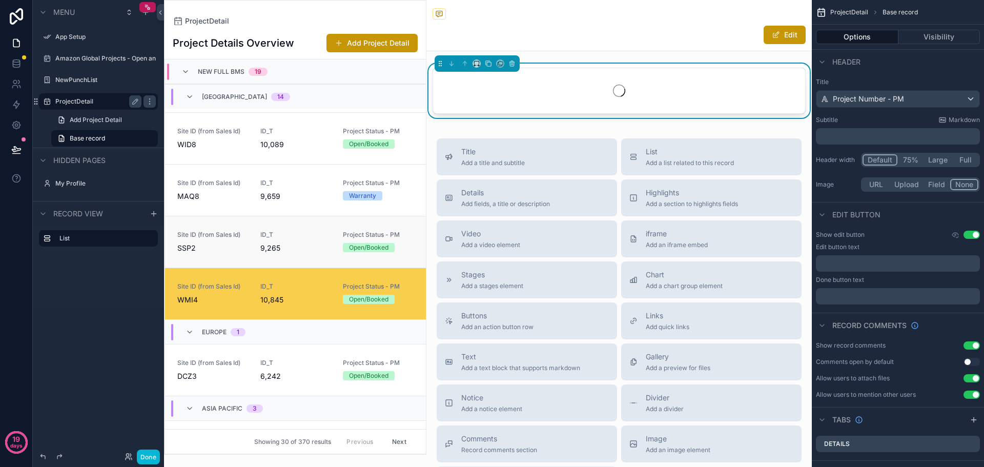
click at [292, 237] on span "ID_T" at bounding box center [295, 235] width 71 height 8
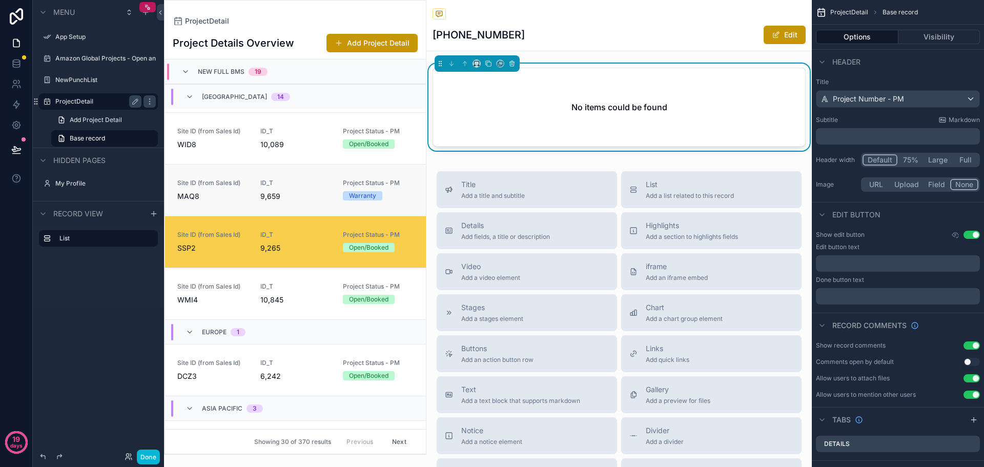
click at [289, 180] on span "ID_T" at bounding box center [295, 183] width 71 height 8
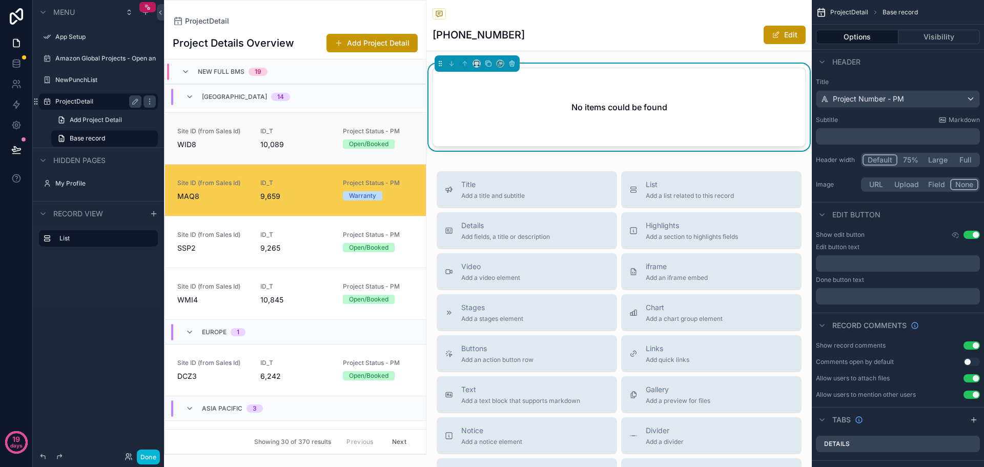
click at [296, 152] on link "Site ID (from Sales Id) WID8 ID_T 10,089 Project Status - PM Open/Booked" at bounding box center [295, 138] width 261 height 52
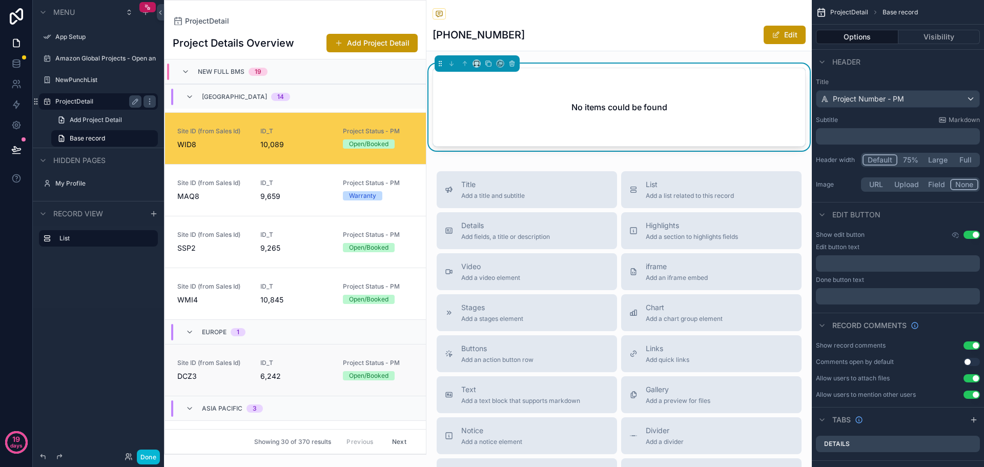
click at [280, 375] on span "6,242" at bounding box center [295, 376] width 71 height 10
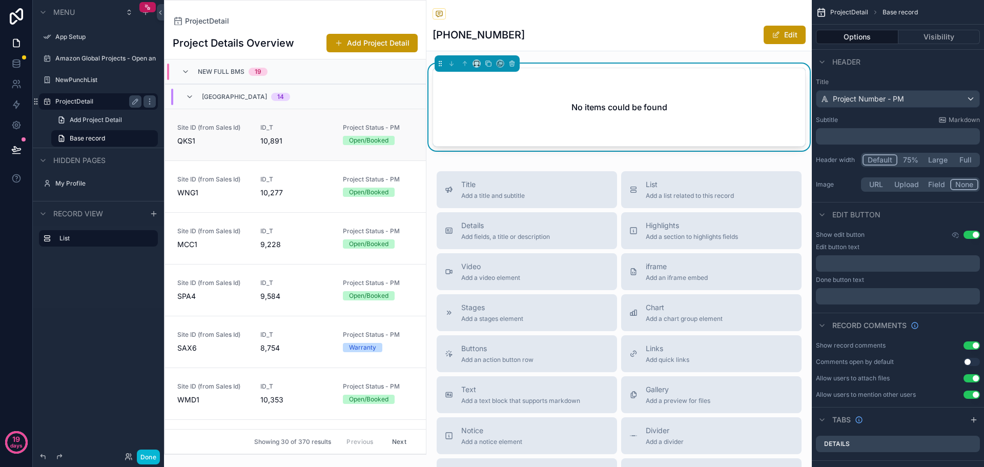
click at [277, 148] on link "Site ID (from Sales Id) QKS1 ID_T 10,891 Project Status - PM Open/Booked" at bounding box center [295, 135] width 261 height 52
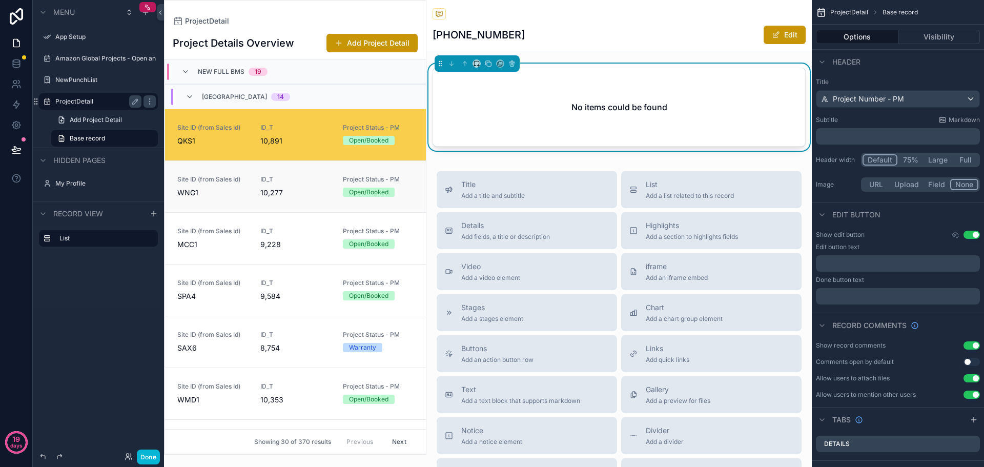
click at [277, 178] on span "ID_T" at bounding box center [295, 179] width 71 height 8
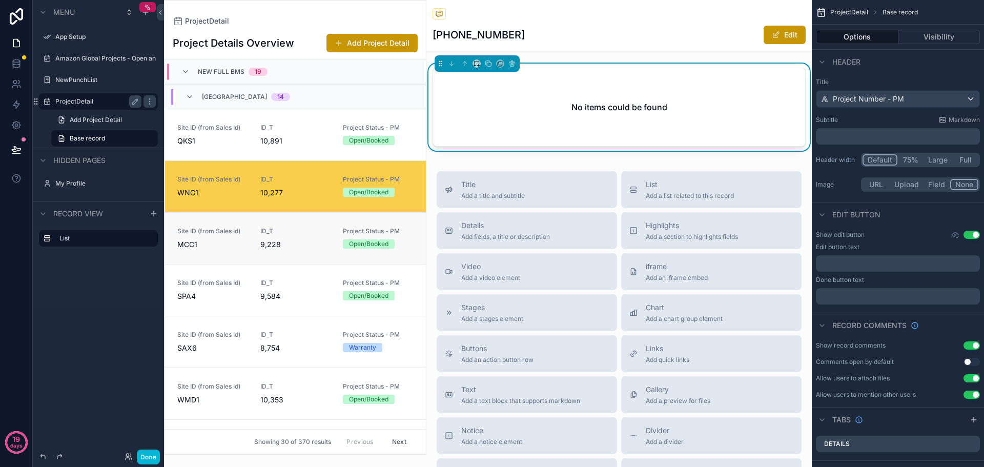
click at [265, 237] on div "ID_T 9,228" at bounding box center [295, 238] width 71 height 23
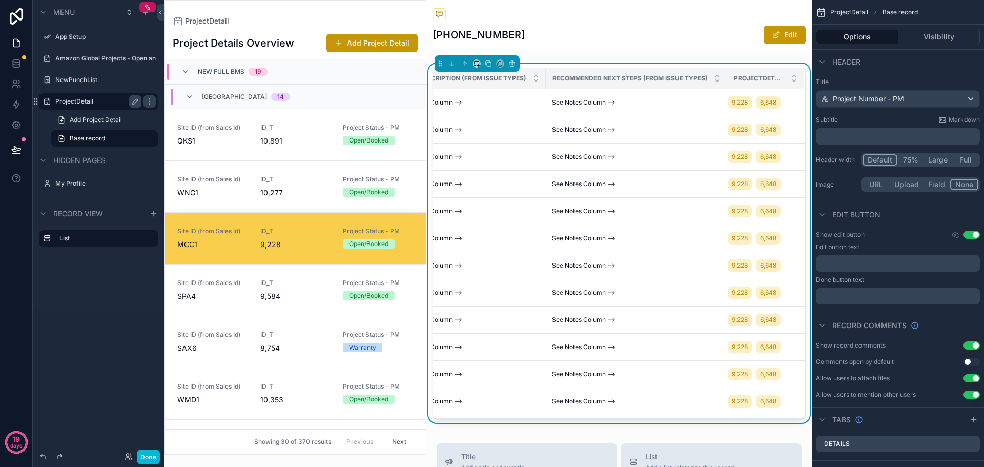
click at [313, 49] on div "Project Details Overview Add Project Detail" at bounding box center [295, 42] width 245 height 19
click at [225, 445] on div "Showing 30 of 370 results Previous Next" at bounding box center [295, 441] width 261 height 25
click at [394, 439] on button "Next" at bounding box center [399, 441] width 29 height 16
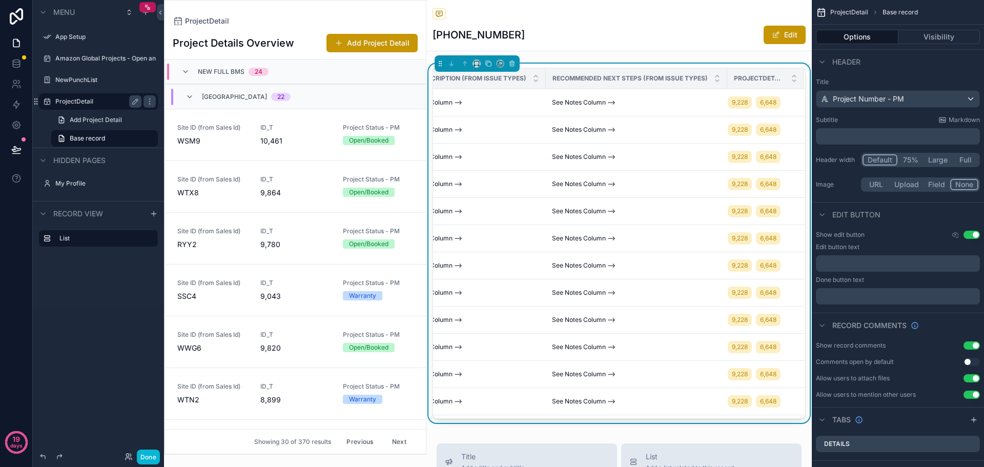
click at [307, 21] on div "ProjectDetail" at bounding box center [295, 21] width 245 height 8
click at [301, 35] on div "Project Details Overview Add Project Detail" at bounding box center [295, 42] width 245 height 19
click at [84, 115] on link "Add Project Detail" at bounding box center [104, 120] width 107 height 16
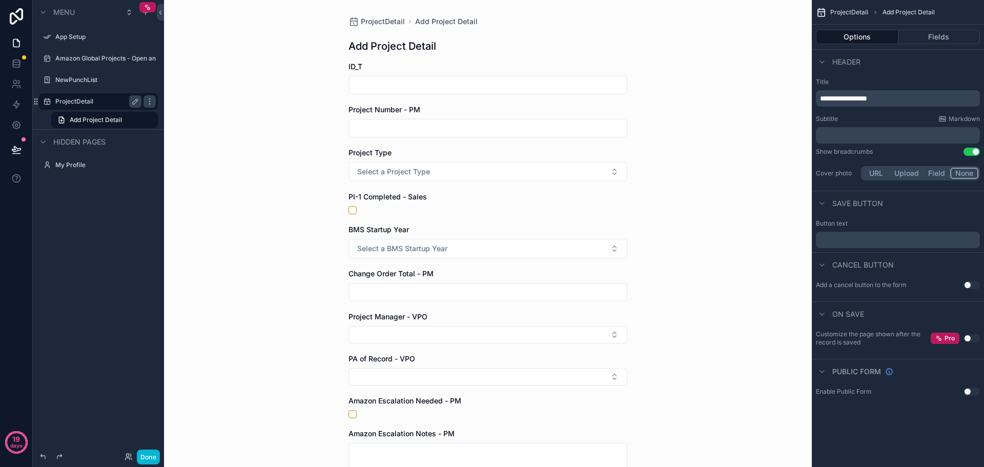
click at [90, 128] on div "Add Project Detail" at bounding box center [98, 120] width 131 height 18
click at [88, 101] on label "ProjectDetail" at bounding box center [96, 101] width 82 height 8
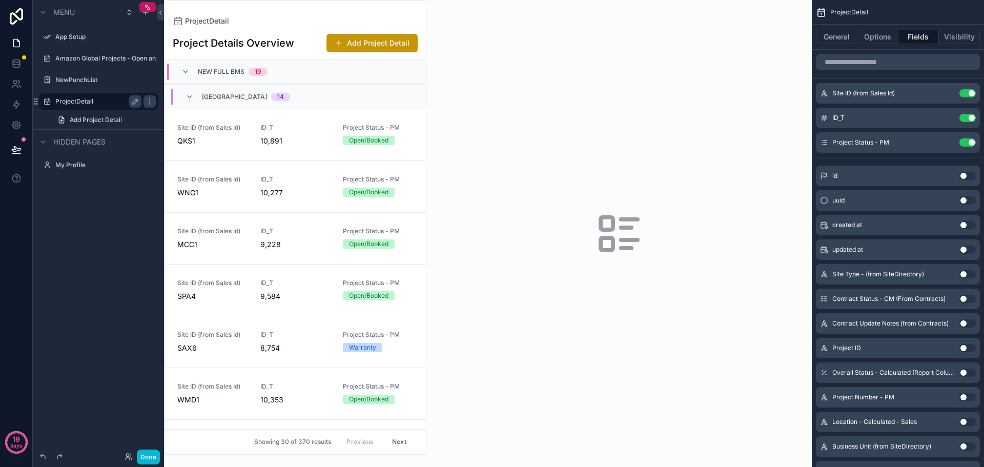
click at [269, 17] on div "ProjectDetail" at bounding box center [295, 21] width 245 height 8
click at [836, 36] on button "General" at bounding box center [836, 37] width 41 height 14
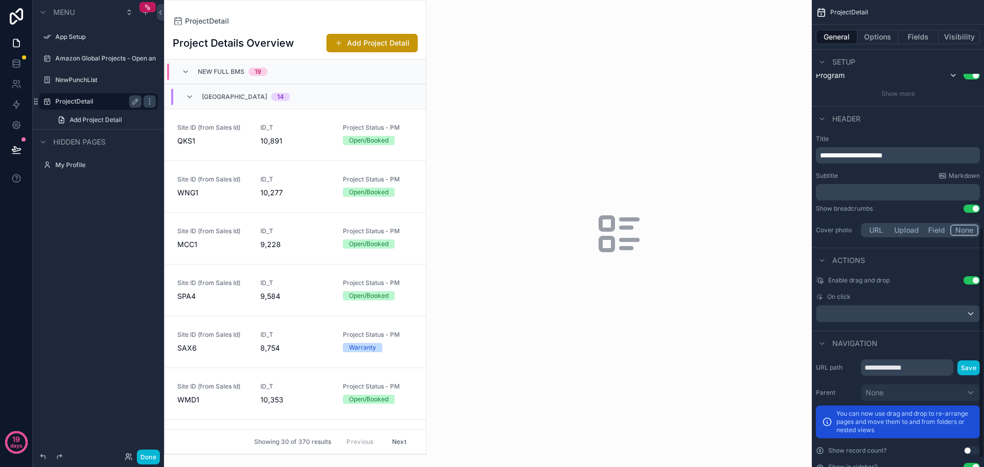
scroll to position [461, 0]
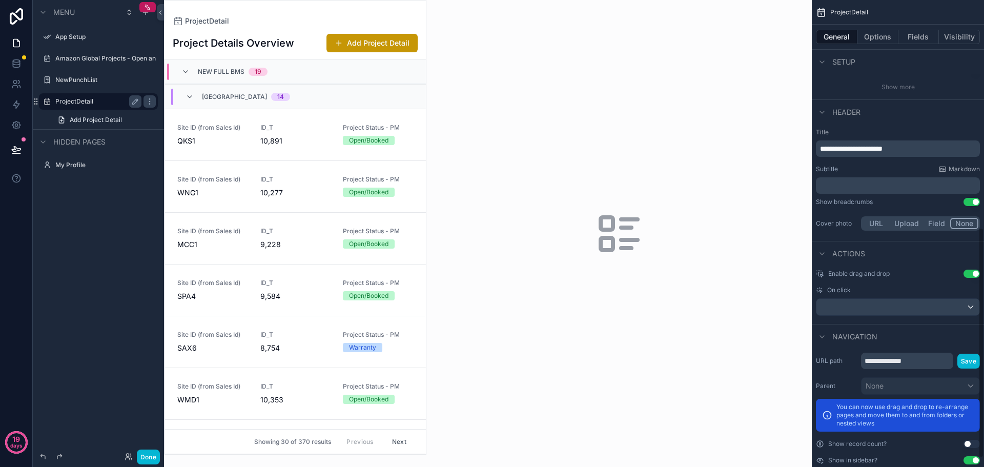
click at [967, 274] on button "Use setting" at bounding box center [971, 273] width 16 height 8
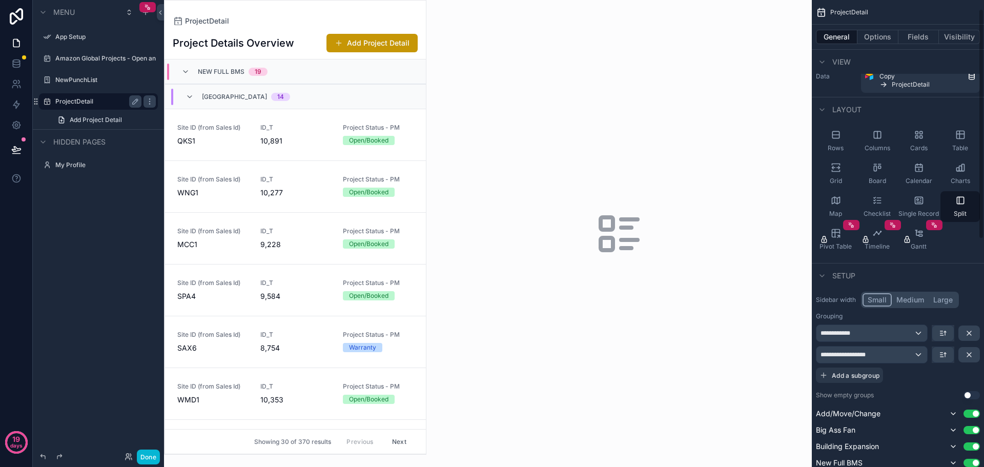
scroll to position [0, 0]
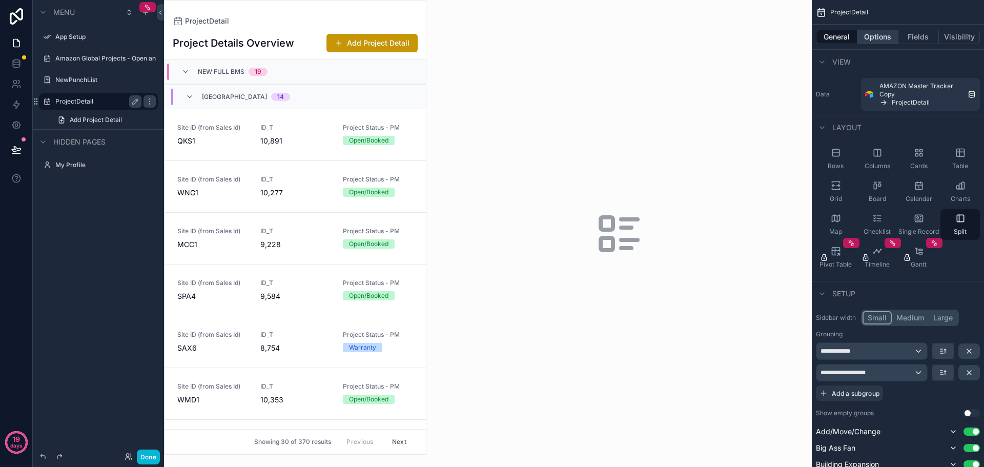
click at [877, 34] on button "Options" at bounding box center [877, 37] width 41 height 14
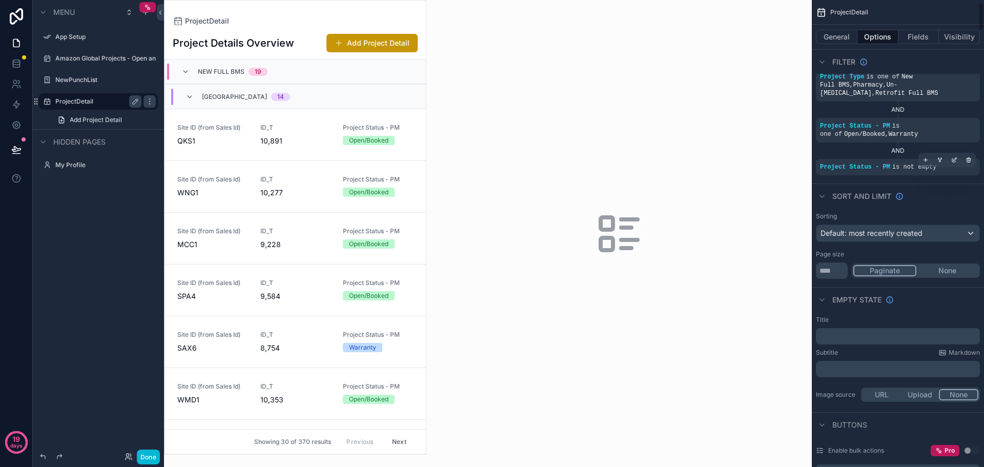
scroll to position [51, 0]
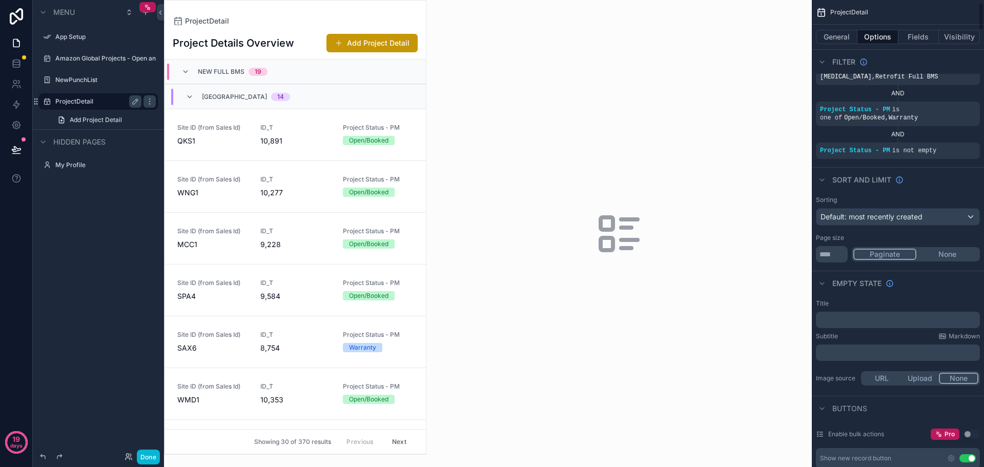
click at [937, 248] on button "None" at bounding box center [947, 253] width 62 height 11
click at [190, 94] on icon "scrollable content" at bounding box center [189, 97] width 8 height 8
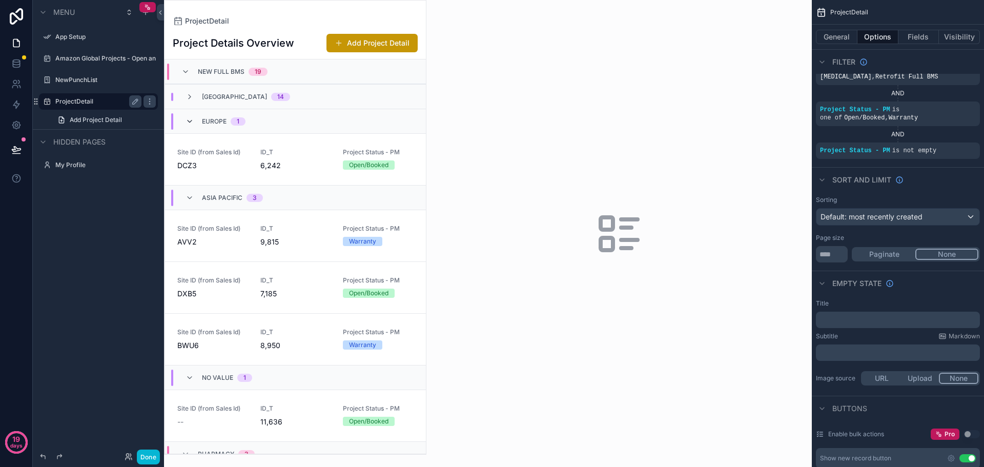
click at [191, 120] on icon "scrollable content" at bounding box center [189, 121] width 8 height 8
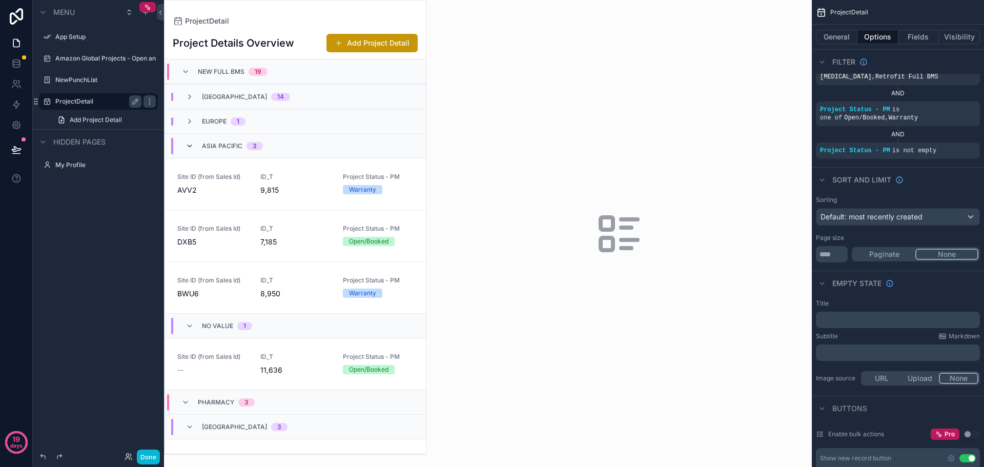
click at [187, 147] on icon "scrollable content" at bounding box center [189, 146] width 8 height 8
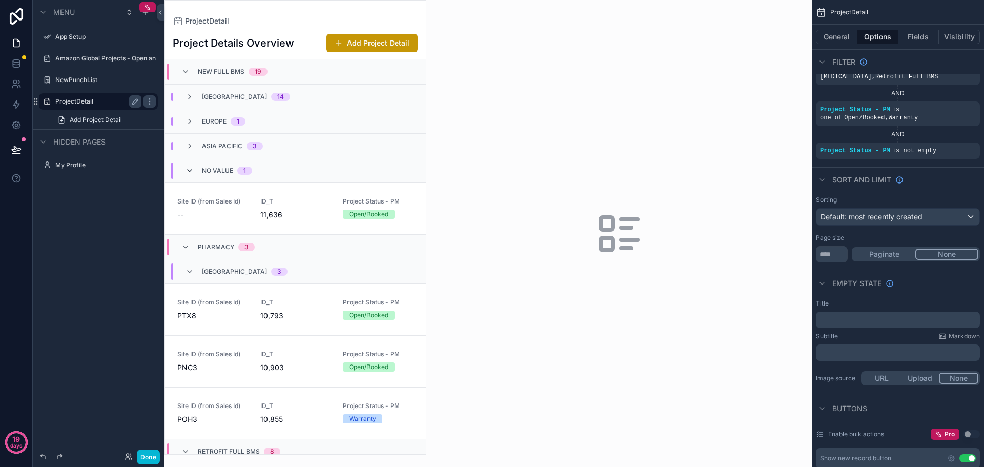
click at [185, 167] on icon "scrollable content" at bounding box center [189, 171] width 8 height 8
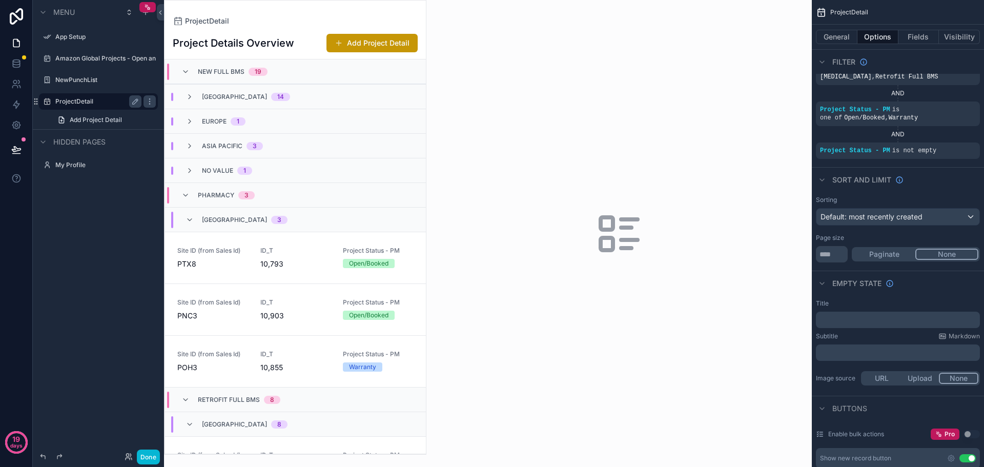
click at [190, 193] on div "Pharmacy 3" at bounding box center [217, 195] width 73 height 16
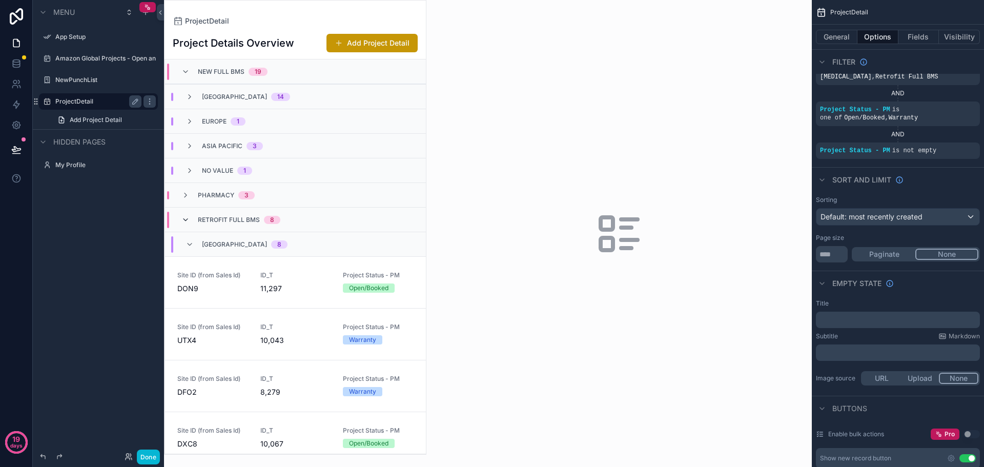
click at [185, 216] on icon "scrollable content" at bounding box center [185, 220] width 8 height 8
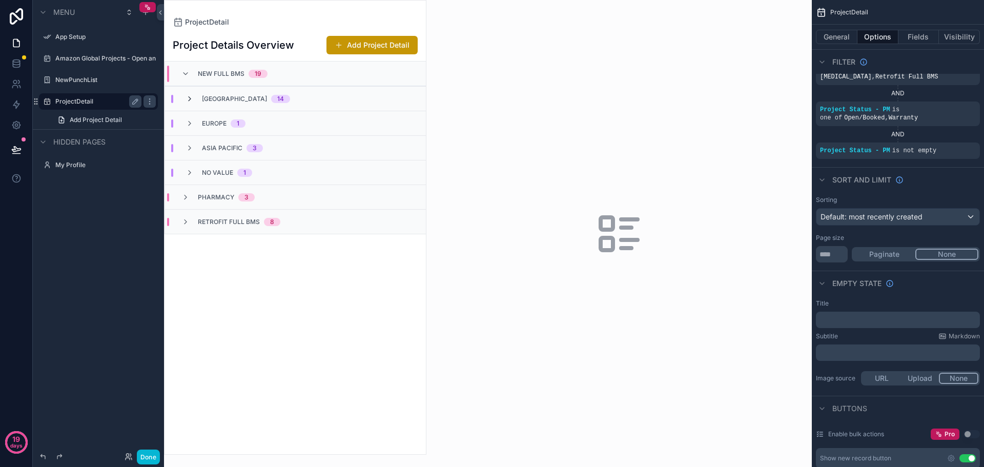
click at [189, 100] on icon "scrollable content" at bounding box center [189, 99] width 8 height 8
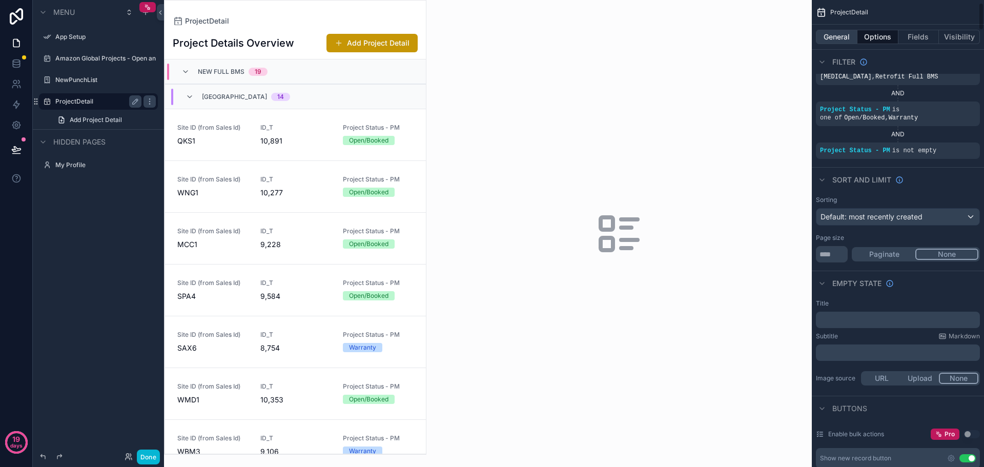
click at [844, 36] on button "General" at bounding box center [836, 37] width 41 height 14
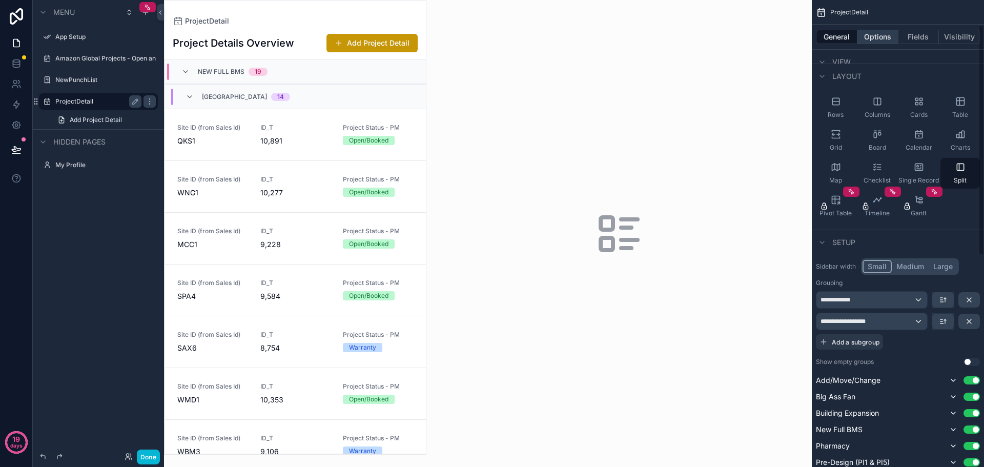
click at [884, 37] on button "Options" at bounding box center [877, 37] width 41 height 14
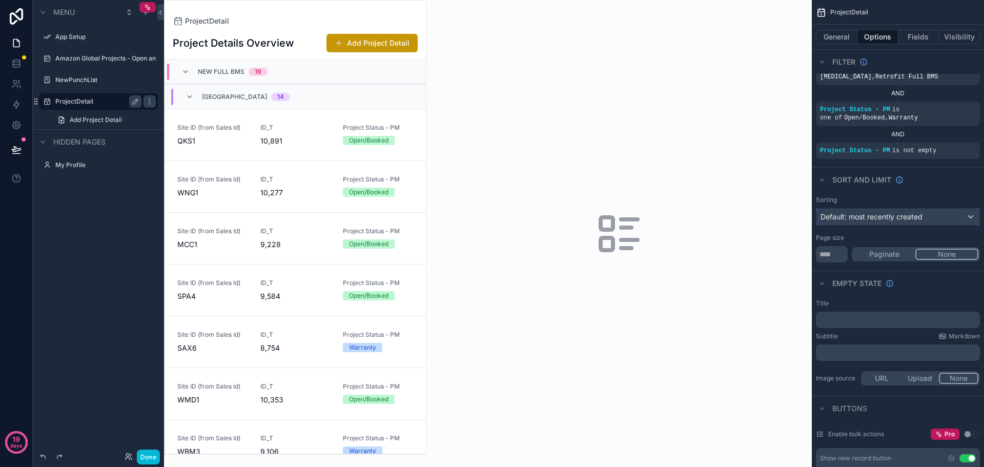
click at [920, 212] on span "Default: most recently created" at bounding box center [871, 216] width 102 height 9
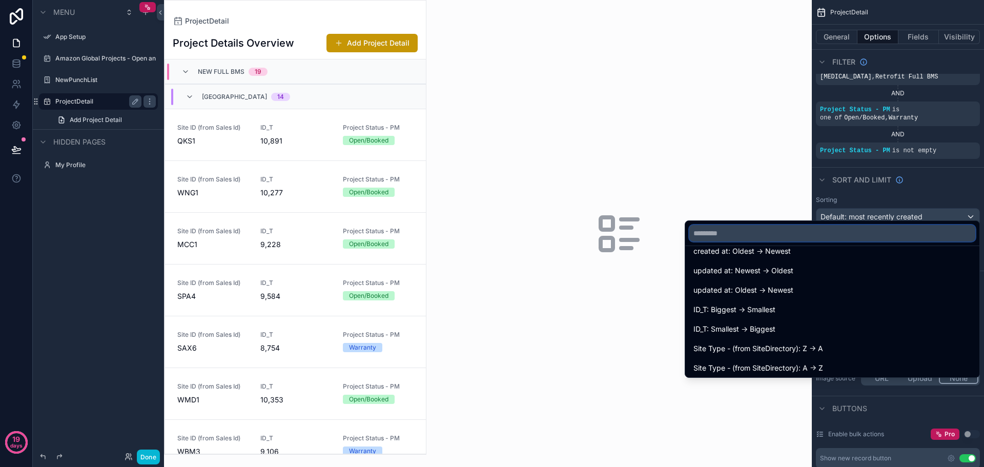
click at [771, 238] on input "text" at bounding box center [832, 233] width 286 height 16
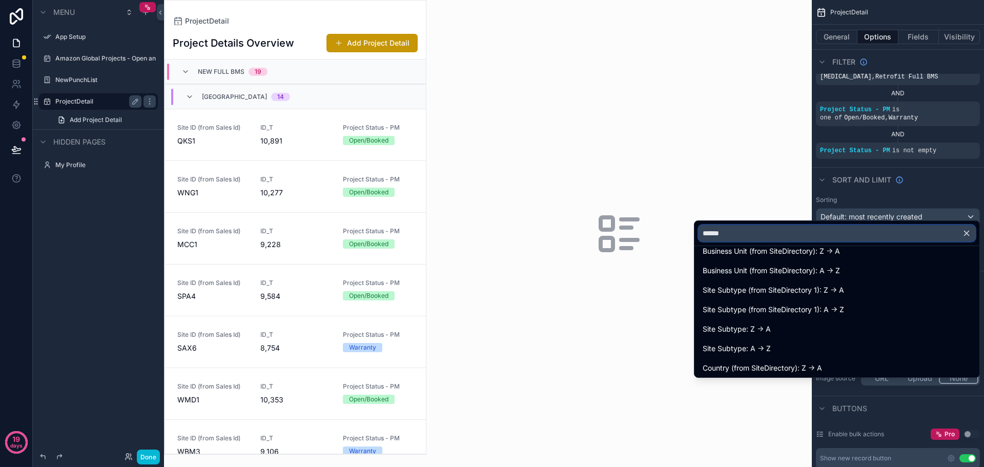
scroll to position [0, 0]
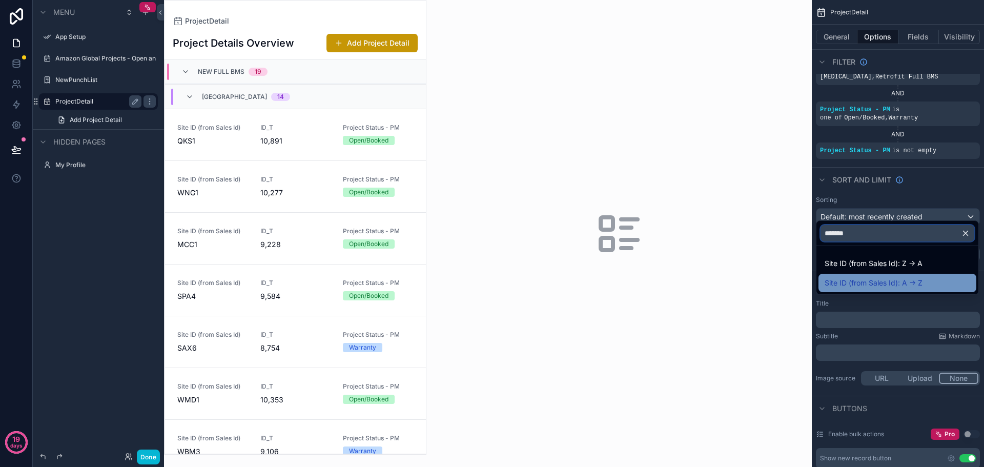
type input "*******"
click at [908, 282] on span "Site ID (from Sales Id): A -> Z" at bounding box center [873, 283] width 98 height 12
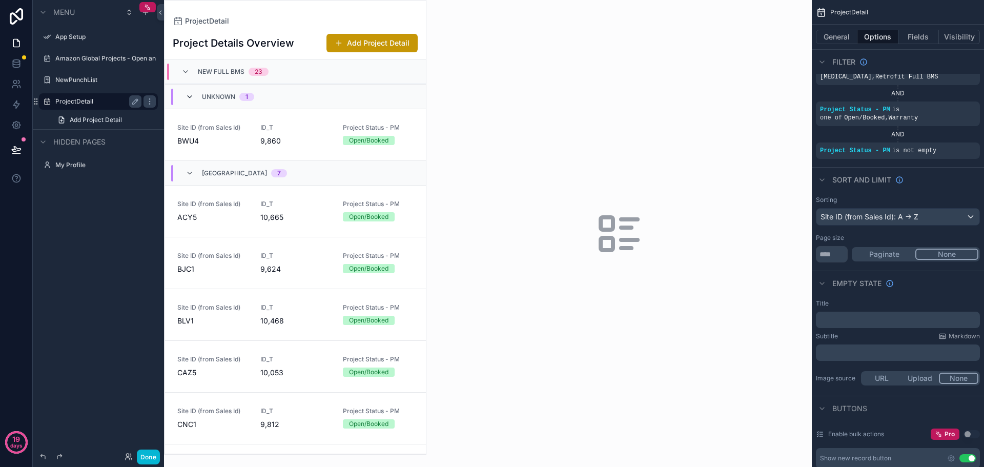
click at [189, 97] on icon "scrollable content" at bounding box center [189, 97] width 8 height 8
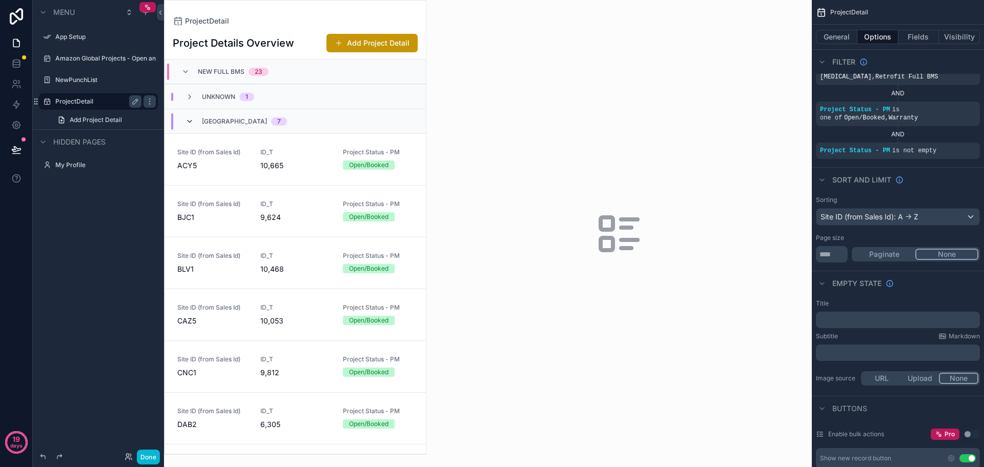
click at [186, 122] on icon "scrollable content" at bounding box center [189, 121] width 8 height 8
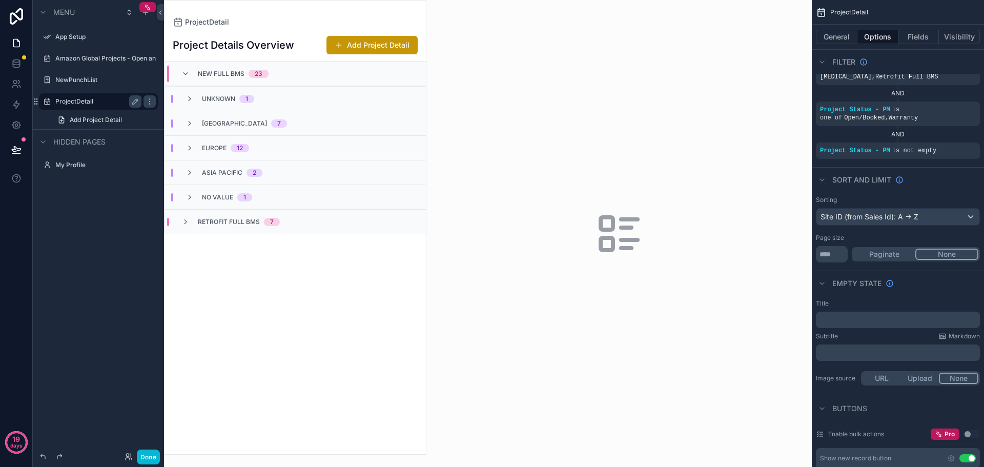
click at [186, 122] on icon "scrollable content" at bounding box center [189, 123] width 8 height 8
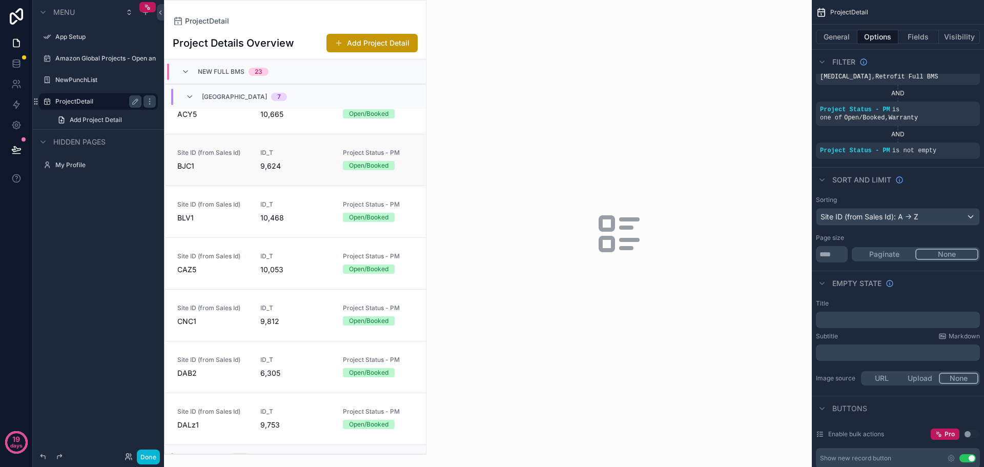
scroll to position [102, 0]
click at [185, 402] on div "Europe 12" at bounding box center [217, 406] width 88 height 8
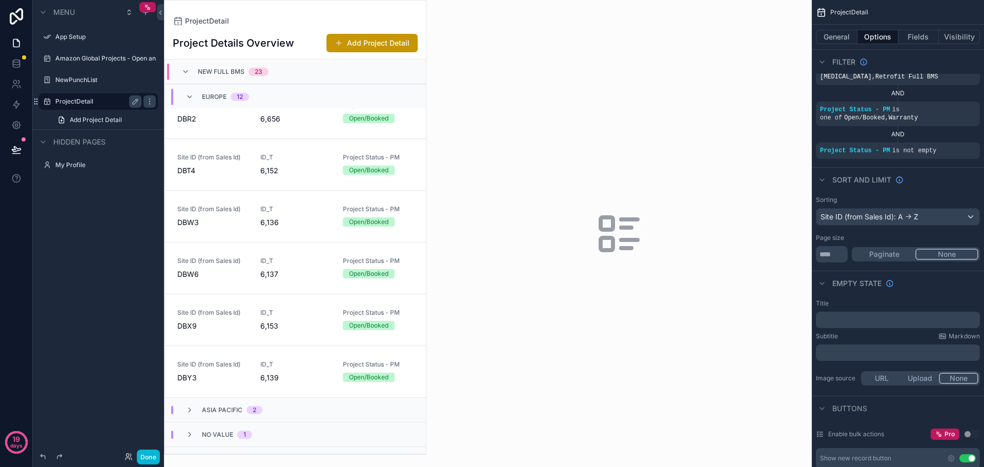
scroll to position [761, 0]
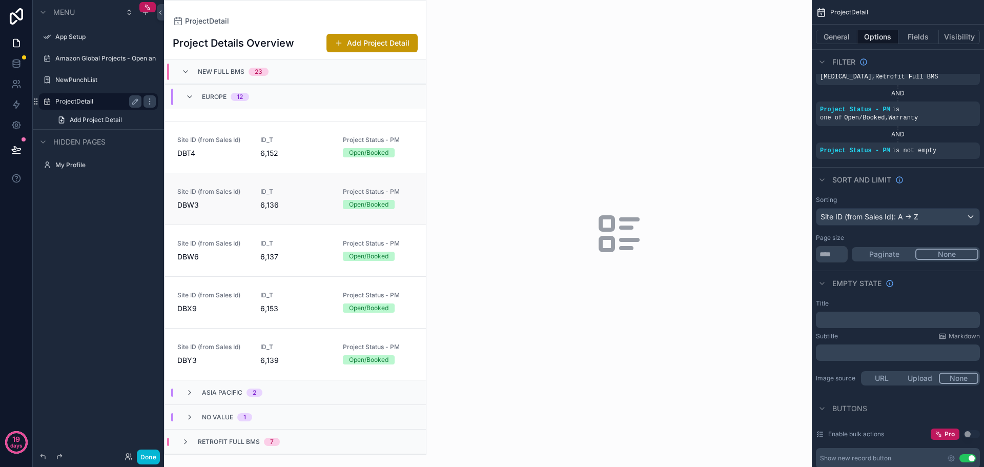
click at [212, 218] on link "Site ID (from Sales Id) DBW3 ID_T 6,136 Project Status - PM Open/Booked" at bounding box center [295, 199] width 261 height 52
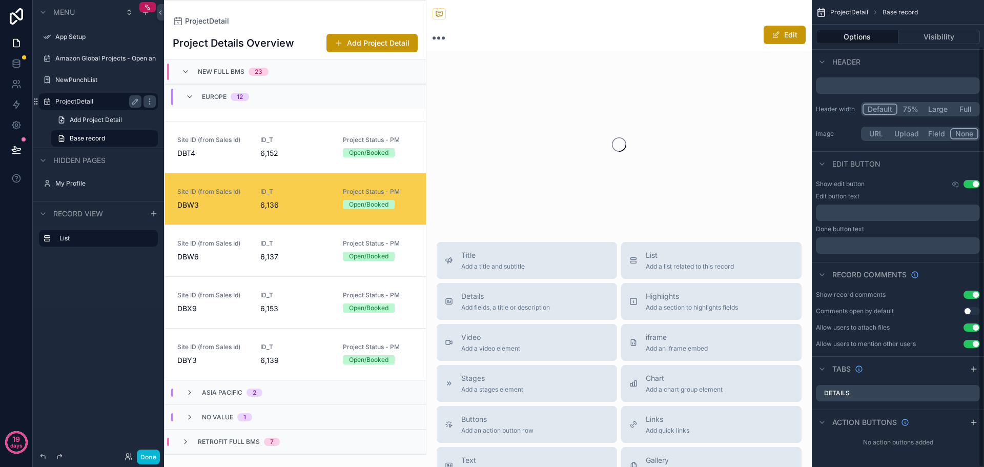
scroll to position [51, 0]
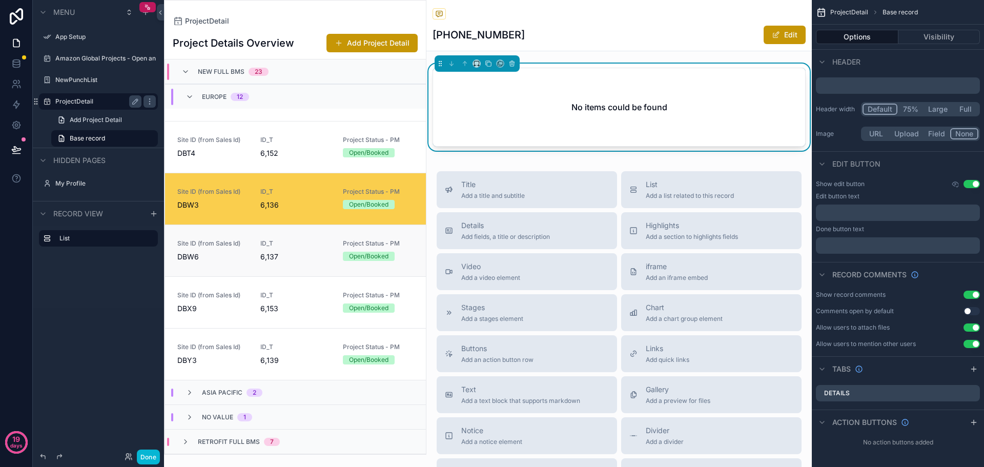
click at [217, 252] on span "DBW6" at bounding box center [212, 257] width 71 height 10
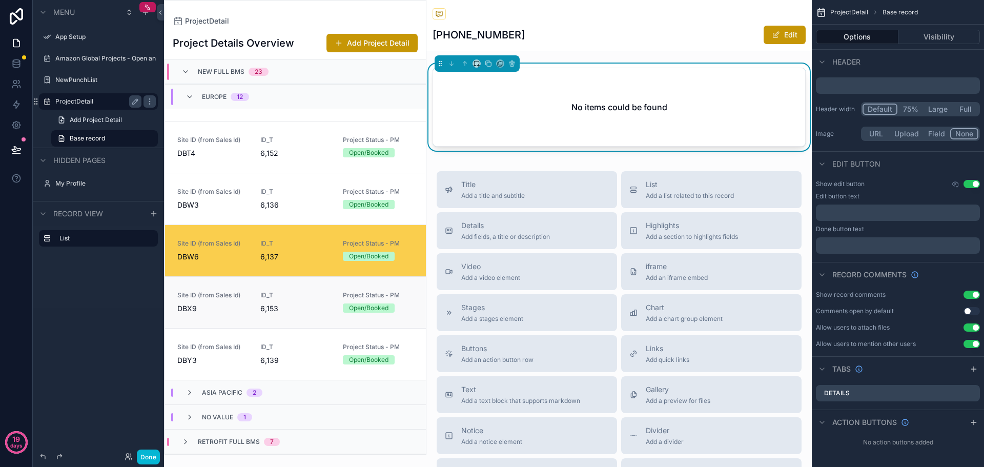
click at [217, 292] on span "Site ID (from Sales Id)" at bounding box center [212, 295] width 71 height 8
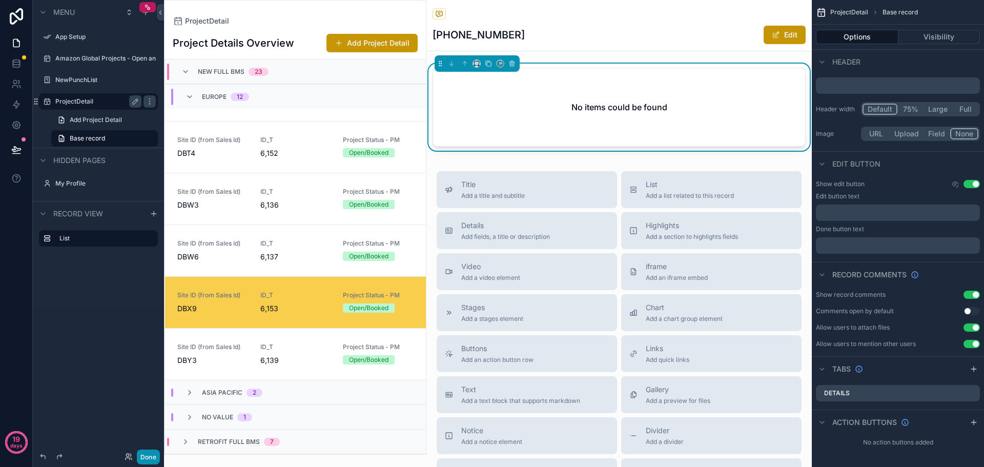
click at [149, 451] on button "Done" at bounding box center [148, 456] width 23 height 15
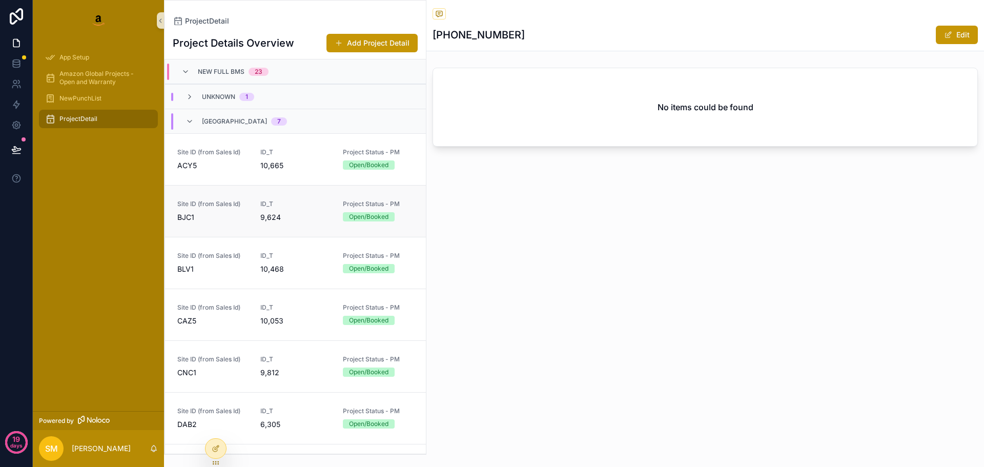
scroll to position [786, 0]
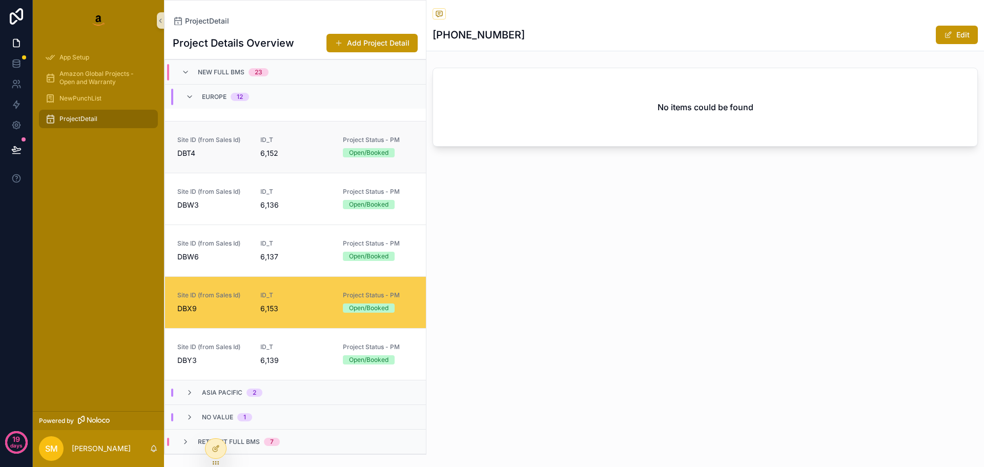
click at [211, 148] on span "DBT4" at bounding box center [212, 153] width 71 height 10
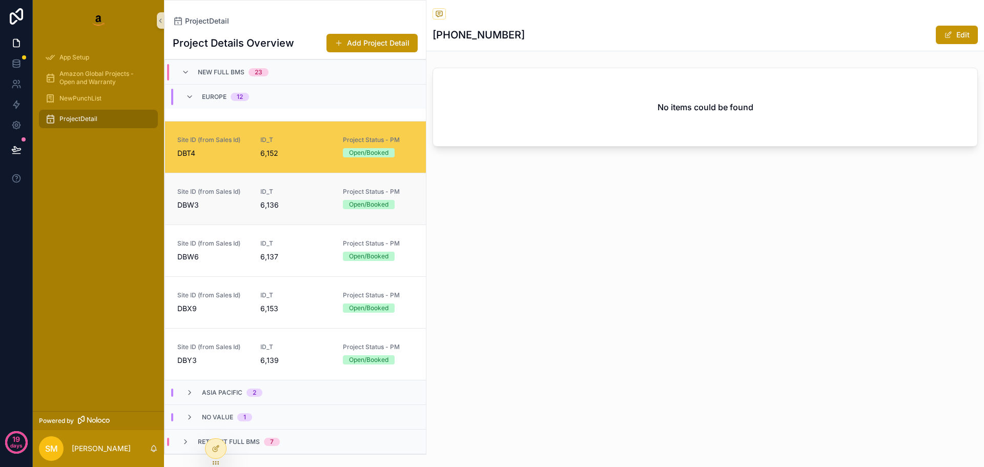
click at [211, 183] on link "Site ID (from Sales Id) DBW3 ID_T 6,136 Project Status - PM Open/Booked" at bounding box center [295, 199] width 261 height 52
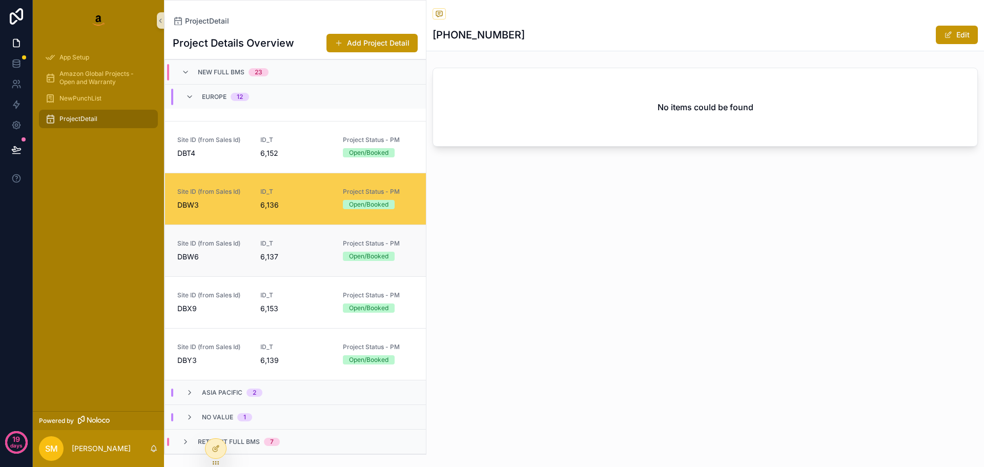
click at [224, 246] on span "Site ID (from Sales Id)" at bounding box center [212, 243] width 71 height 8
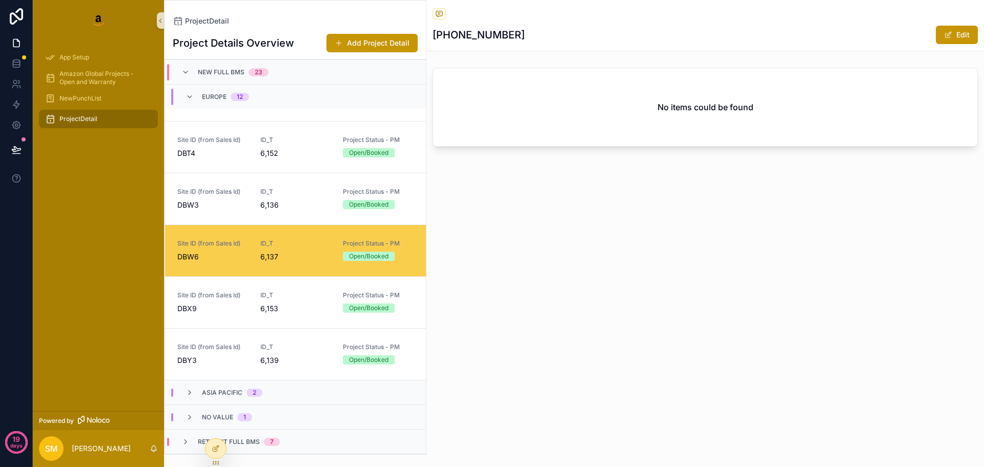
click at [189, 397] on div "Asia Pacific 2" at bounding box center [295, 392] width 261 height 25
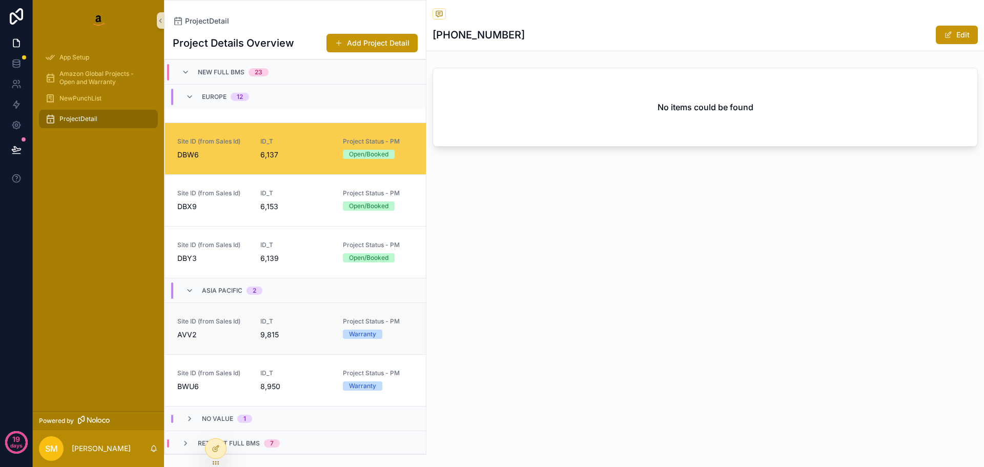
scroll to position [913, 0]
click at [227, 332] on span "AVV2" at bounding box center [212, 334] width 71 height 10
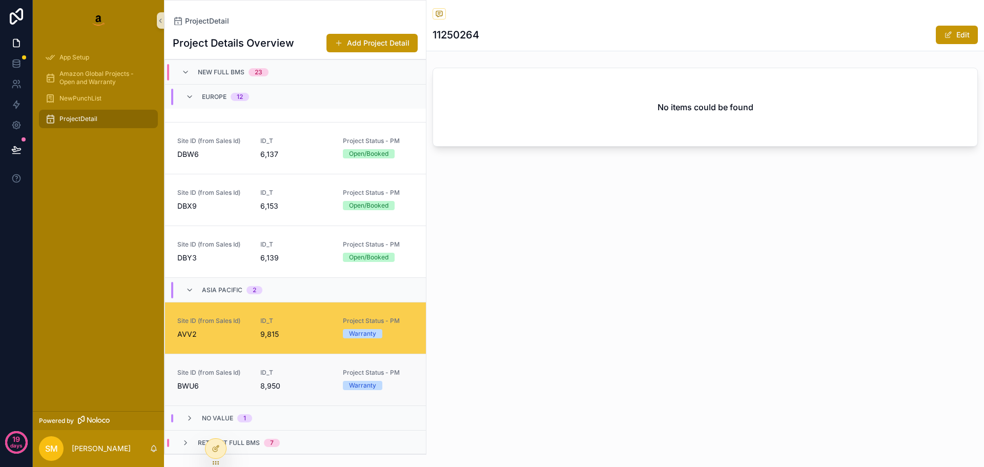
click at [225, 379] on div "Site ID (from Sales Id) BWU6" at bounding box center [212, 379] width 71 height 23
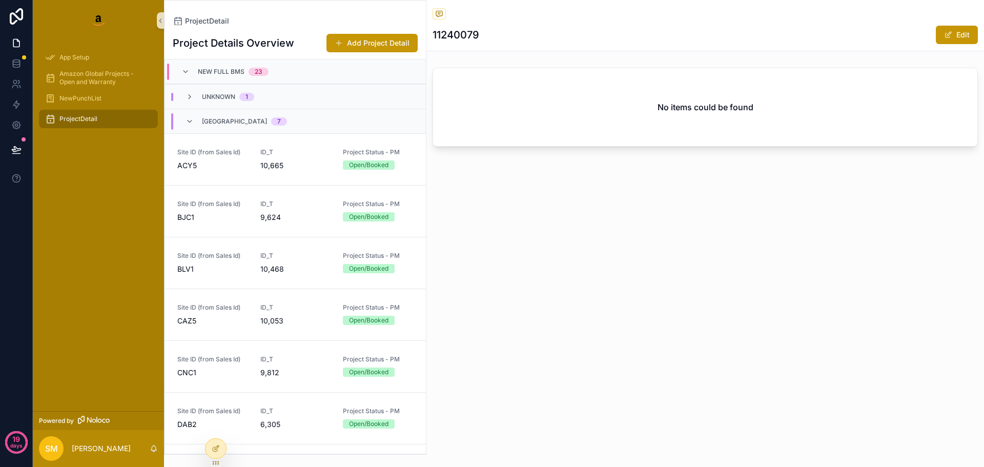
click at [185, 116] on div "North America 7" at bounding box center [236, 121] width 126 height 16
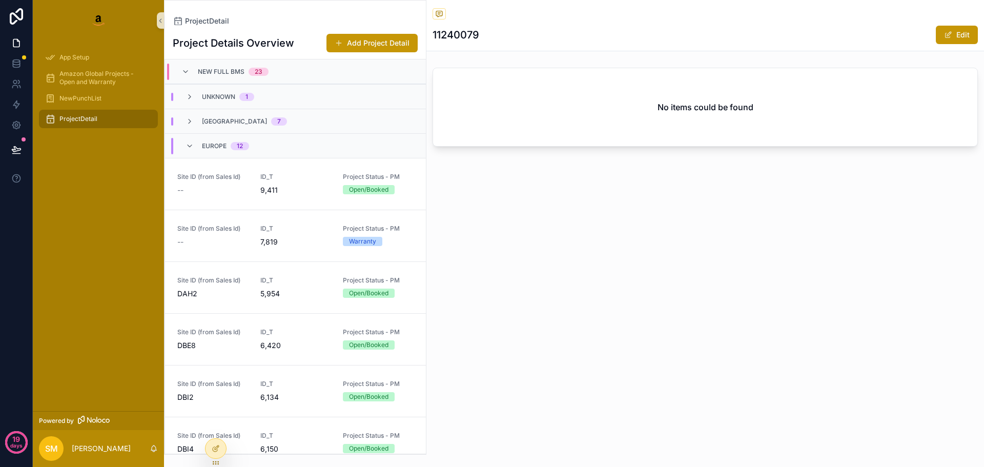
click at [185, 116] on div "North America 7" at bounding box center [295, 121] width 261 height 25
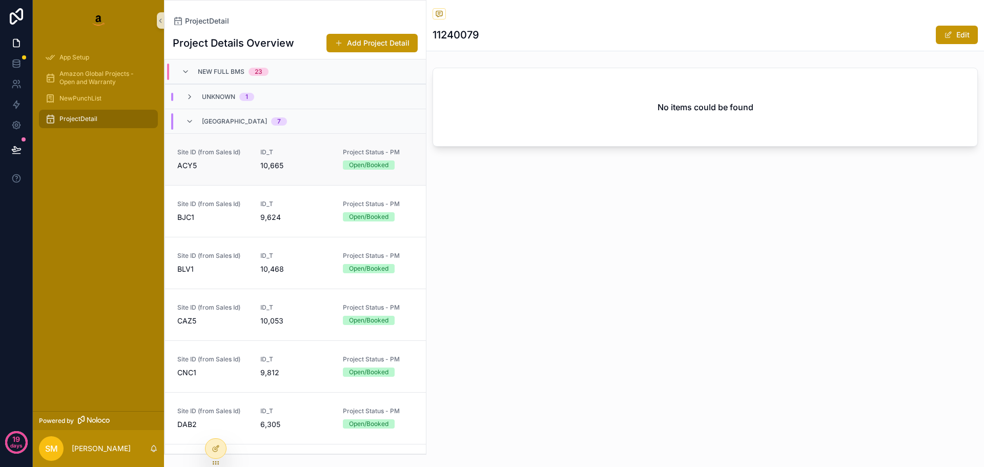
click at [221, 165] on span "ACY5" at bounding box center [212, 165] width 71 height 10
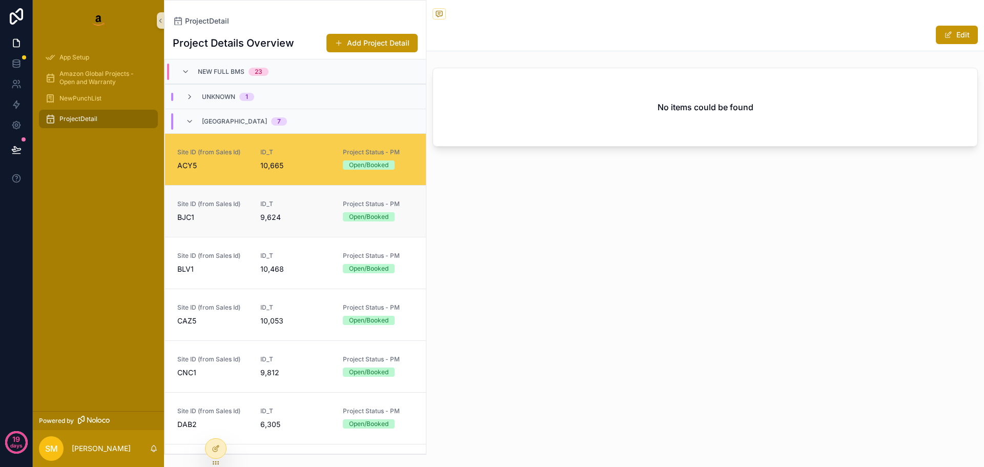
click at [227, 202] on span "Site ID (from Sales Id)" at bounding box center [212, 204] width 71 height 8
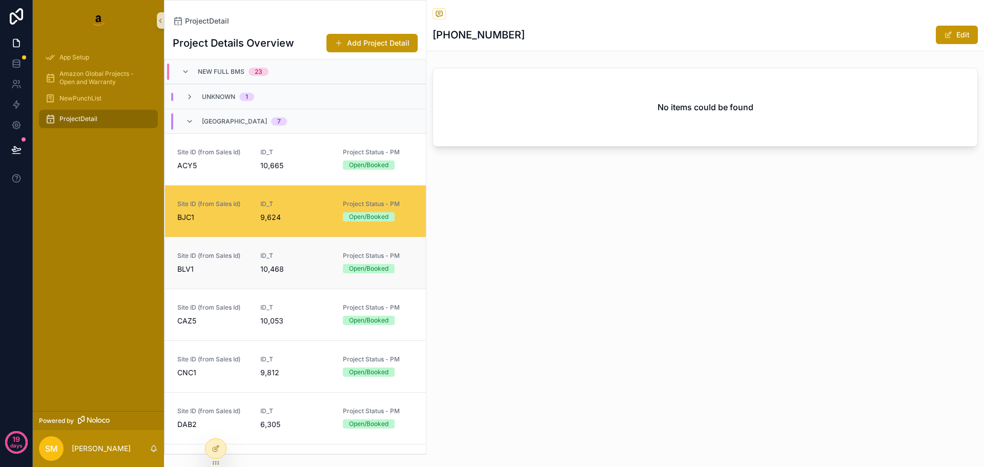
click at [231, 262] on div "Site ID (from Sales Id) BLV1" at bounding box center [212, 263] width 71 height 23
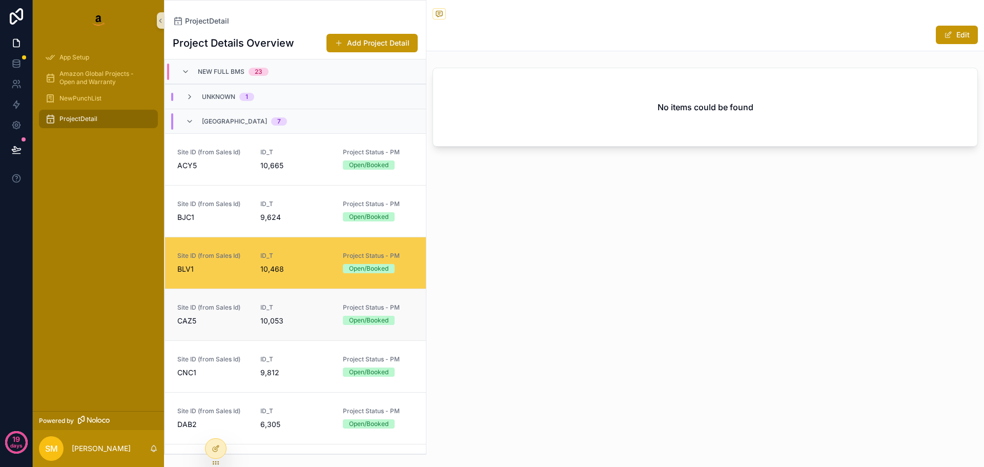
click at [227, 314] on div "Site ID (from Sales Id) CAZ5" at bounding box center [212, 314] width 71 height 23
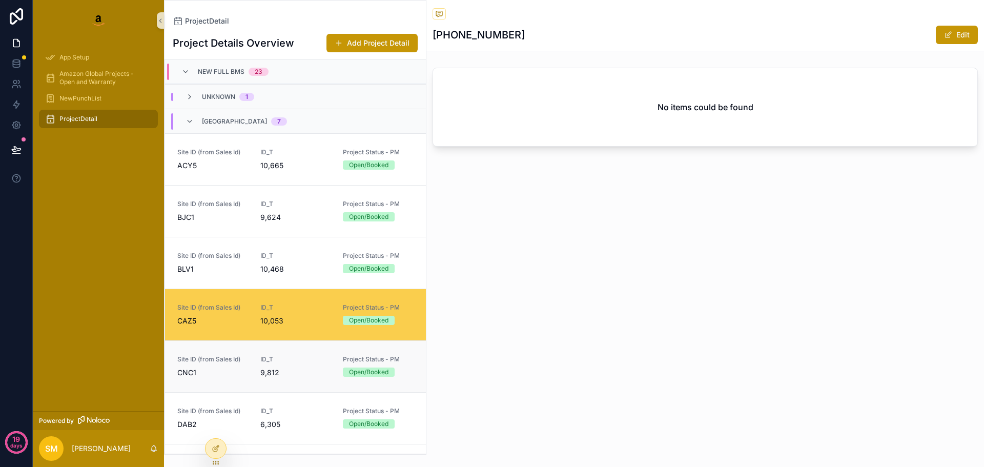
click at [226, 370] on span "CNC1" at bounding box center [212, 372] width 71 height 10
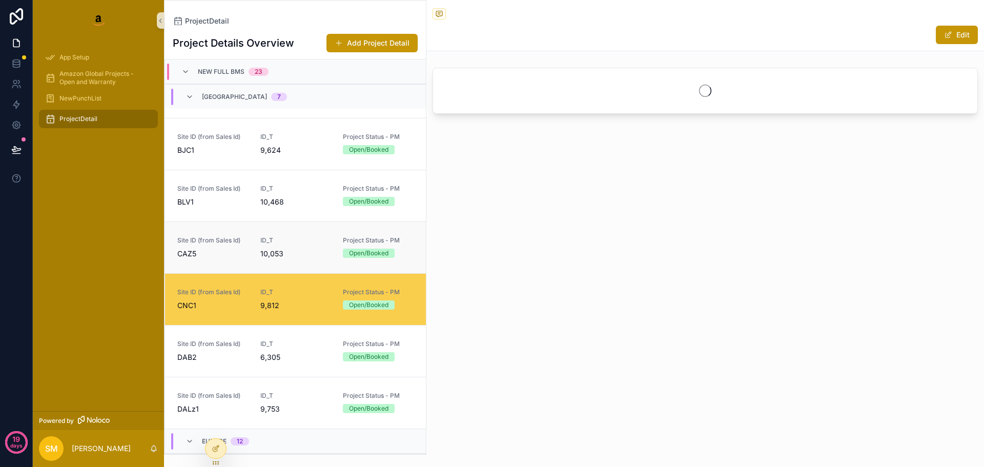
scroll to position [102, 0]
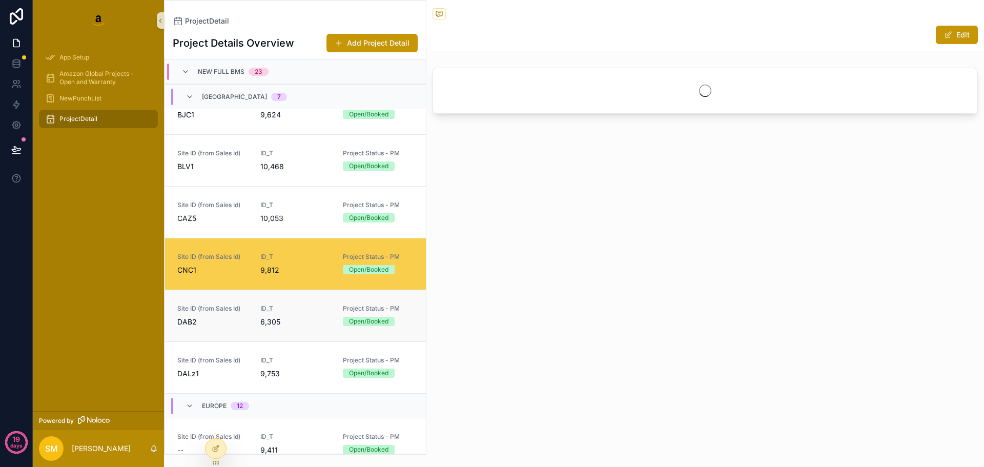
click at [218, 325] on span "DAB2" at bounding box center [212, 322] width 71 height 10
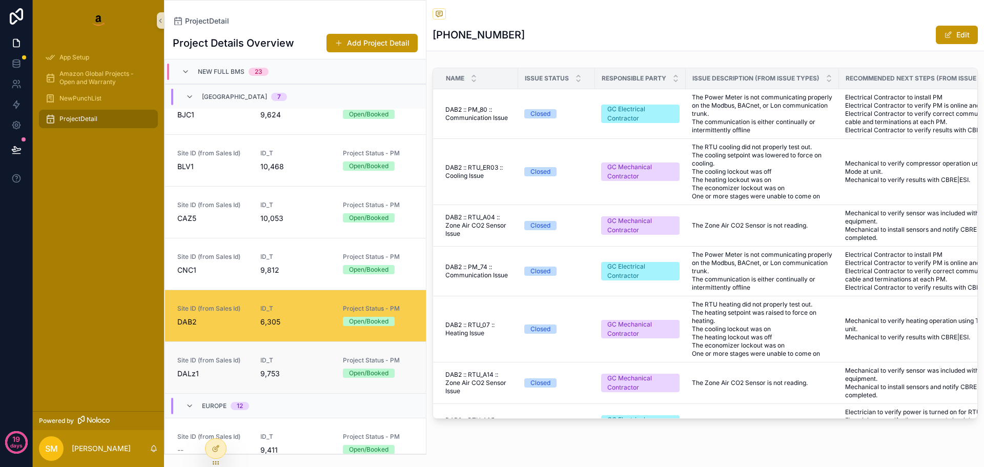
click at [229, 357] on span "Site ID (from Sales Id)" at bounding box center [212, 360] width 71 height 8
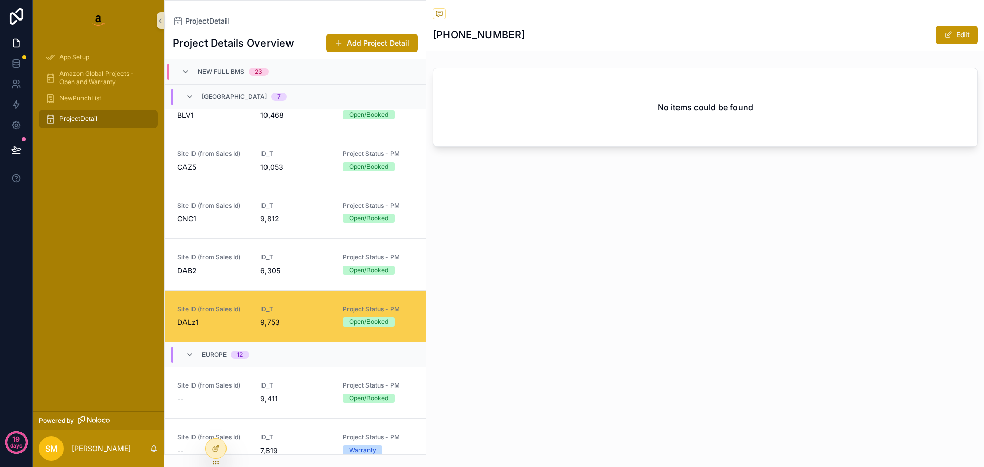
scroll to position [205, 0]
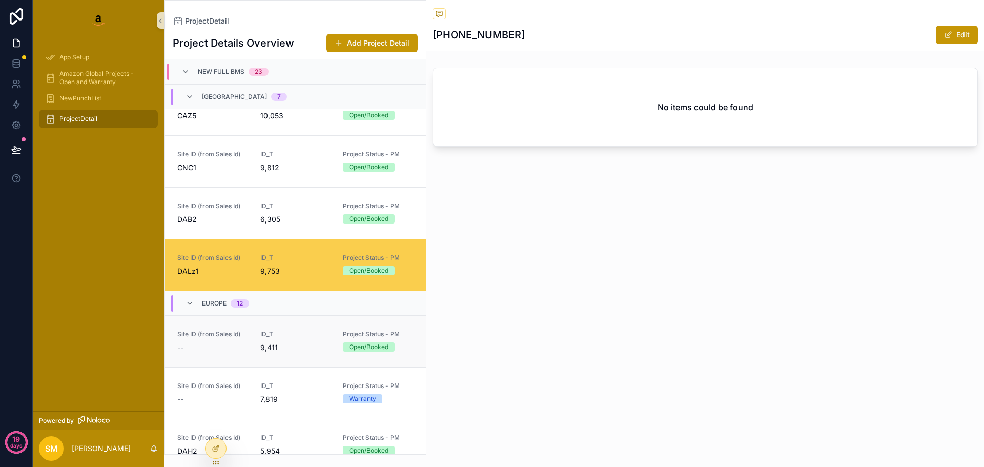
click at [231, 347] on div "--" at bounding box center [212, 347] width 71 height 10
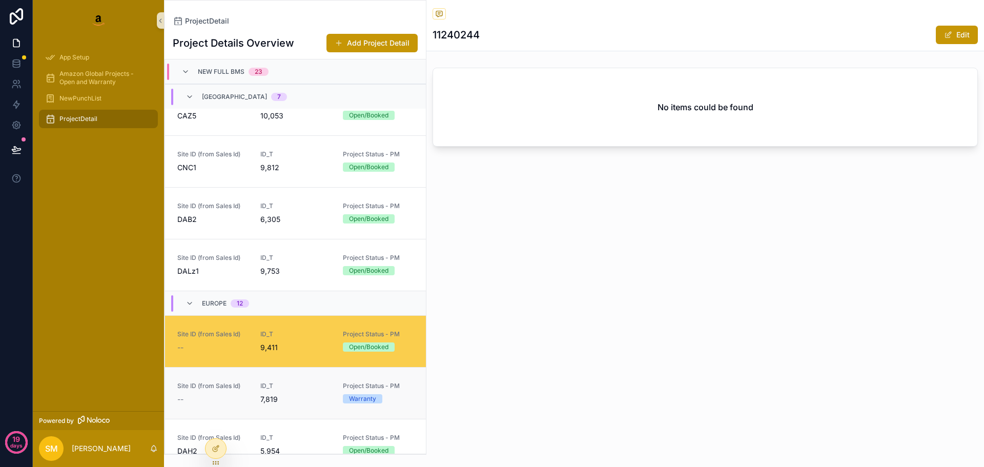
click at [273, 380] on link "Site ID (from Sales Id) -- ID_T 7,819 Project Status - PM Warranty" at bounding box center [295, 393] width 261 height 52
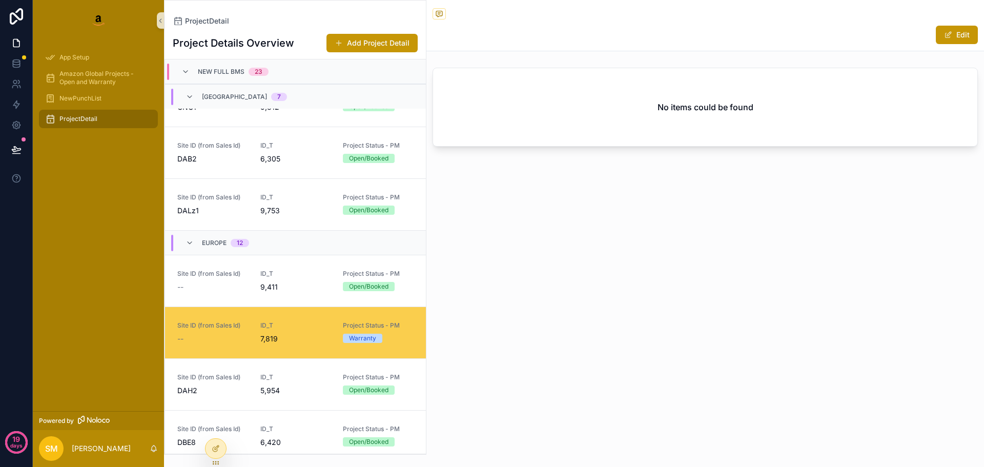
scroll to position [307, 0]
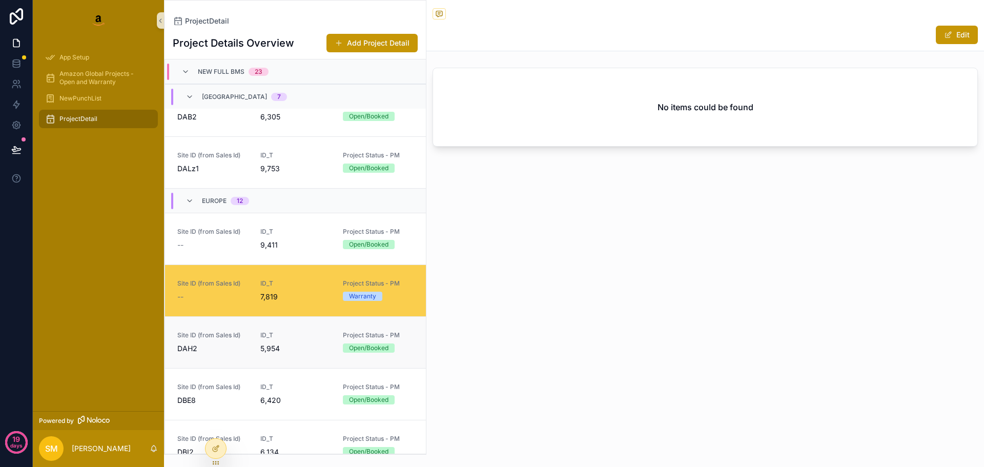
click at [218, 351] on span "DAH2" at bounding box center [212, 348] width 71 height 10
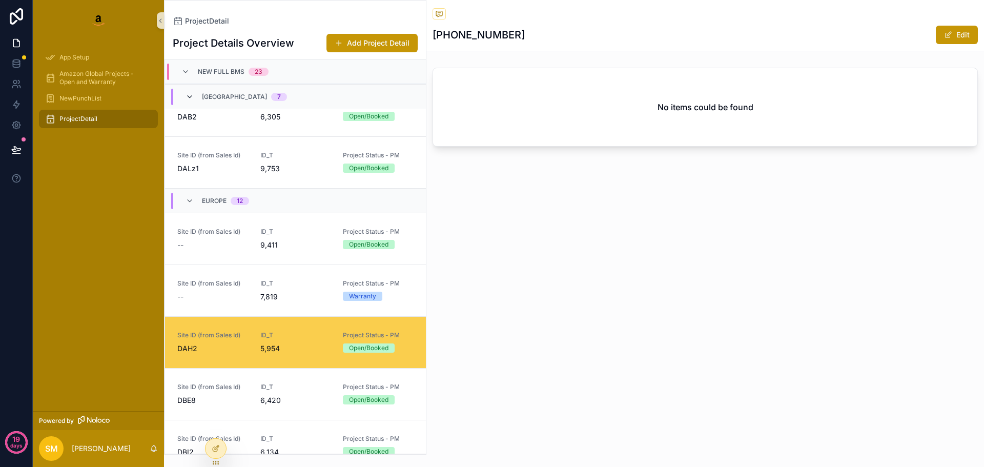
click at [188, 95] on icon "scrollable content" at bounding box center [189, 97] width 8 height 8
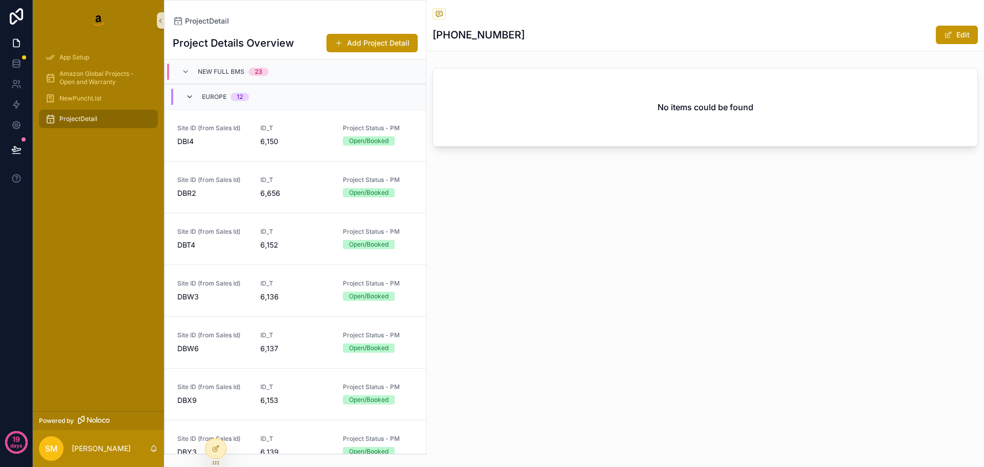
click at [189, 95] on icon "scrollable content" at bounding box center [189, 97] width 8 height 8
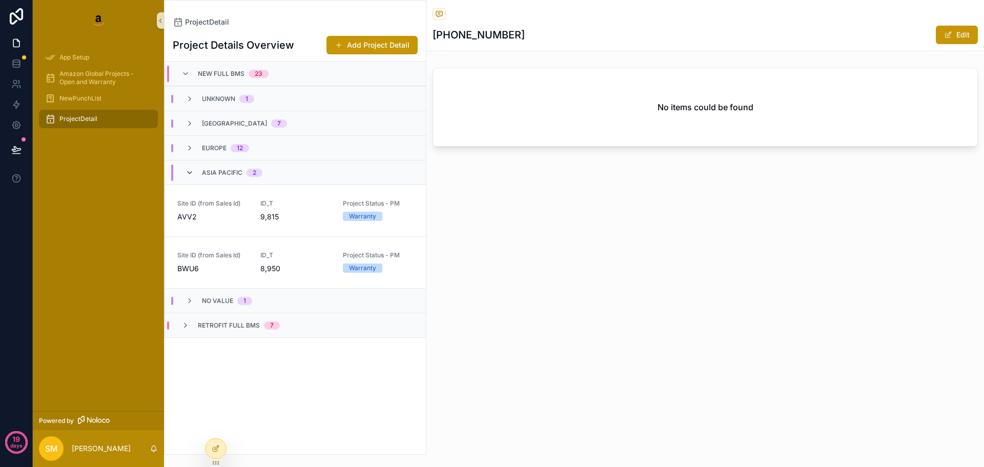
click at [190, 172] on icon "scrollable content" at bounding box center [189, 173] width 8 height 8
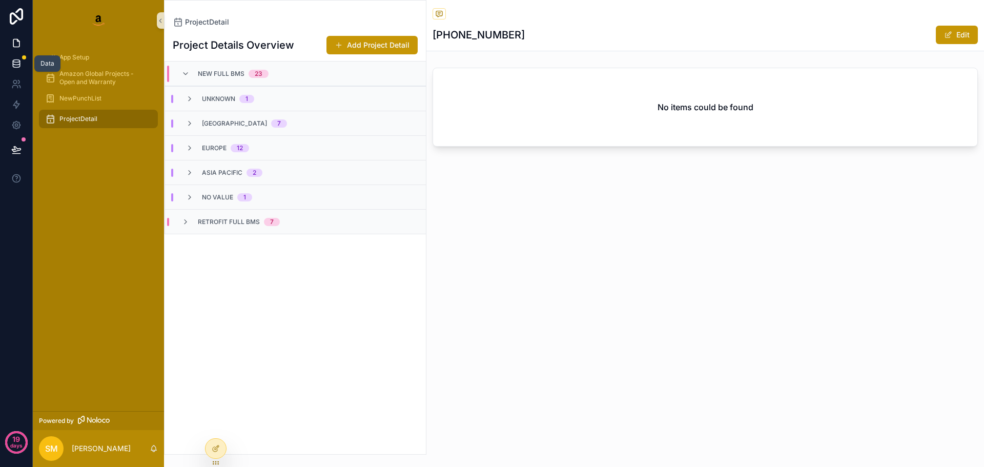
click at [14, 56] on link at bounding box center [16, 63] width 32 height 20
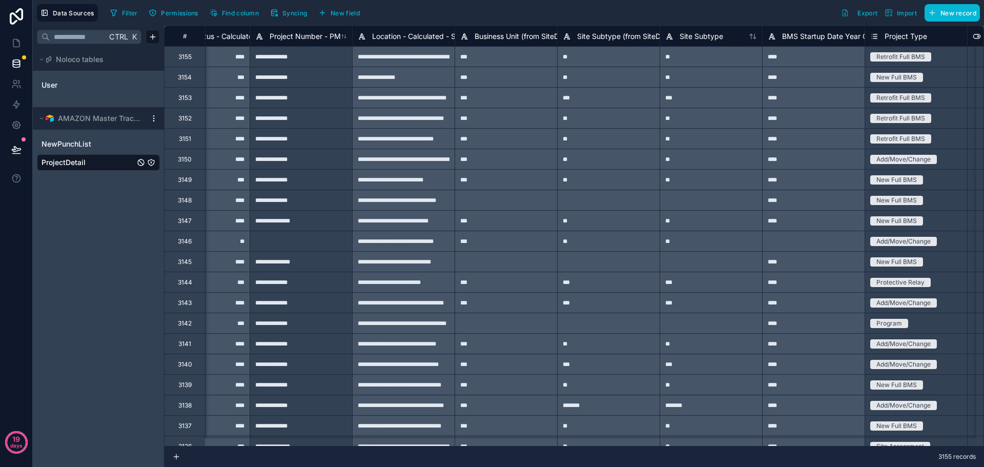
scroll to position [0, 765]
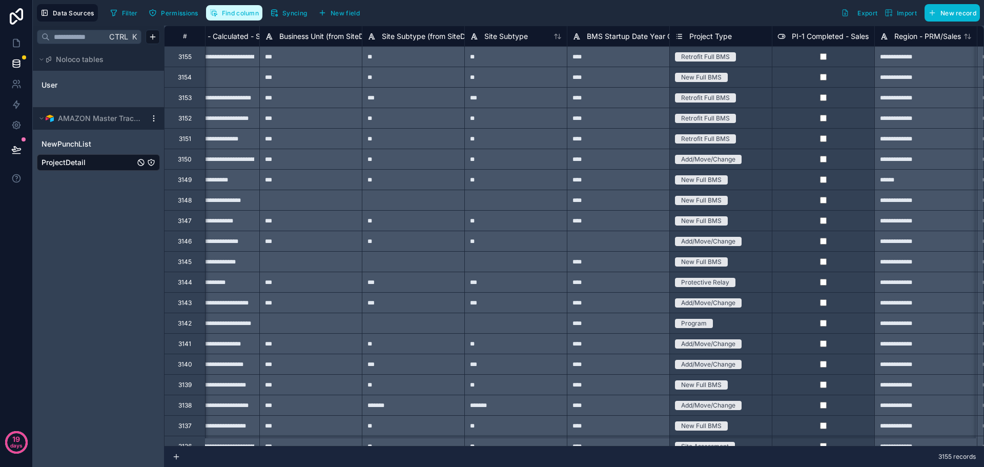
click at [219, 10] on button "Find column" at bounding box center [234, 12] width 56 height 15
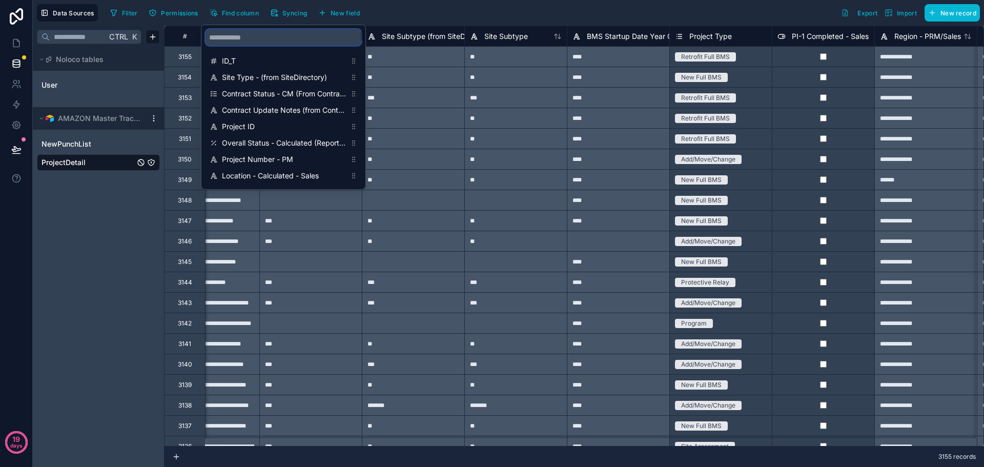
click at [263, 37] on input "scrollable content" at bounding box center [283, 37] width 156 height 16
type input "******"
click at [259, 59] on span "Region - PRM/Sales" at bounding box center [284, 61] width 124 height 10
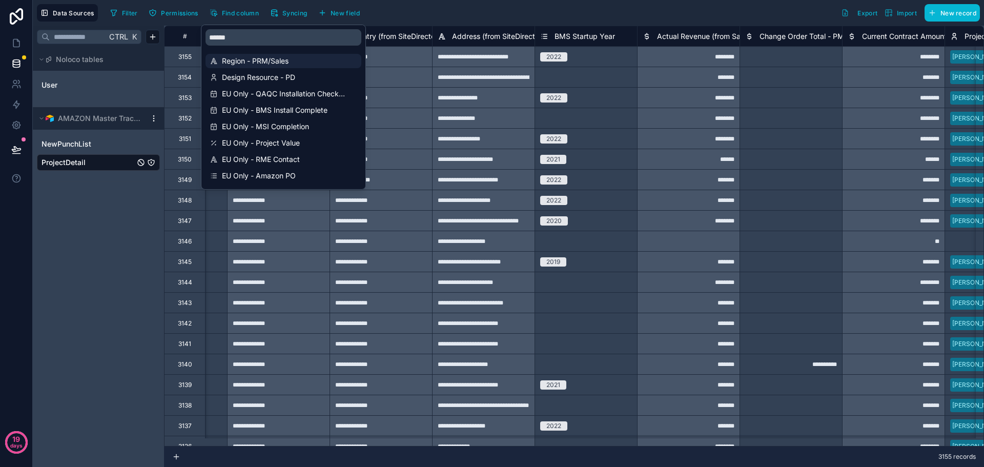
scroll to position [0, 1434]
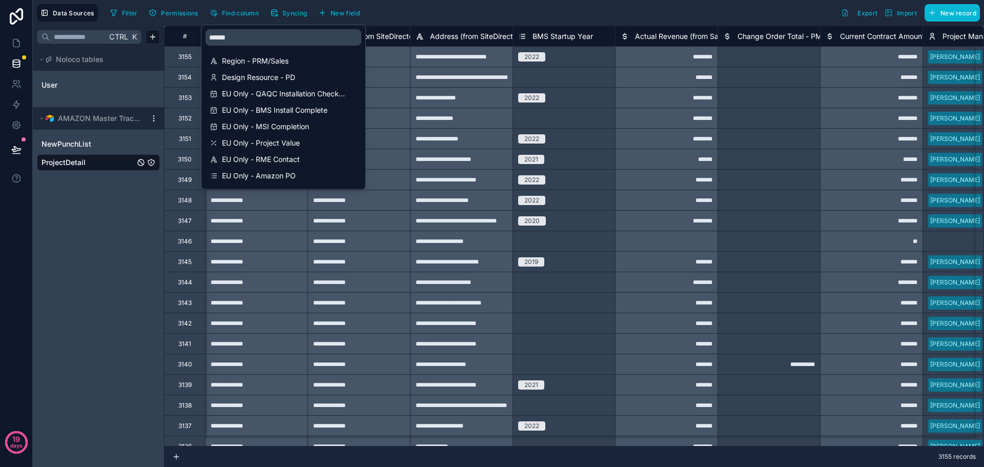
click at [658, 13] on div "Filter Permissions Find column Syncing New field Export Import New record" at bounding box center [542, 12] width 873 height 17
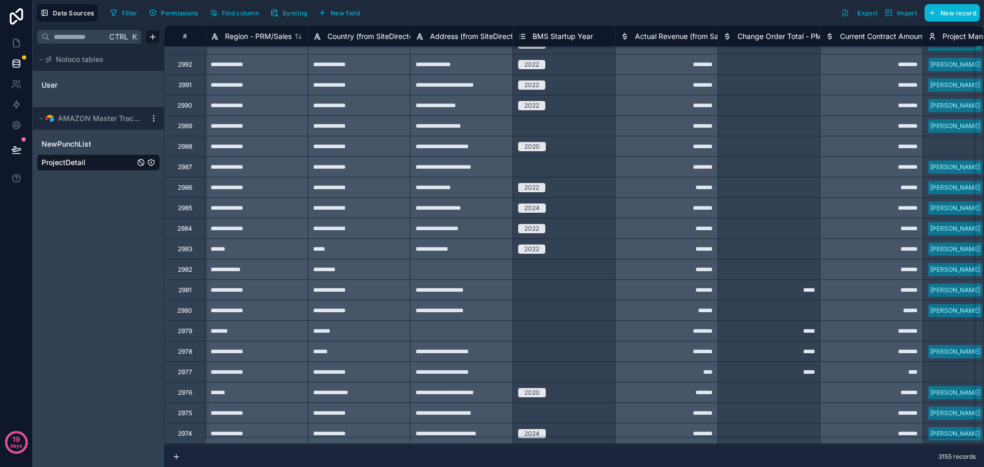
scroll to position [3348, 1434]
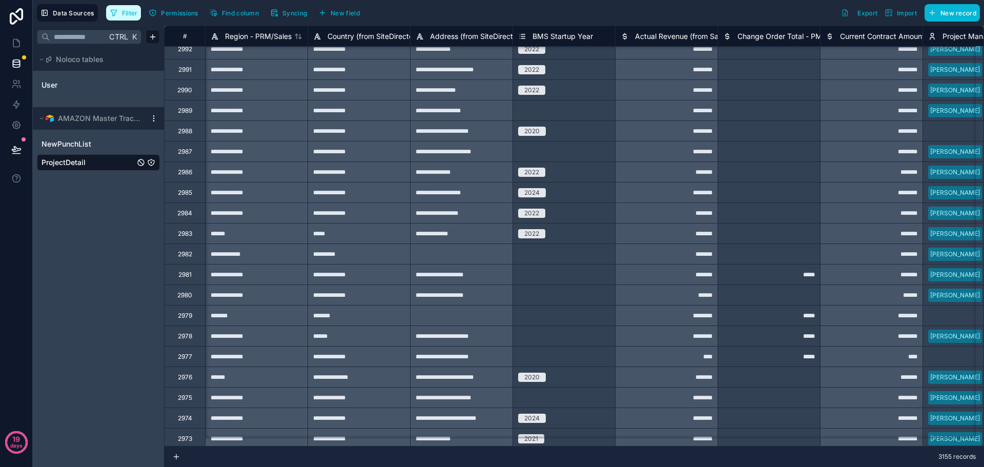
click at [131, 10] on span "Filter" at bounding box center [130, 13] width 16 height 8
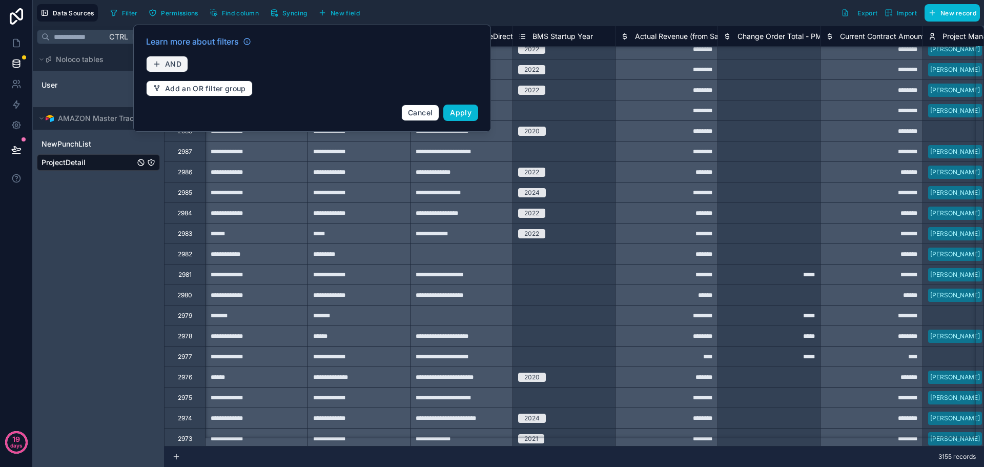
click at [176, 65] on span "AND" at bounding box center [173, 63] width 16 height 9
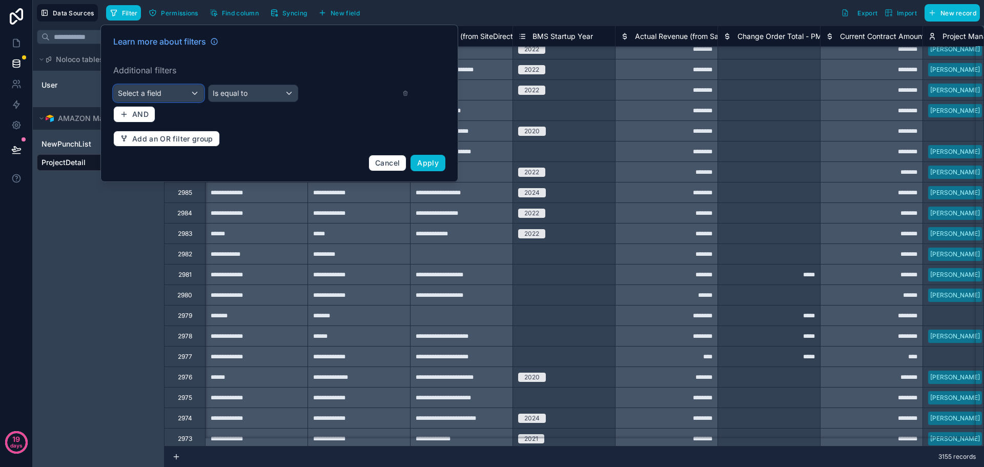
click at [174, 90] on div "Select a field" at bounding box center [159, 93] width 90 height 16
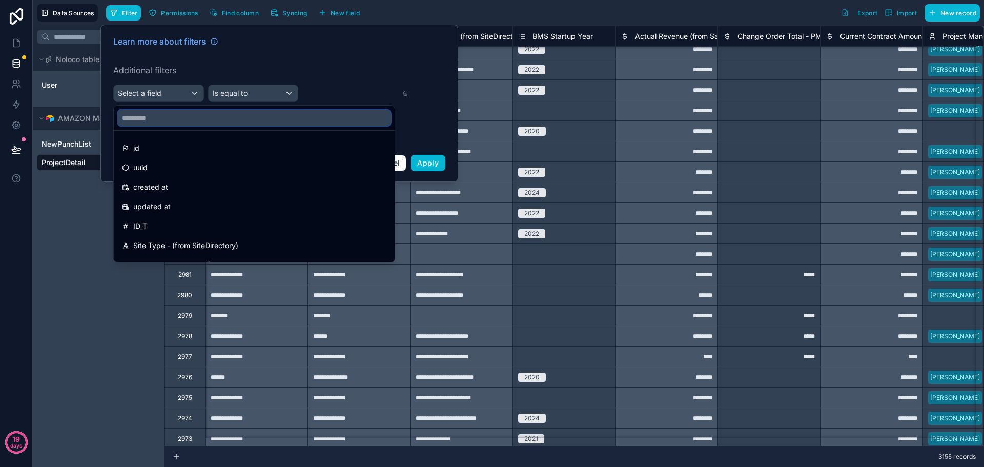
click at [175, 116] on input "text" at bounding box center [254, 118] width 273 height 16
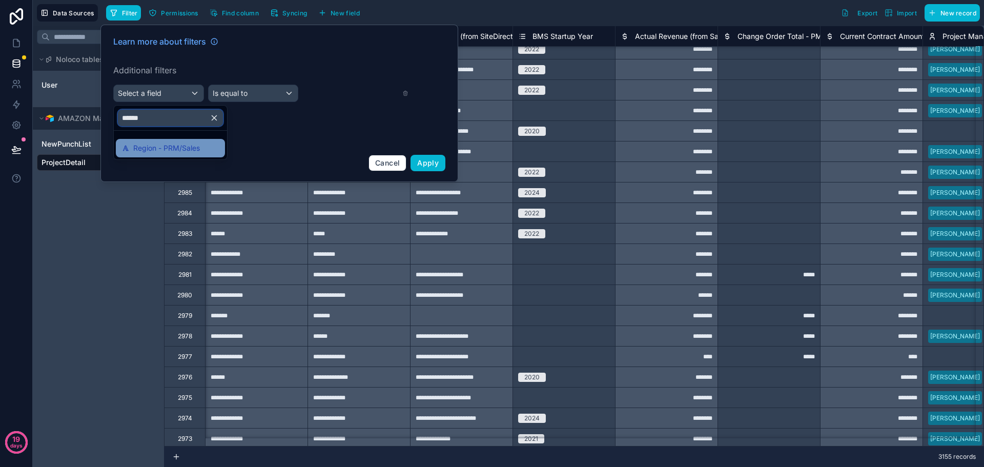
type input "******"
click at [181, 143] on span "Region - PRM/Sales" at bounding box center [166, 148] width 67 height 12
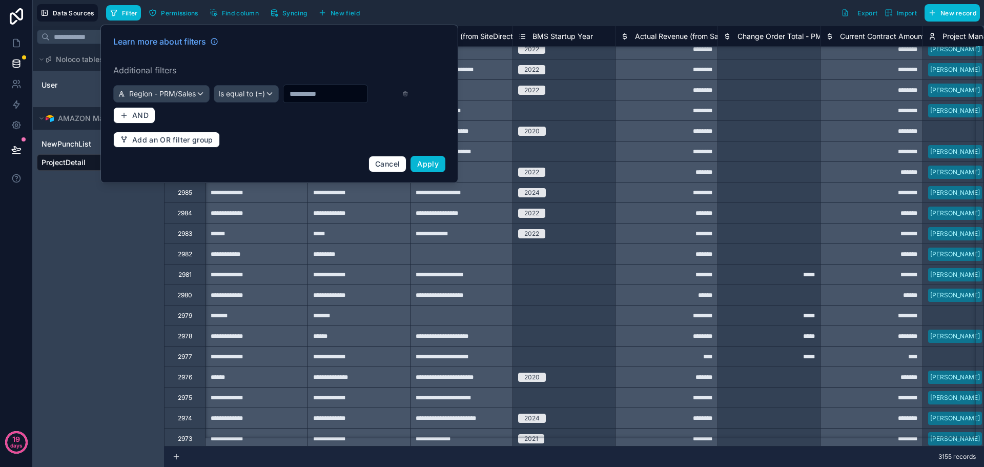
click at [283, 101] on input "text" at bounding box center [325, 94] width 84 height 14
type input "**********"
click at [423, 168] on span "Apply" at bounding box center [428, 163] width 22 height 9
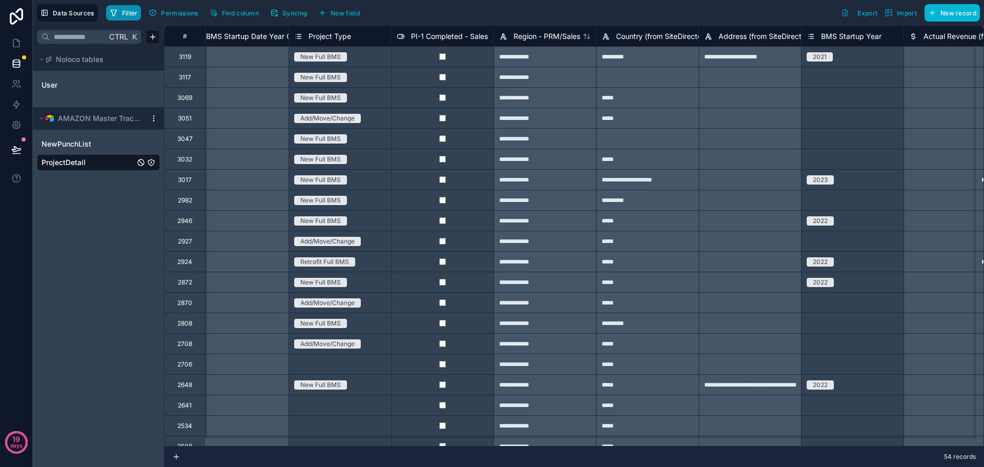
scroll to position [0, 1146]
click at [129, 10] on span "Filter" at bounding box center [130, 13] width 16 height 8
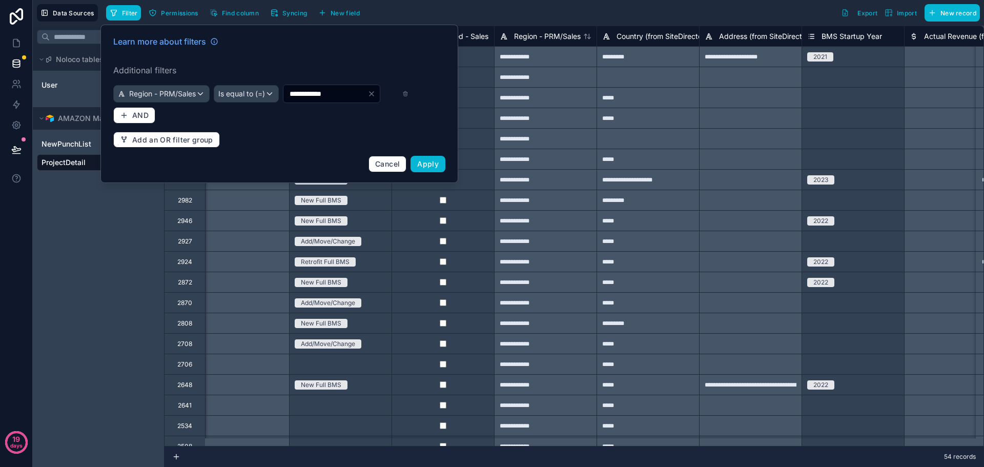
click at [367, 98] on icon "Clear" at bounding box center [371, 94] width 8 height 8
click at [401, 103] on div at bounding box center [346, 94] width 126 height 18
click at [404, 97] on icon at bounding box center [405, 93] width 6 height 7
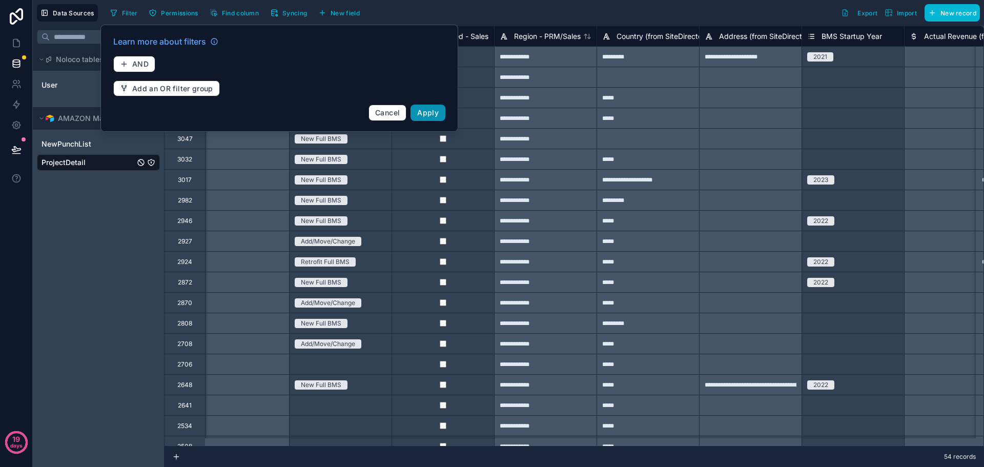
click at [438, 110] on span "Apply" at bounding box center [428, 112] width 22 height 9
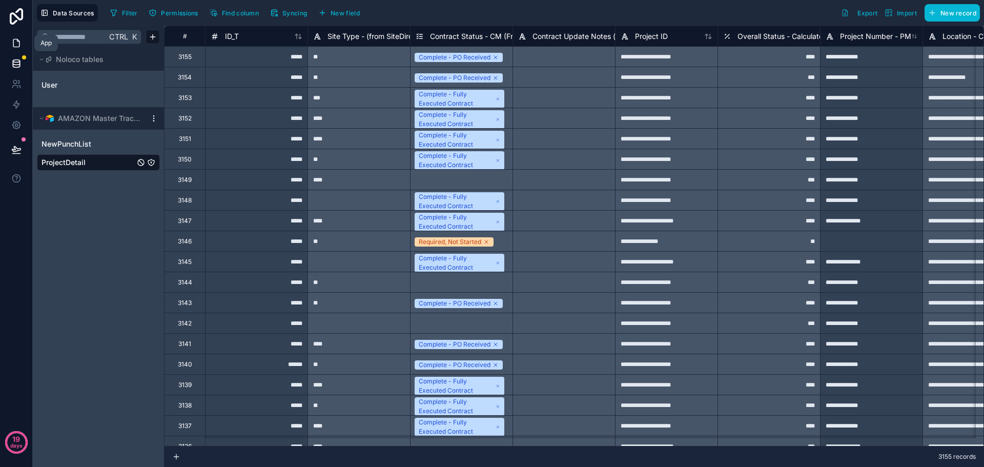
click at [11, 41] on icon at bounding box center [16, 43] width 10 height 10
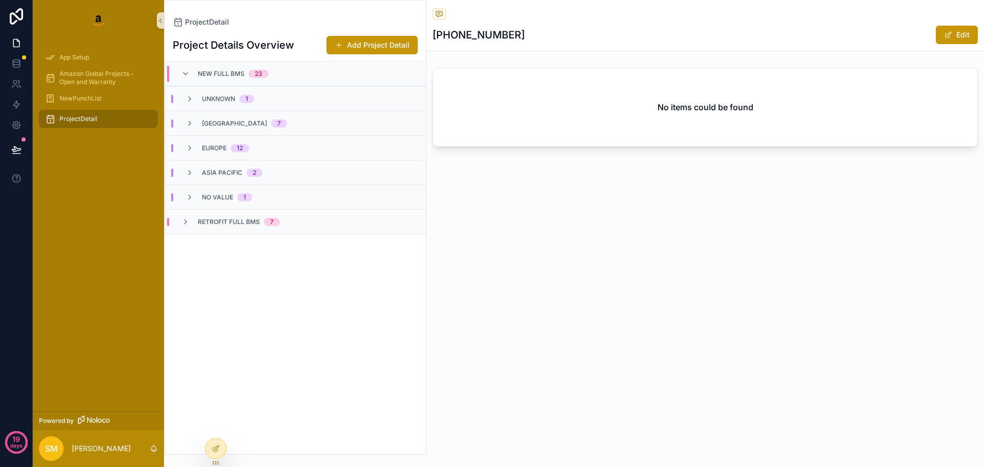
click at [180, 170] on div "Asia Pacific 2" at bounding box center [223, 173] width 101 height 8
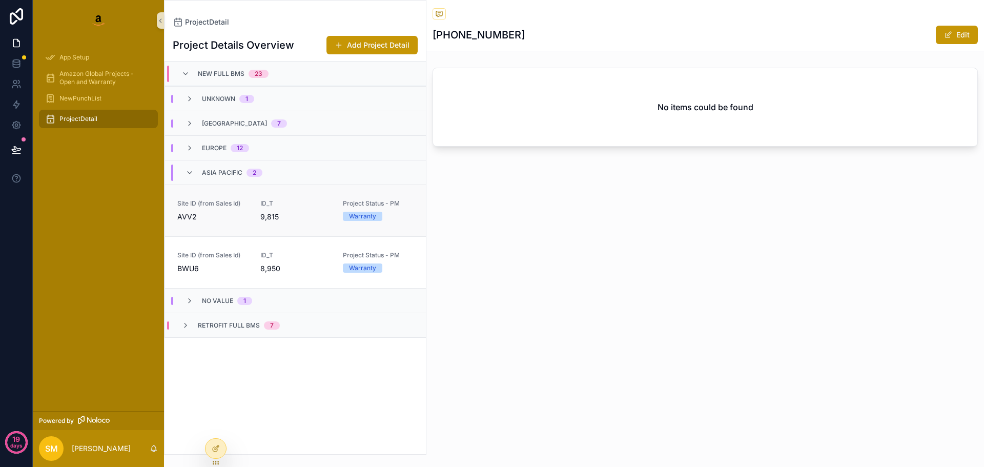
click at [311, 209] on div "ID_T 9,815" at bounding box center [295, 210] width 71 height 23
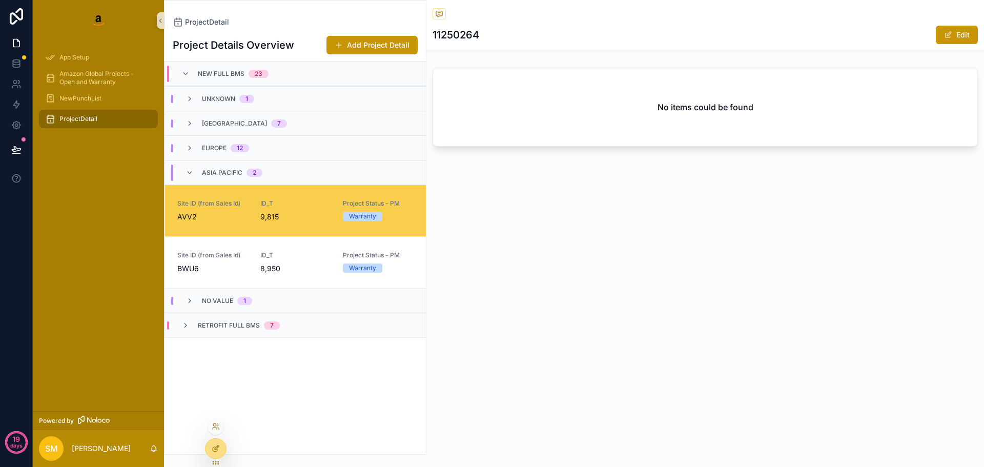
click at [217, 445] on icon at bounding box center [216, 448] width 8 height 8
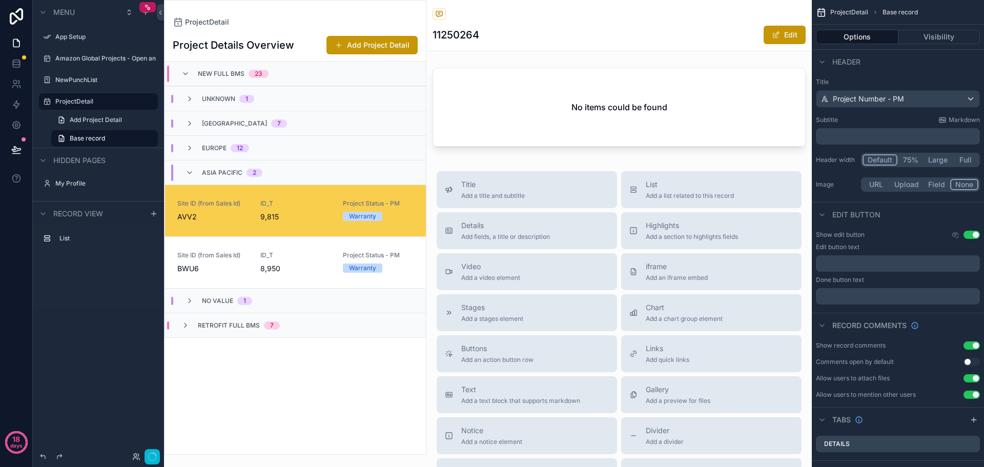
click at [293, 13] on div "scrollable content" at bounding box center [294, 227] width 261 height 453
click at [312, 17] on div "ProjectDetail" at bounding box center [295, 22] width 245 height 10
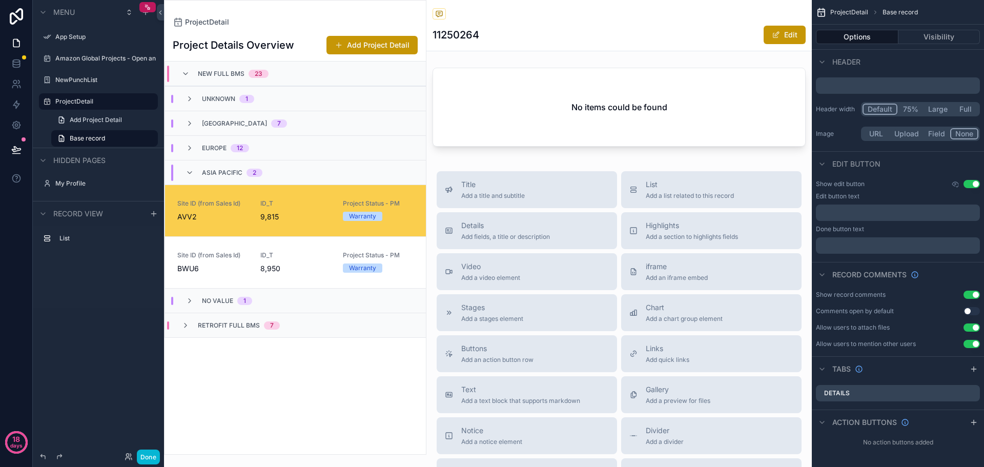
click at [381, 376] on div "Project Details Overview Add Project Detail New Full BMS 23 Unknown 1 North Ame…" at bounding box center [294, 240] width 261 height 427
click at [855, 12] on span "ProjectDetail" at bounding box center [849, 12] width 38 height 8
click at [893, 10] on span "Base record" at bounding box center [899, 12] width 35 height 8
click at [243, 14] on div "ProjectDetail Project Details Overview Add Project Detail New Full BMS 23 Unkno…" at bounding box center [295, 227] width 262 height 454
click at [93, 101] on label "ProjectDetail" at bounding box center [96, 101] width 82 height 8
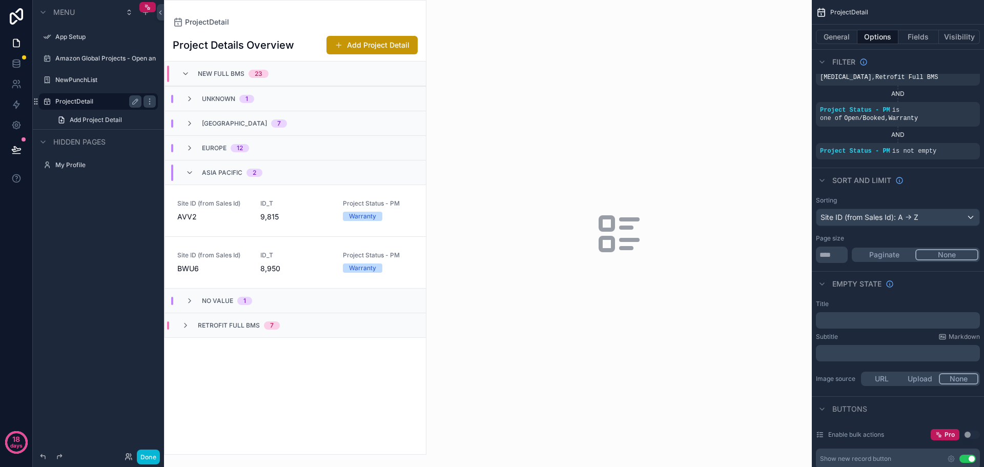
click at [273, 15] on div "ProjectDetail Project Details Overview Add Project Detail New Full BMS 23 Unkno…" at bounding box center [295, 227] width 262 height 454
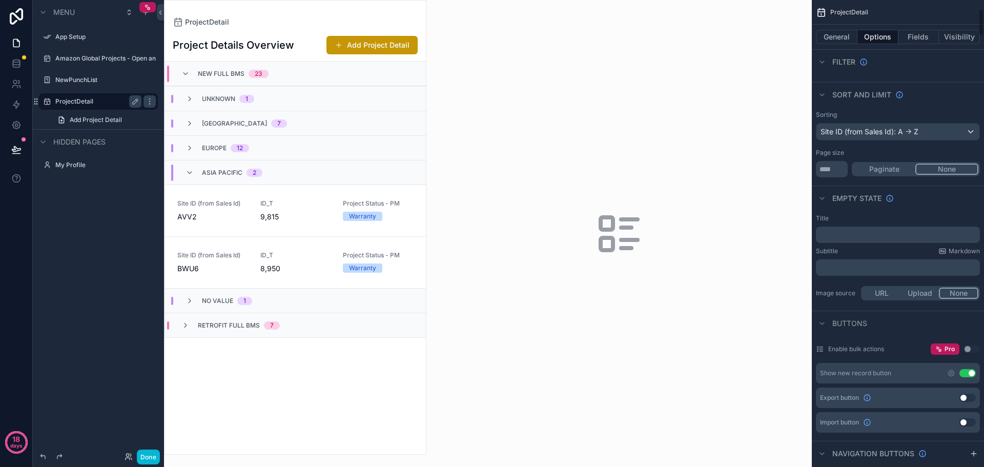
scroll to position [153, 0]
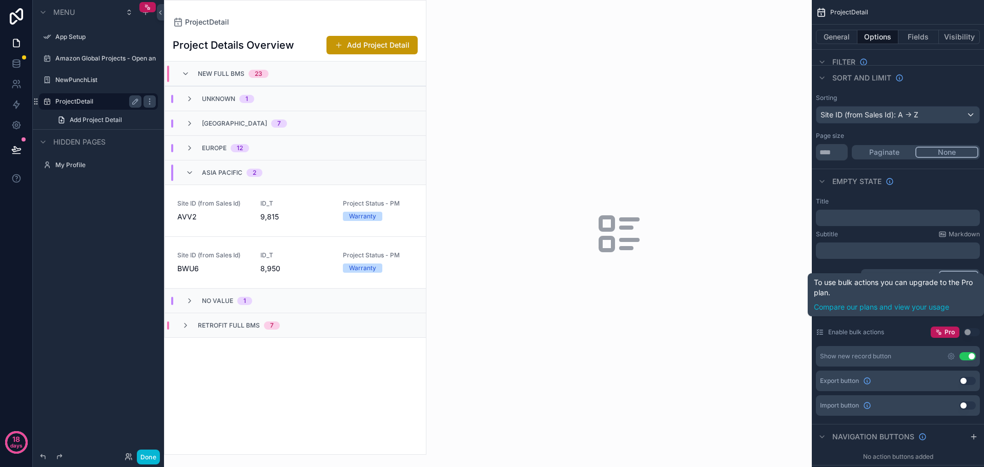
click at [967, 352] on button "Use setting" at bounding box center [967, 356] width 16 height 8
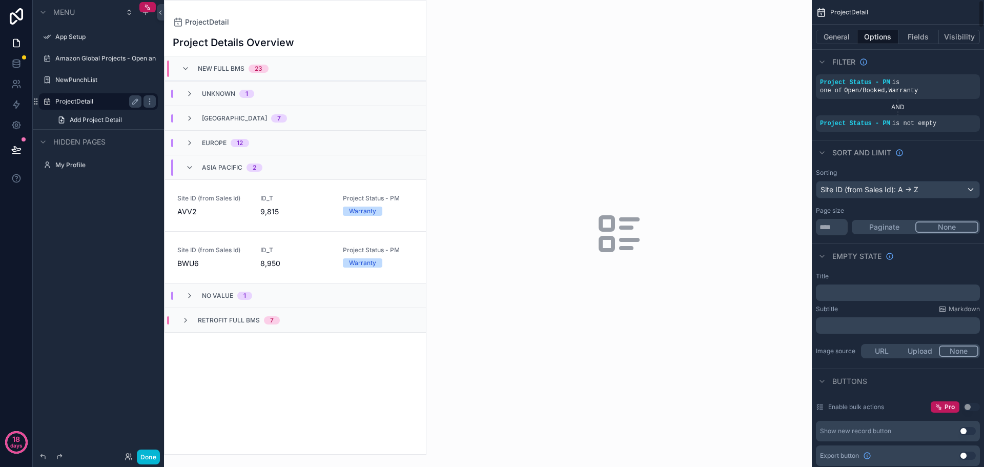
scroll to position [0, 0]
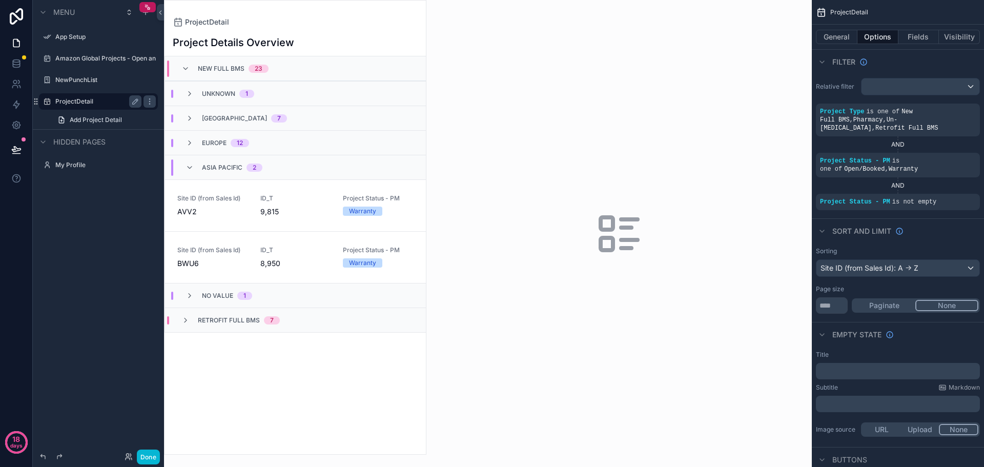
click at [944, 243] on div "Sorting Site ID (from Sales Id): A -> Z Page size ** Paginate None" at bounding box center [898, 280] width 172 height 75
click at [845, 38] on button "General" at bounding box center [836, 37] width 41 height 14
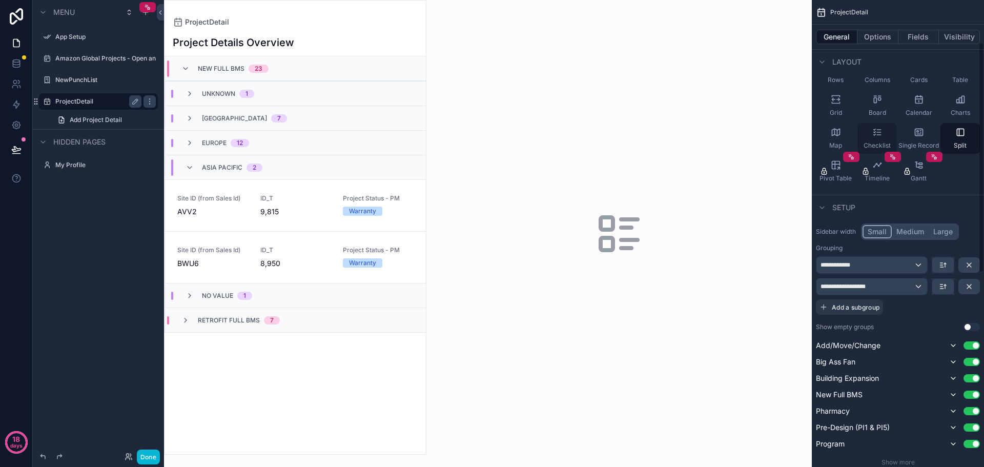
scroll to position [102, 0]
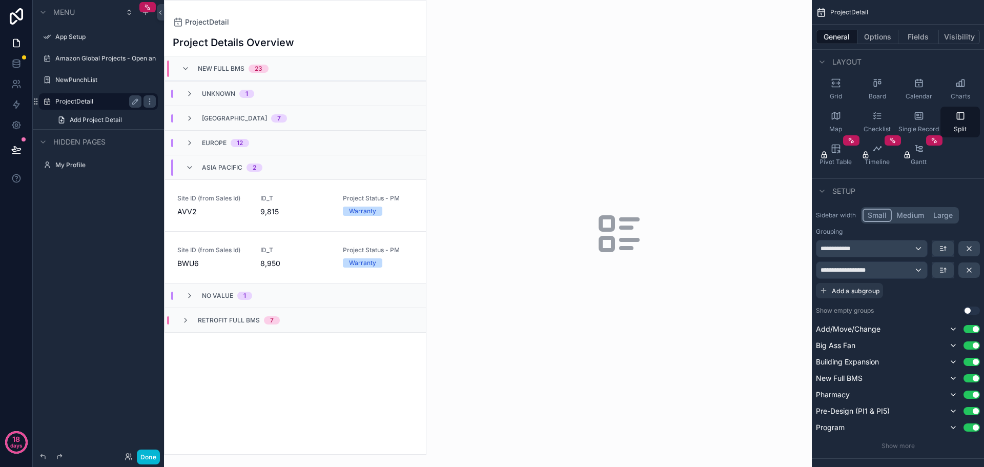
click at [972, 314] on button "Use setting" at bounding box center [971, 310] width 16 height 8
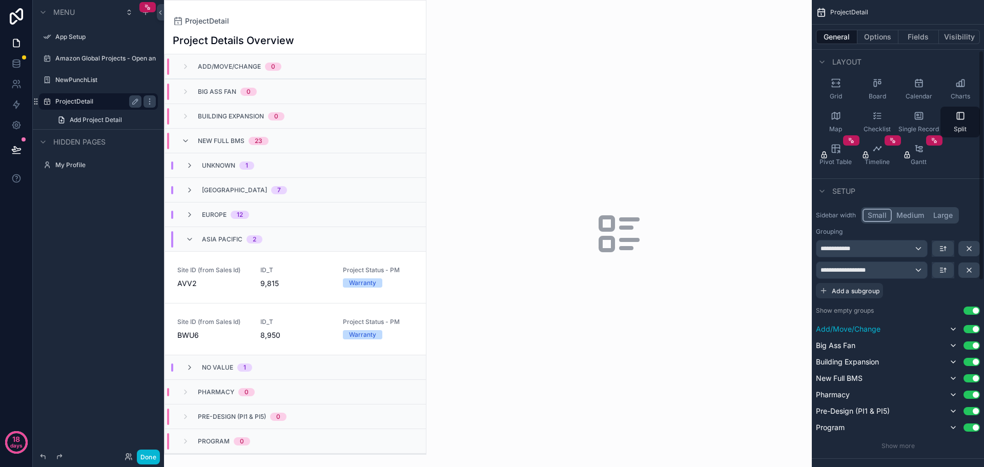
click at [976, 329] on button "Use setting" at bounding box center [971, 329] width 16 height 8
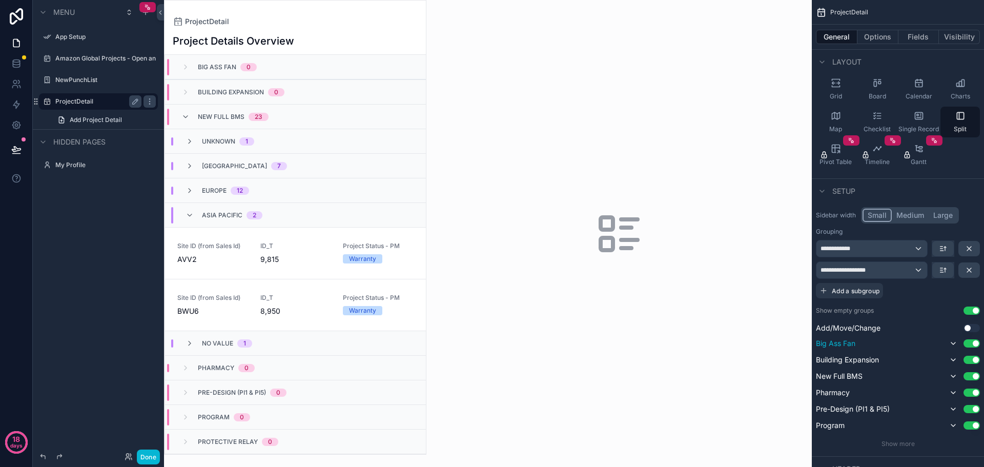
click at [972, 343] on button "Use setting" at bounding box center [971, 343] width 16 height 8
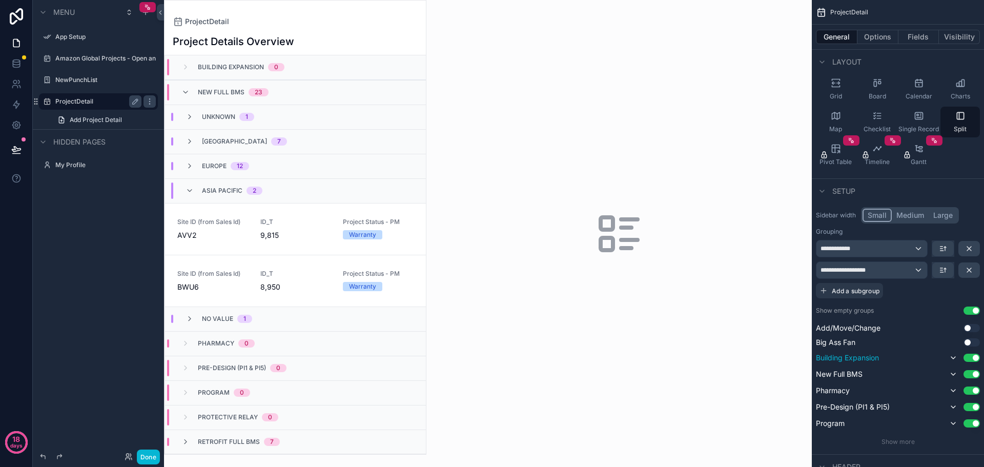
click at [971, 357] on button "Use setting" at bounding box center [971, 357] width 16 height 8
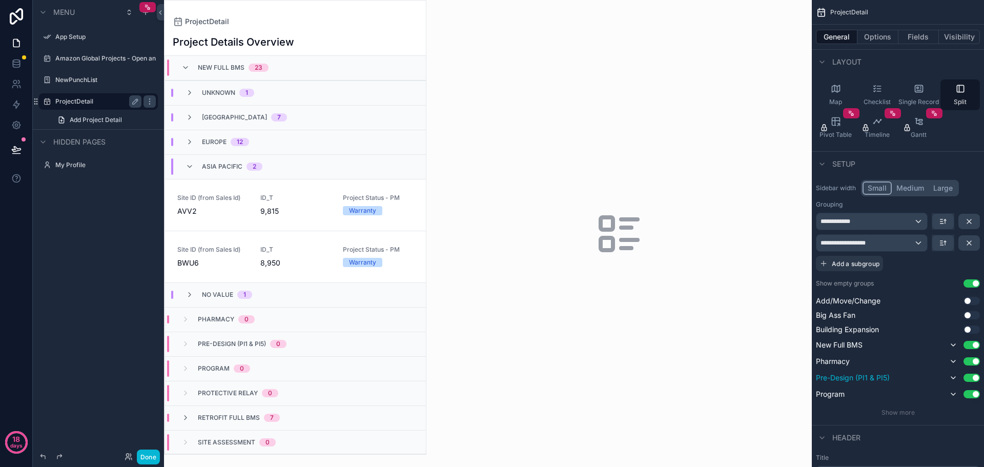
scroll to position [154, 0]
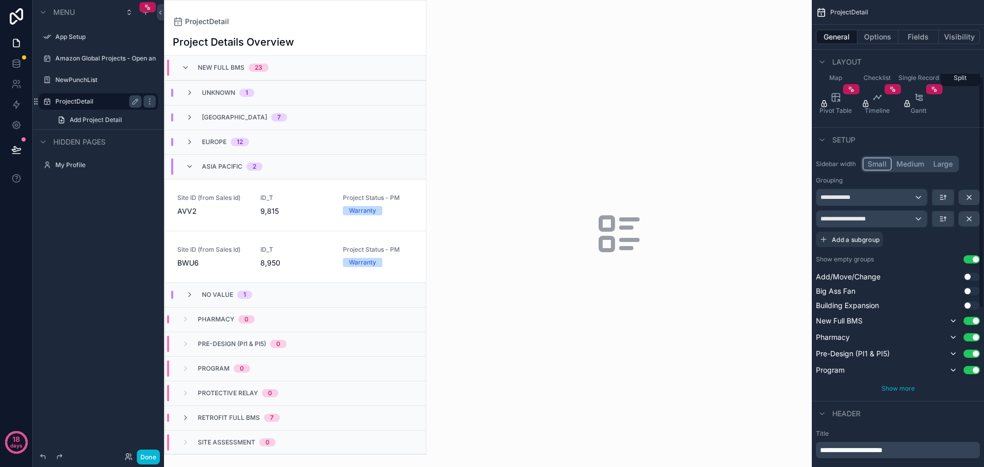
click at [896, 388] on span "Show more" at bounding box center [897, 388] width 33 height 8
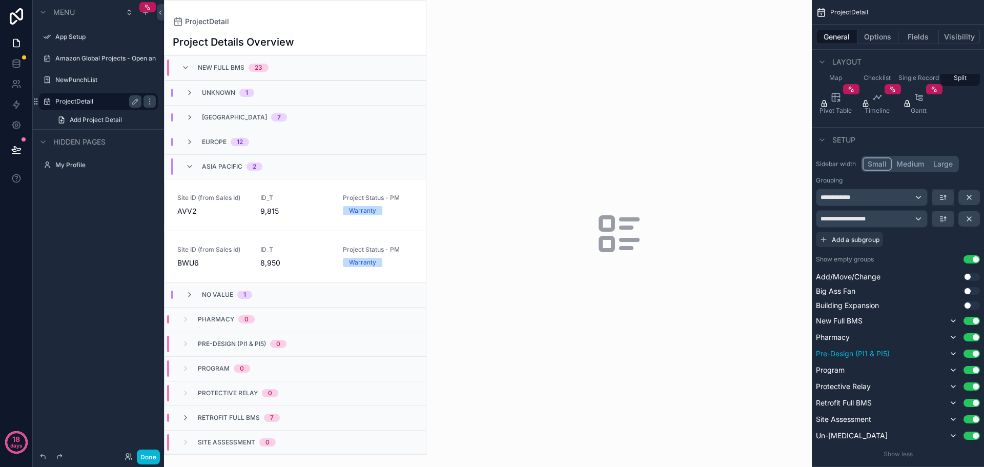
click at [972, 350] on button "Use setting" at bounding box center [971, 353] width 16 height 8
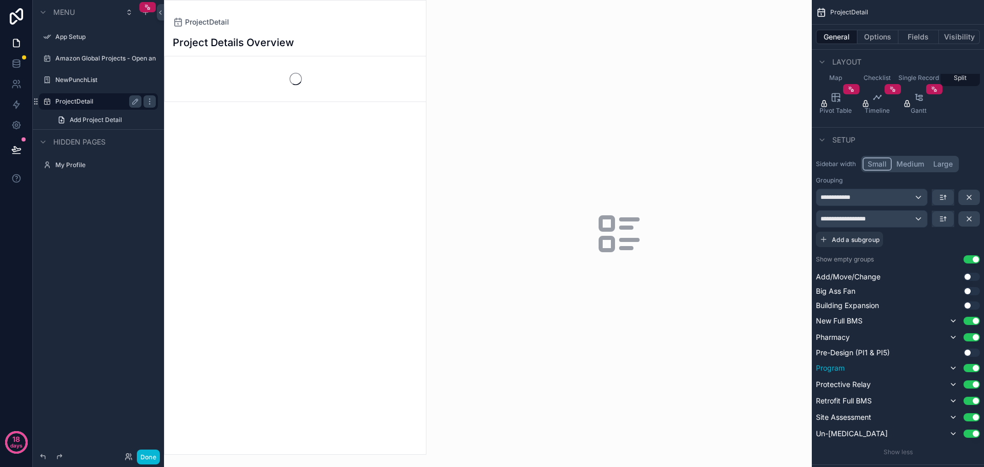
click at [970, 369] on button "Use setting" at bounding box center [971, 368] width 16 height 8
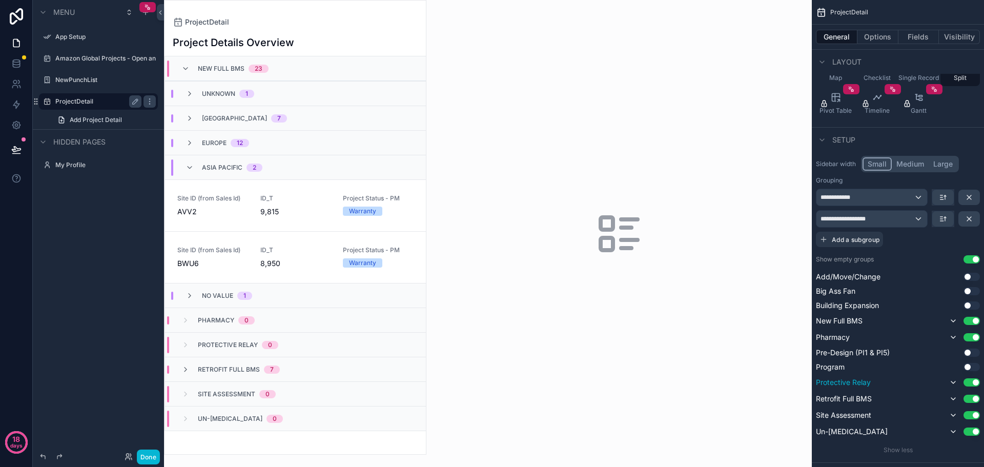
click at [967, 379] on button "Use setting" at bounding box center [971, 382] width 16 height 8
click at [971, 409] on button "Use setting" at bounding box center [971, 413] width 16 height 8
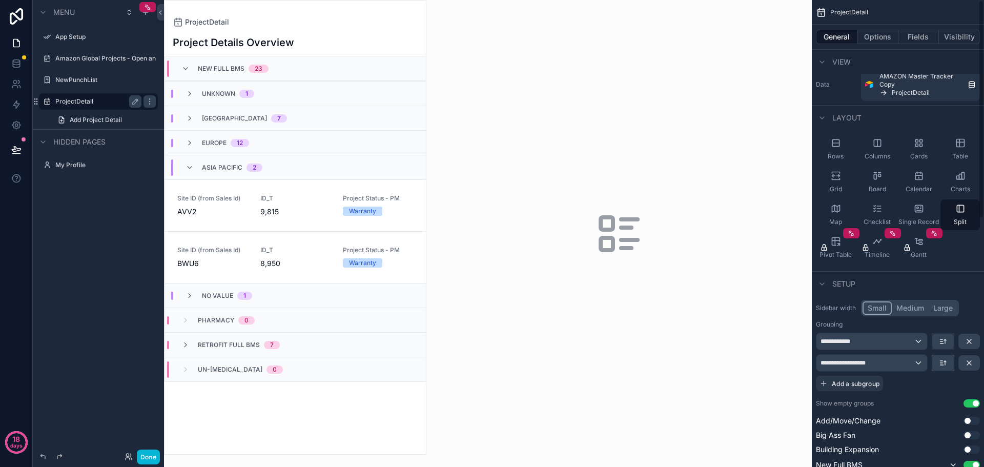
scroll to position [0, 0]
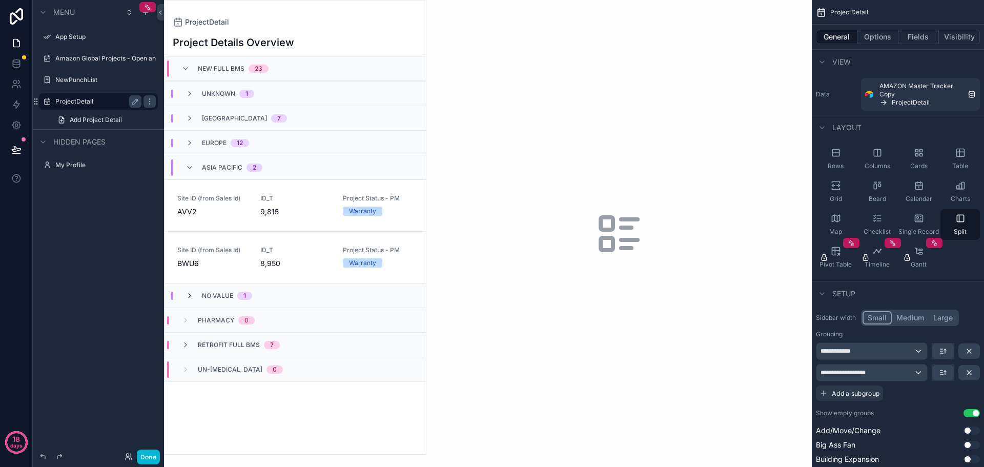
click at [186, 295] on icon "scrollable content" at bounding box center [189, 296] width 8 height 8
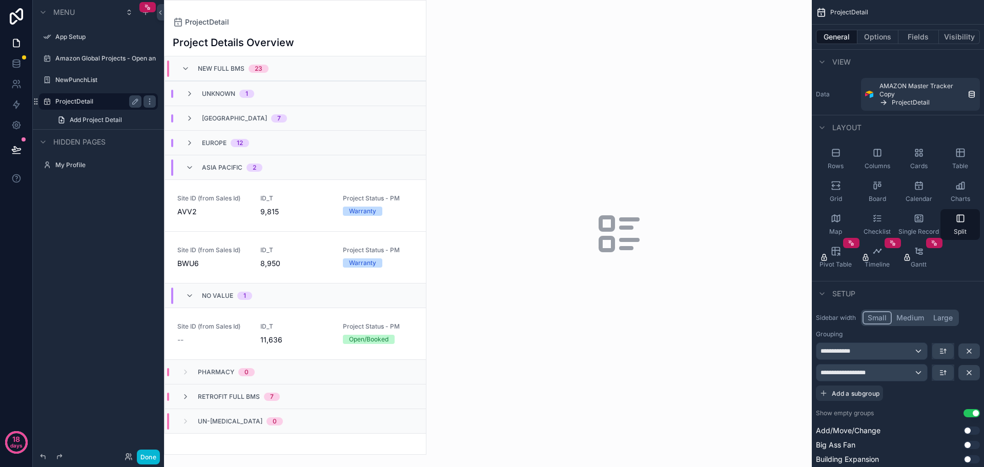
click at [186, 295] on icon "scrollable content" at bounding box center [189, 296] width 8 height 8
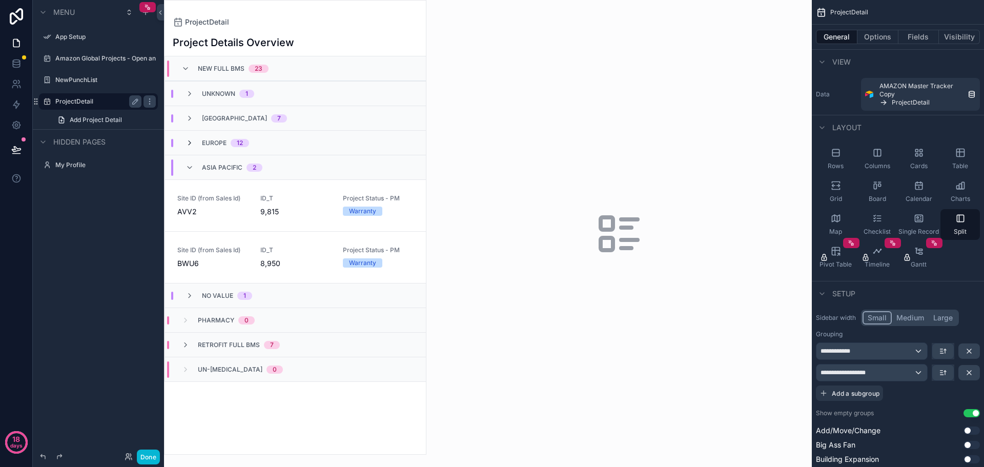
click at [190, 141] on icon "scrollable content" at bounding box center [189, 143] width 8 height 8
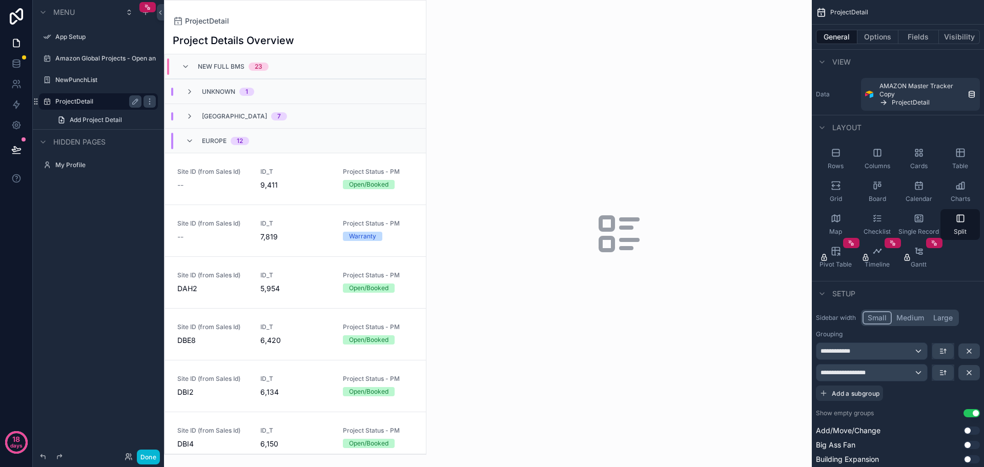
click at [190, 141] on icon "scrollable content" at bounding box center [189, 141] width 8 height 8
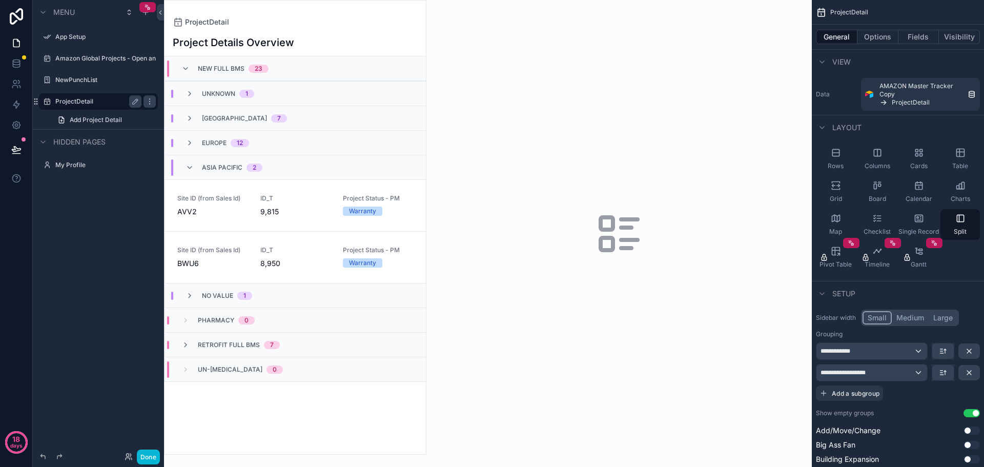
click at [225, 171] on span "Asia Pacific" at bounding box center [222, 167] width 40 height 8
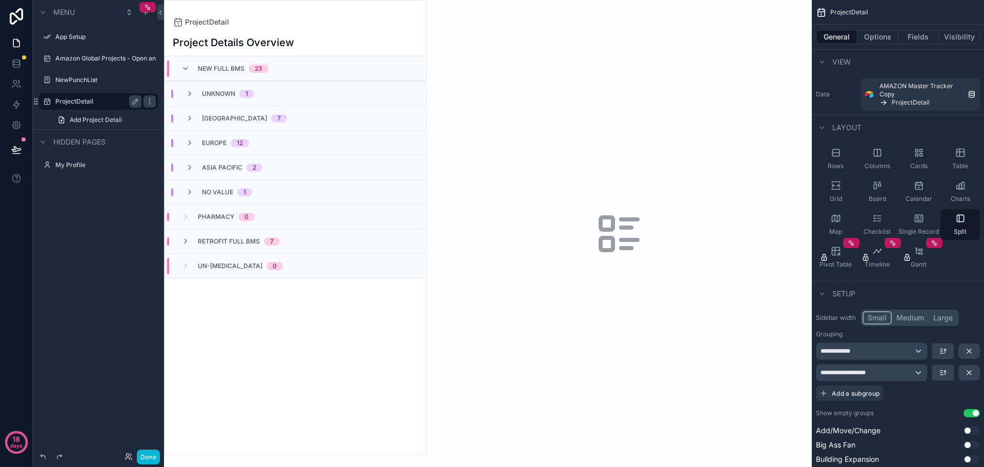
click at [225, 171] on span "Asia Pacific" at bounding box center [222, 167] width 40 height 8
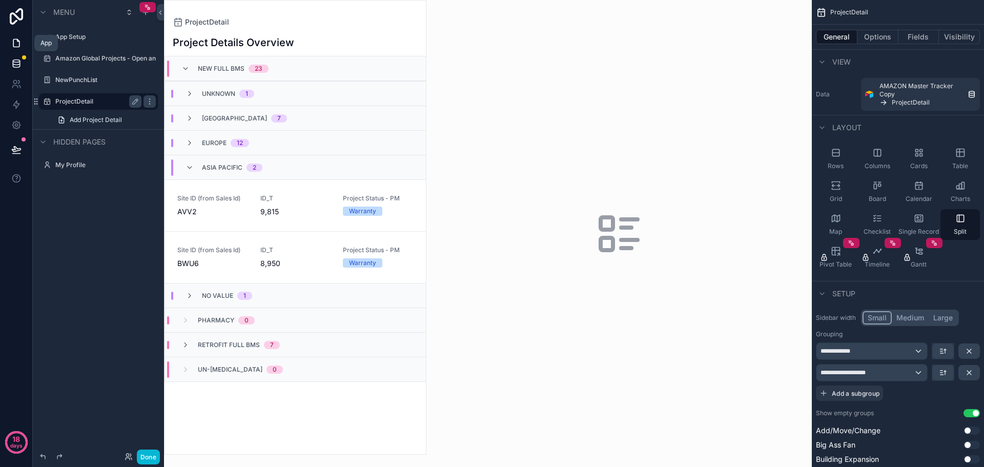
click at [11, 55] on link at bounding box center [16, 63] width 32 height 20
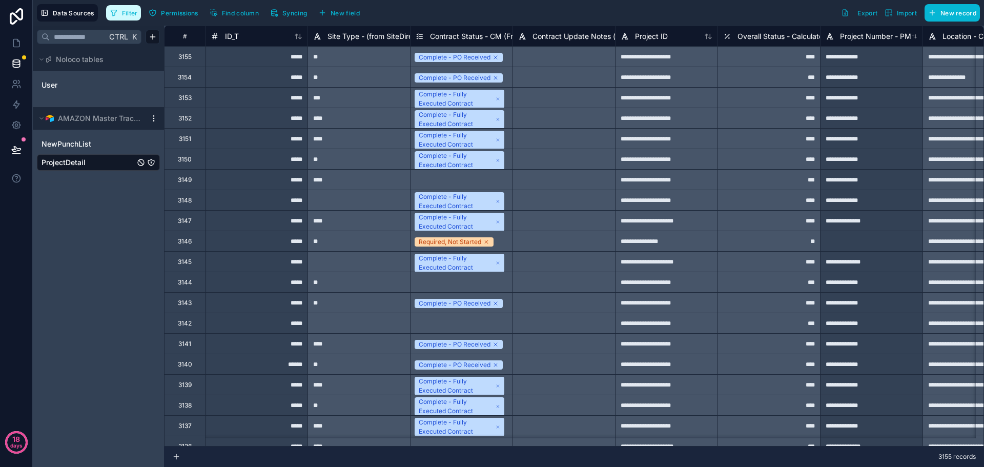
click at [130, 12] on span "Filter" at bounding box center [130, 13] width 16 height 8
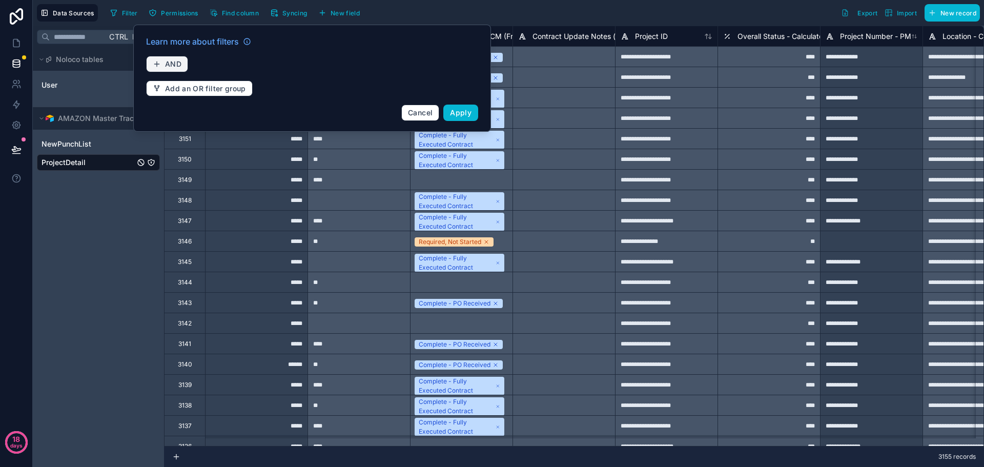
click at [172, 66] on span "AND" at bounding box center [173, 63] width 16 height 9
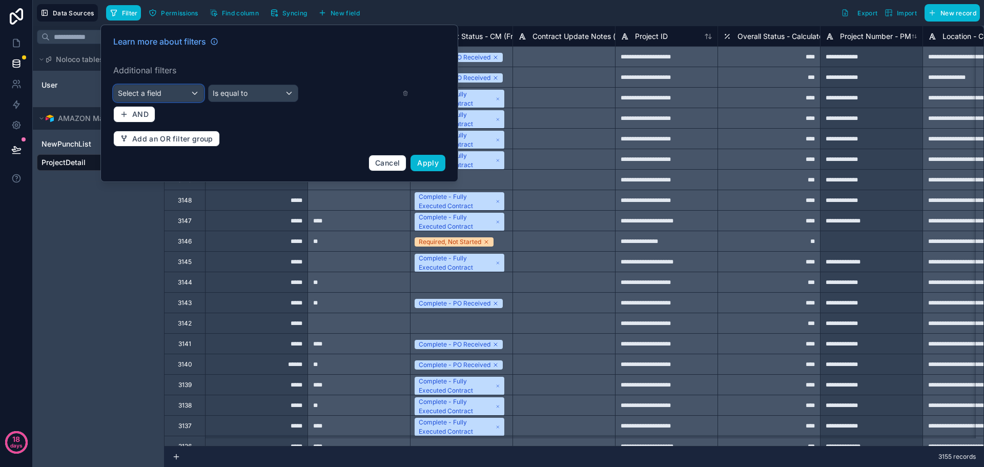
click at [165, 93] on div "Select a field" at bounding box center [159, 93] width 90 height 16
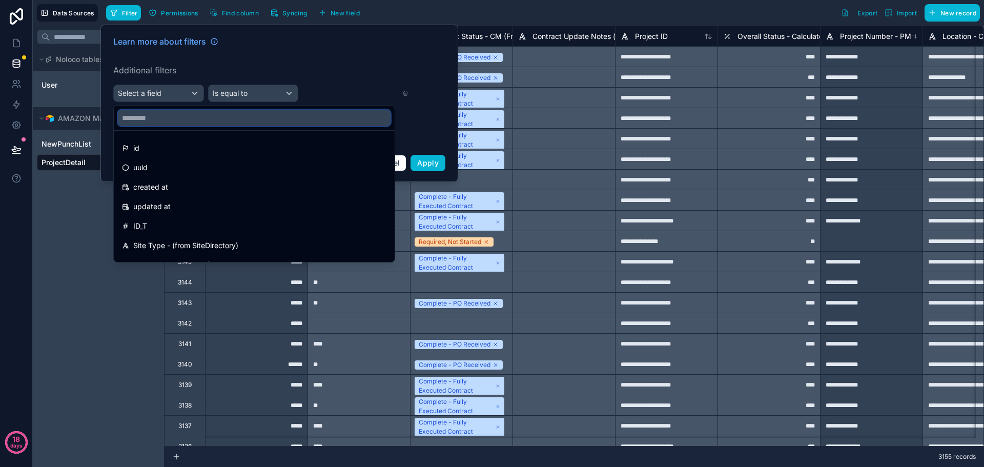
click at [160, 115] on input "text" at bounding box center [254, 118] width 273 height 16
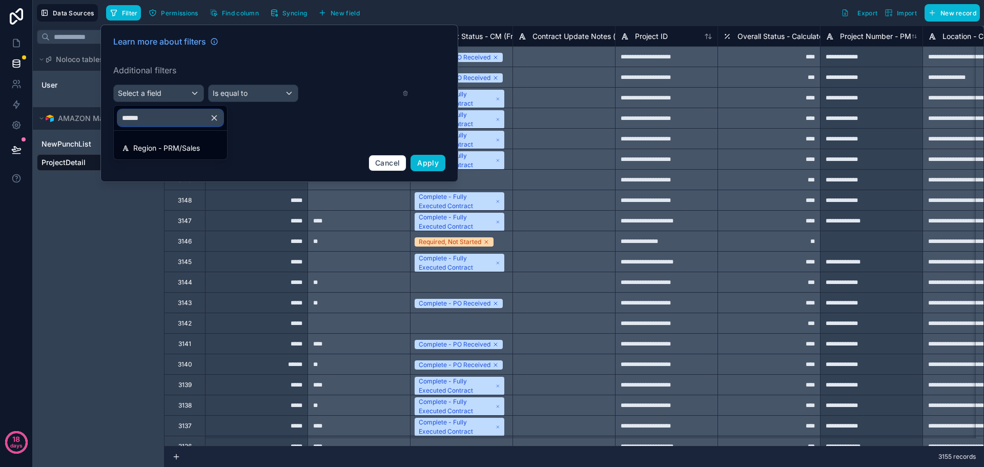
type input "******"
click at [188, 93] on div at bounding box center [279, 103] width 358 height 157
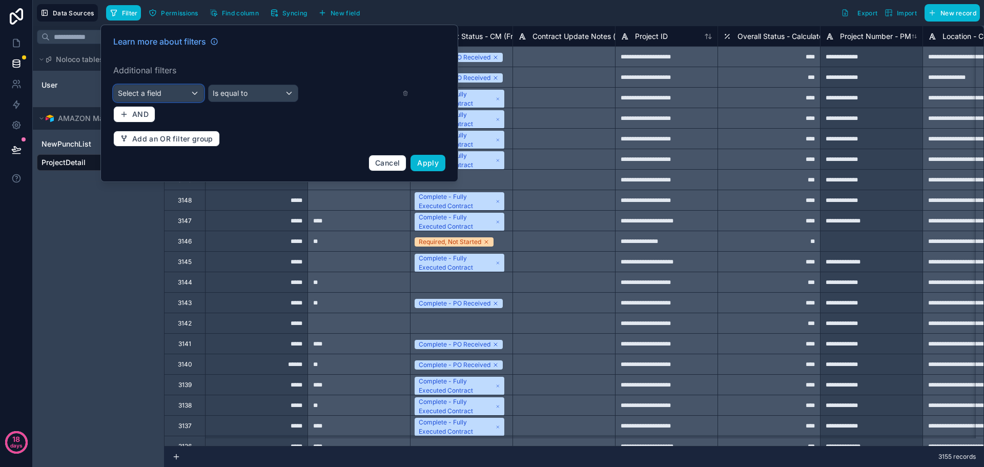
click at [174, 95] on div "Select a field" at bounding box center [159, 93] width 90 height 16
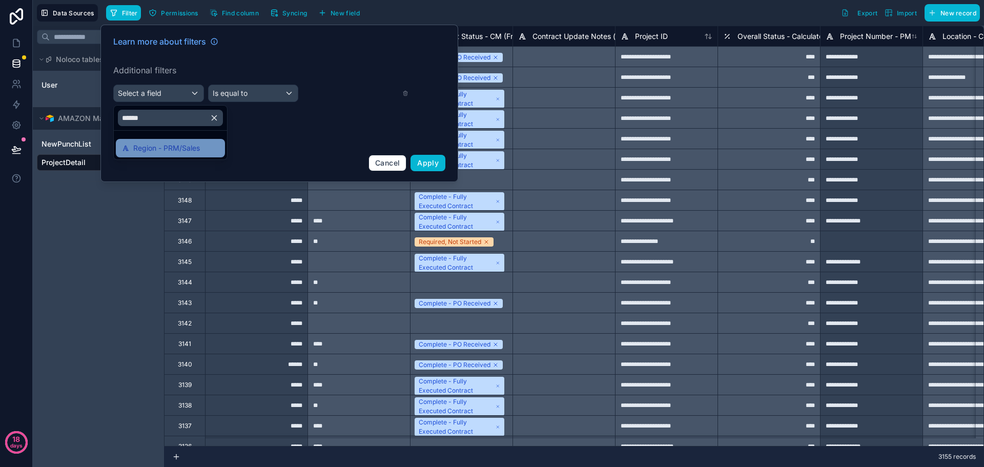
click at [167, 147] on span "Region - PRM/Sales" at bounding box center [166, 148] width 67 height 12
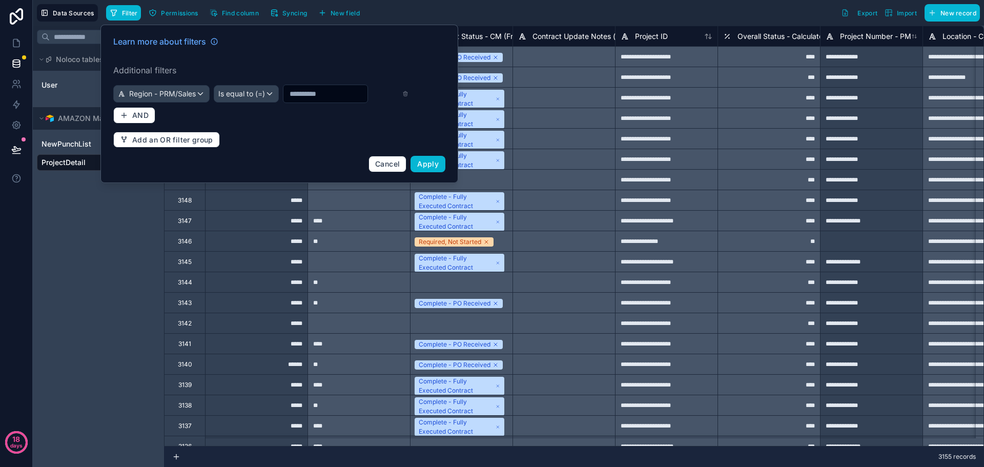
click at [283, 101] on input "text" at bounding box center [325, 94] width 84 height 14
type input "**********"
click at [424, 172] on button "Apply" at bounding box center [427, 164] width 35 height 16
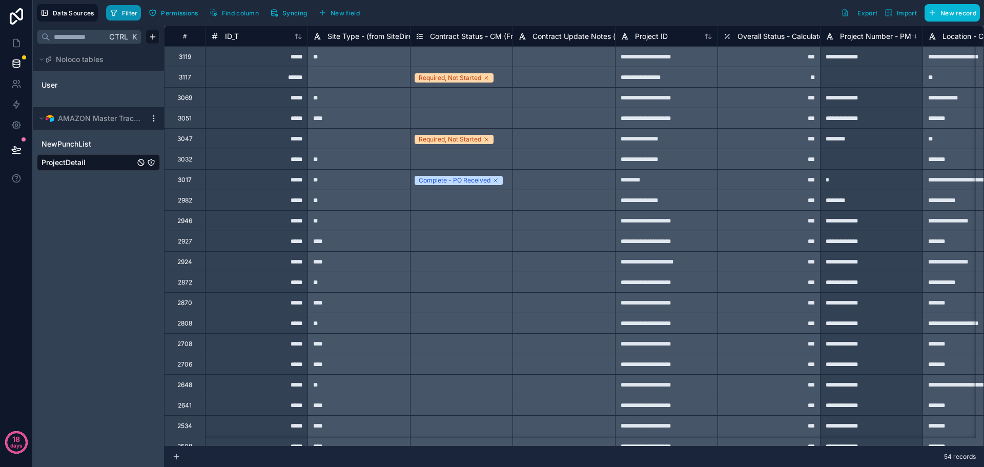
click at [135, 17] on button "Filter" at bounding box center [123, 12] width 35 height 15
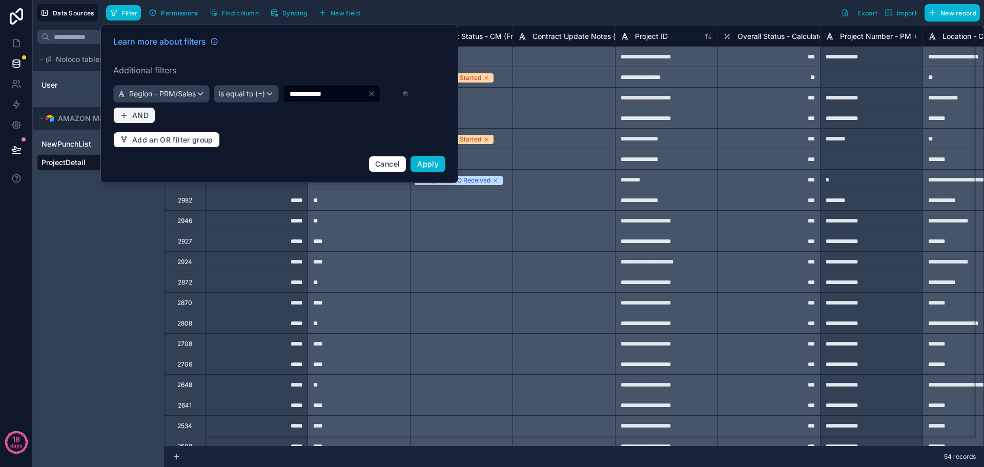
click at [142, 120] on span "AND" at bounding box center [140, 115] width 16 height 9
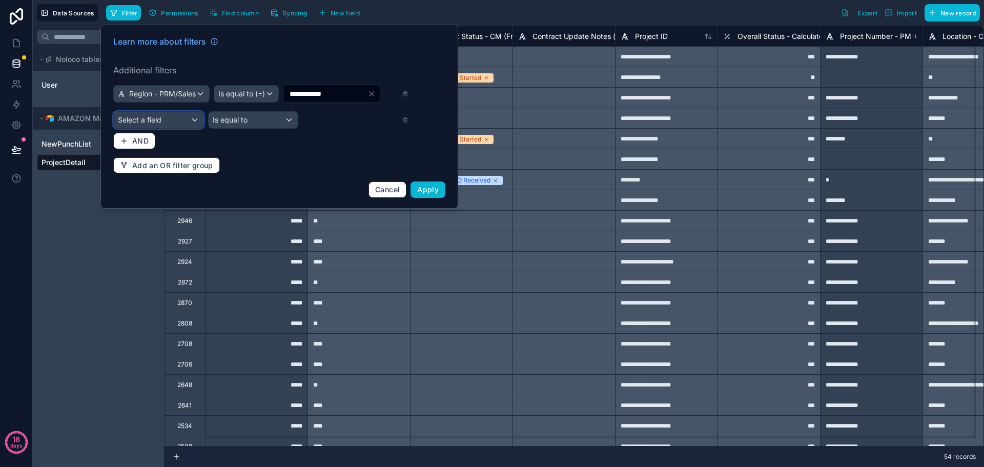
click at [165, 128] on div "Select a field" at bounding box center [159, 120] width 90 height 16
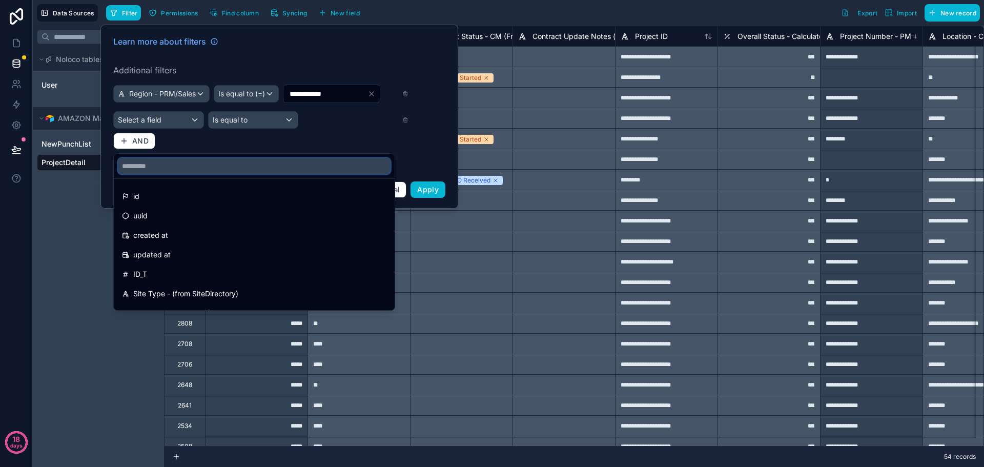
click at [165, 167] on input "text" at bounding box center [254, 166] width 273 height 16
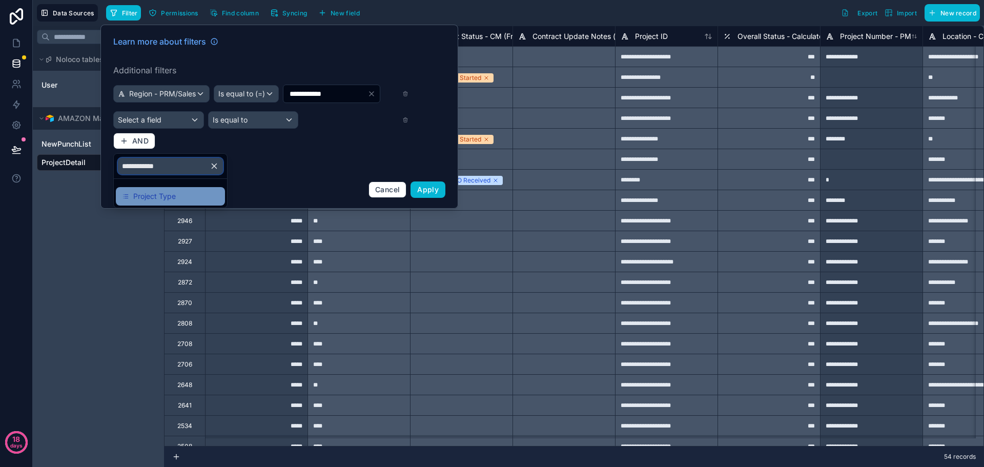
type input "**********"
click at [162, 198] on span "Project Type" at bounding box center [154, 196] width 43 height 12
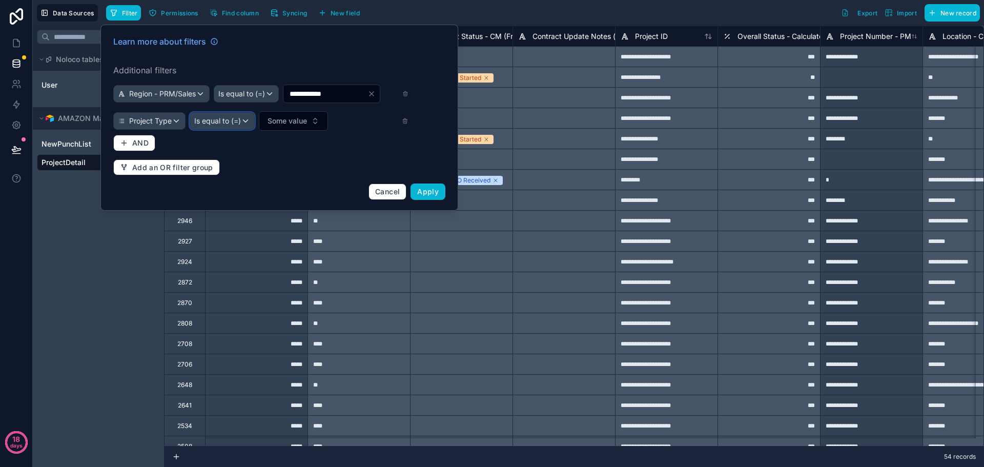
click at [235, 126] on span "Is equal to (=)" at bounding box center [217, 121] width 47 height 10
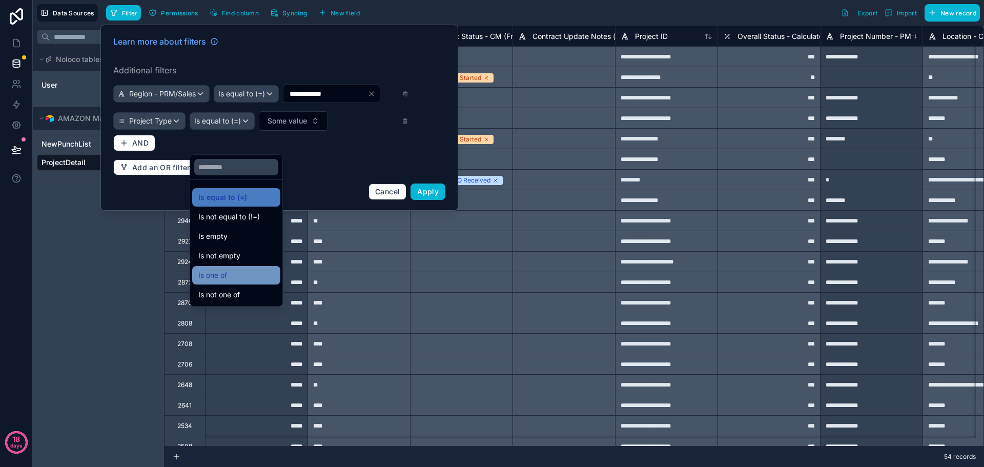
click at [234, 268] on div "Is one of" at bounding box center [236, 275] width 88 height 18
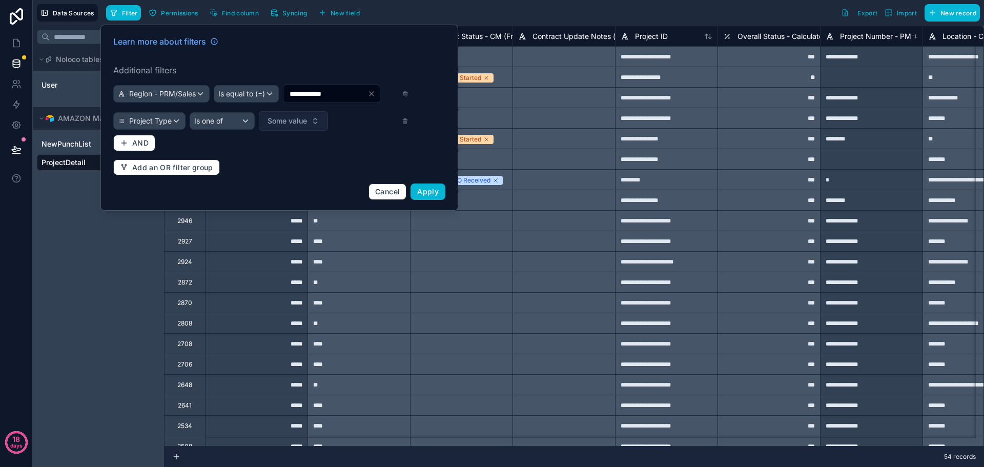
click at [317, 131] on button "Some value" at bounding box center [293, 120] width 69 height 19
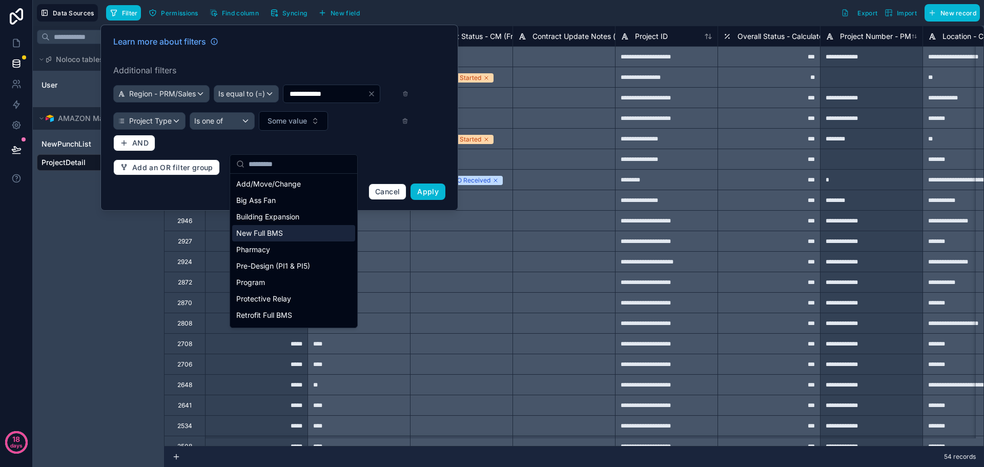
click at [258, 238] on div "New Full BMS" at bounding box center [293, 233] width 123 height 16
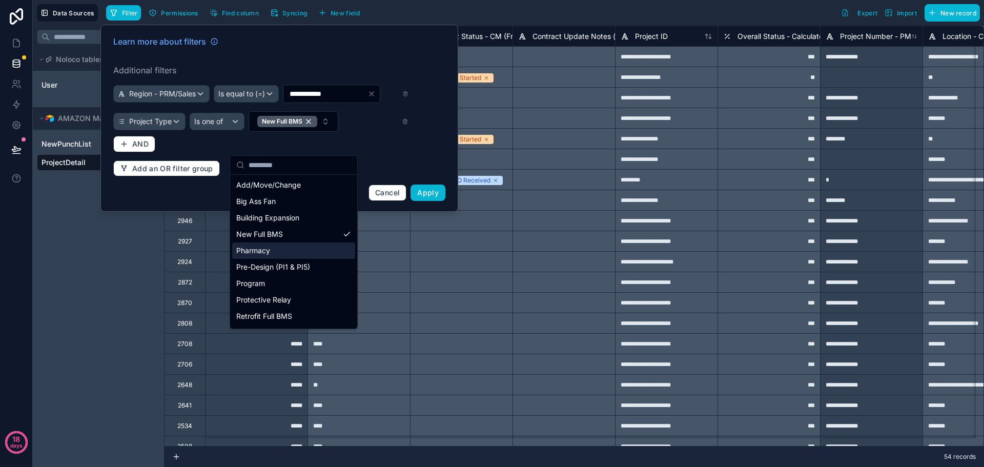
click at [258, 251] on div "Pharmacy" at bounding box center [293, 250] width 123 height 16
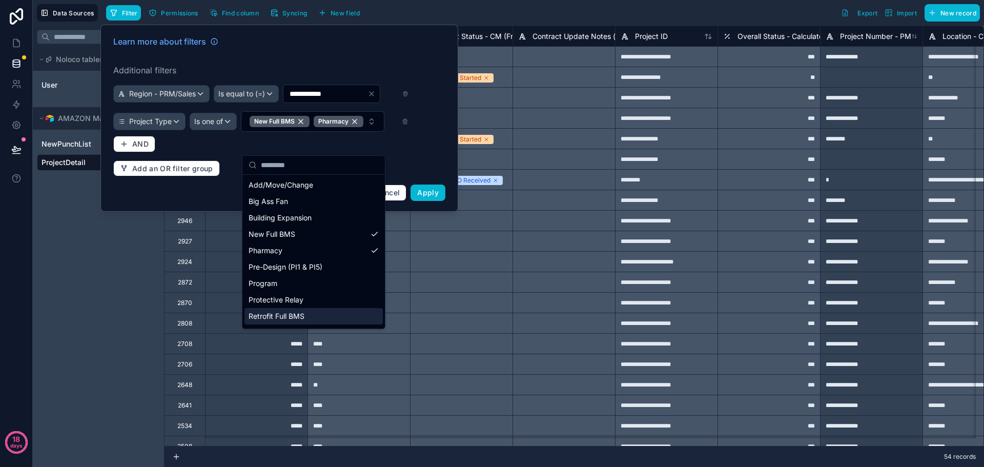
click at [292, 315] on div "Retrofit Full BMS" at bounding box center [313, 316] width 138 height 16
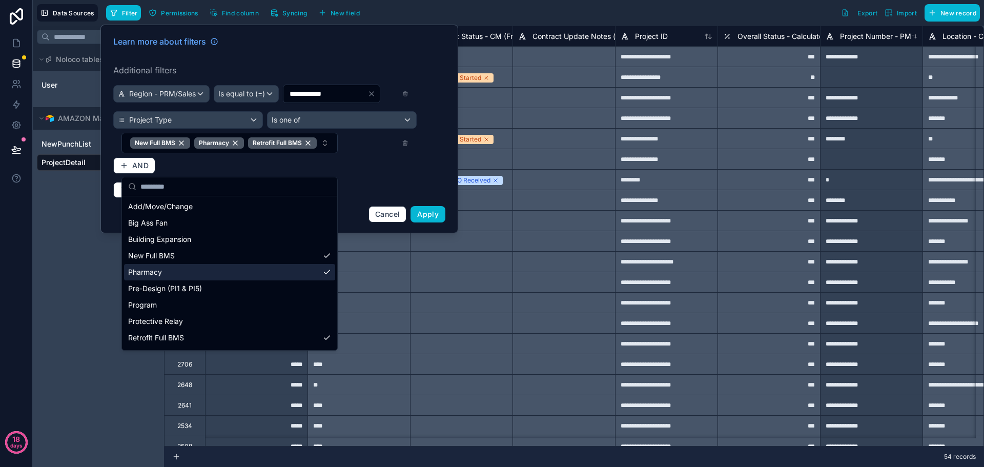
scroll to position [31, 0]
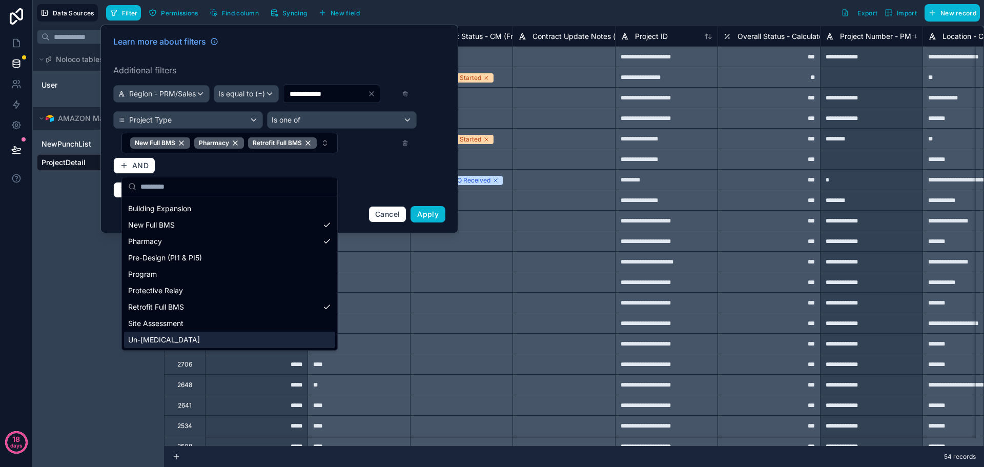
click at [176, 338] on div "Un-[MEDICAL_DATA]" at bounding box center [229, 339] width 211 height 16
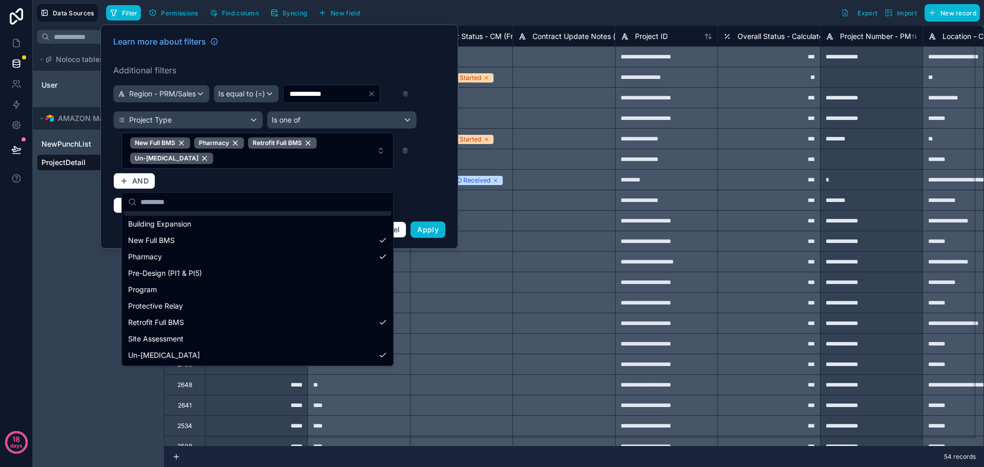
click at [432, 215] on div "**********" at bounding box center [279, 136] width 344 height 215
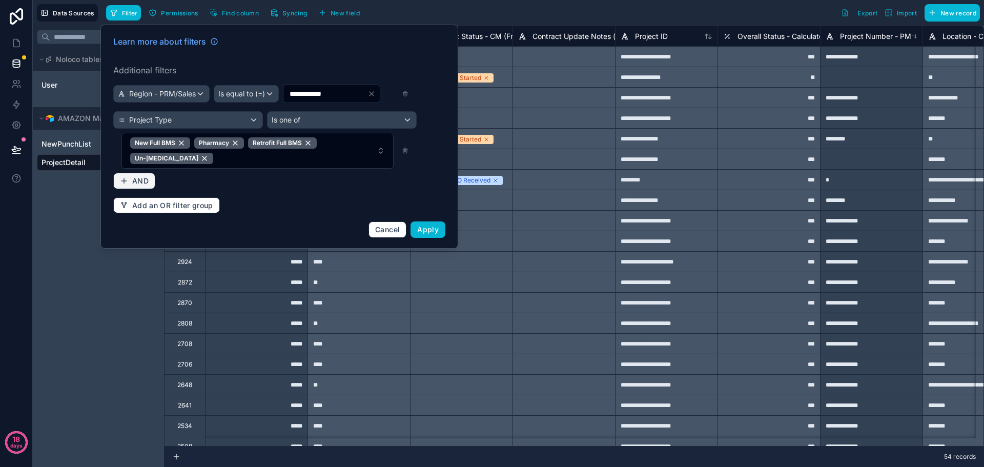
click at [142, 185] on span "AND" at bounding box center [140, 180] width 16 height 9
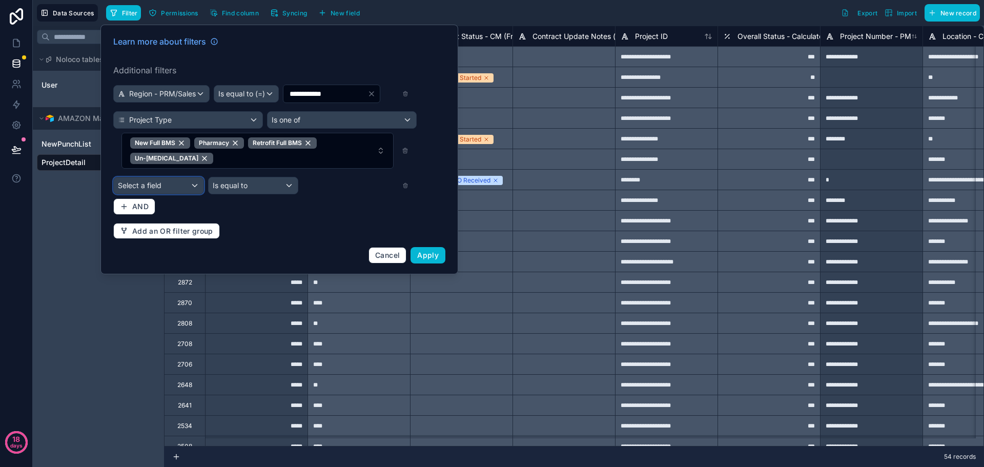
click at [165, 194] on div "Select a field" at bounding box center [159, 185] width 90 height 16
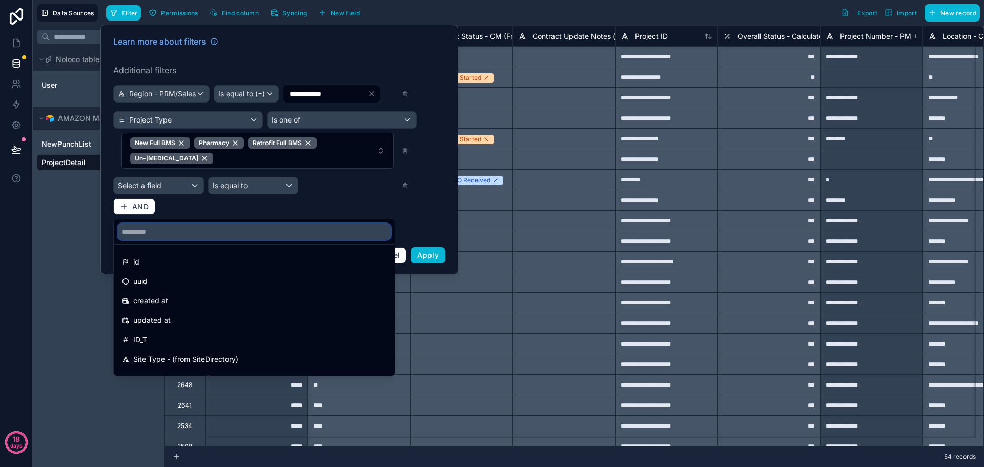
click at [165, 229] on input "text" at bounding box center [254, 231] width 273 height 16
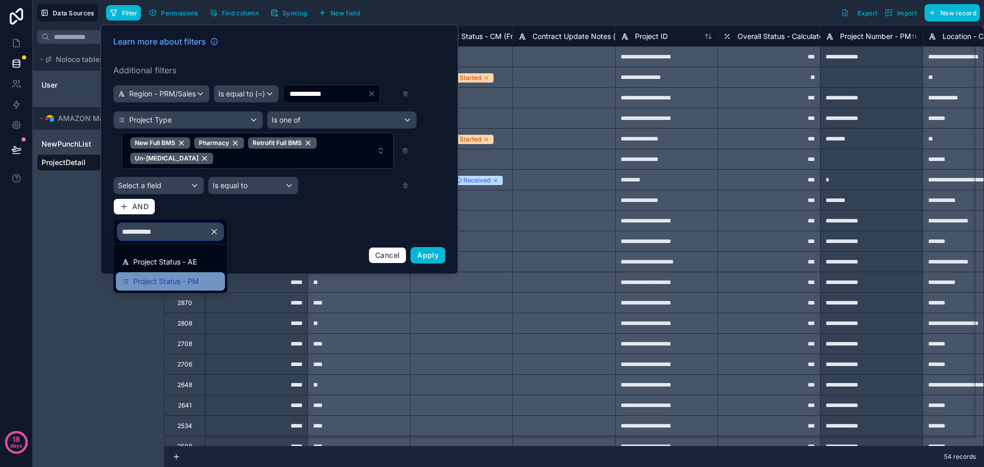
type input "**********"
click at [177, 274] on div "Project Status - PM" at bounding box center [170, 281] width 109 height 18
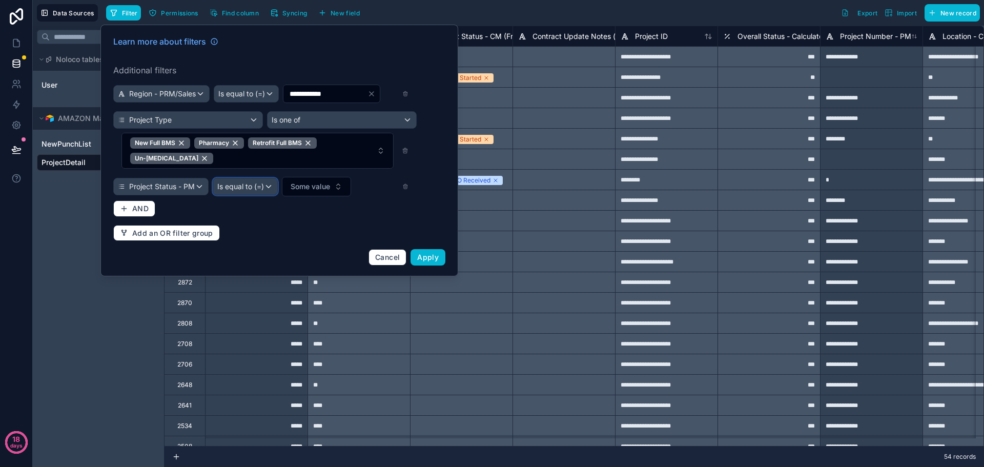
click at [264, 192] on span "Is equal to (=)" at bounding box center [240, 186] width 47 height 10
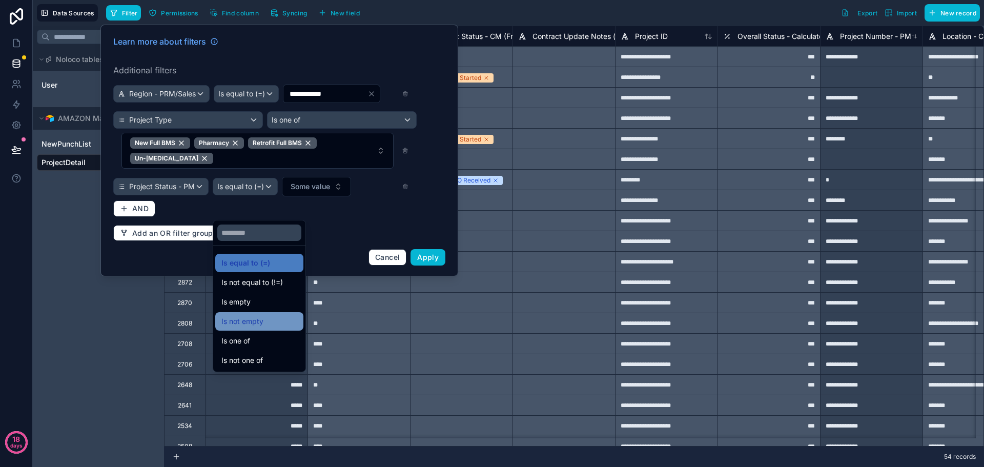
click at [262, 329] on div "Is not empty" at bounding box center [259, 321] width 88 height 18
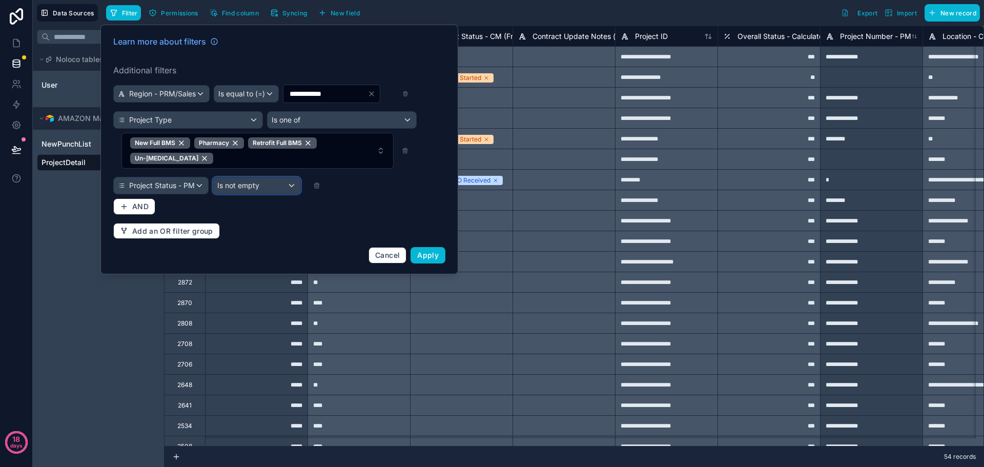
click at [265, 194] on div "Is not empty" at bounding box center [256, 185] width 87 height 16
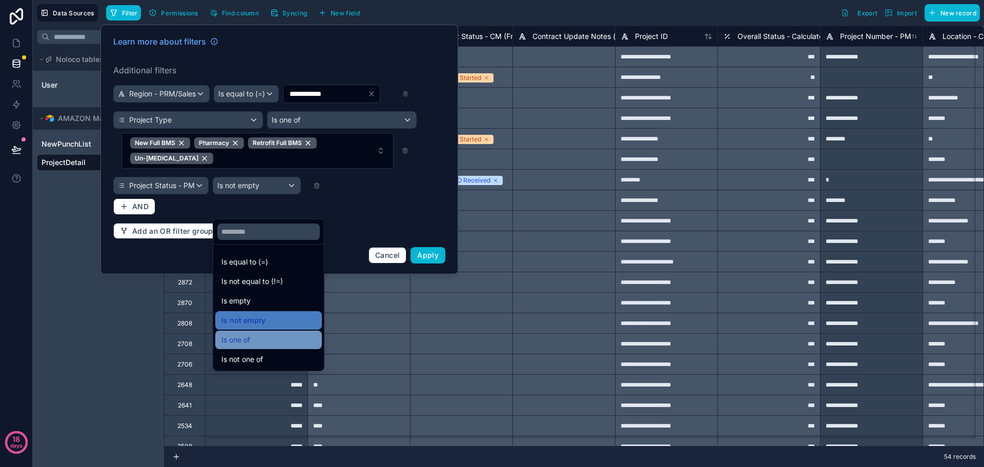
click at [245, 340] on span "Is one of" at bounding box center [235, 340] width 29 height 12
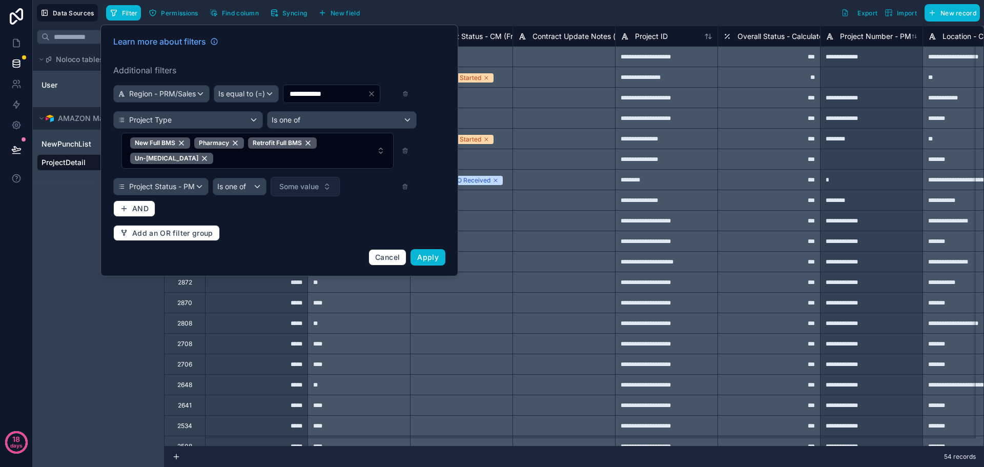
click at [325, 196] on button "Some value" at bounding box center [305, 186] width 69 height 19
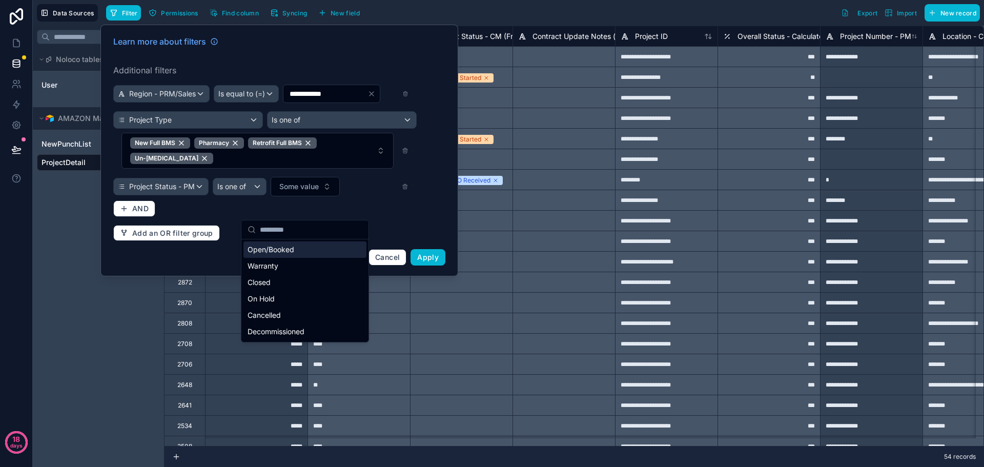
click at [300, 253] on div "Open/Booked" at bounding box center [304, 249] width 123 height 16
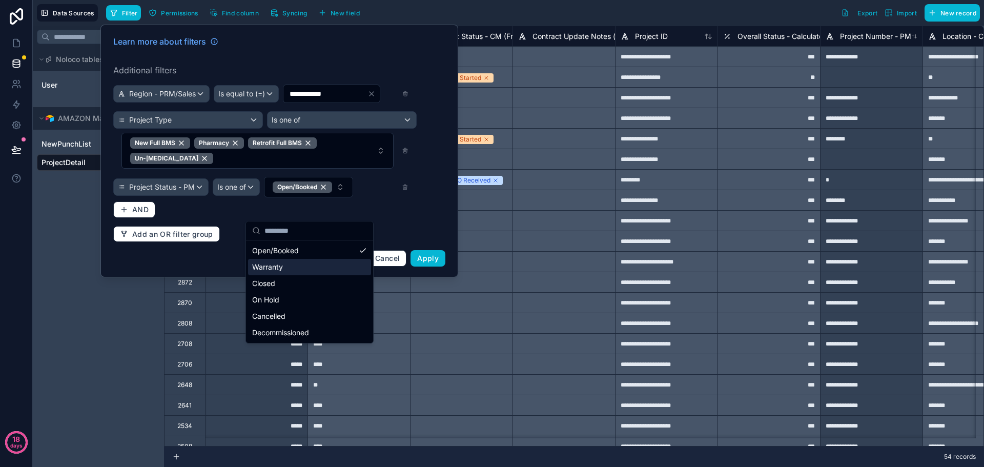
click at [282, 268] on div "Warranty" at bounding box center [309, 267] width 123 height 16
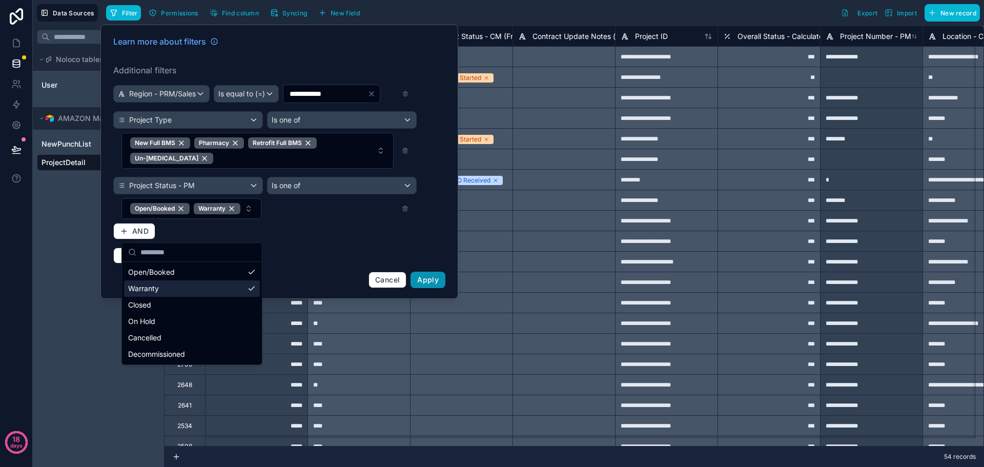
click at [420, 284] on span "Apply" at bounding box center [428, 279] width 22 height 9
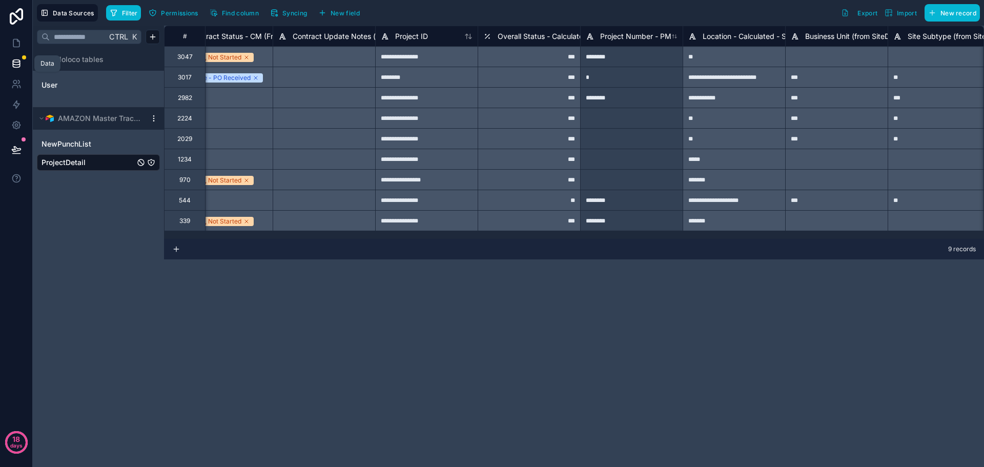
scroll to position [0, 239]
click at [16, 38] on icon at bounding box center [16, 43] width 10 height 10
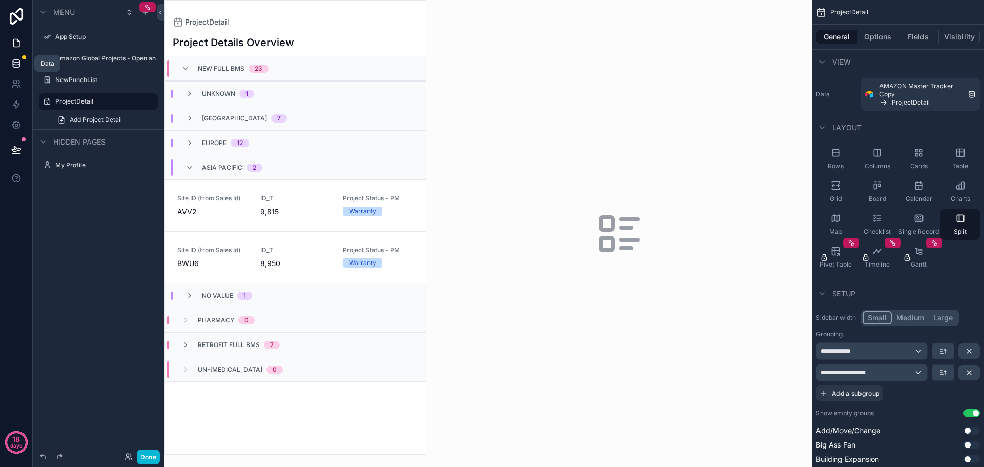
click at [9, 61] on link at bounding box center [16, 63] width 32 height 20
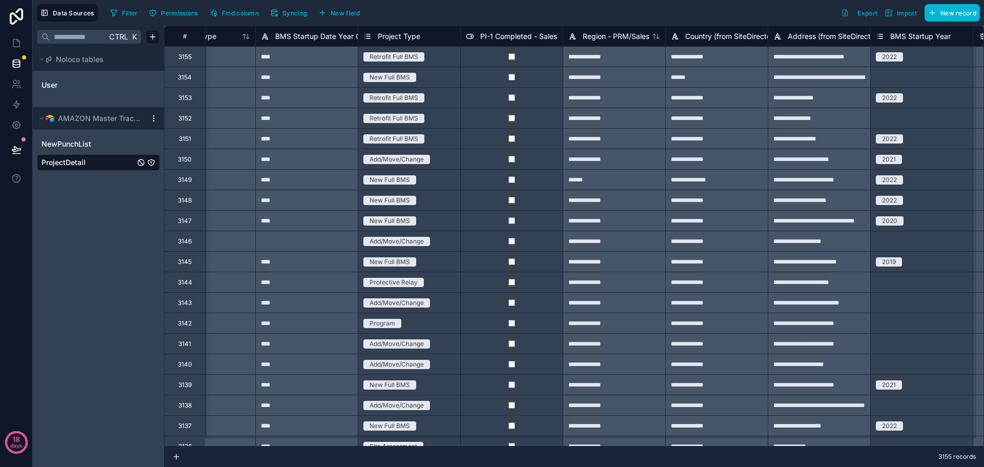
scroll to position [0, 1077]
click at [118, 11] on button "Filter" at bounding box center [123, 12] width 35 height 15
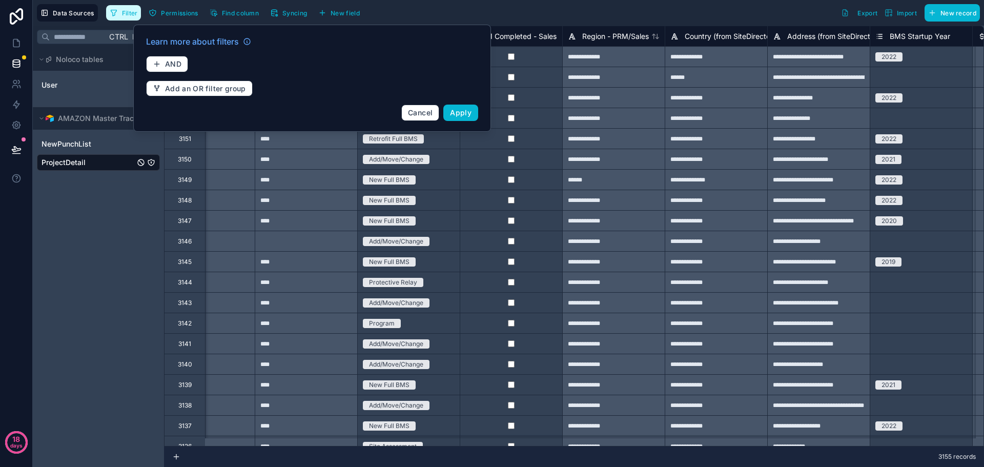
click at [120, 15] on button "Filter" at bounding box center [123, 12] width 35 height 15
click at [63, 147] on span "NewPunchList" at bounding box center [66, 144] width 50 height 10
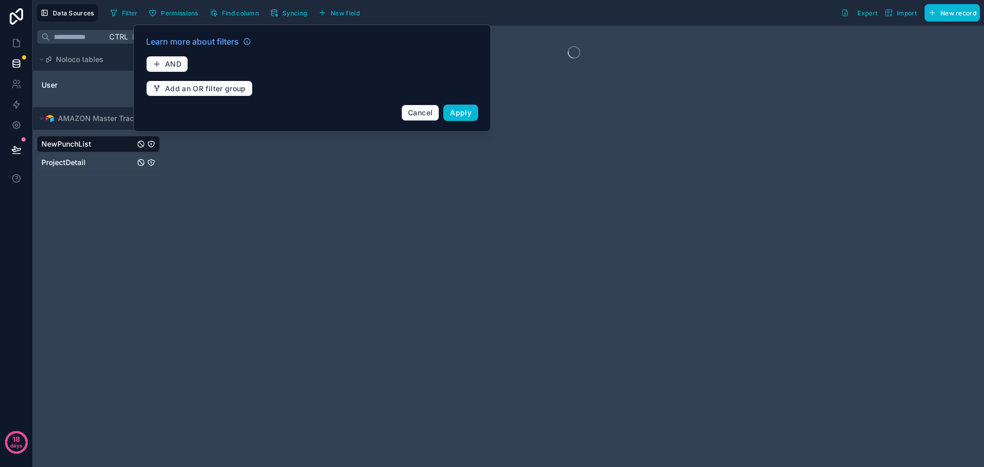
click at [63, 162] on span "ProjectDetail" at bounding box center [63, 162] width 44 height 10
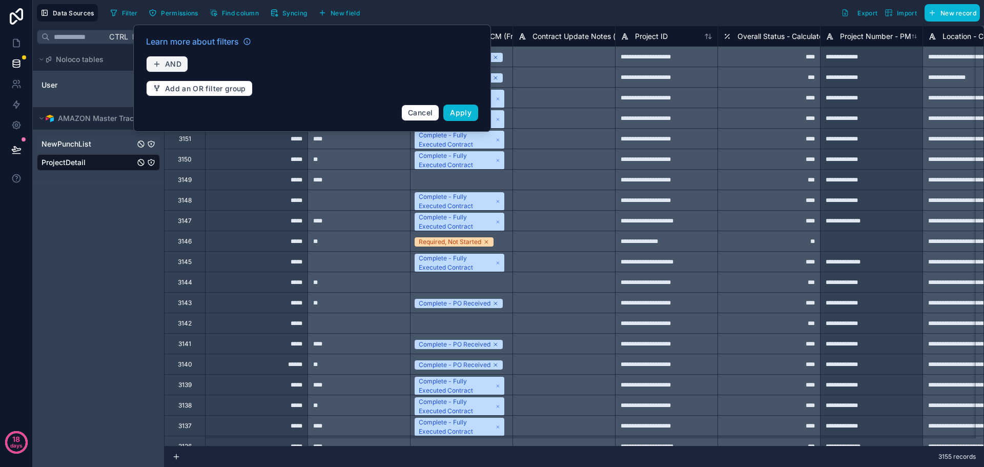
click at [170, 68] on span "AND" at bounding box center [173, 63] width 16 height 9
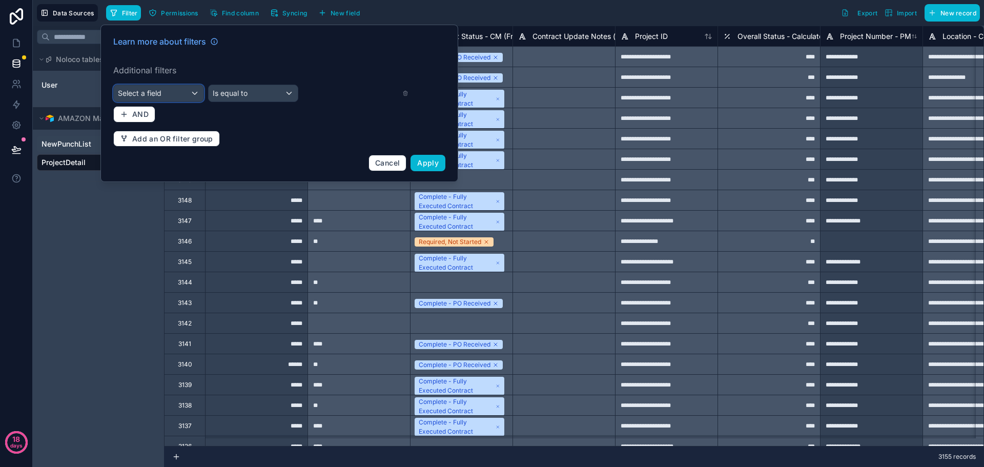
click at [161, 87] on div "Select a field" at bounding box center [159, 93] width 90 height 16
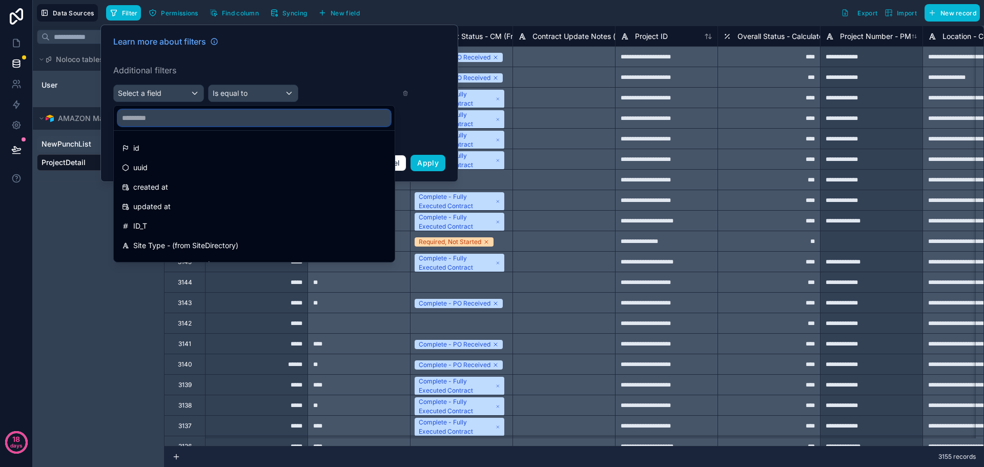
click at [168, 118] on input "text" at bounding box center [254, 118] width 273 height 16
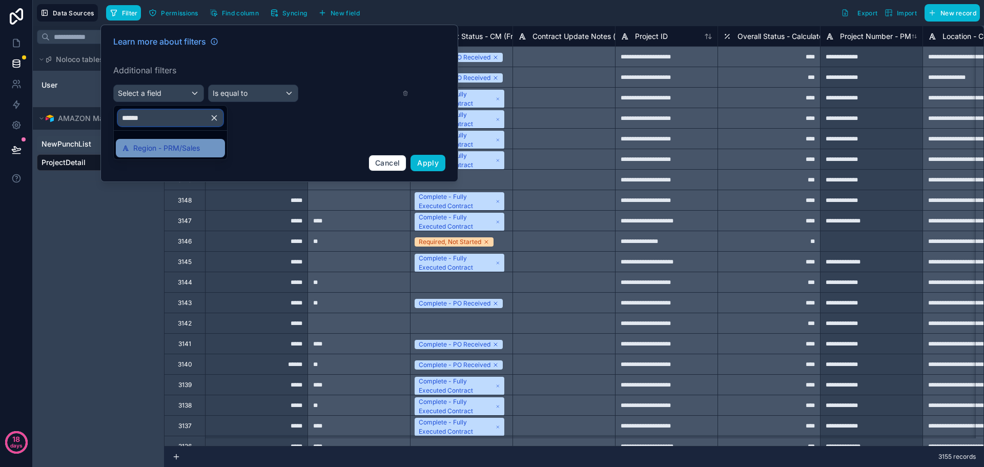
type input "******"
click at [174, 143] on span "Region - PRM/Sales" at bounding box center [166, 148] width 67 height 12
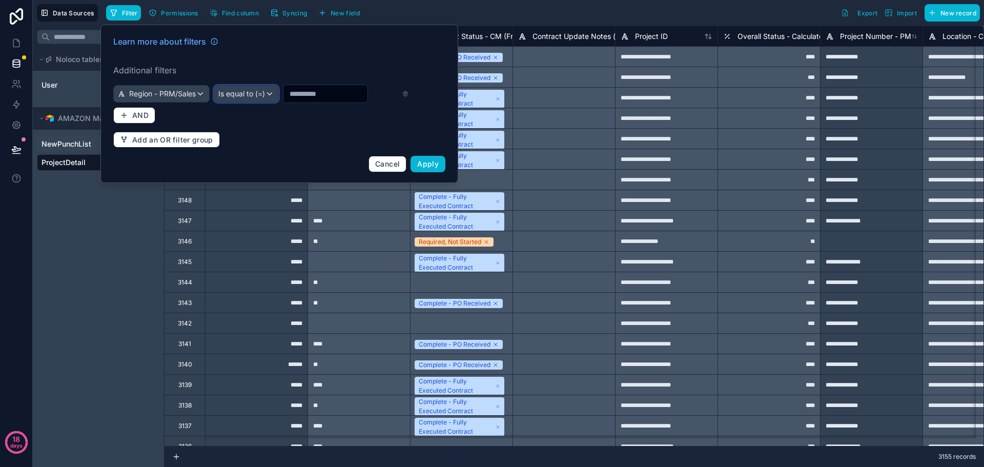
click at [265, 96] on span "Is equal to (=)" at bounding box center [241, 94] width 47 height 10
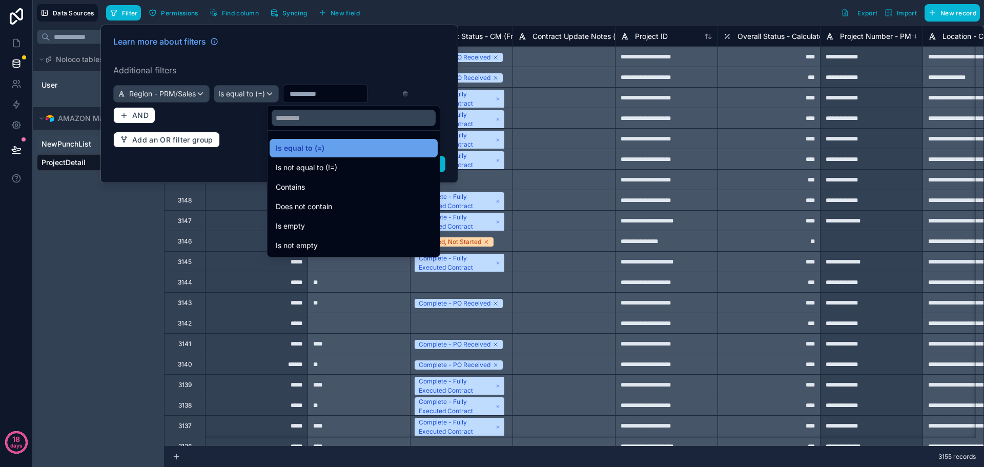
click at [314, 151] on span "Is equal to (=)" at bounding box center [300, 148] width 49 height 12
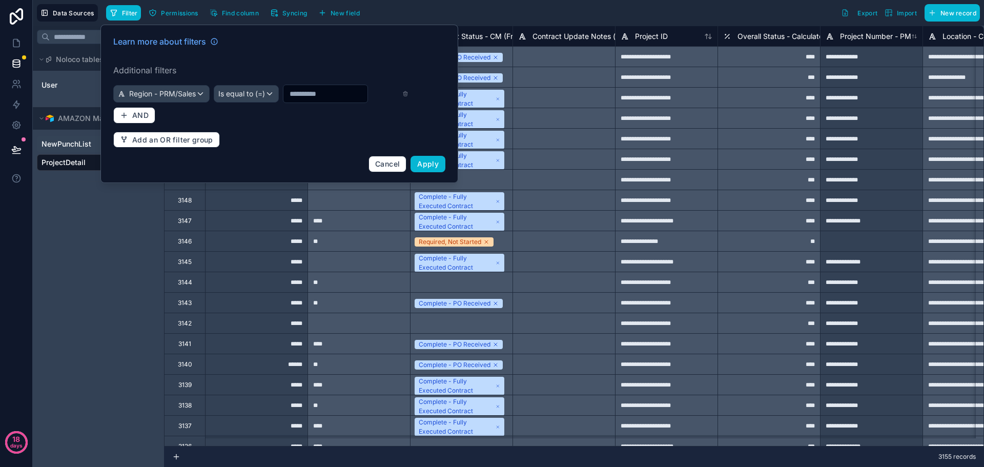
click at [283, 101] on input "text" at bounding box center [325, 94] width 84 height 14
type input "**********"
click at [136, 120] on span "AND" at bounding box center [140, 115] width 16 height 9
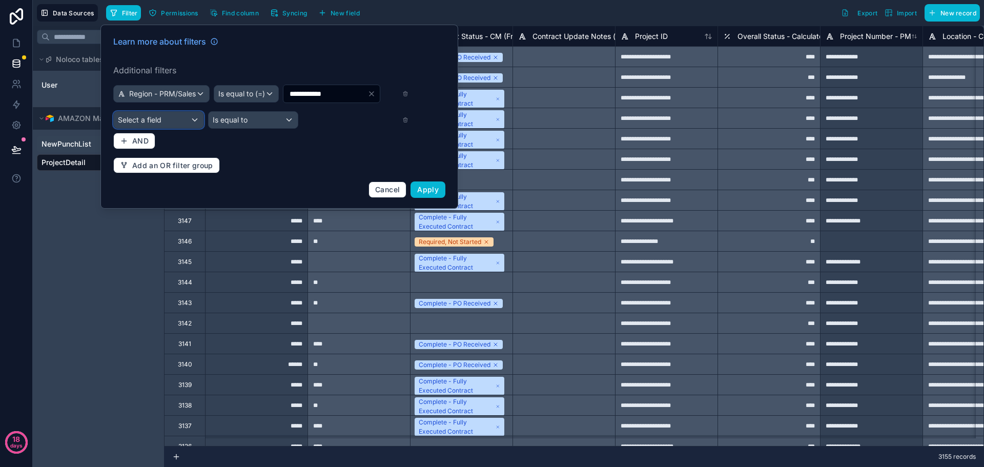
click at [161, 124] on span "Select a field" at bounding box center [140, 119] width 44 height 9
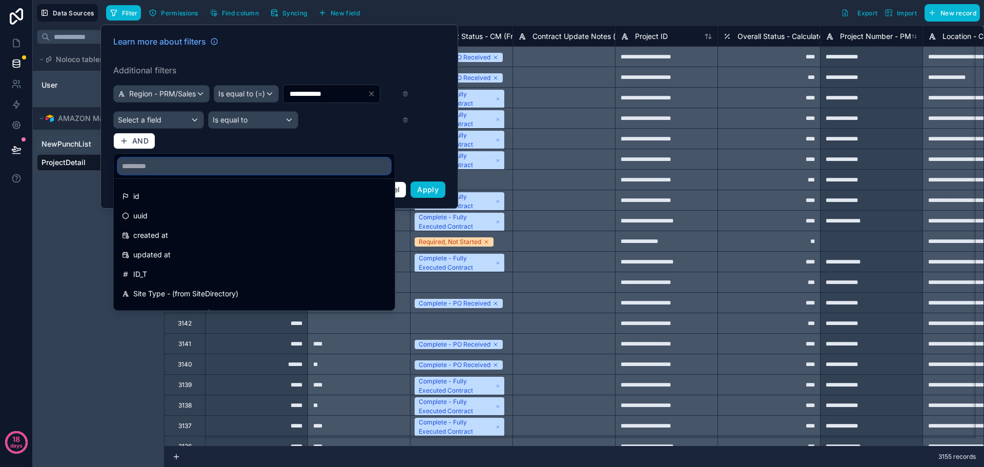
click at [148, 170] on input "text" at bounding box center [254, 166] width 273 height 16
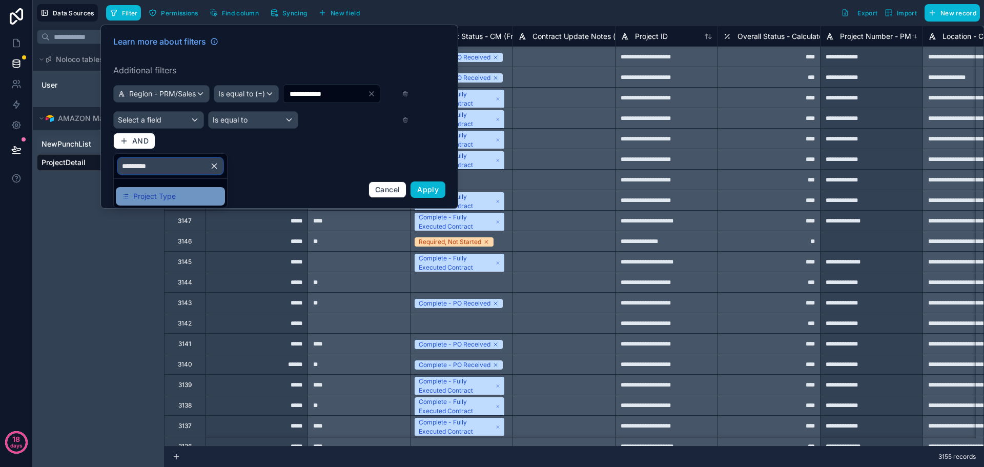
type input "*********"
click at [157, 197] on span "Project Type" at bounding box center [154, 196] width 43 height 12
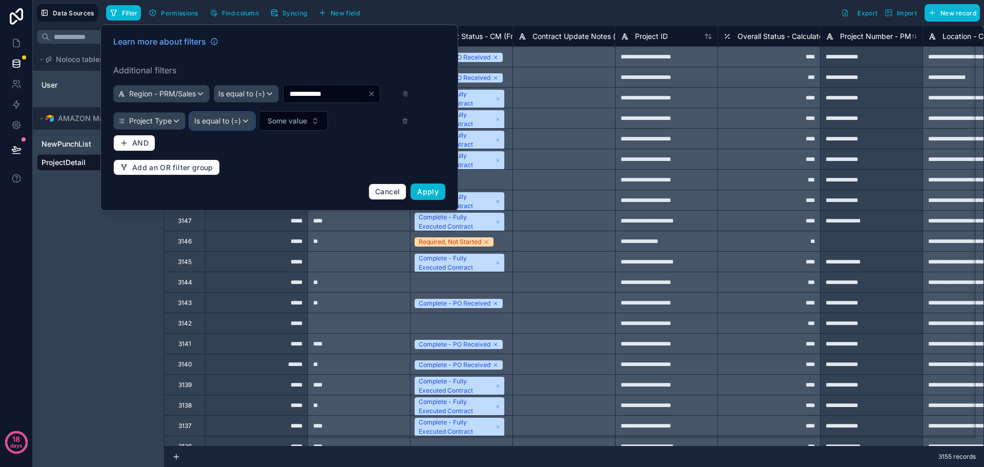
click at [237, 126] on span "Is equal to (=)" at bounding box center [217, 121] width 47 height 10
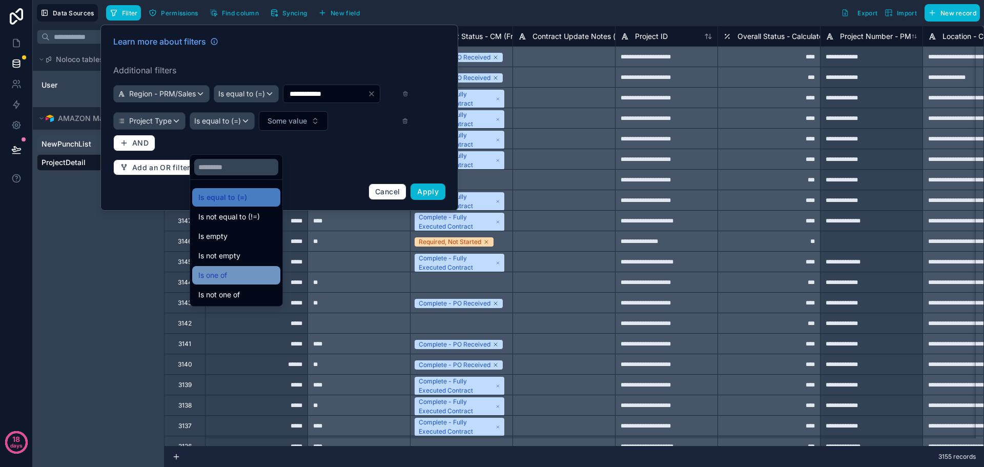
click at [230, 274] on div "Is one of" at bounding box center [236, 275] width 76 height 12
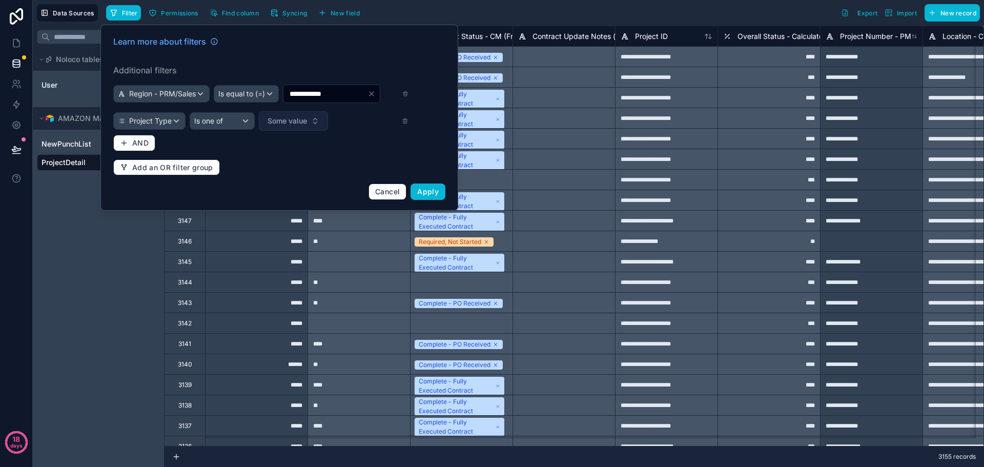
click at [299, 126] on span "Some value" at bounding box center [286, 121] width 39 height 10
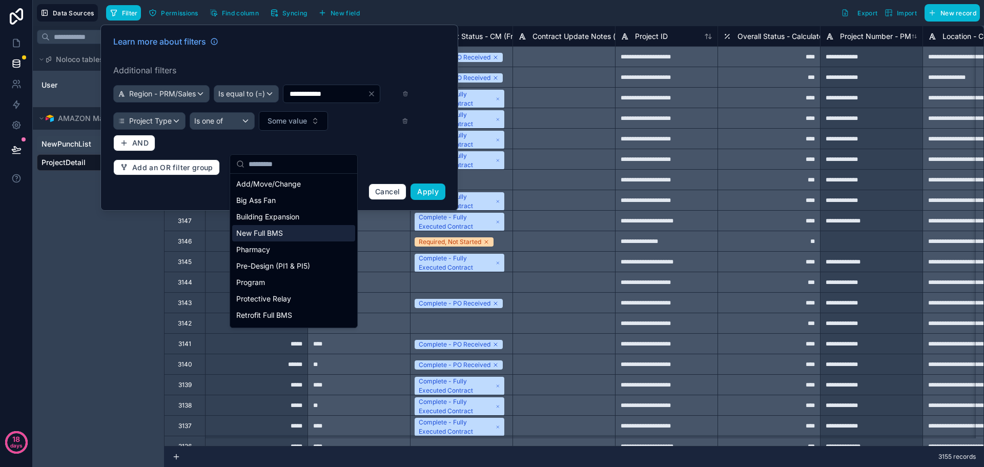
click at [266, 235] on div "New Full BMS" at bounding box center [293, 233] width 123 height 16
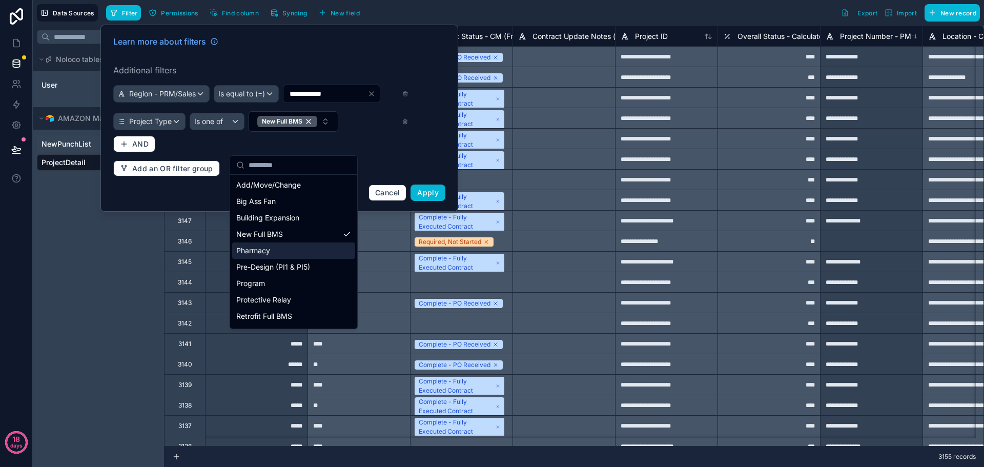
click at [262, 251] on div "Pharmacy" at bounding box center [293, 250] width 123 height 16
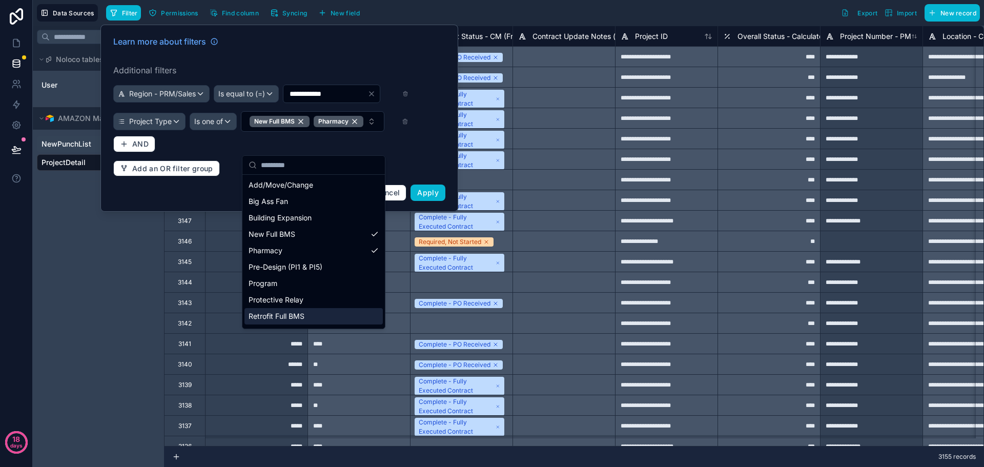
click at [292, 313] on div "Retrofit Full BMS" at bounding box center [313, 316] width 138 height 16
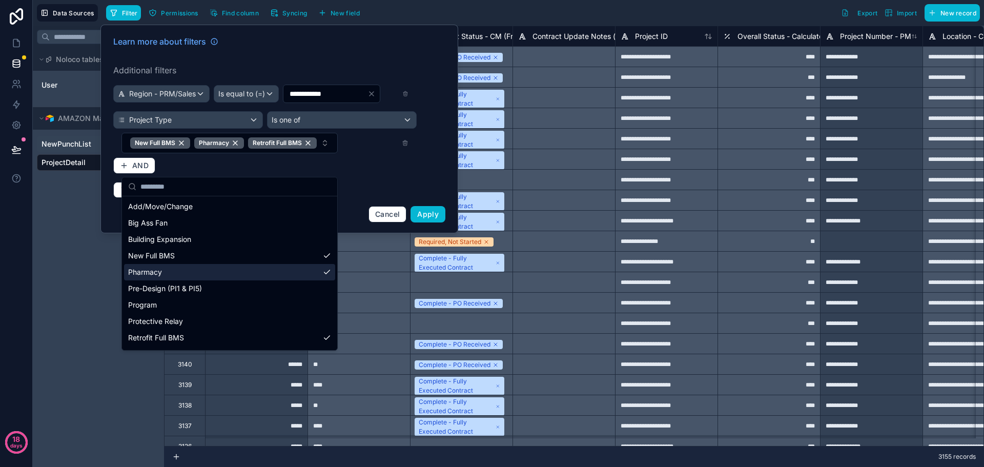
scroll to position [31, 0]
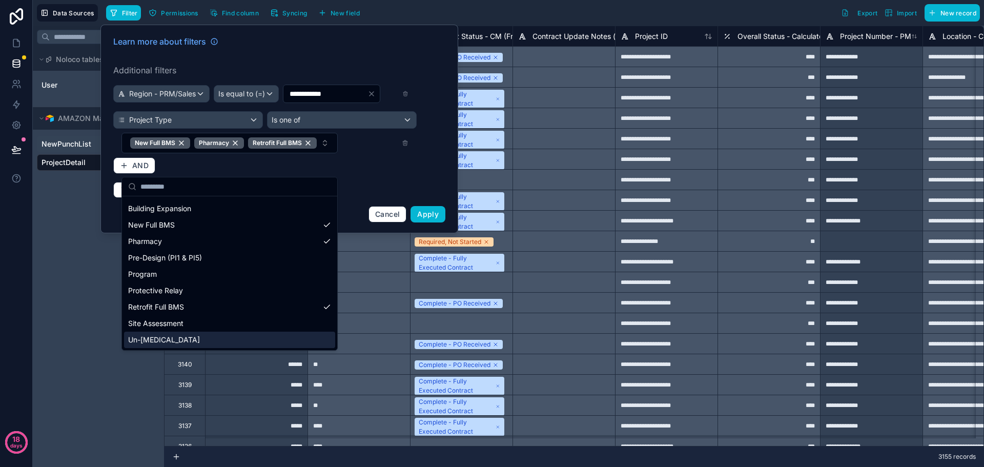
click at [183, 339] on div "Un-[MEDICAL_DATA]" at bounding box center [229, 339] width 211 height 16
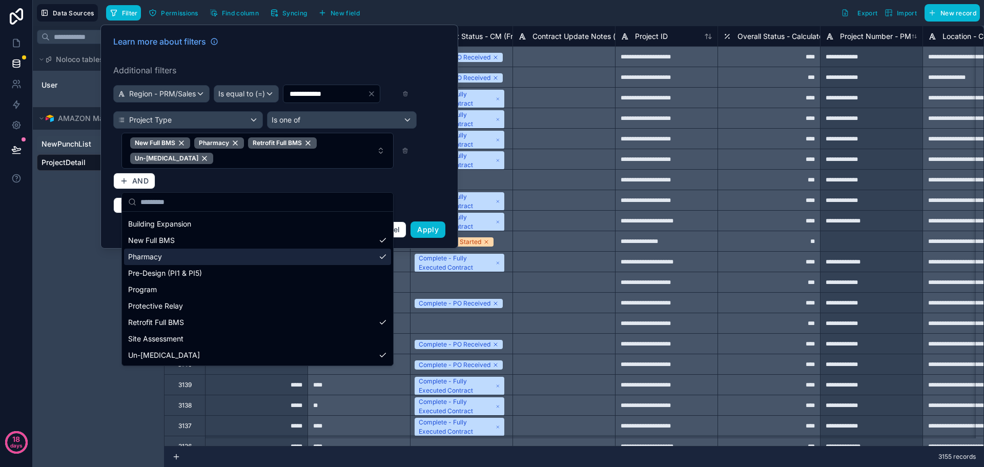
click at [423, 207] on div "**********" at bounding box center [279, 136] width 344 height 215
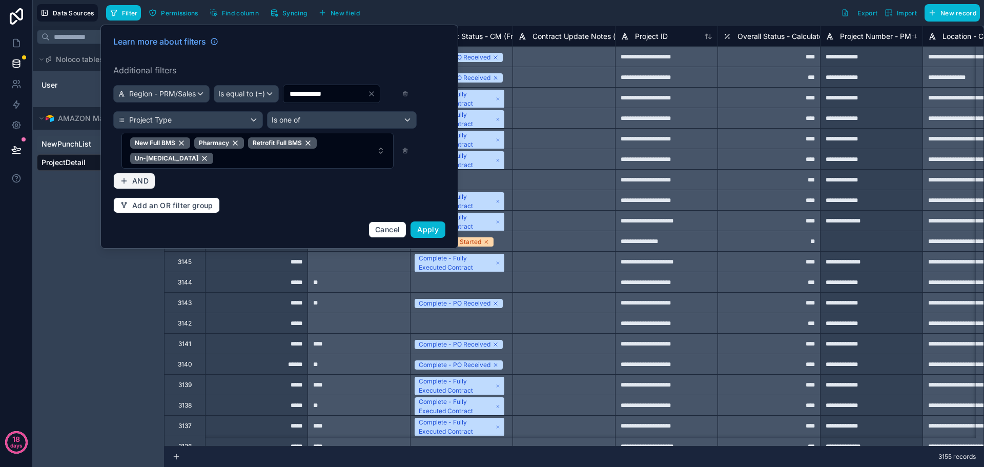
click at [147, 185] on span "AND" at bounding box center [140, 180] width 16 height 9
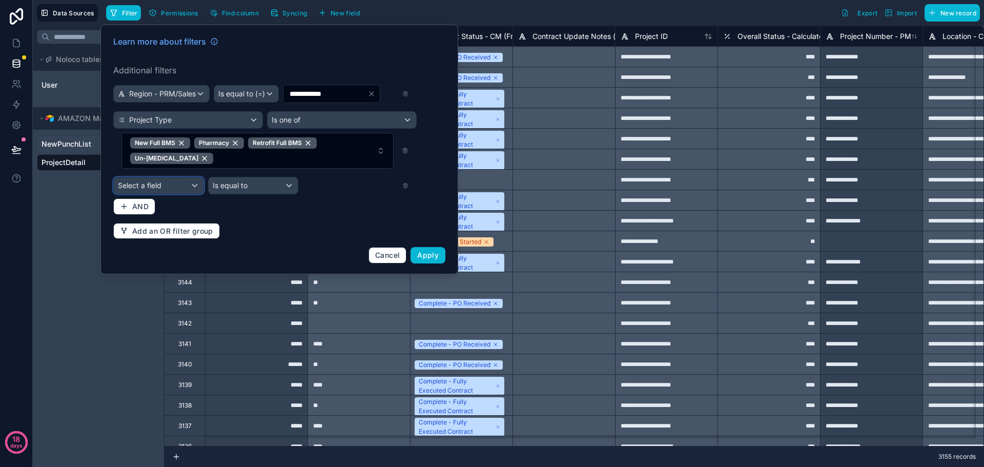
click at [174, 194] on div "Select a field" at bounding box center [159, 185] width 90 height 16
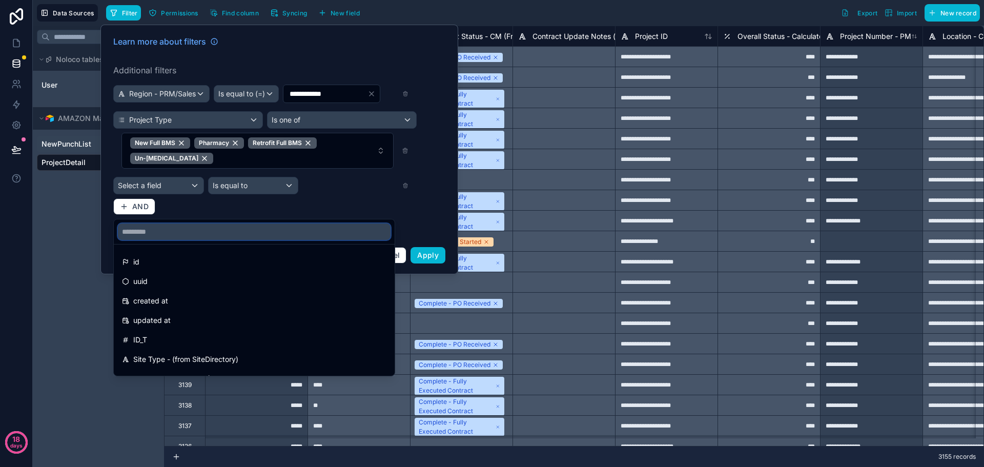
click at [175, 230] on input "text" at bounding box center [254, 231] width 273 height 16
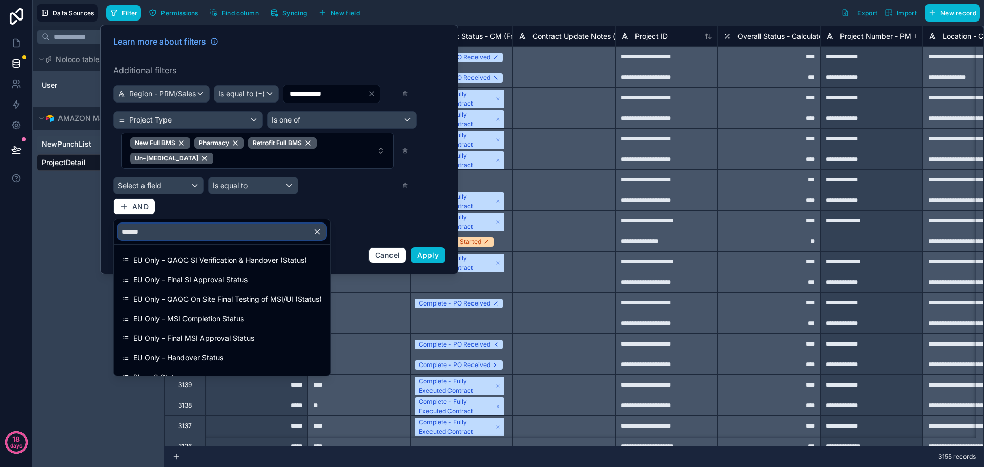
scroll to position [256, 0]
drag, startPoint x: 151, startPoint y: 231, endPoint x: 103, endPoint y: 228, distance: 47.2
click at [103, 228] on div "**********" at bounding box center [508, 233] width 951 height 467
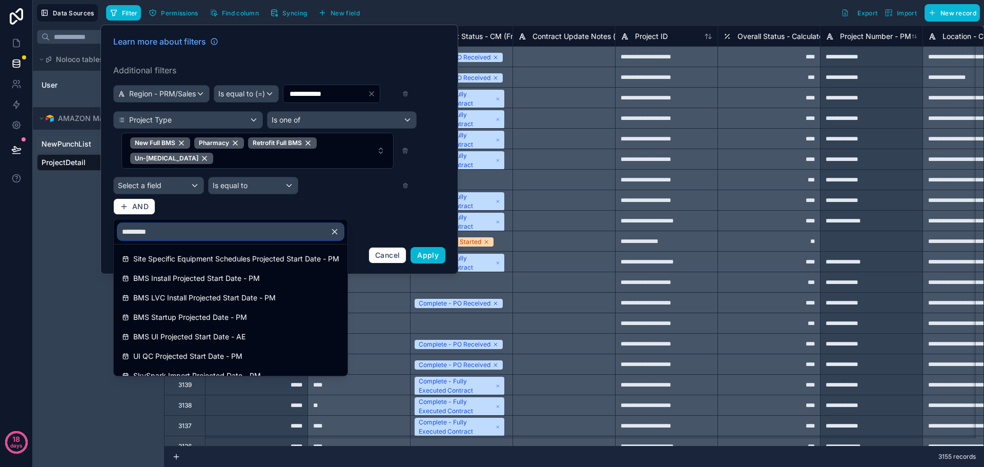
scroll to position [0, 0]
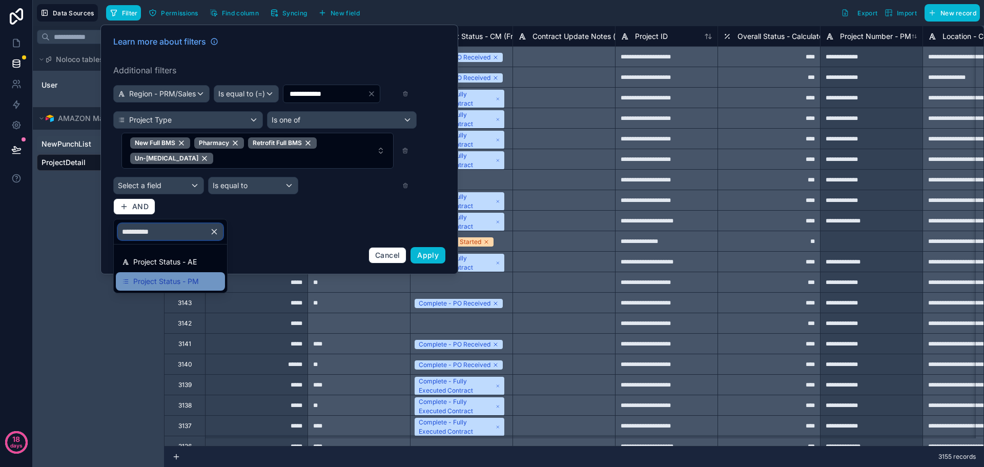
type input "**********"
click at [159, 280] on span "Project Status - PM" at bounding box center [166, 281] width 66 height 12
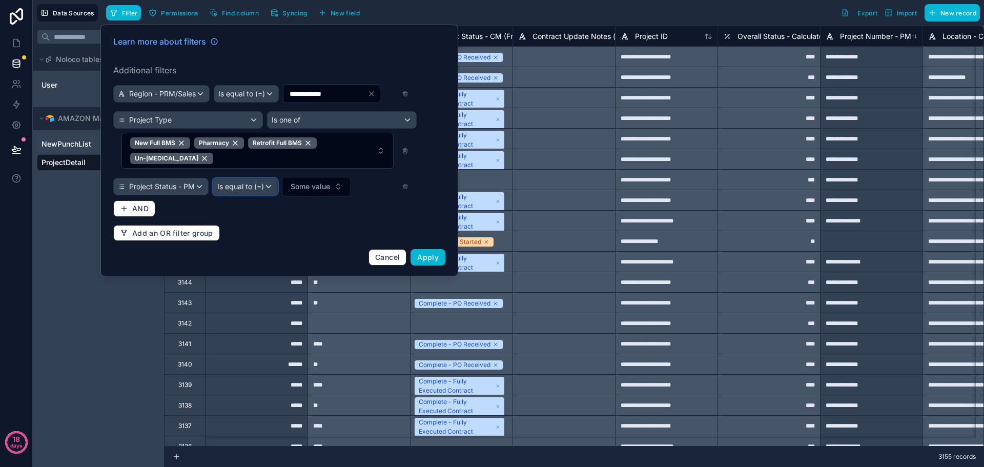
click at [258, 192] on span "Is equal to (=)" at bounding box center [240, 186] width 47 height 10
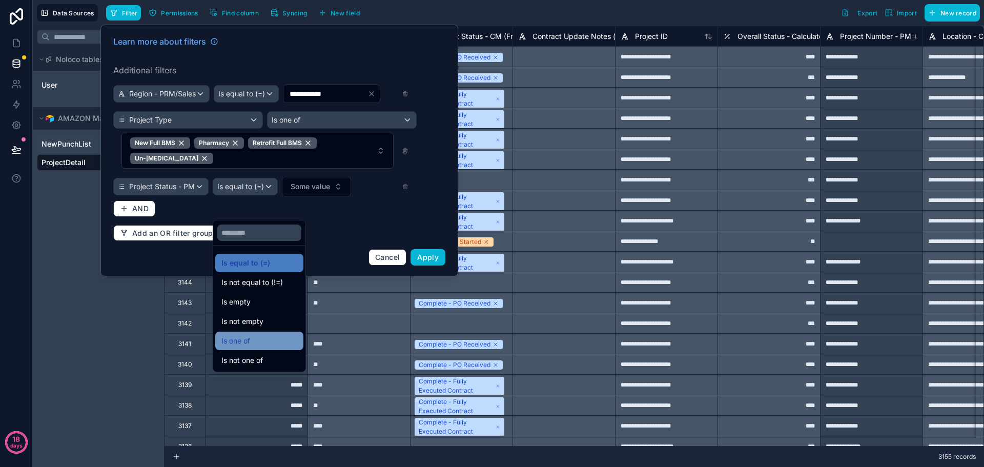
click at [254, 339] on div "Is one of" at bounding box center [259, 341] width 76 height 12
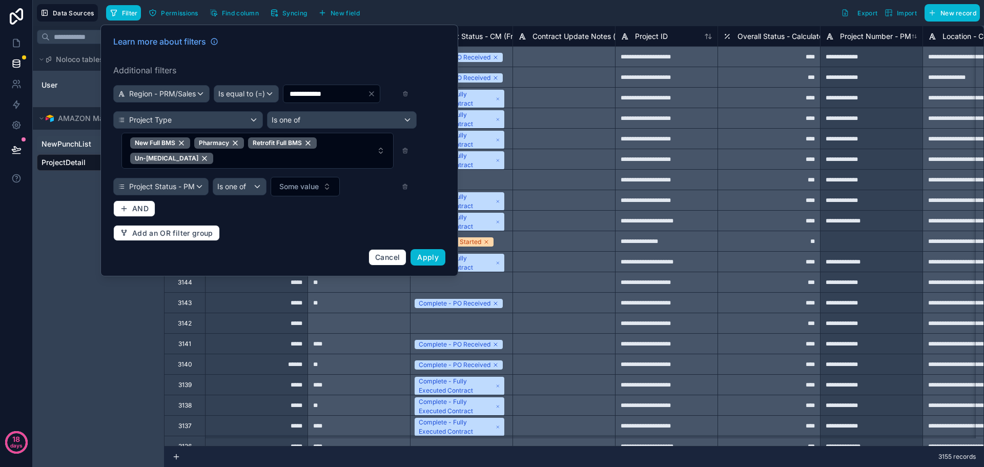
click at [313, 218] on div "**********" at bounding box center [279, 150] width 344 height 242
click at [317, 192] on span "Some value" at bounding box center [298, 186] width 39 height 10
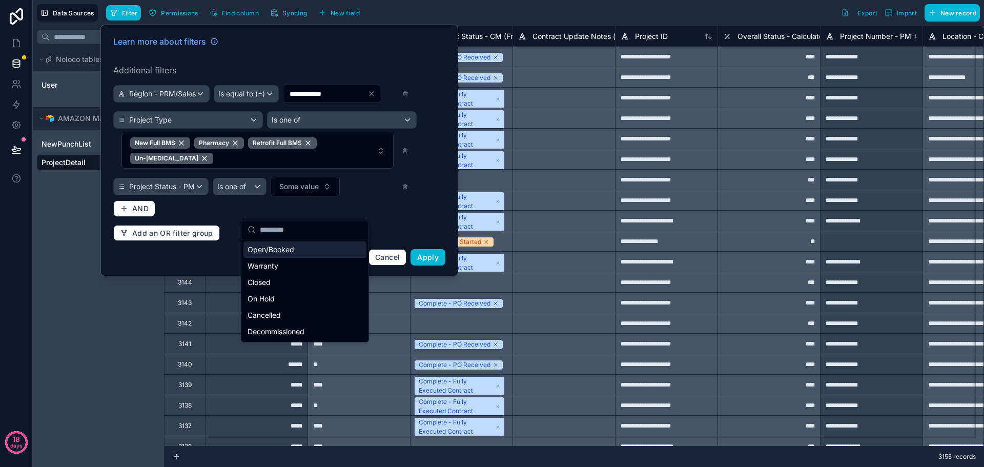
click at [281, 249] on div "Open/Booked" at bounding box center [304, 249] width 123 height 16
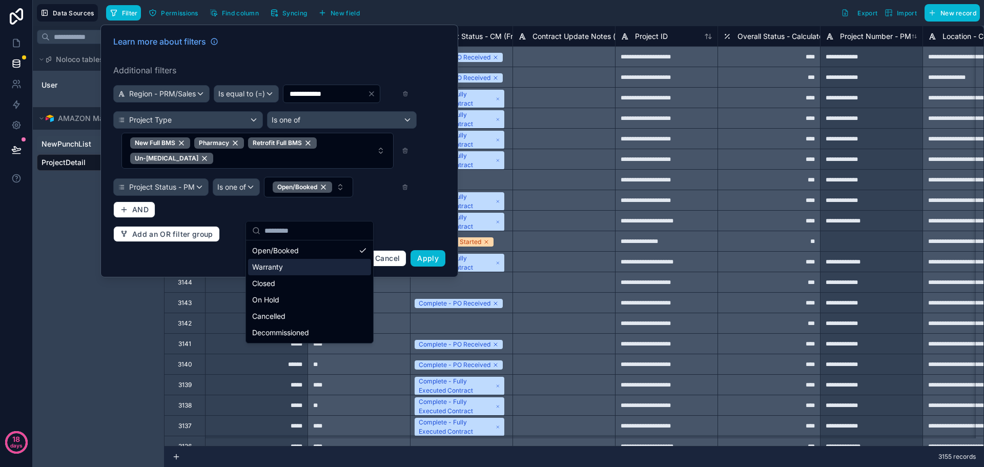
click at [286, 270] on div "Warranty" at bounding box center [309, 267] width 123 height 16
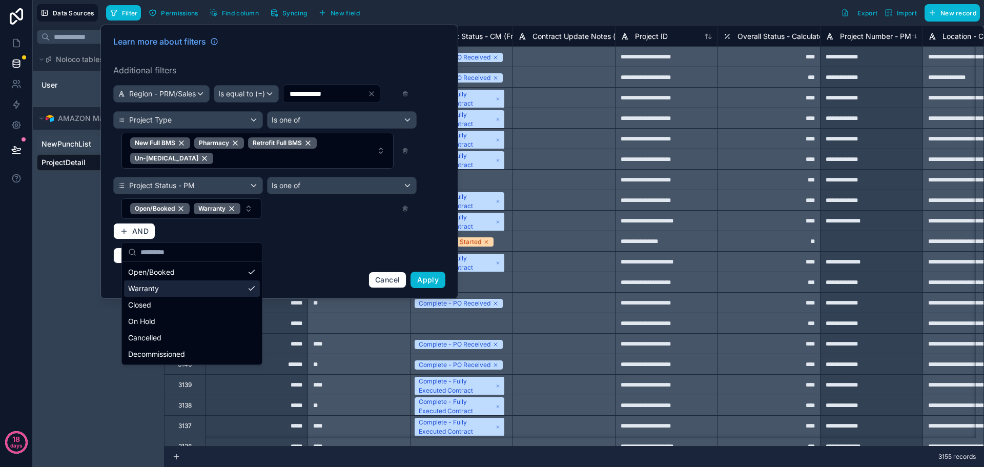
click at [356, 252] on div "**********" at bounding box center [279, 161] width 344 height 265
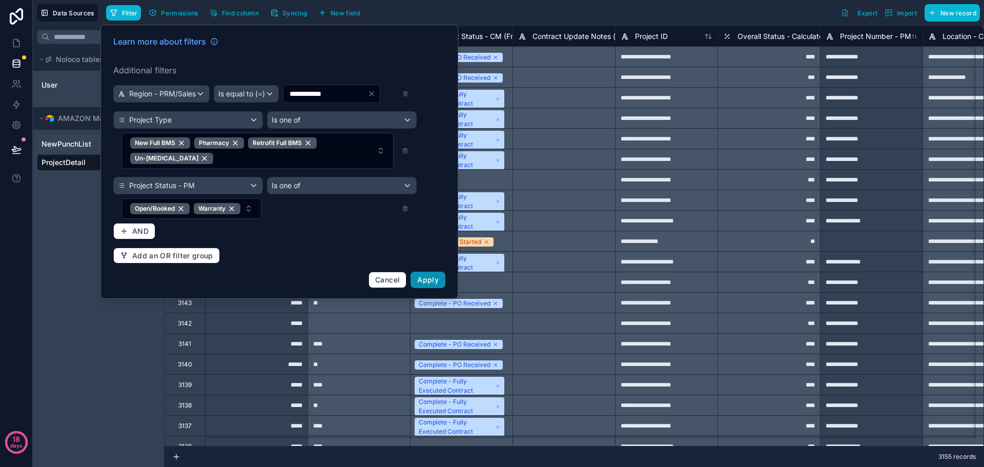
click at [430, 284] on span "Apply" at bounding box center [428, 279] width 22 height 9
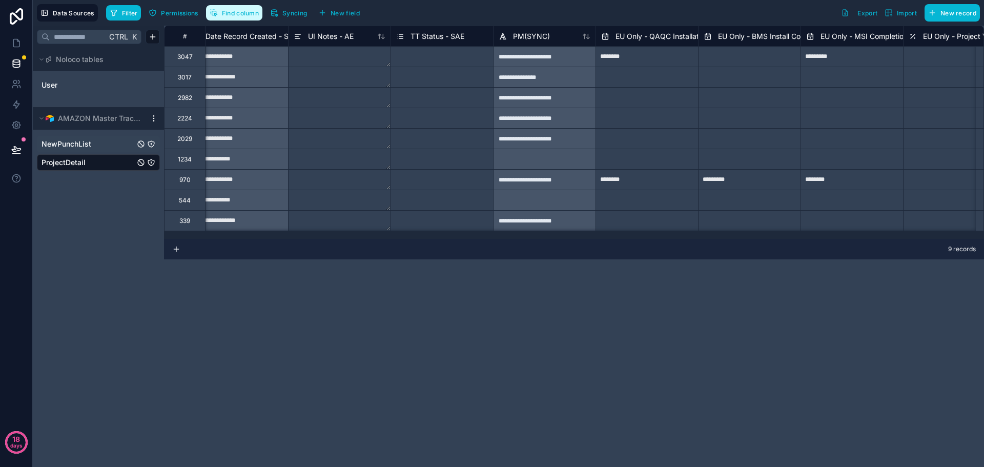
scroll to position [0, 6270]
click at [234, 11] on span "Find column" at bounding box center [240, 13] width 37 height 8
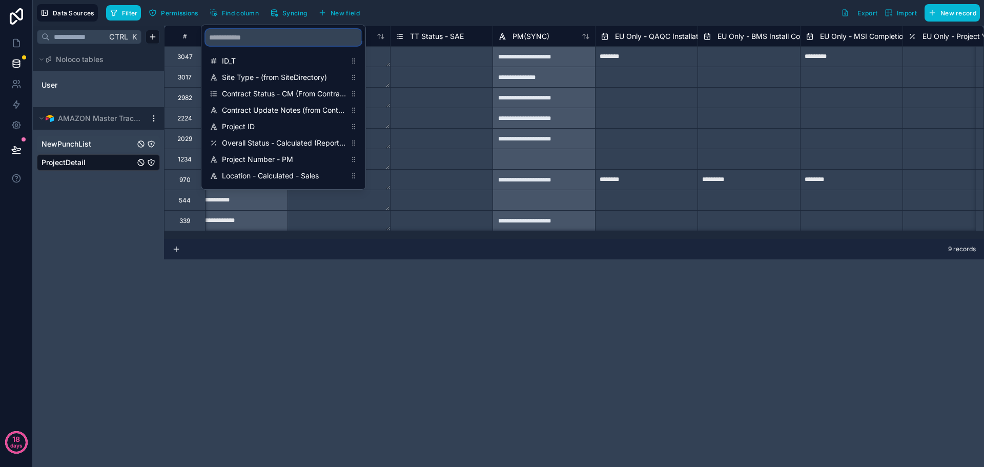
click at [244, 35] on input "scrollable content" at bounding box center [283, 37] width 156 height 16
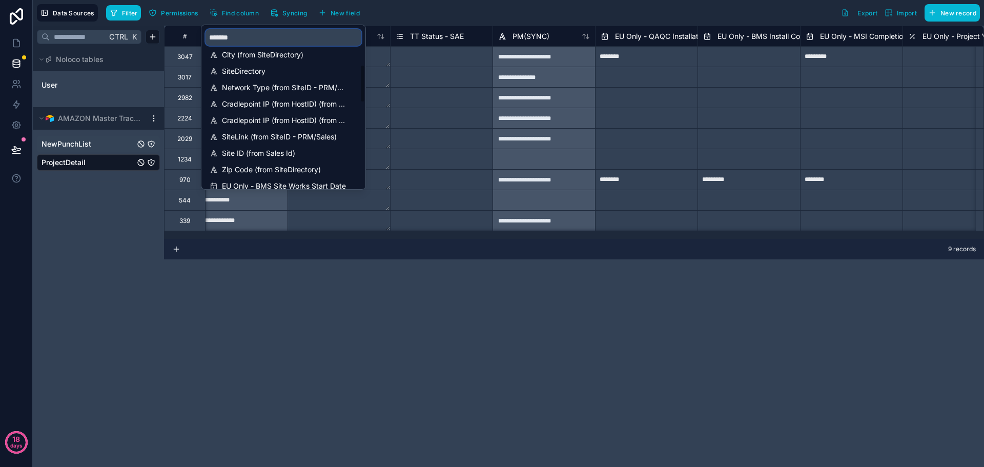
scroll to position [154, 0]
type input "*******"
click at [279, 134] on span "Site ID (from Sales Id)" at bounding box center [284, 137] width 124 height 10
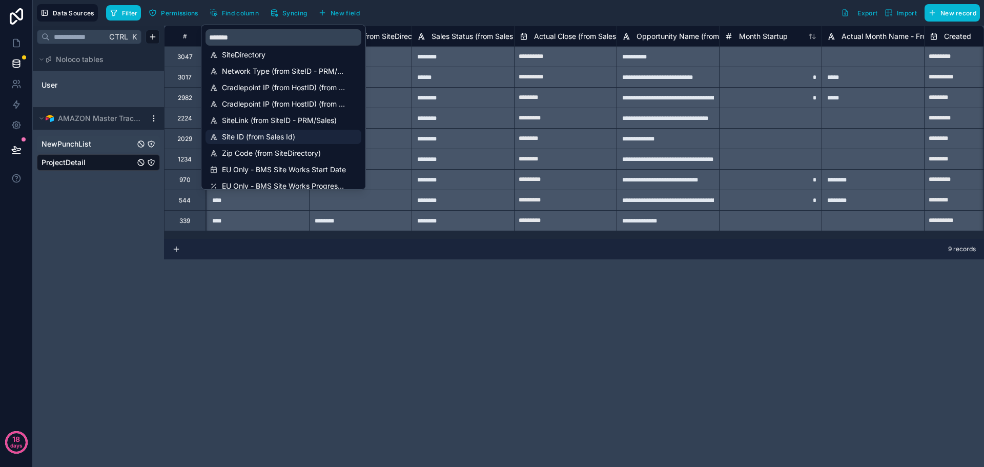
scroll to position [0, 10861]
click at [334, 292] on div "**********" at bounding box center [574, 246] width 820 height 441
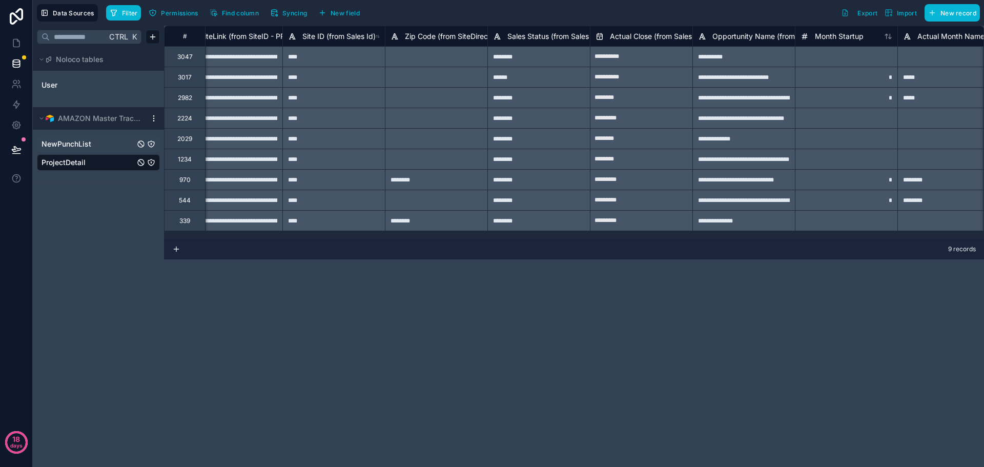
scroll to position [0, 10784]
click at [201, 286] on div "**********" at bounding box center [574, 246] width 820 height 441
click at [14, 40] on icon at bounding box center [16, 43] width 10 height 10
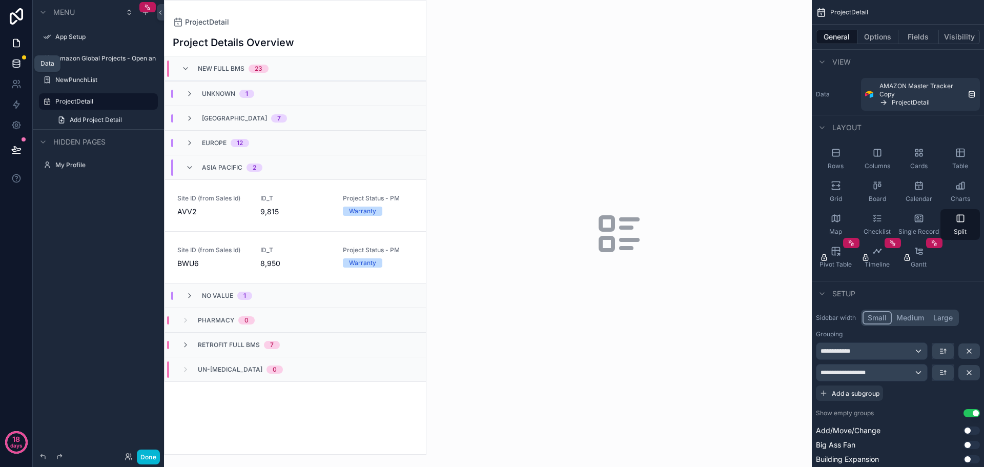
click at [14, 61] on icon at bounding box center [16, 61] width 7 height 3
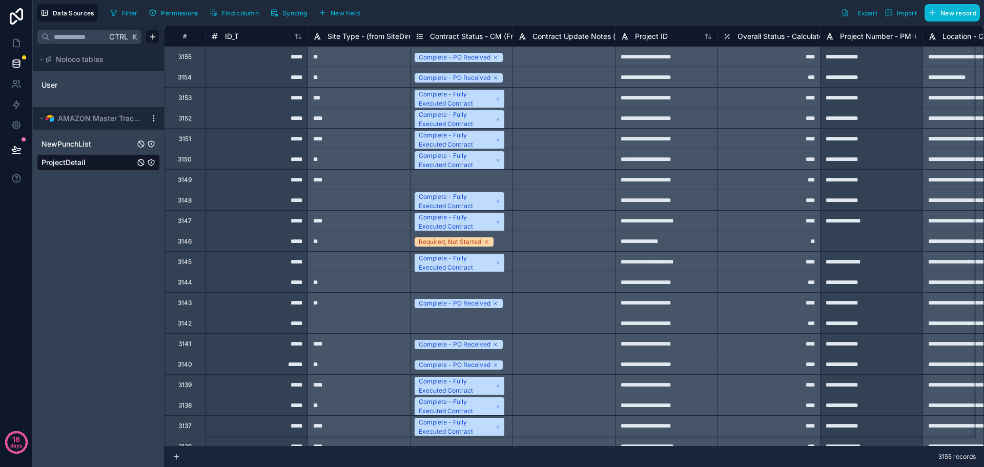
click at [84, 141] on span "NewPunchList" at bounding box center [66, 144] width 50 height 10
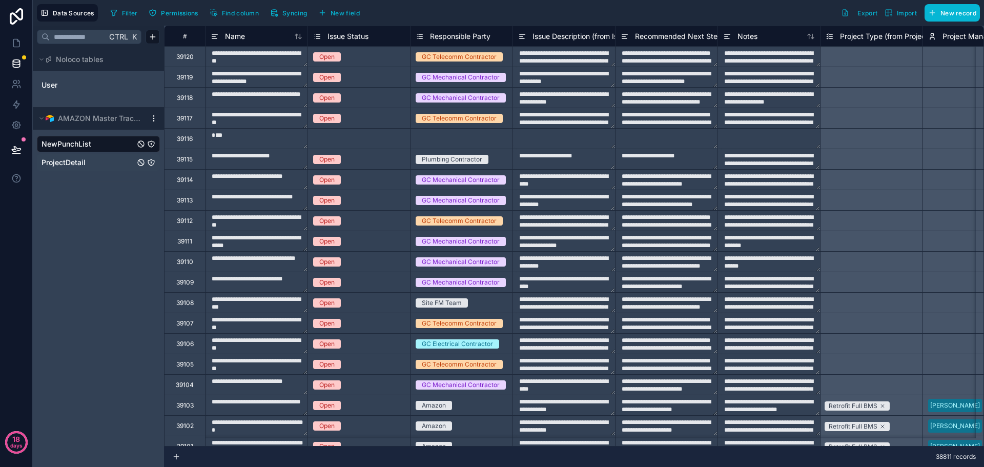
click at [86, 159] on link "ProjectDetail" at bounding box center [87, 162] width 93 height 10
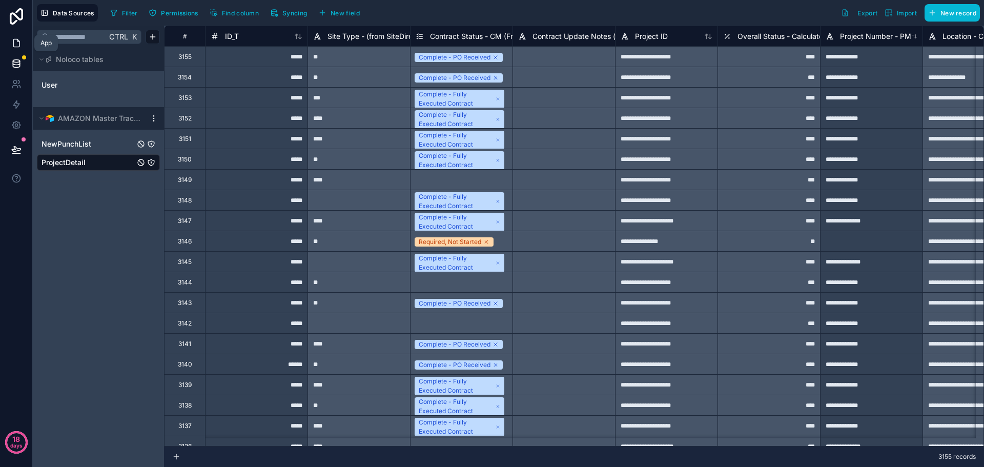
click at [14, 41] on icon at bounding box center [16, 43] width 10 height 10
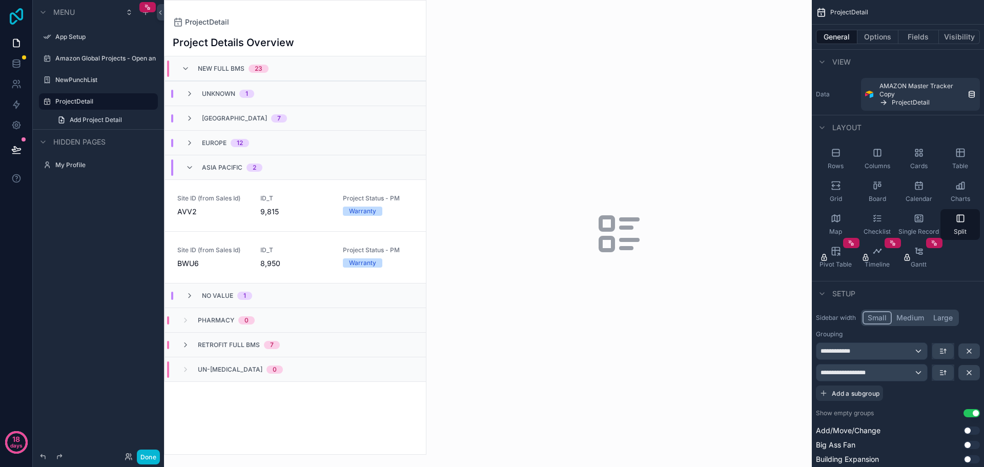
click at [23, 16] on icon at bounding box center [16, 16] width 13 height 16
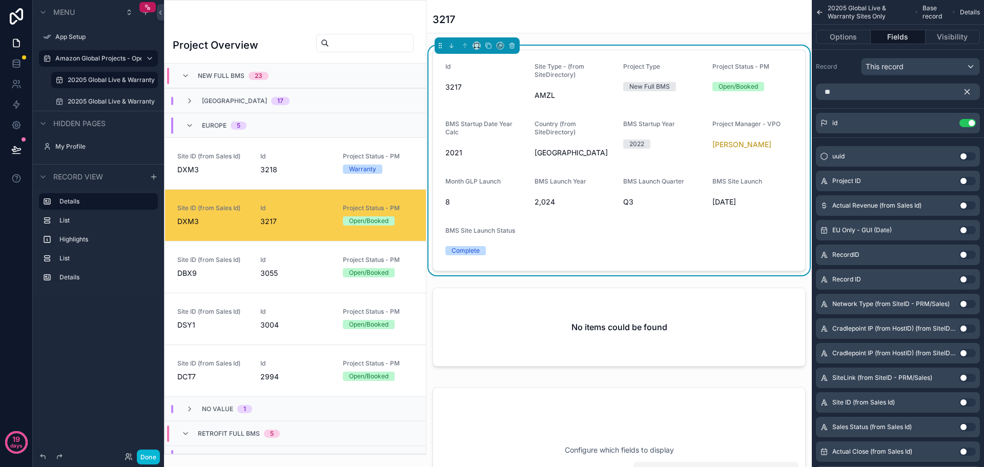
scroll to position [74, 0]
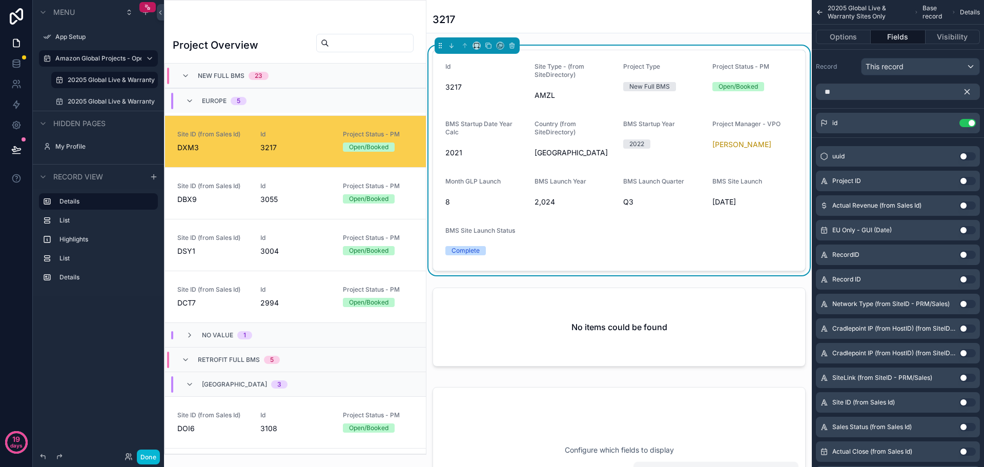
click at [352, 44] on input "scrollable content" at bounding box center [371, 43] width 84 height 14
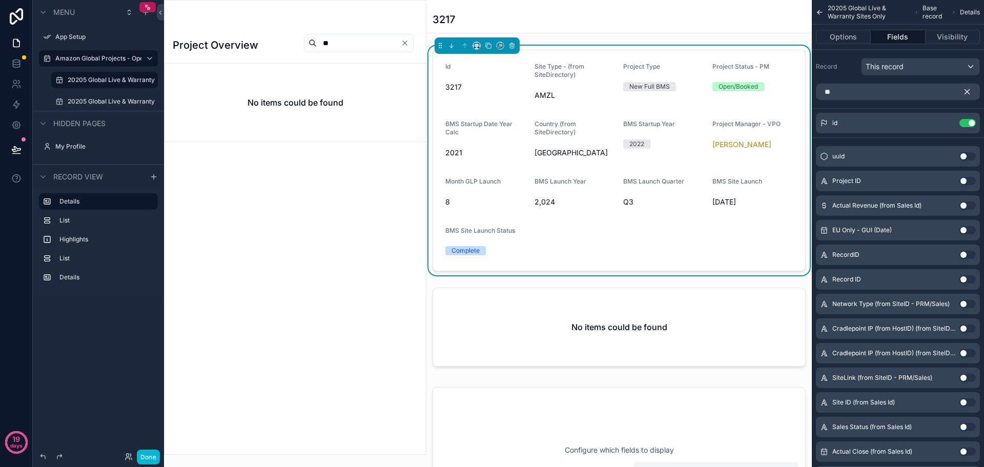
type input "*"
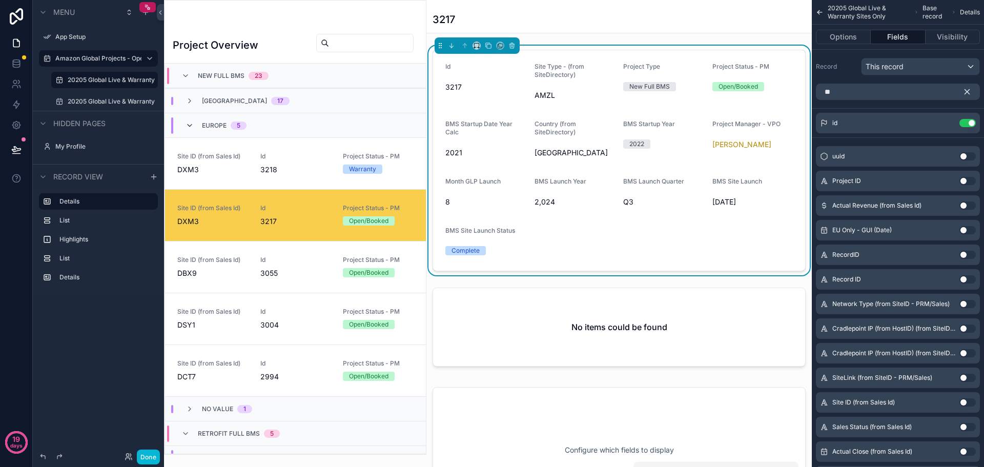
click at [192, 123] on icon "scrollable content" at bounding box center [189, 125] width 8 height 8
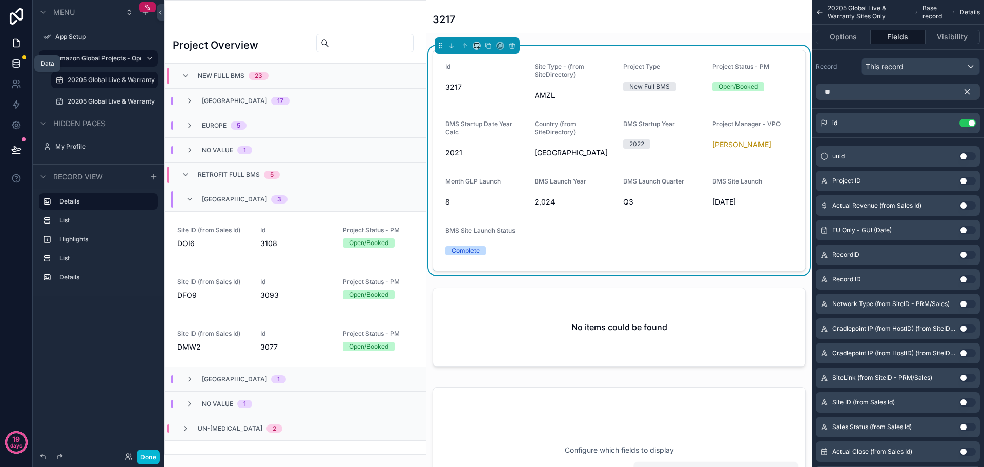
click at [15, 64] on icon at bounding box center [16, 63] width 10 height 10
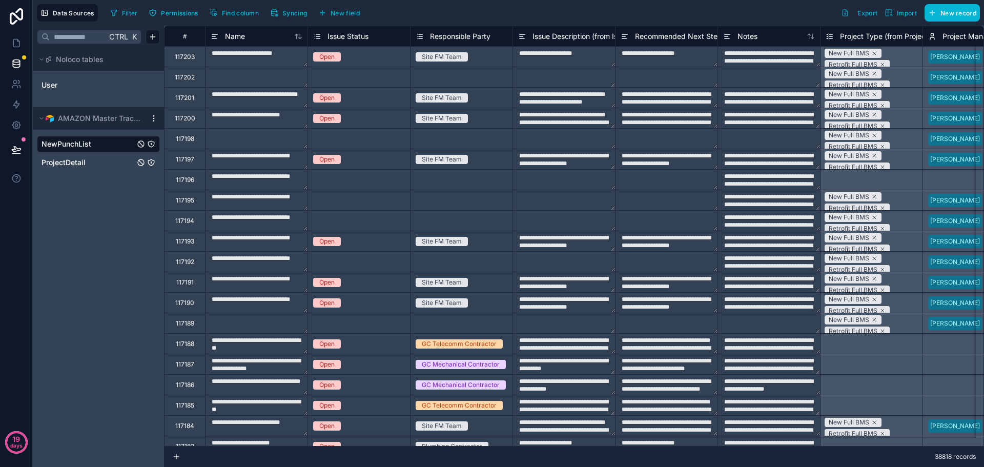
click at [88, 162] on link "ProjectDetail" at bounding box center [87, 162] width 93 height 10
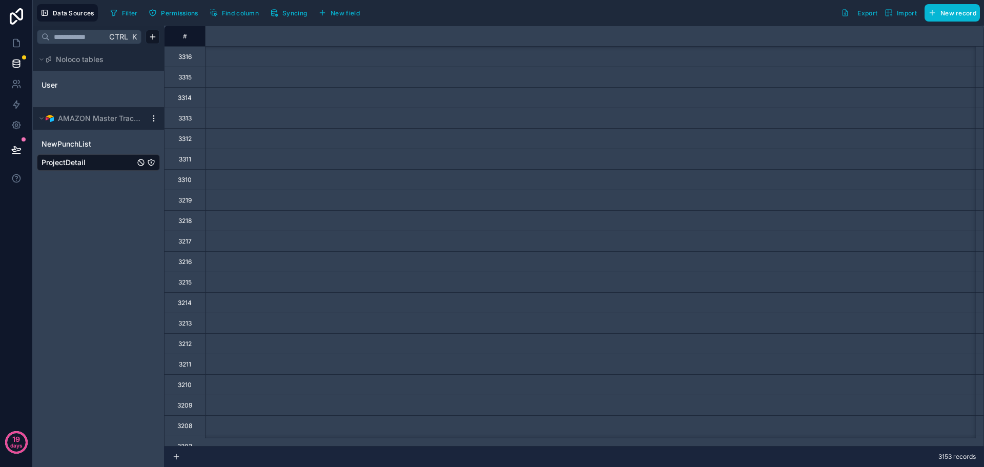
scroll to position [717, 0]
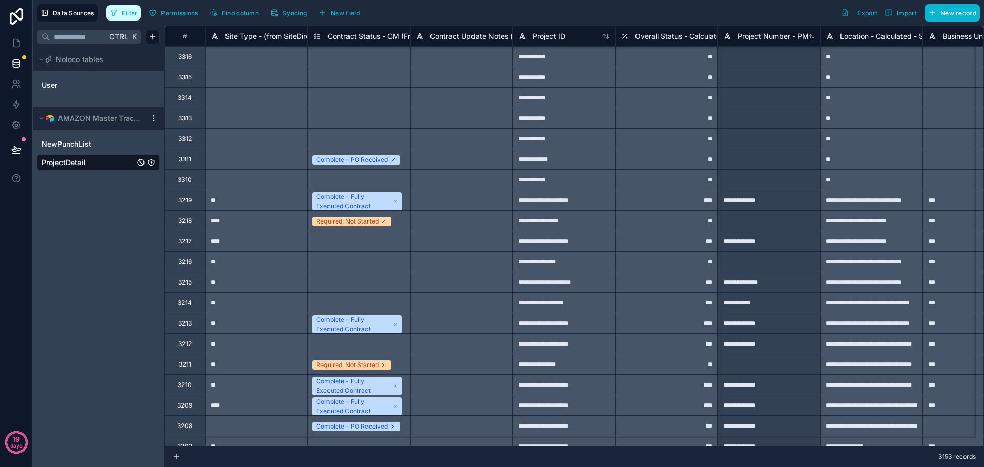
click at [127, 18] on button "Filter" at bounding box center [123, 12] width 35 height 15
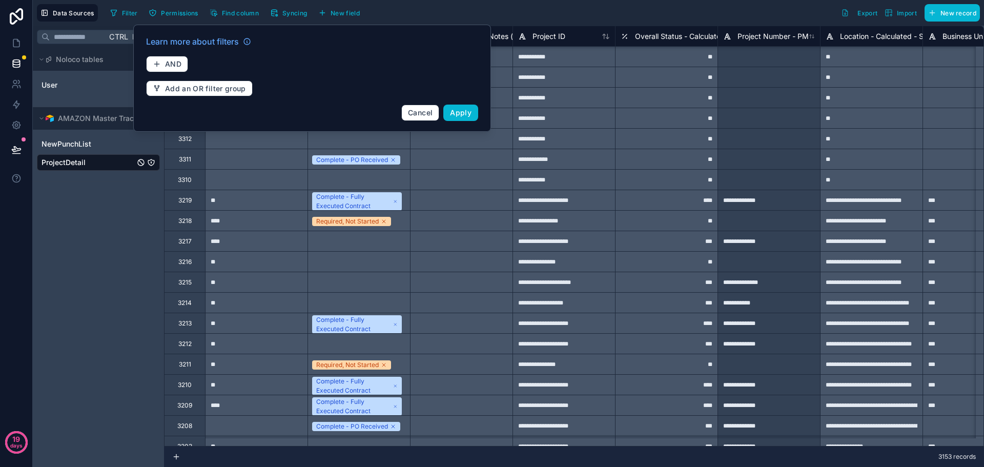
click at [486, 8] on div "Filter Permissions Find column Syncing New field Export Import New record" at bounding box center [542, 12] width 873 height 17
click at [425, 112] on span "Cancel" at bounding box center [420, 112] width 25 height 9
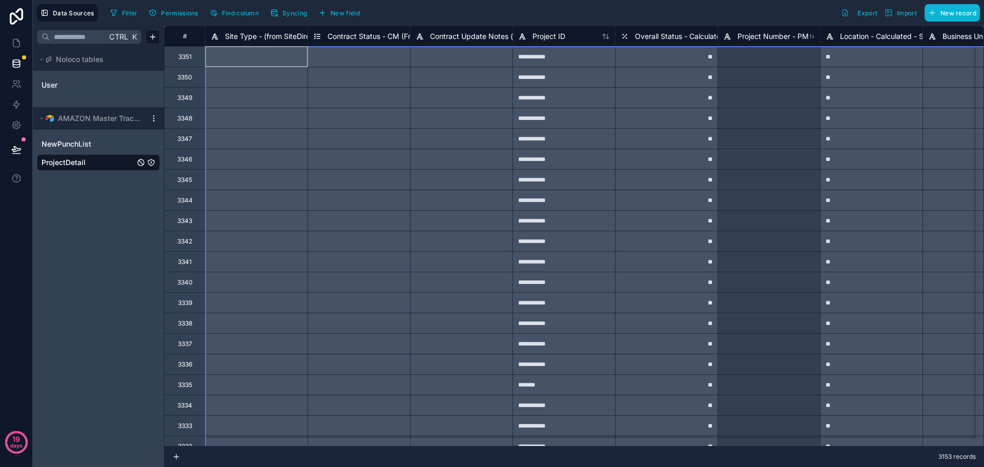
click at [193, 39] on div "#" at bounding box center [184, 36] width 25 height 8
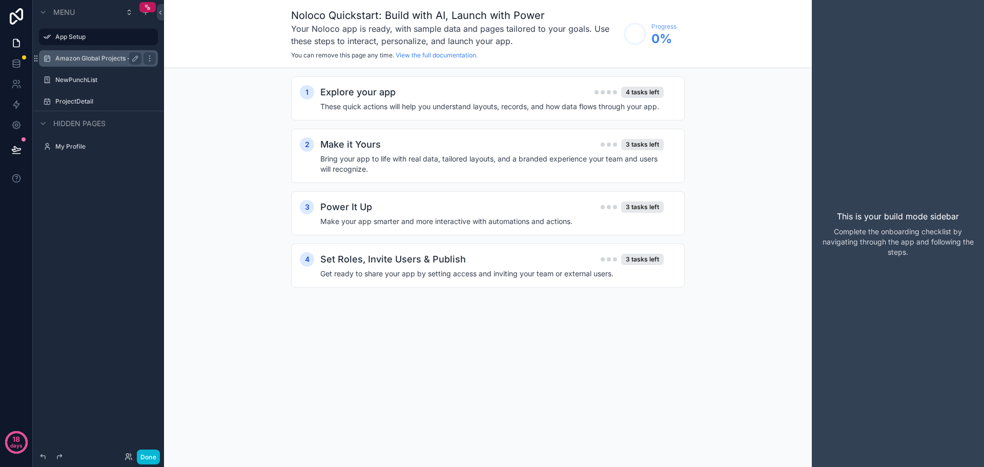
click at [75, 57] on label "Amazon Global Projects - Open and Warranty" at bounding box center [98, 58] width 86 height 8
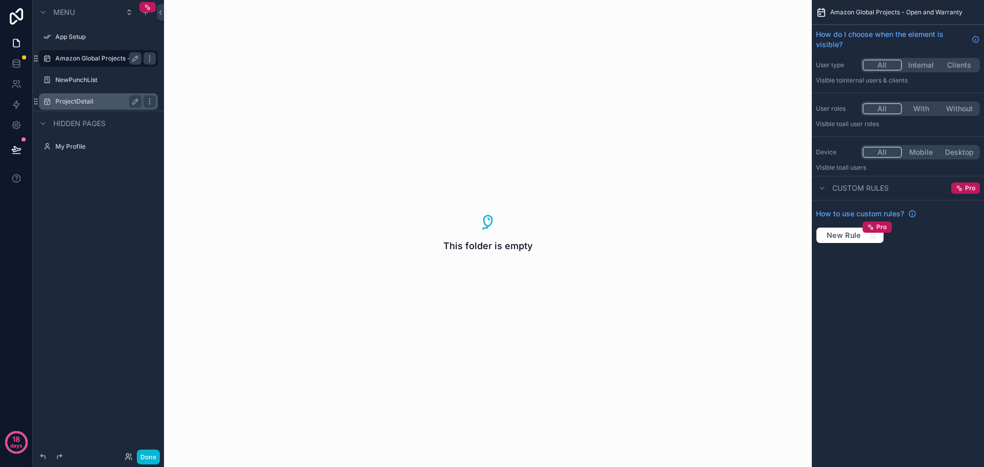
click at [83, 105] on label "ProjectDetail" at bounding box center [96, 101] width 82 height 8
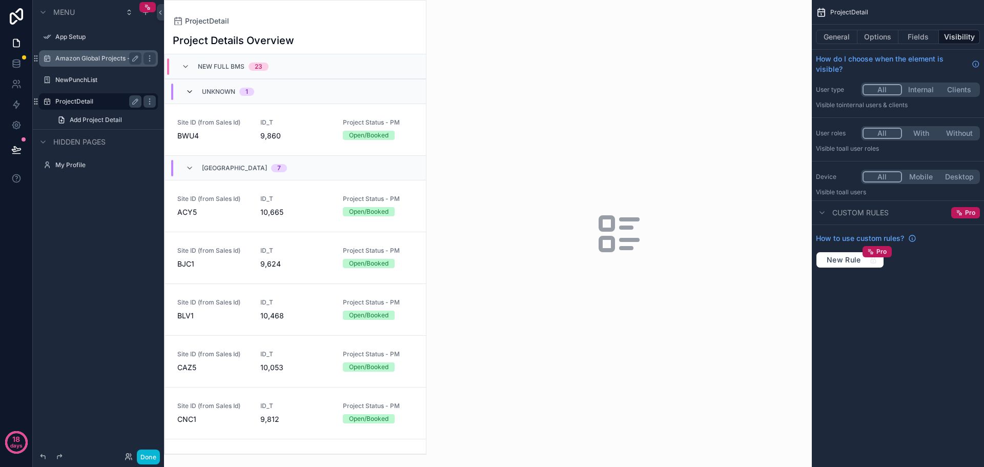
click at [187, 92] on icon "scrollable content" at bounding box center [189, 92] width 8 height 8
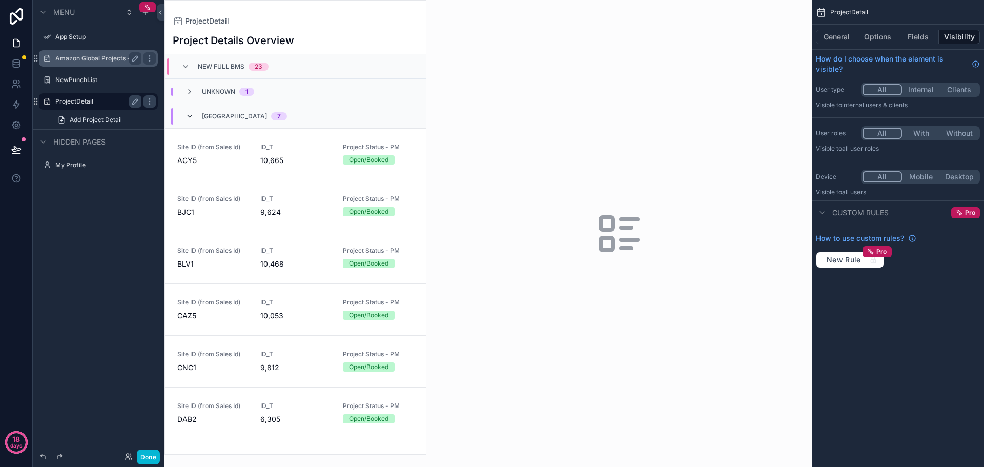
click at [191, 118] on icon "scrollable content" at bounding box center [189, 116] width 8 height 8
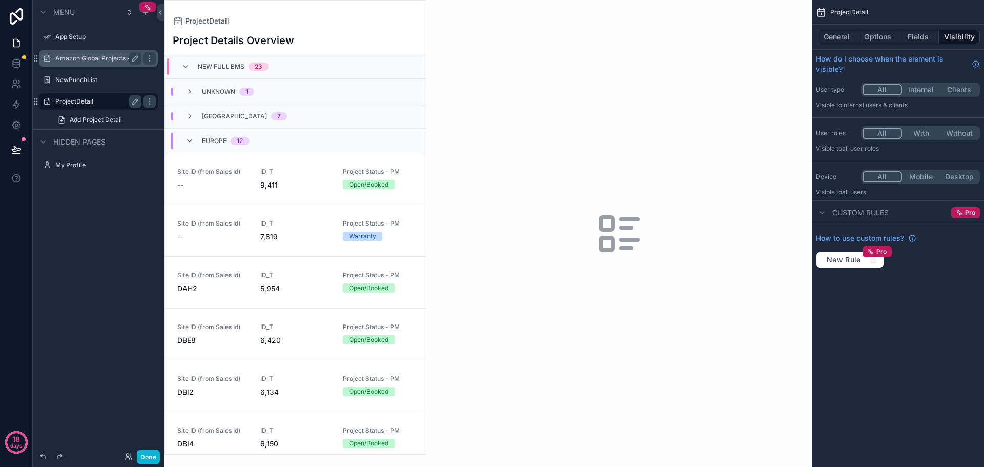
click at [191, 140] on icon "scrollable content" at bounding box center [189, 141] width 8 height 8
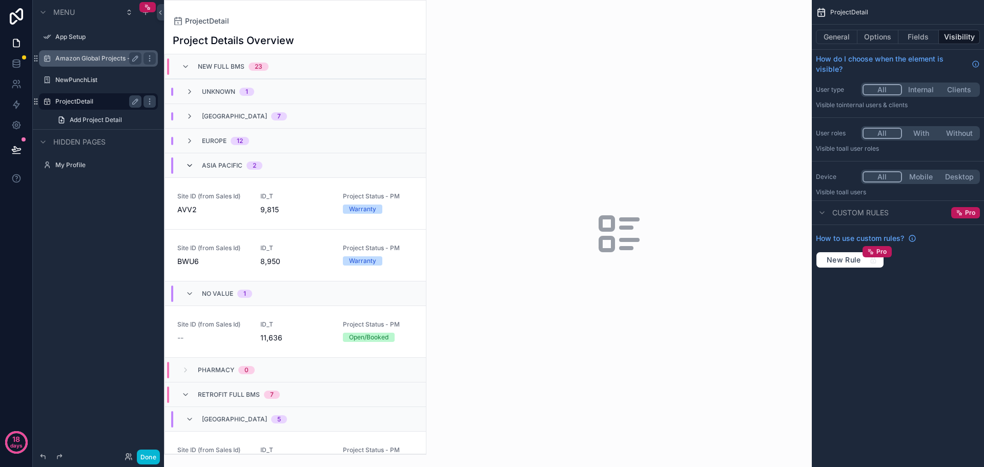
click at [191, 166] on icon "scrollable content" at bounding box center [189, 165] width 8 height 8
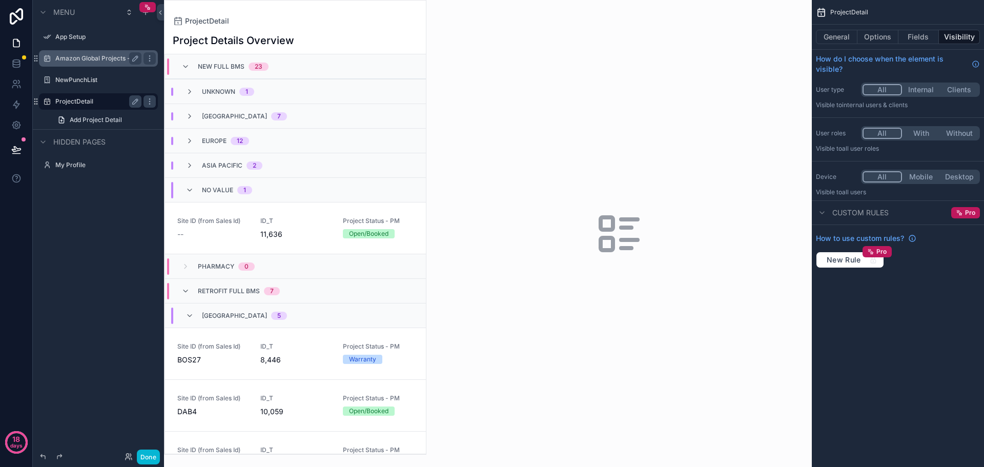
click at [194, 185] on div "No value 1" at bounding box center [218, 190] width 67 height 16
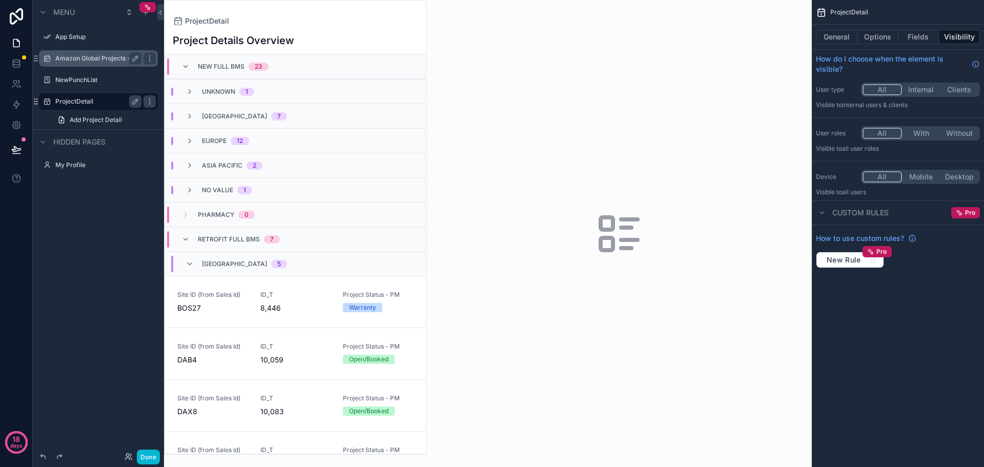
click at [184, 257] on div "[GEOGRAPHIC_DATA] 5" at bounding box center [236, 264] width 126 height 16
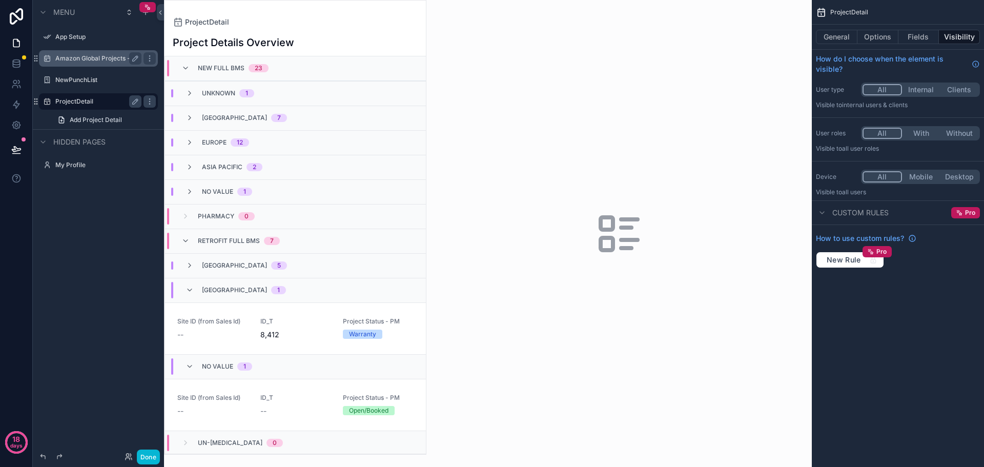
click at [184, 290] on div "[GEOGRAPHIC_DATA] 1" at bounding box center [235, 290] width 125 height 16
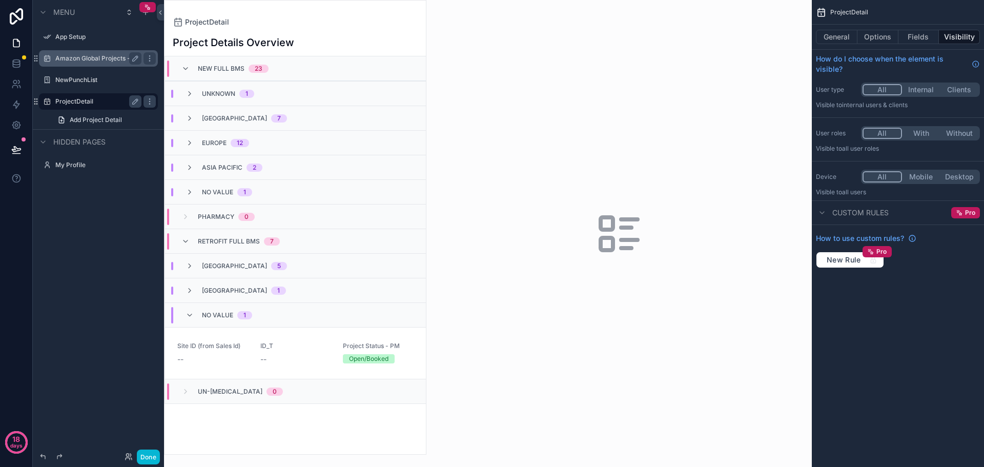
click at [194, 317] on div "No value 1" at bounding box center [218, 315] width 67 height 16
click at [189, 246] on div "Retrofit Full BMS 7" at bounding box center [230, 241] width 98 height 16
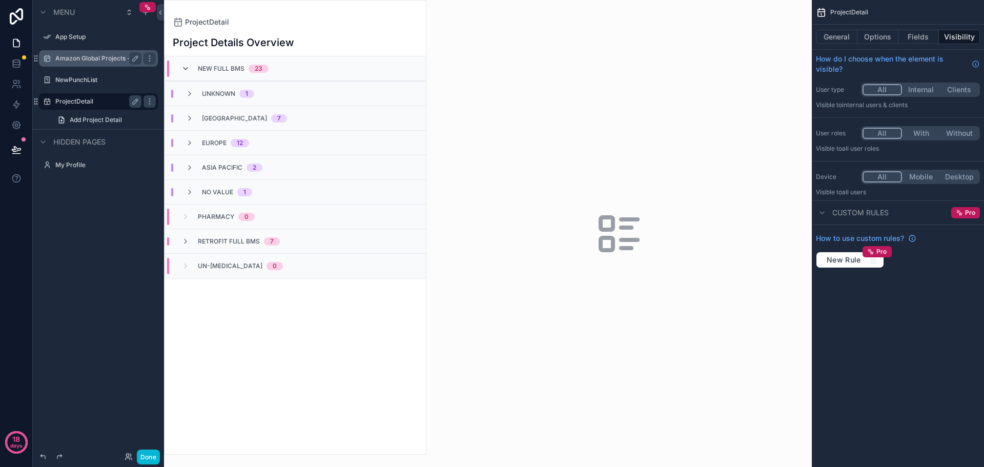
click at [187, 68] on icon "scrollable content" at bounding box center [185, 69] width 8 height 8
